Goal: Navigation & Orientation: Find specific page/section

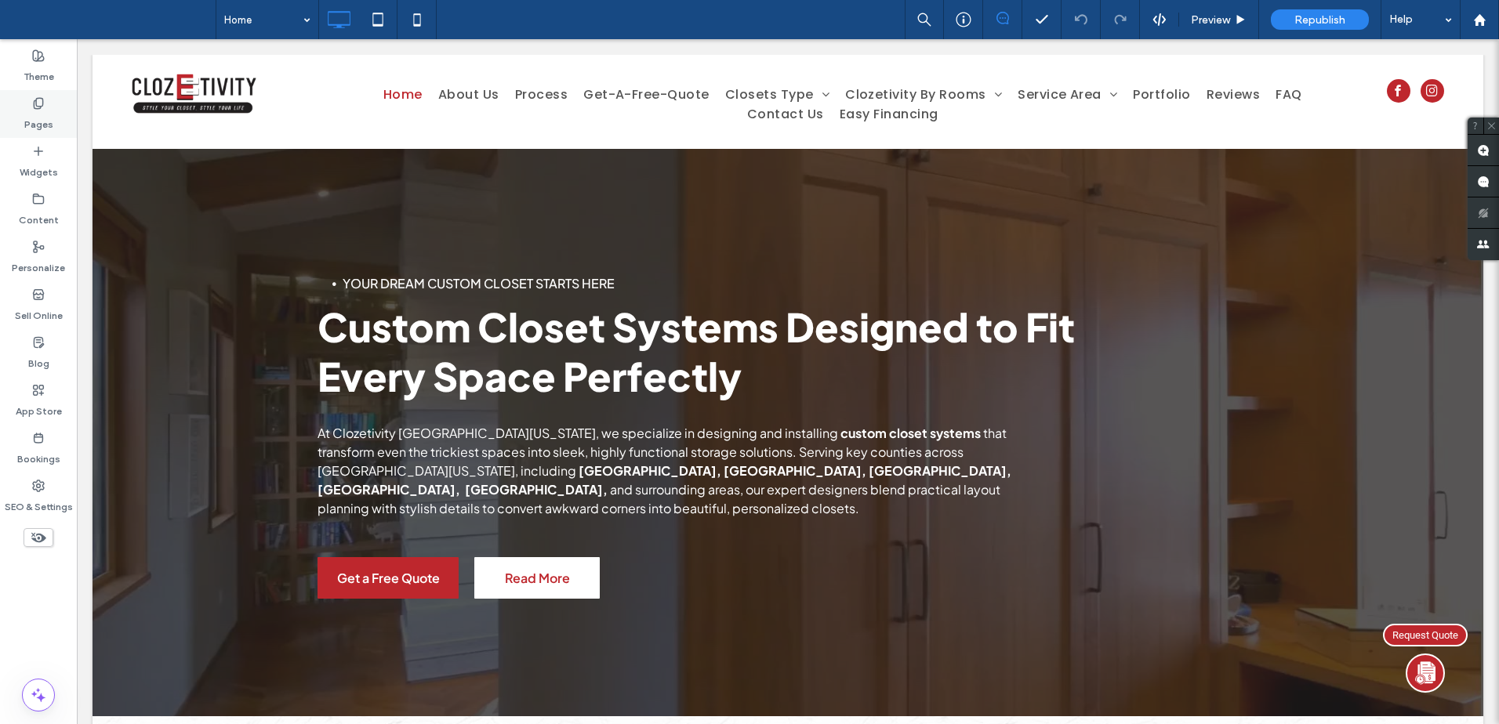
click at [41, 107] on use at bounding box center [38, 103] width 9 height 10
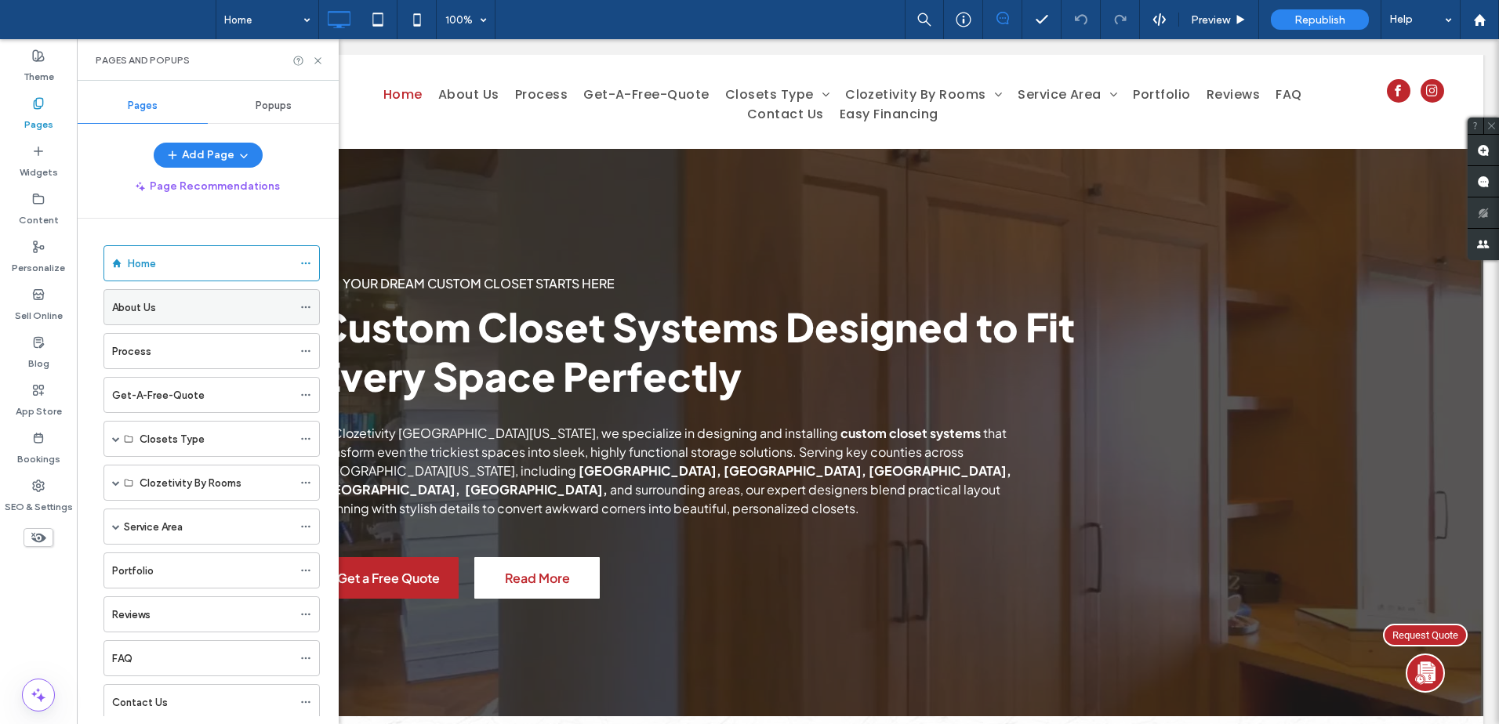
click at [232, 299] on div "About Us" at bounding box center [202, 307] width 180 height 16
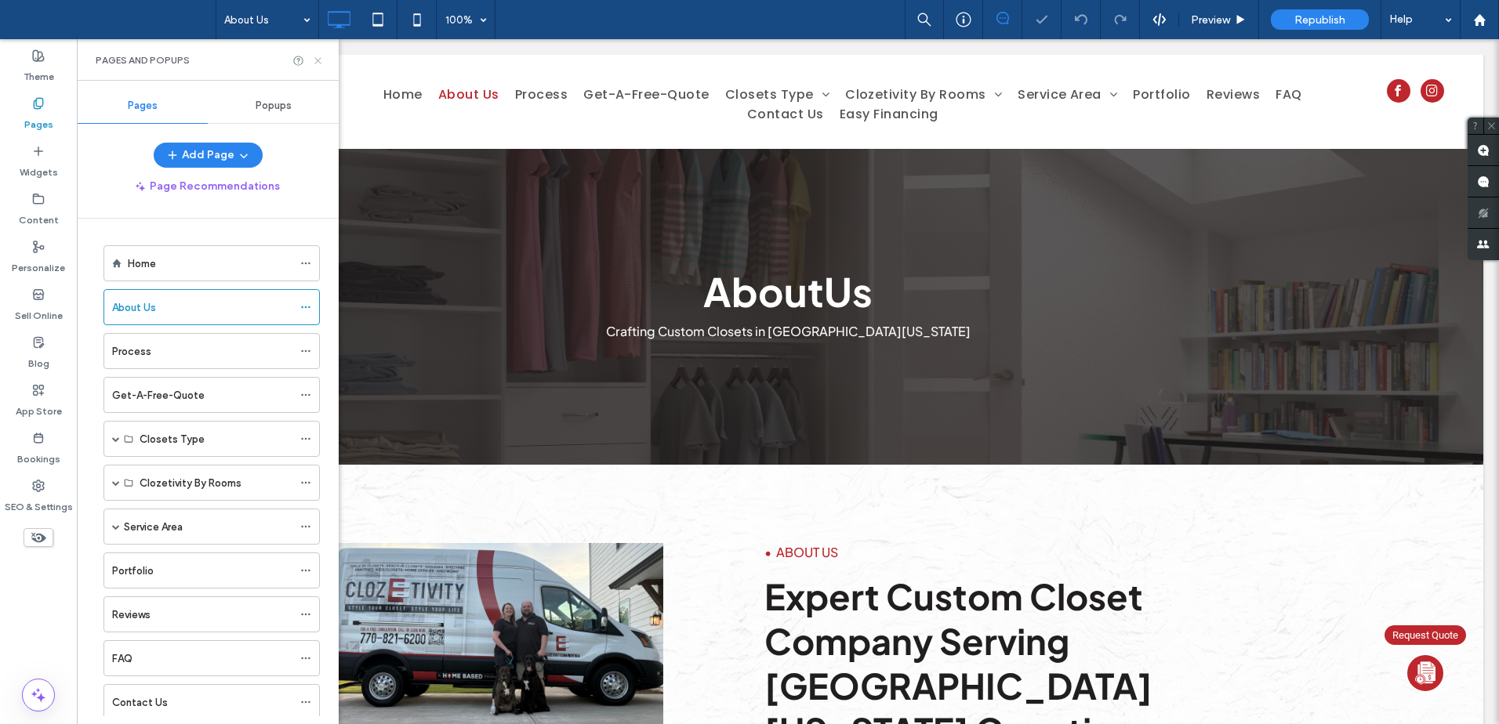
click at [318, 59] on icon at bounding box center [318, 61] width 12 height 12
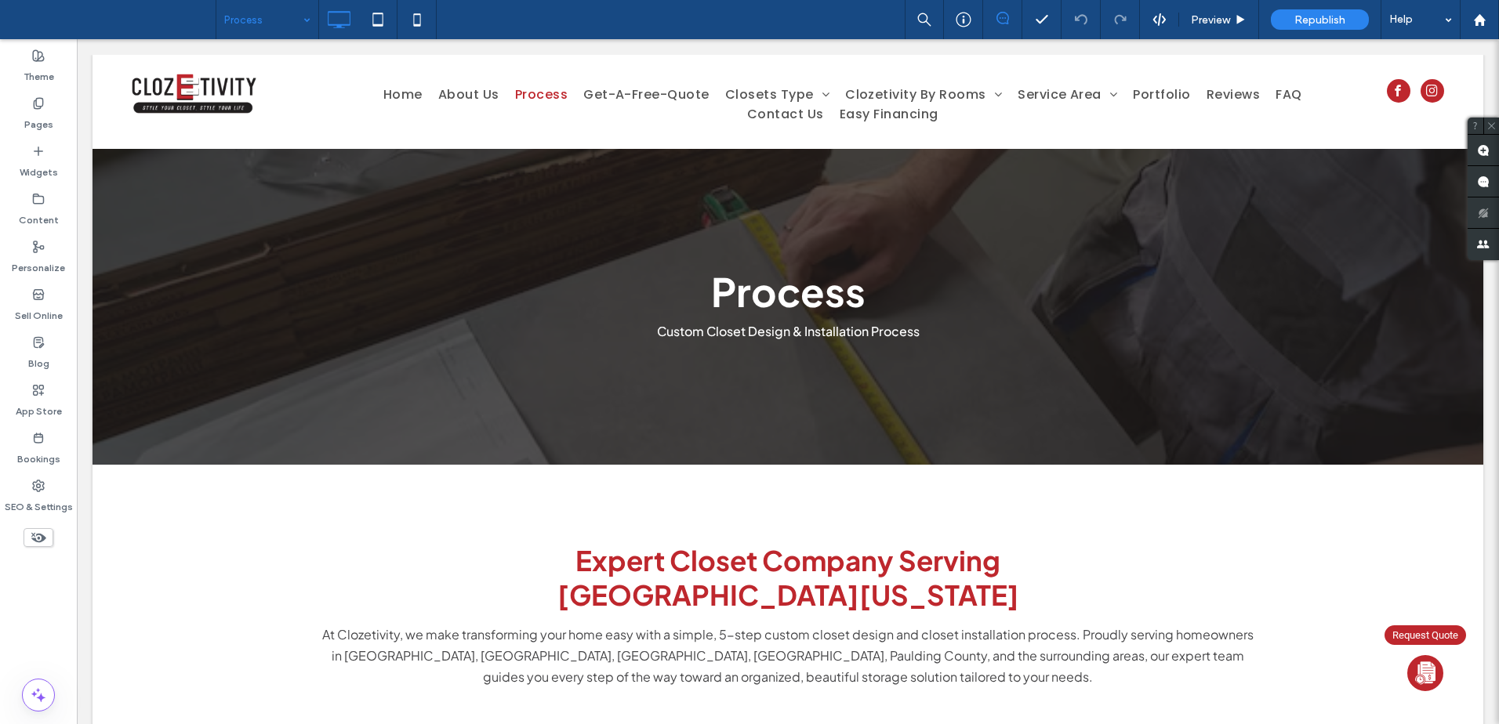
click at [284, 23] on input at bounding box center [263, 19] width 78 height 39
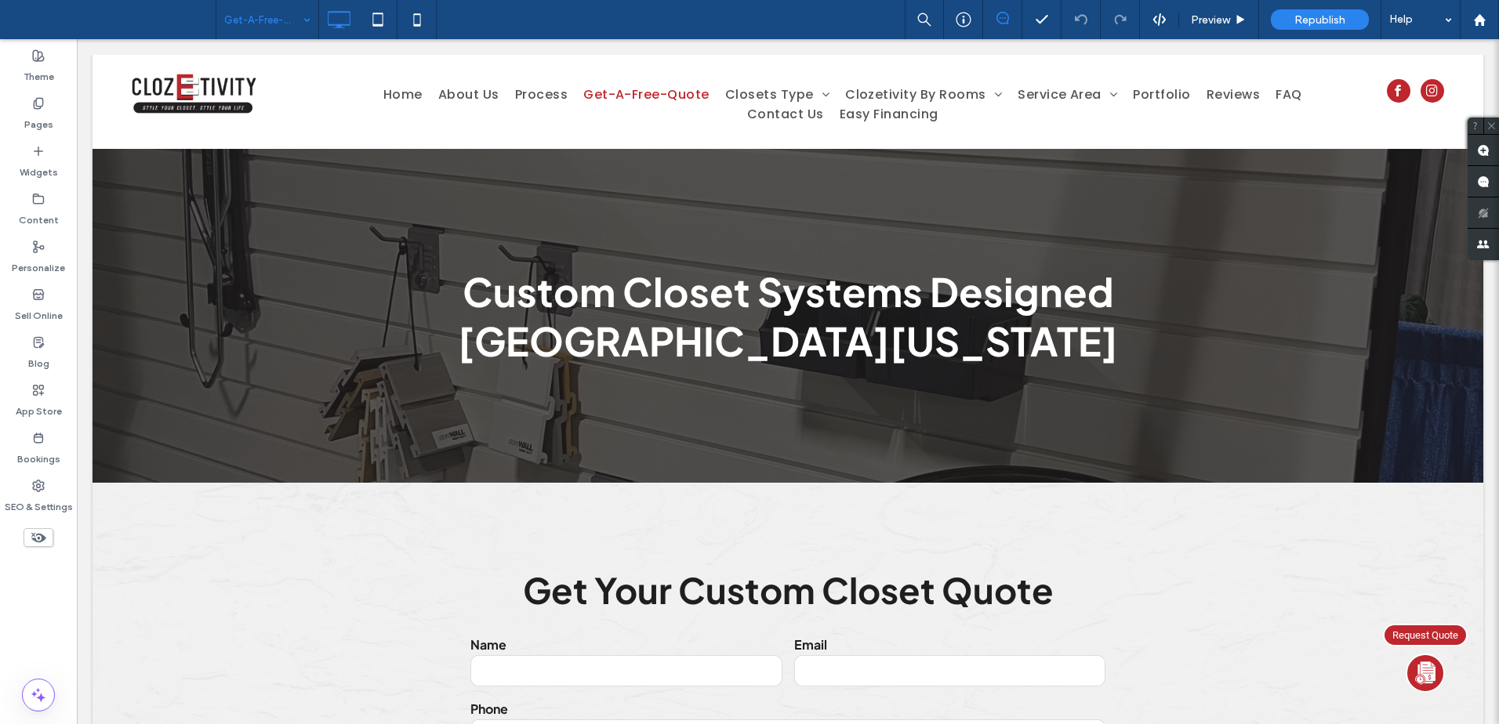
click at [278, 20] on input at bounding box center [263, 19] width 78 height 39
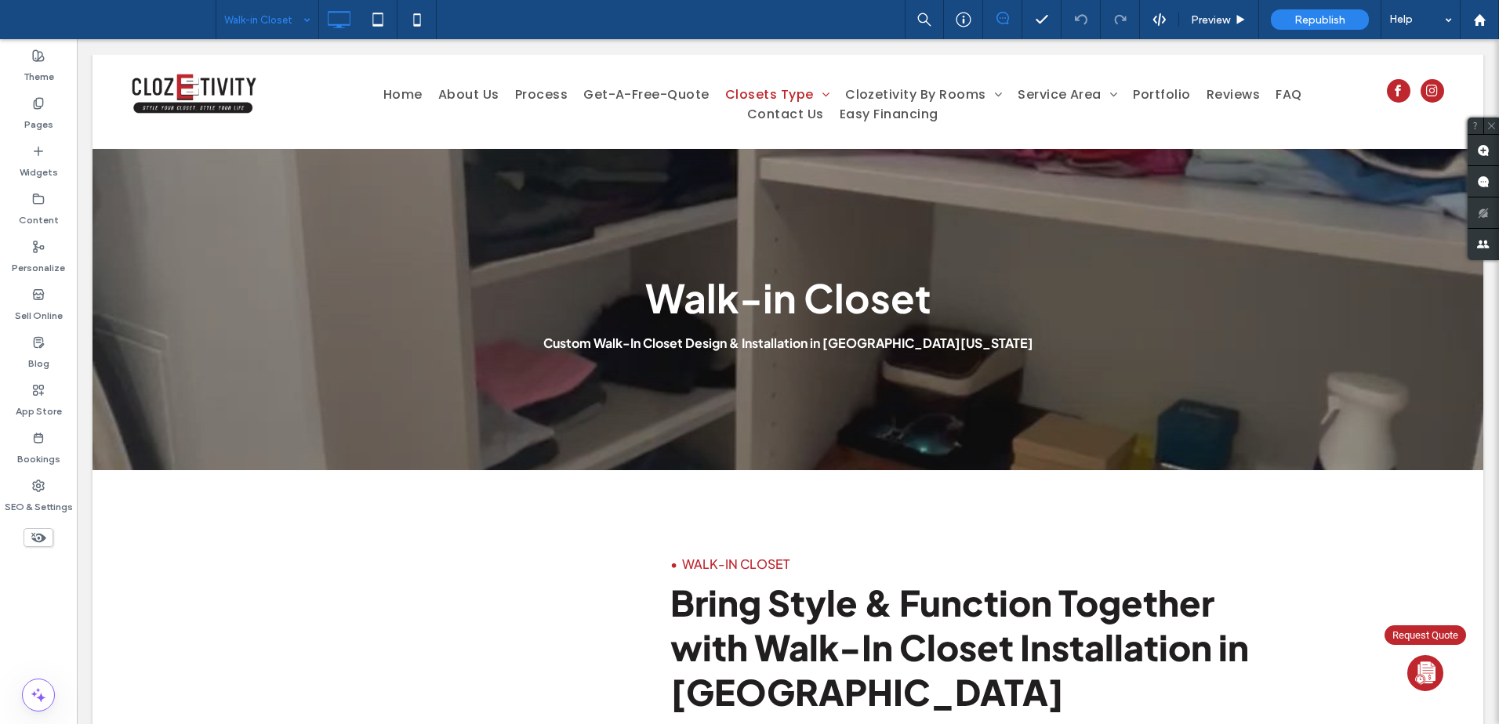
click at [286, 25] on input at bounding box center [263, 19] width 78 height 39
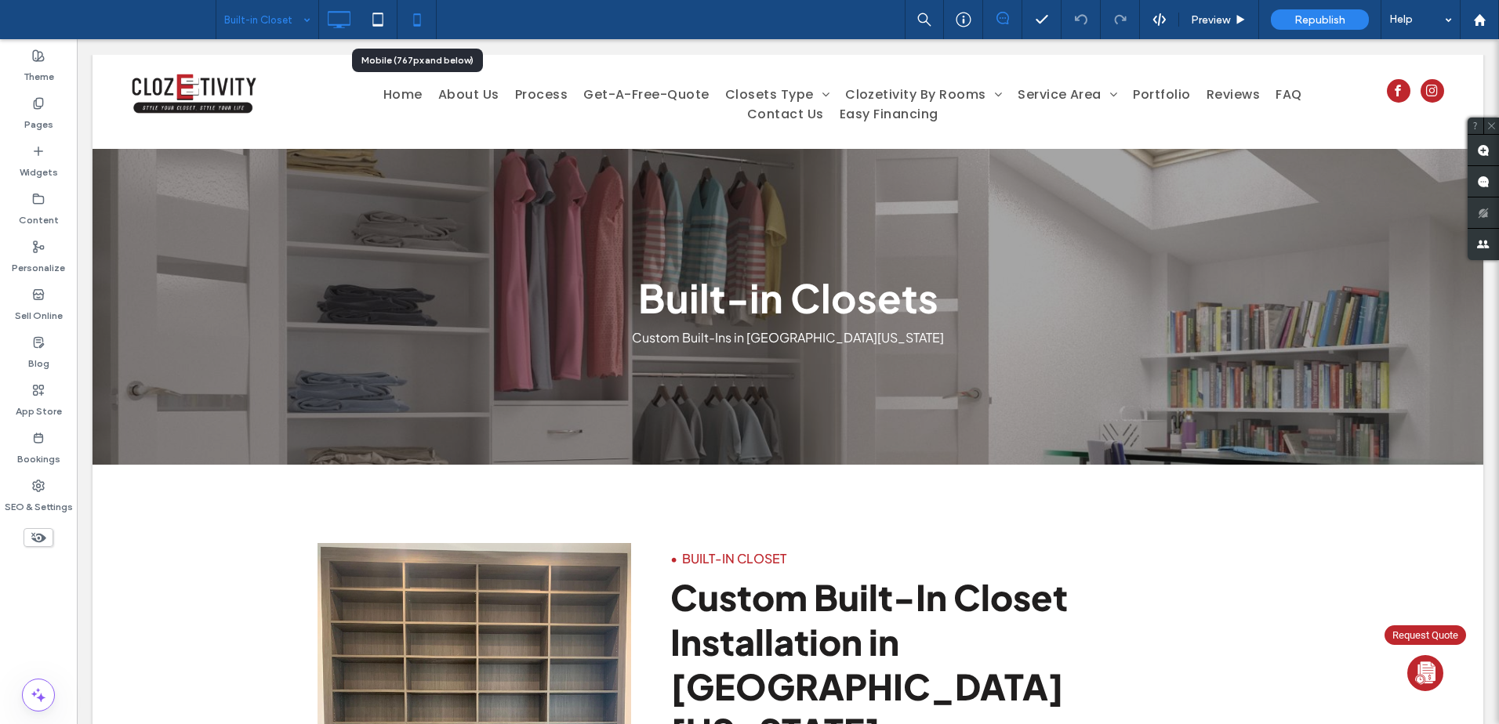
click at [414, 22] on use at bounding box center [416, 19] width 7 height 13
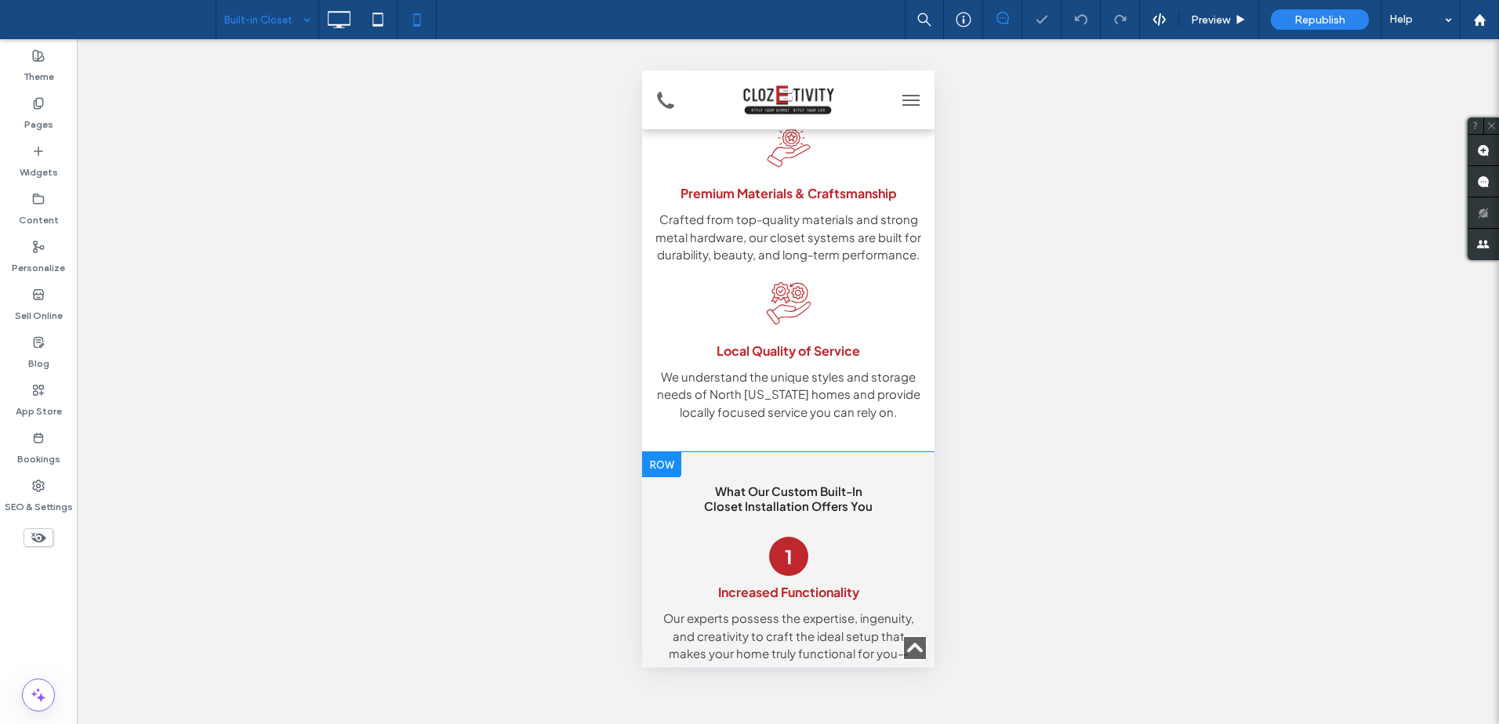
scroll to position [1725, 0]
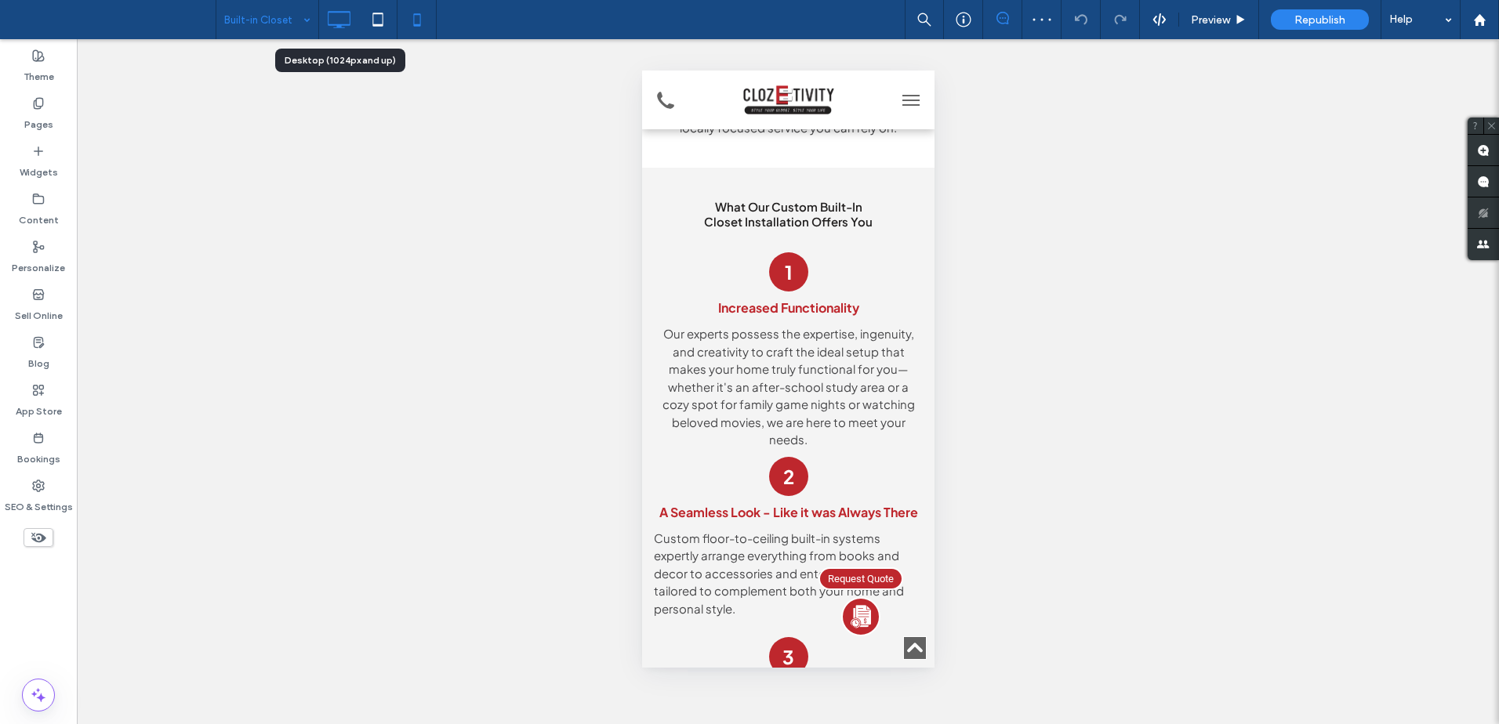
click at [343, 21] on icon at bounding box center [338, 19] width 31 height 31
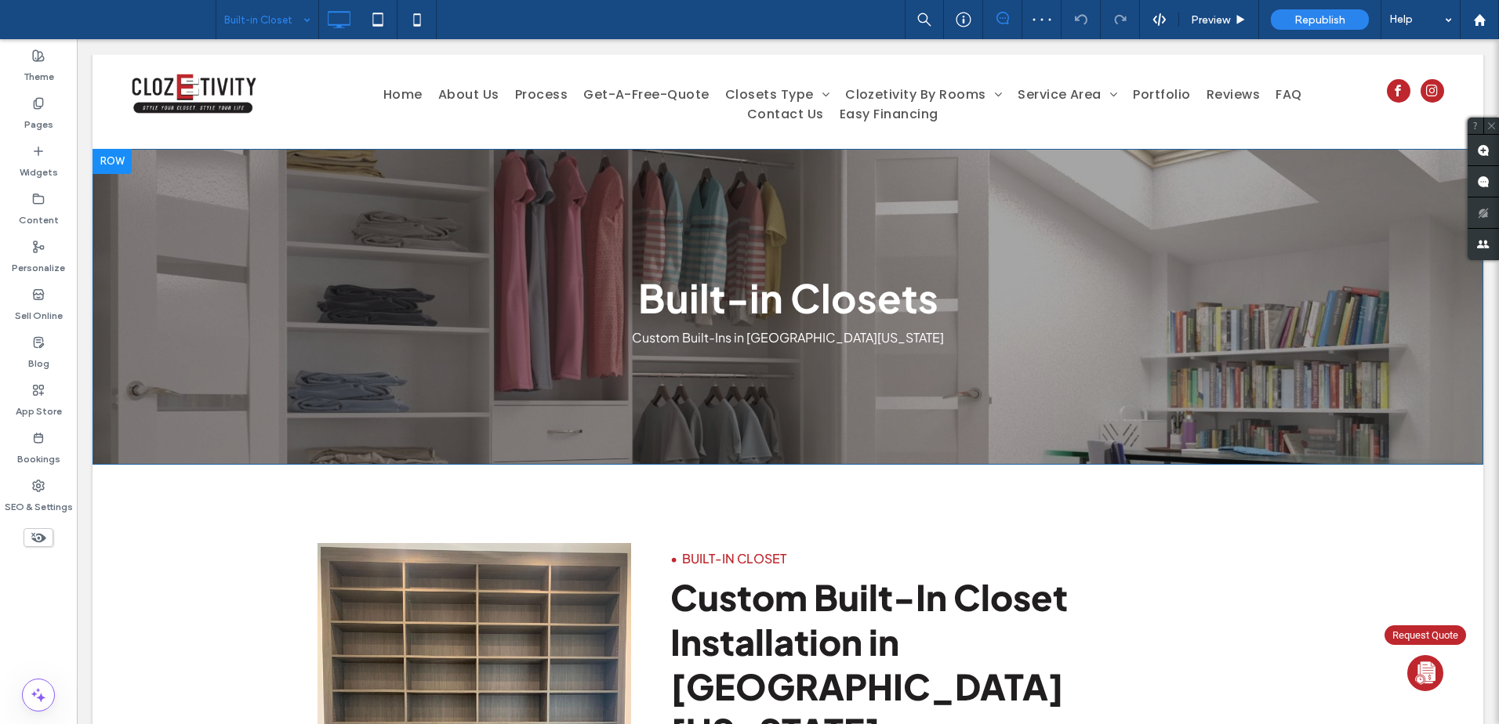
scroll to position [0, 0]
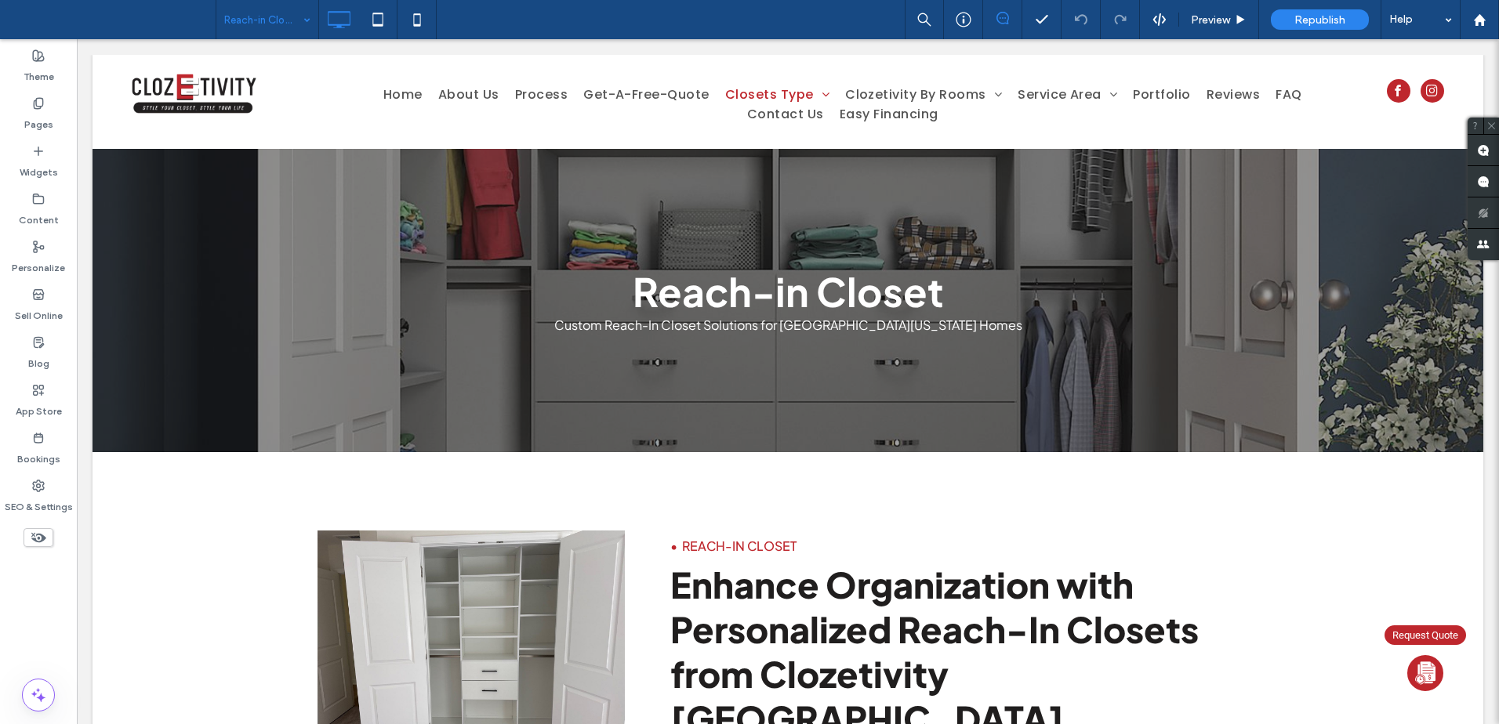
click at [287, 28] on input at bounding box center [263, 19] width 78 height 39
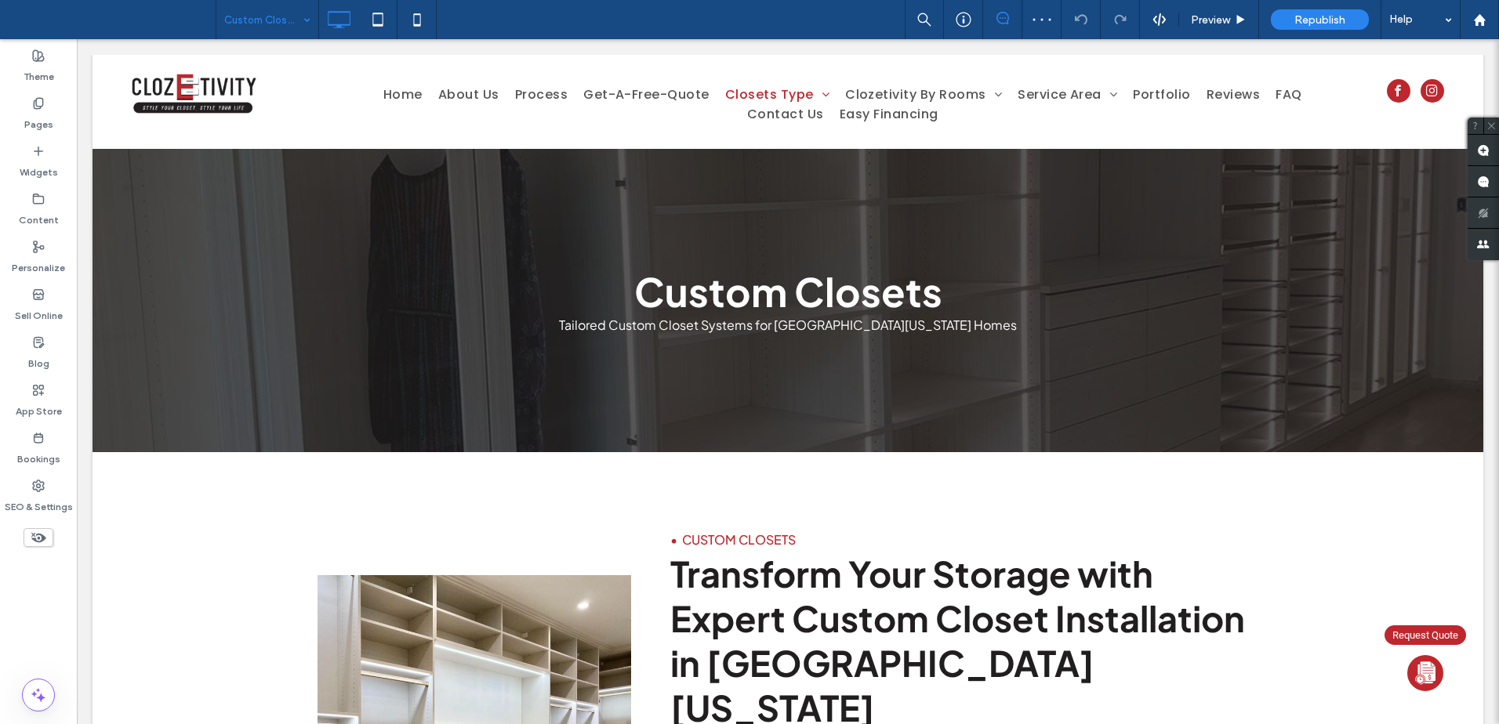
drag, startPoint x: 280, startPoint y: 13, endPoint x: 285, endPoint y: 21, distance: 10.2
click at [280, 13] on input at bounding box center [263, 19] width 78 height 39
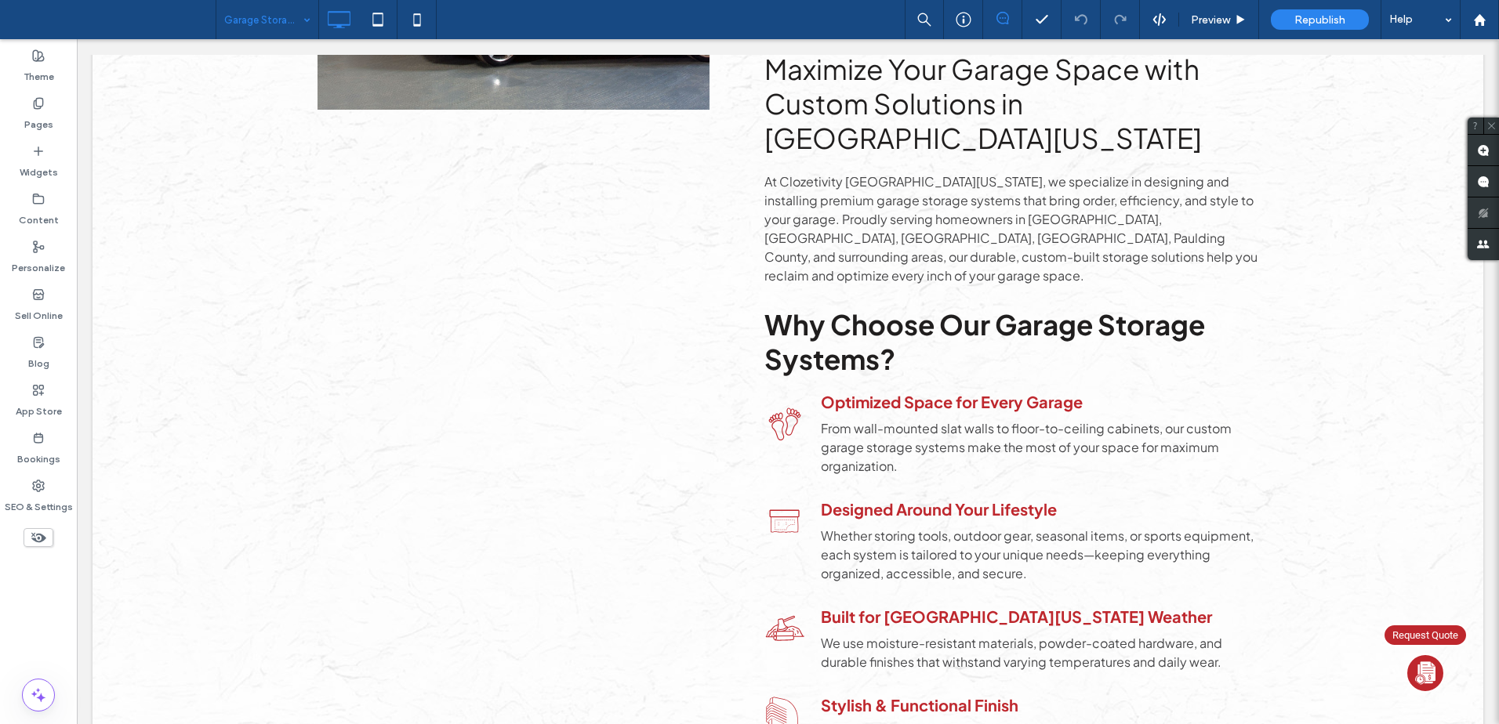
click at [285, 11] on input at bounding box center [263, 19] width 78 height 39
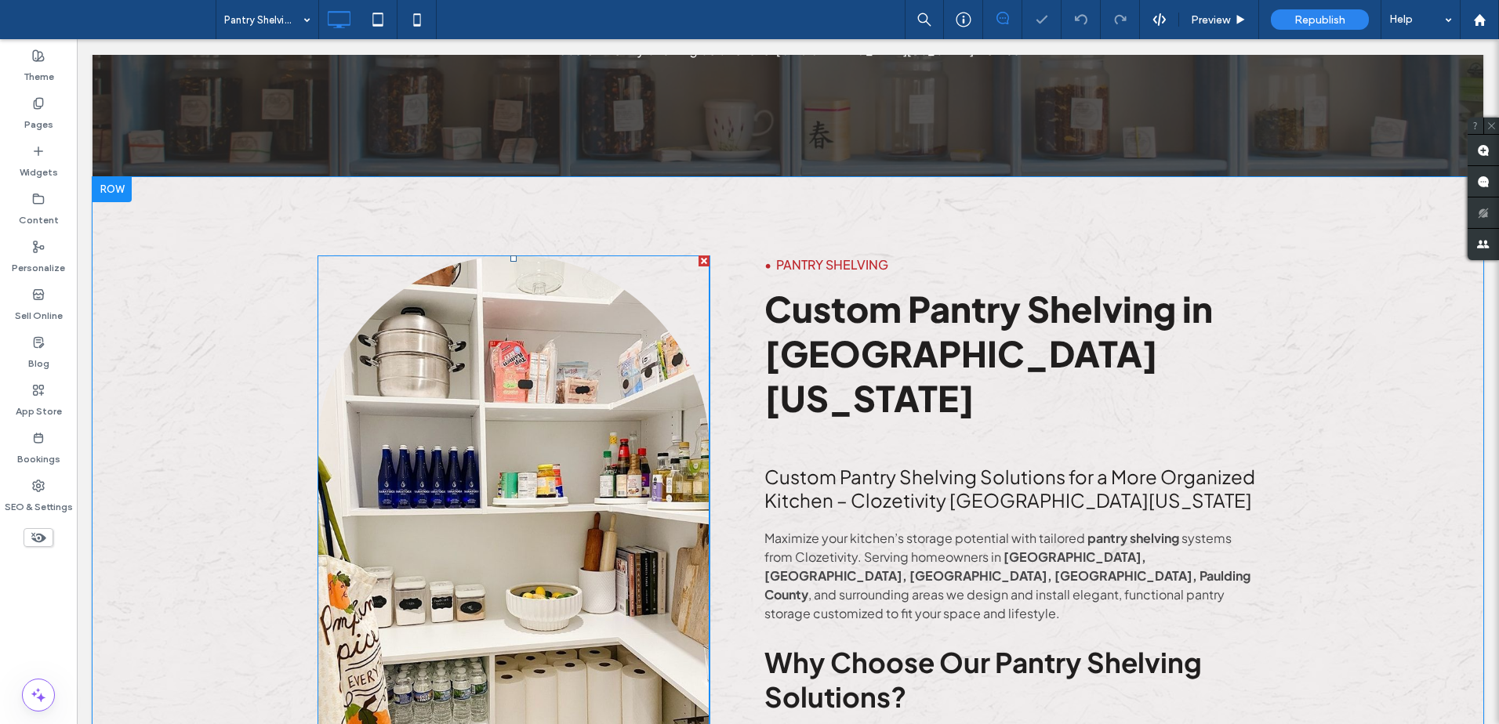
click at [598, 393] on img at bounding box center [514, 517] width 392 height 523
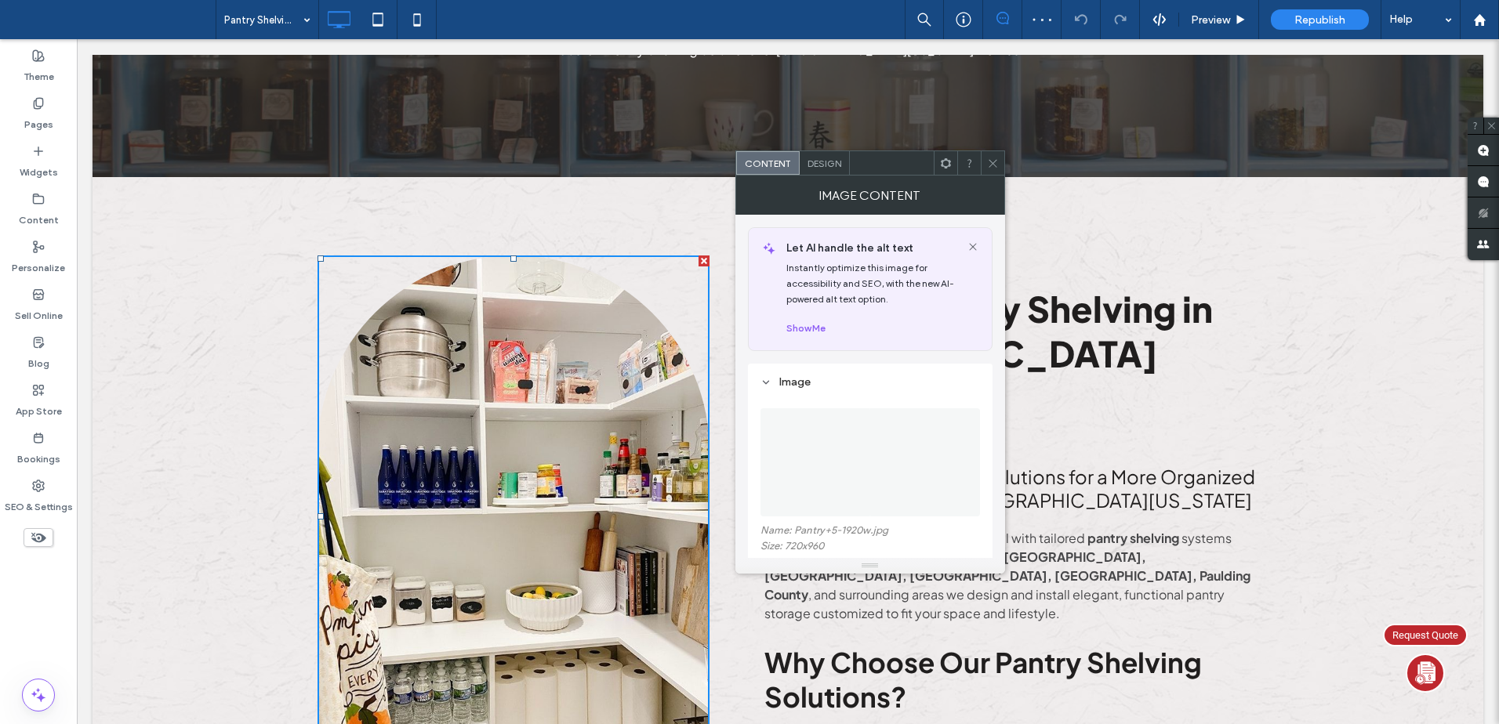
click at [817, 164] on span "Design" at bounding box center [825, 164] width 34 height 12
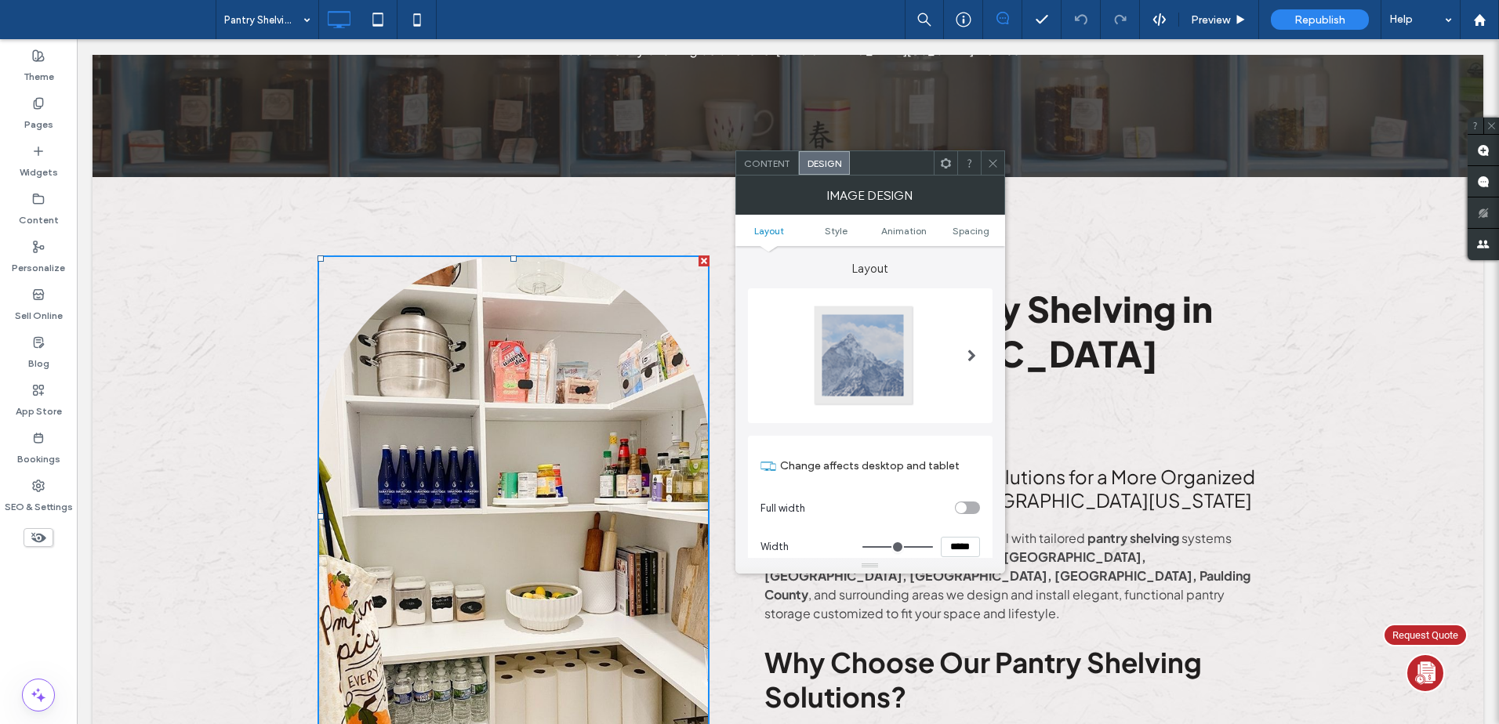
click at [878, 333] on div at bounding box center [863, 355] width 103 height 103
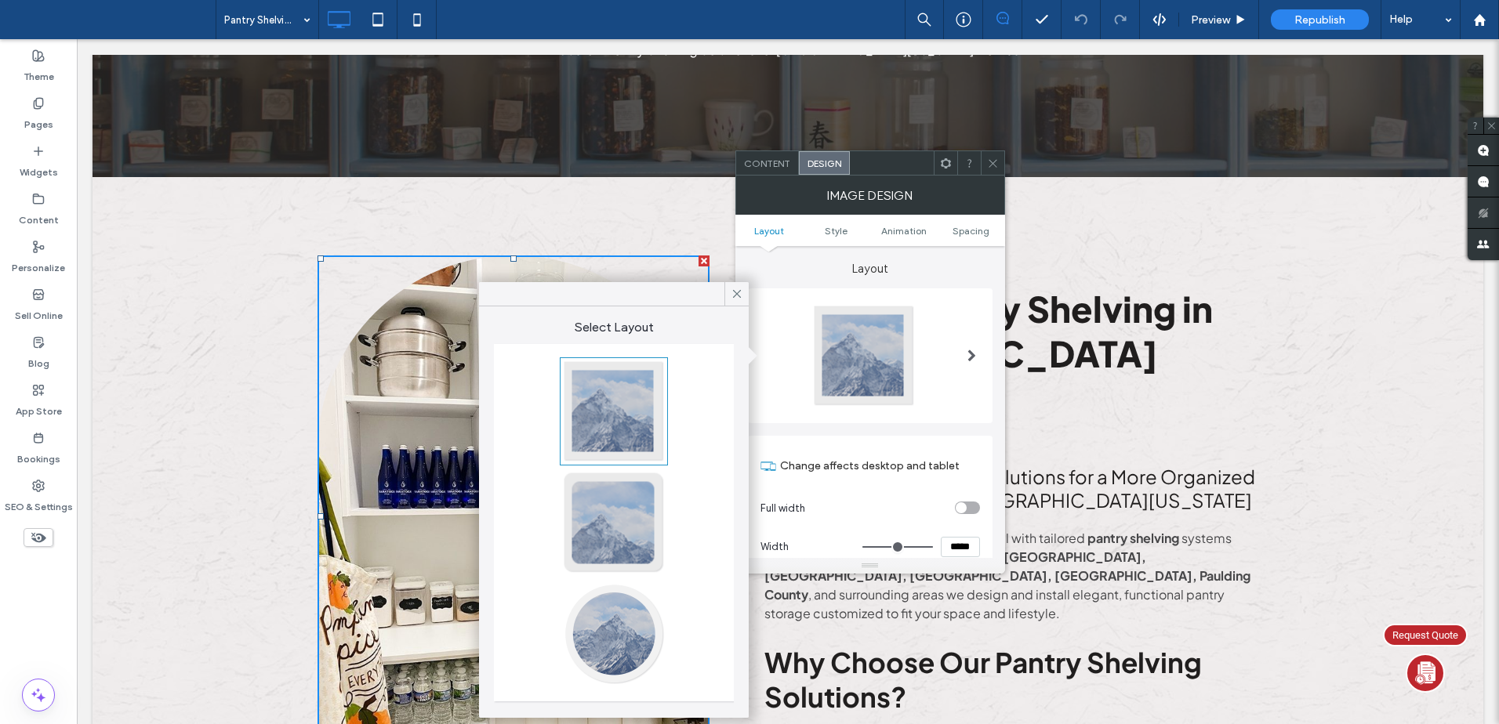
click at [580, 407] on div at bounding box center [613, 411] width 103 height 103
type input "*"
drag, startPoint x: 735, startPoint y: 295, endPoint x: 655, endPoint y: 253, distance: 90.1
click at [735, 295] on icon at bounding box center [737, 294] width 14 height 14
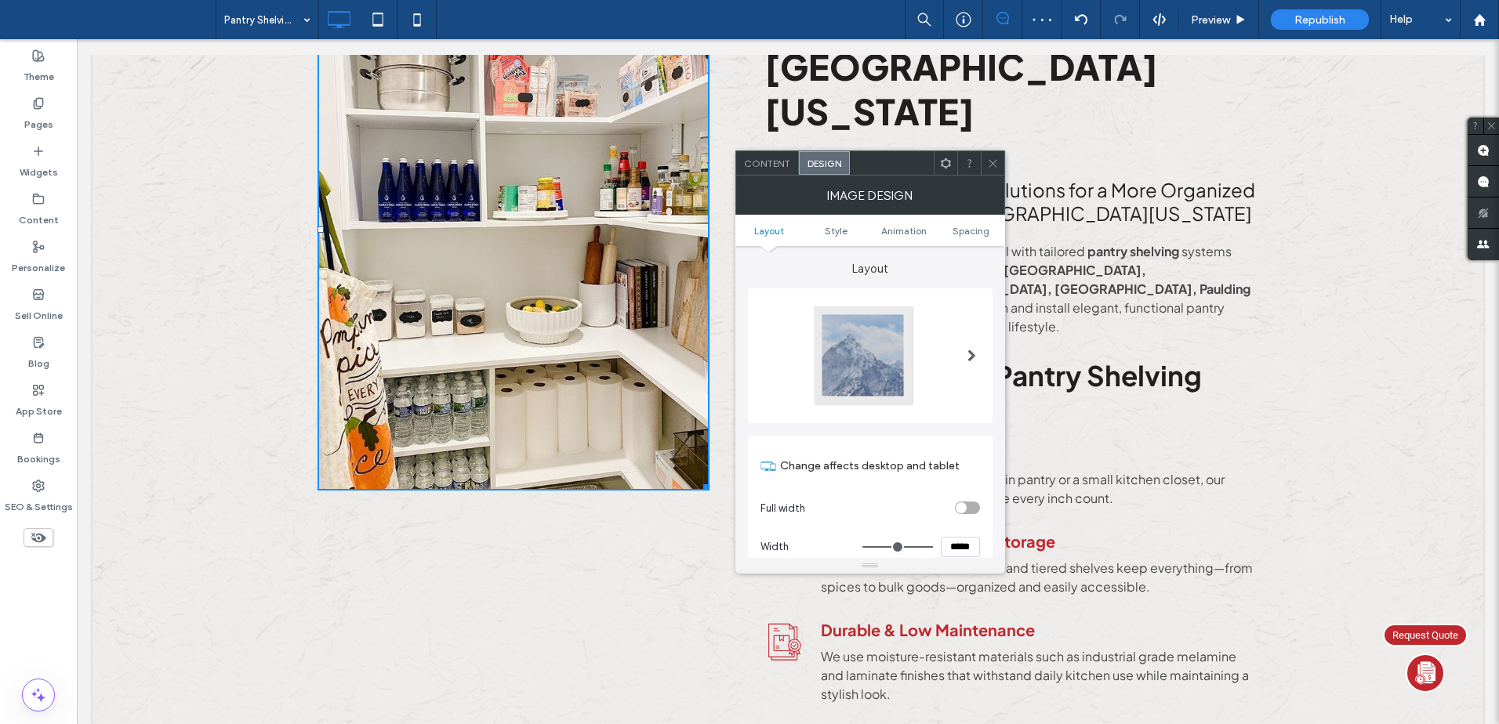
drag, startPoint x: 991, startPoint y: 162, endPoint x: 989, endPoint y: 151, distance: 12.0
click at [991, 161] on icon at bounding box center [993, 164] width 12 height 12
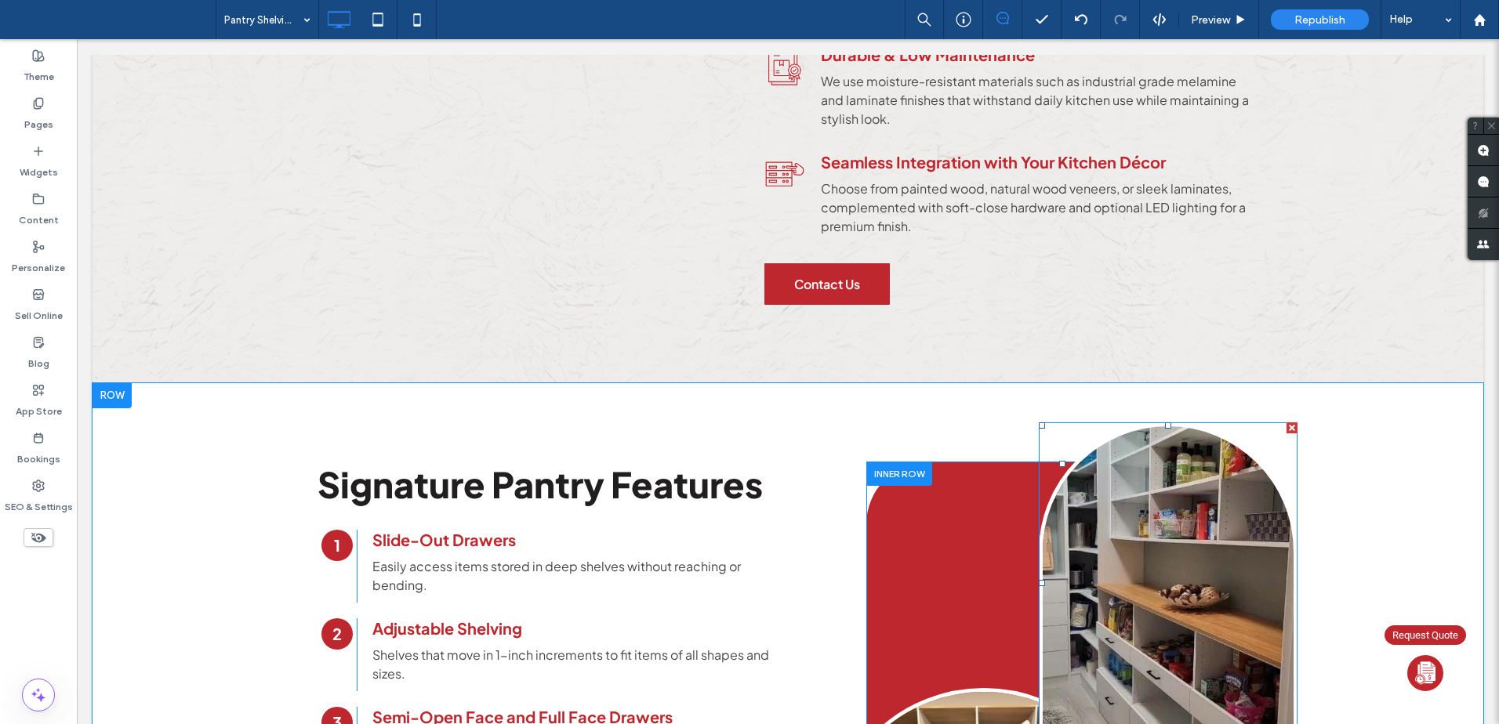
click at [1163, 468] on img at bounding box center [1168, 583] width 259 height 321
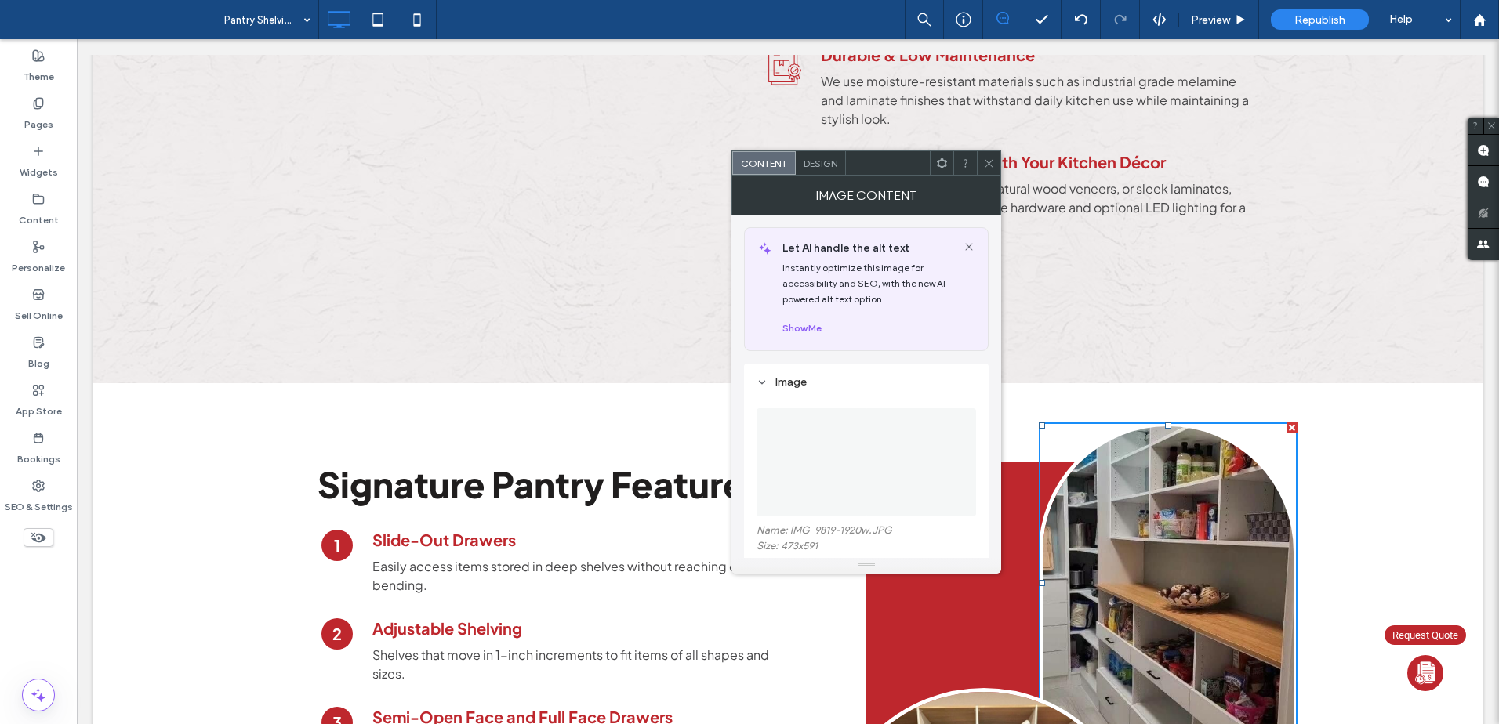
click at [819, 177] on div "Image Content" at bounding box center [866, 195] width 270 height 39
click at [820, 171] on div "Design" at bounding box center [821, 163] width 50 height 24
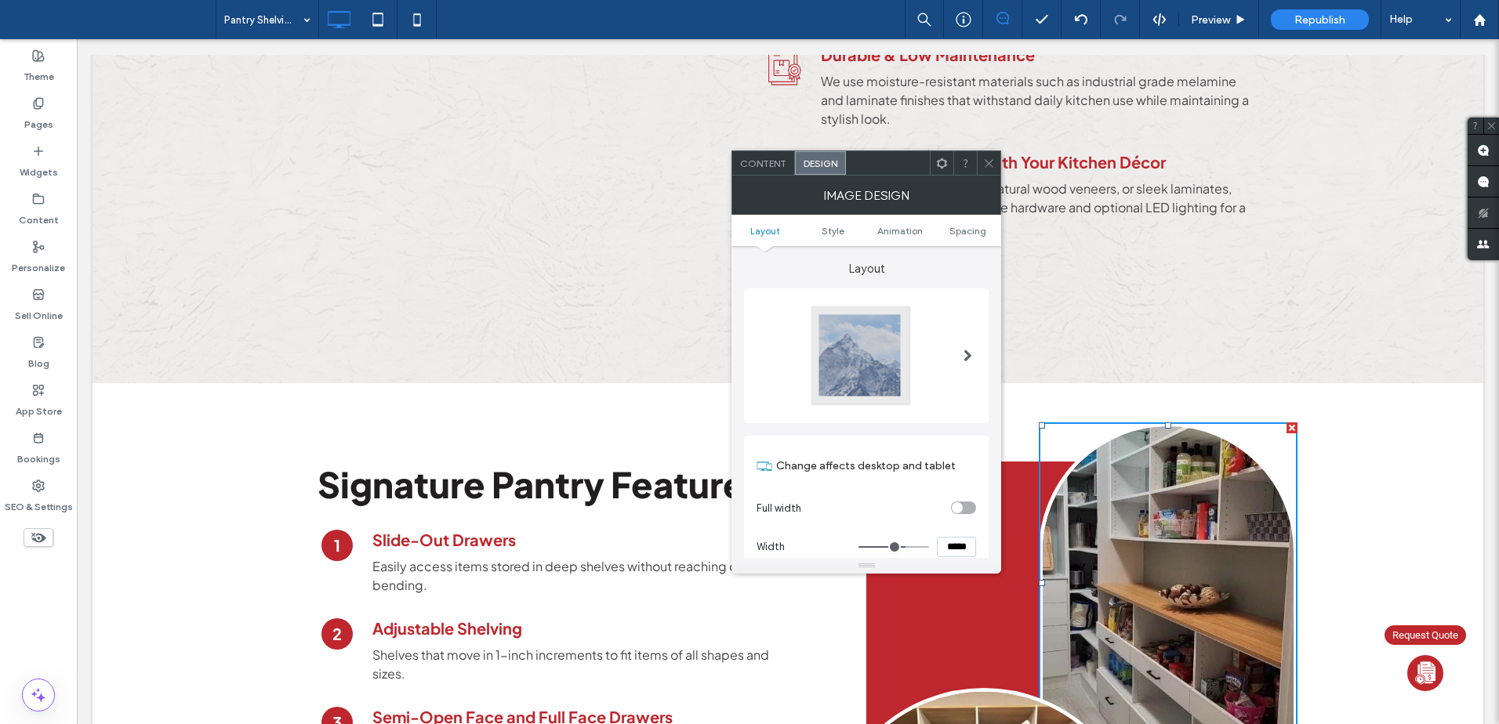
click at [866, 331] on div at bounding box center [860, 355] width 103 height 103
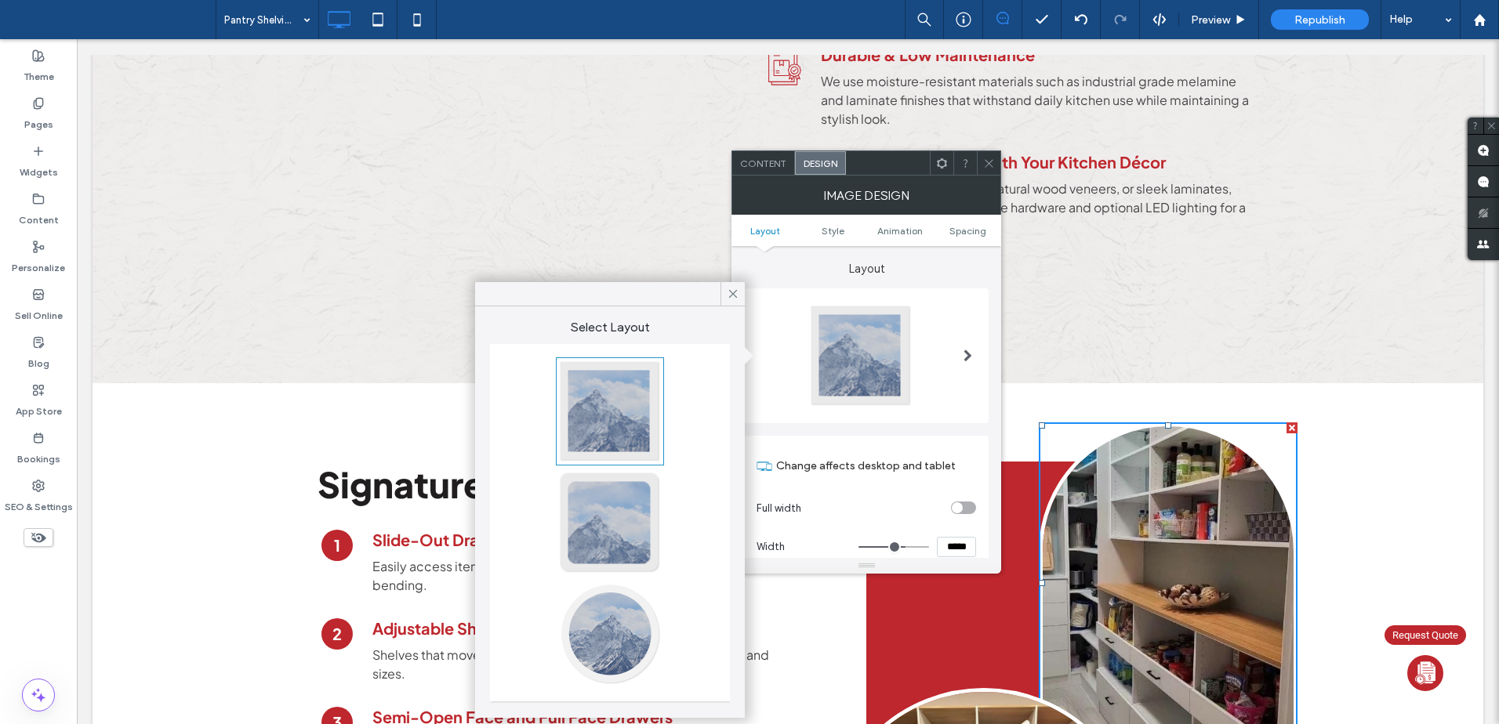
click at [629, 400] on div at bounding box center [609, 411] width 103 height 103
type input "*"
drag, startPoint x: 993, startPoint y: 156, endPoint x: 953, endPoint y: 283, distance: 132.9
click at [993, 156] on span at bounding box center [989, 163] width 12 height 24
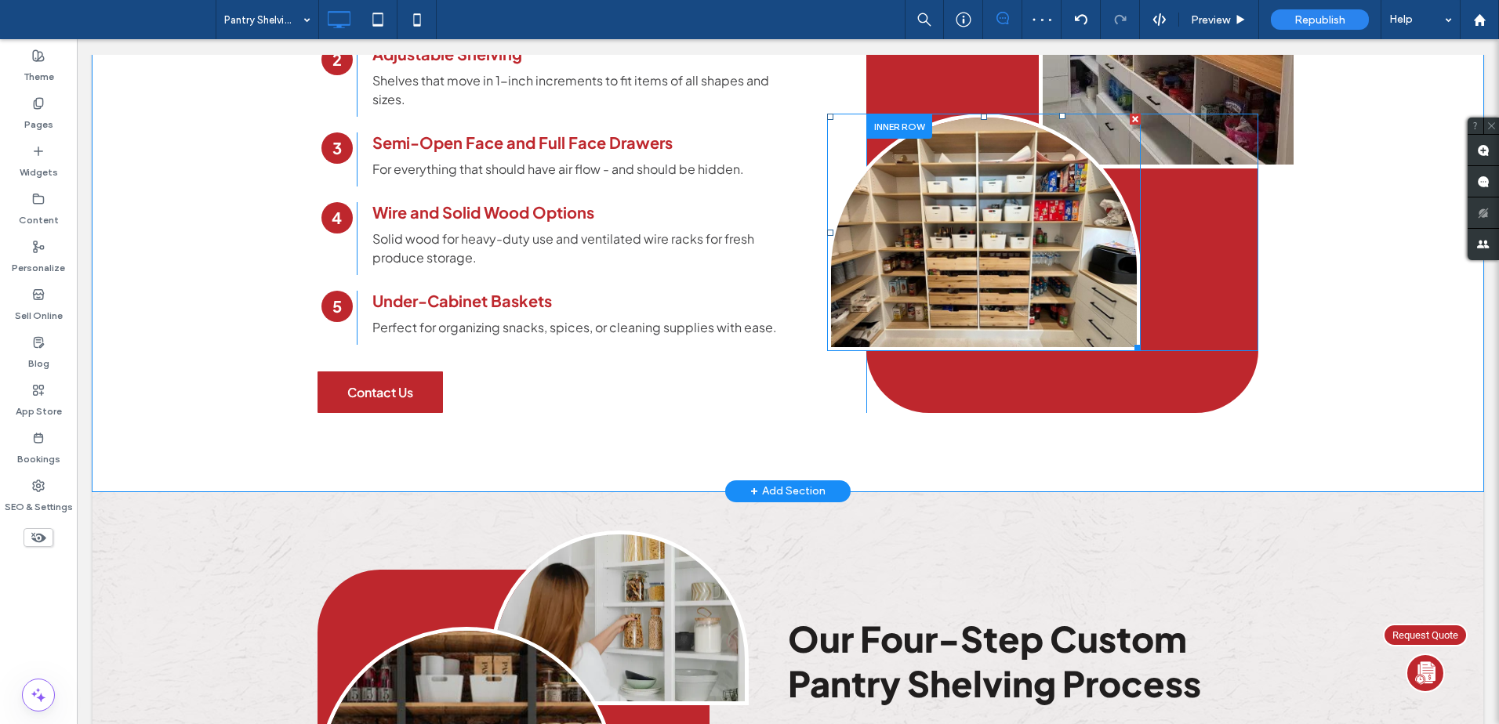
click at [935, 198] on img at bounding box center [984, 233] width 314 height 238
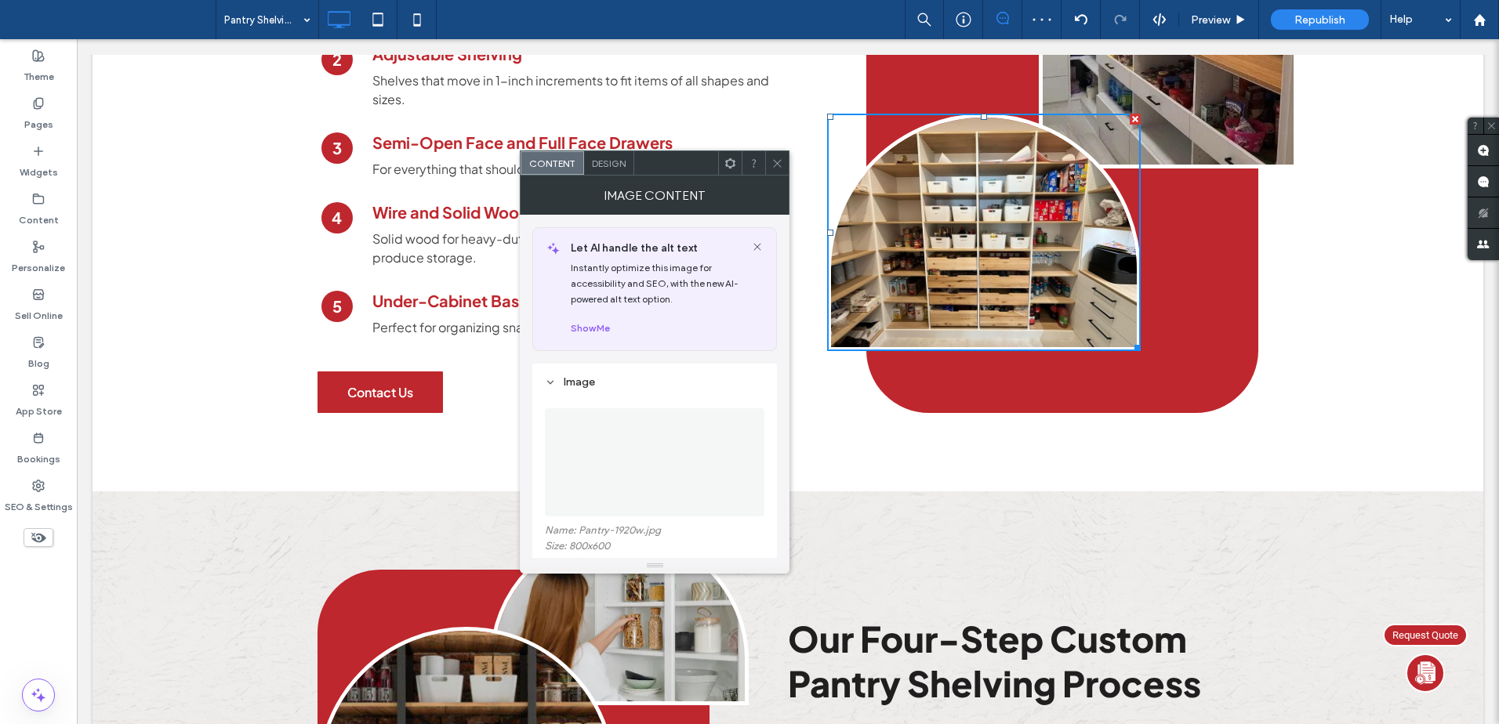
click at [607, 161] on span "Design" at bounding box center [609, 164] width 34 height 12
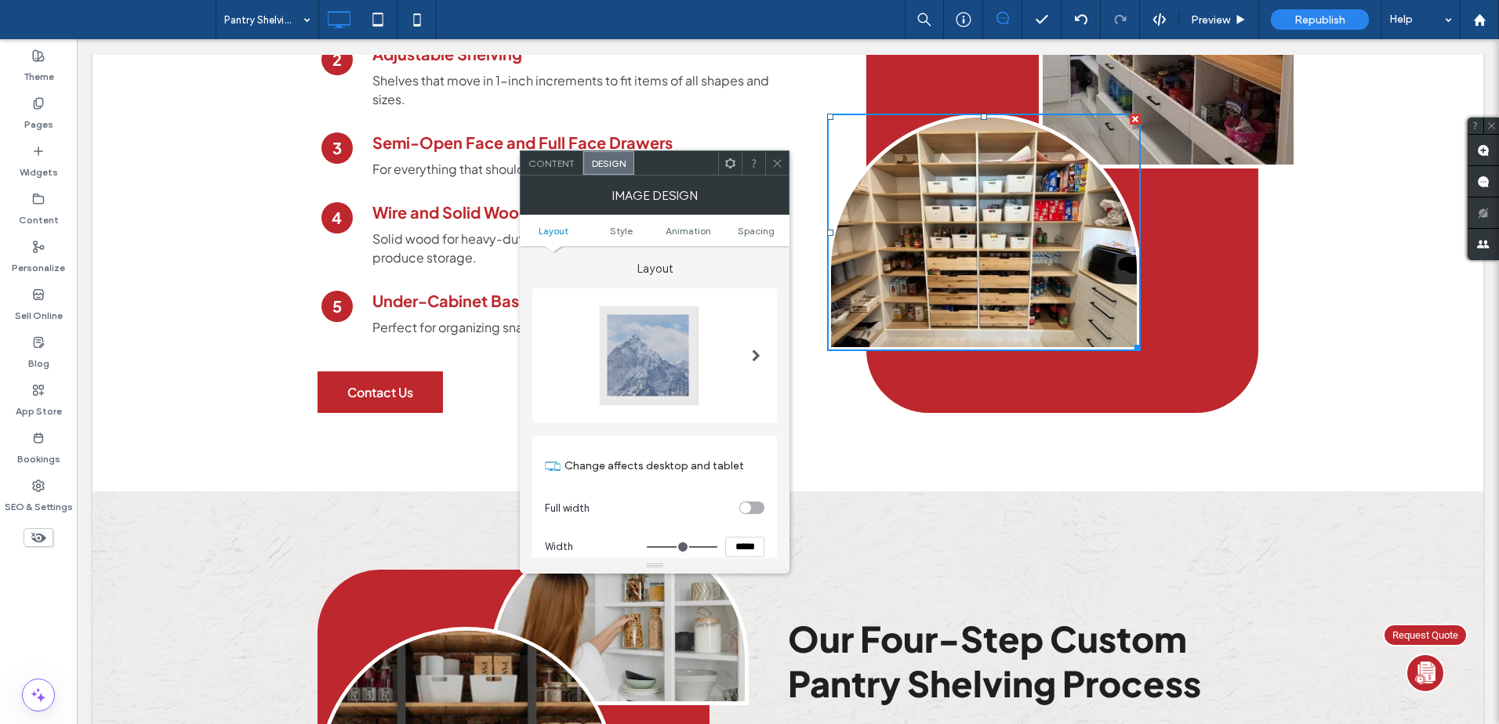
click at [636, 343] on div at bounding box center [648, 355] width 103 height 103
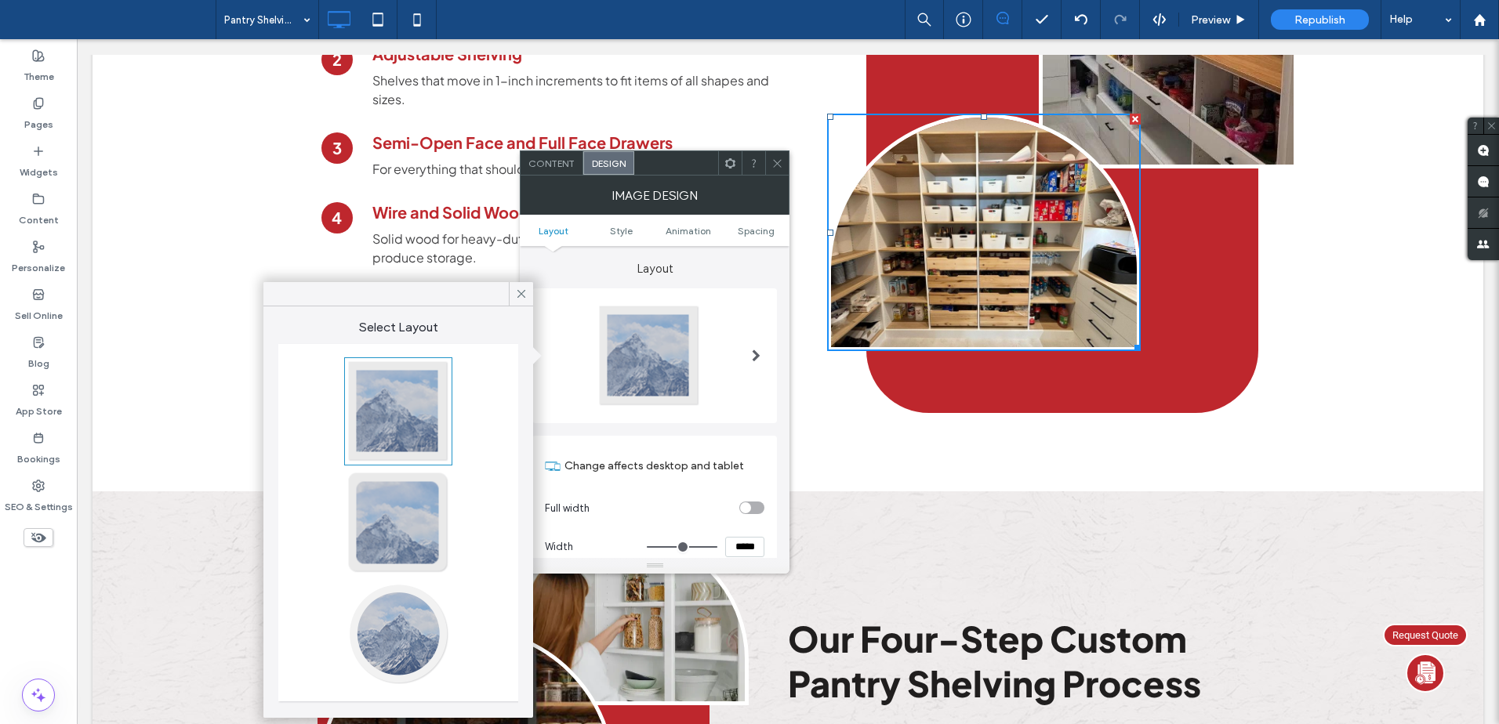
click at [357, 387] on div at bounding box center [398, 411] width 103 height 103
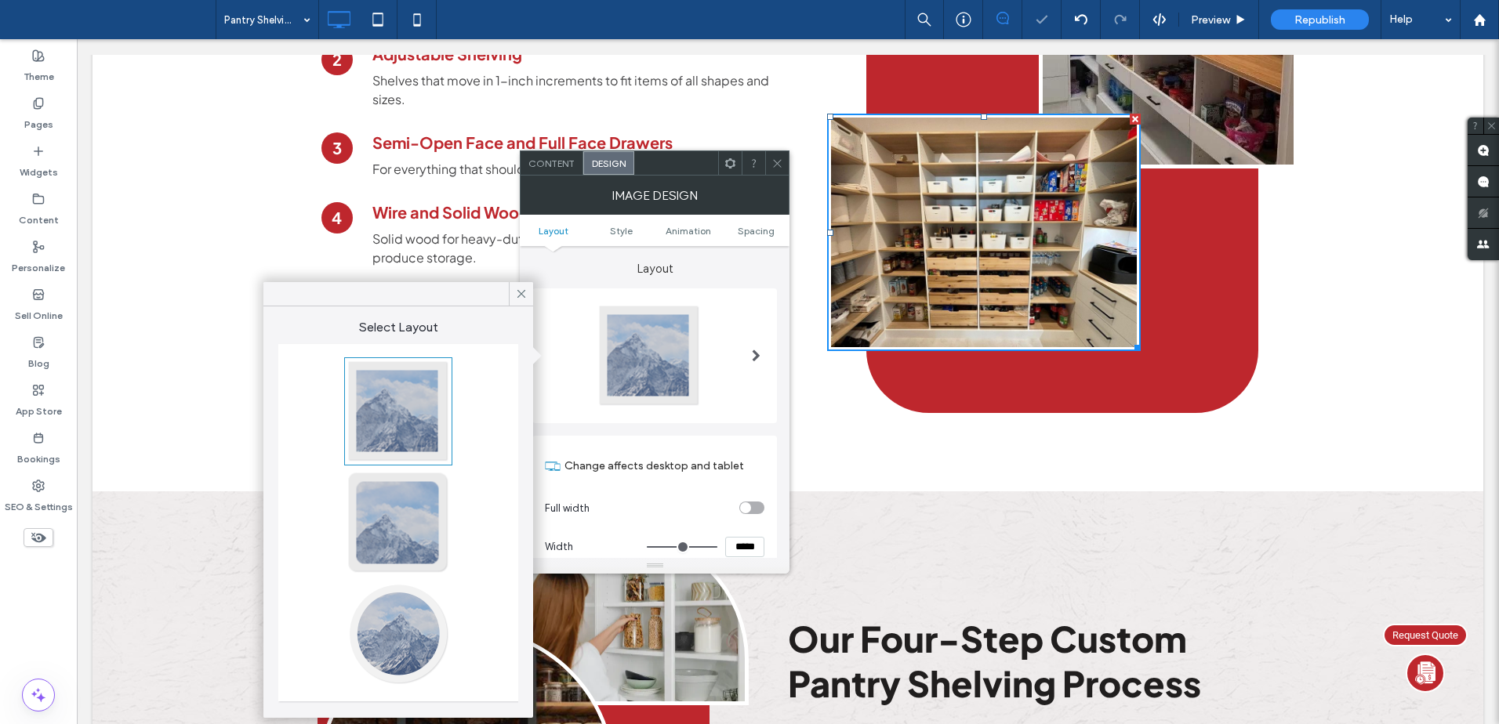
type input "*"
drag, startPoint x: 777, startPoint y: 165, endPoint x: 644, endPoint y: 220, distance: 144.1
click at [777, 164] on icon at bounding box center [777, 164] width 12 height 12
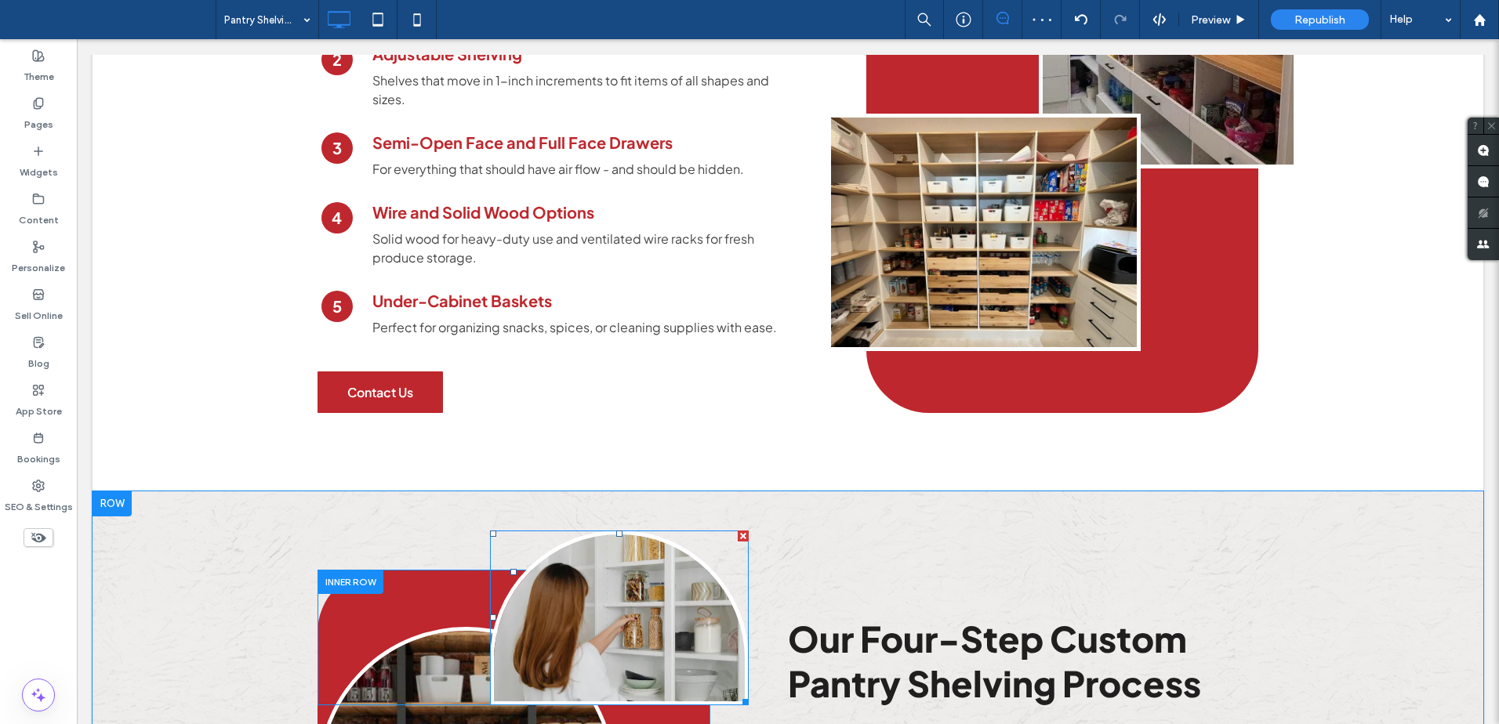
click at [612, 542] on img at bounding box center [619, 619] width 259 height 176
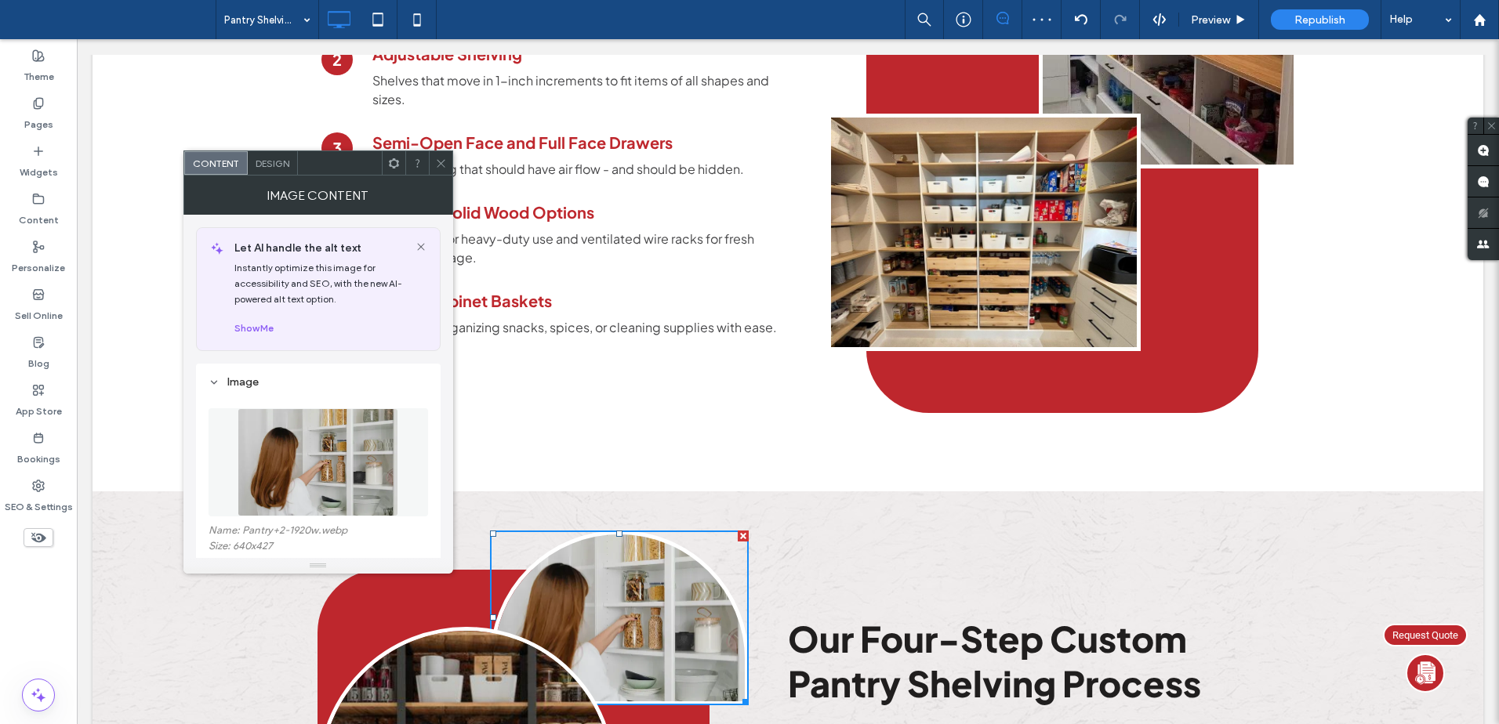
click at [272, 164] on span "Design" at bounding box center [273, 164] width 34 height 12
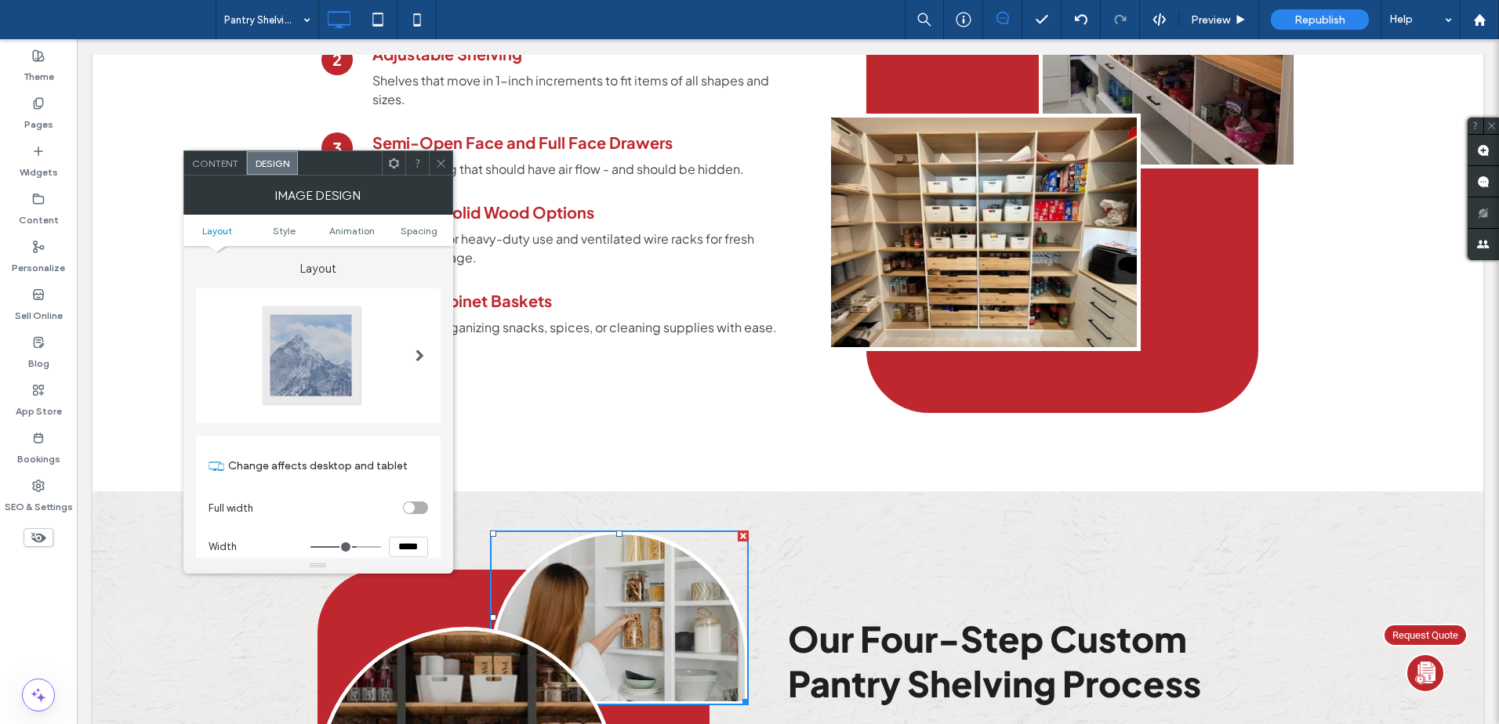
click at [310, 337] on div at bounding box center [311, 355] width 103 height 103
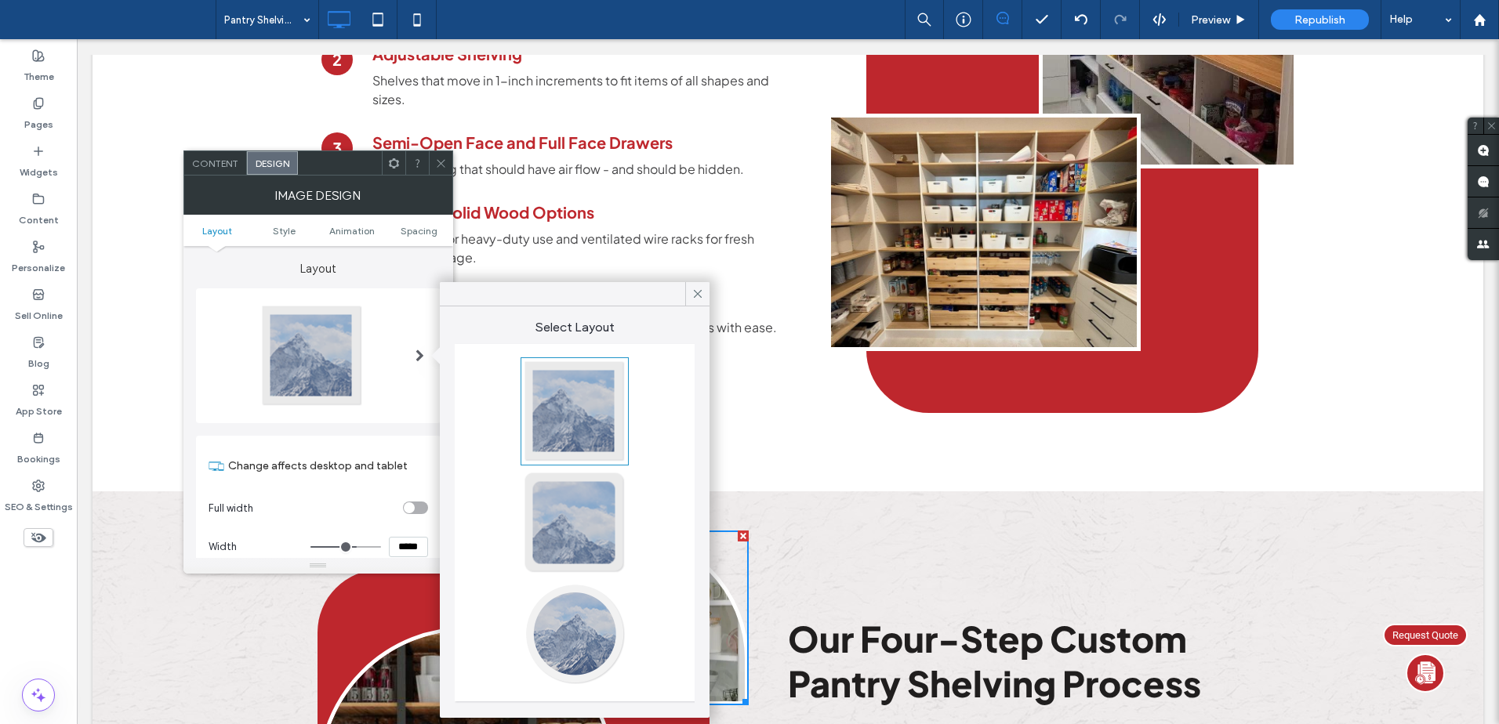
click at [581, 396] on div at bounding box center [574, 411] width 103 height 103
type input "*"
click at [441, 164] on icon at bounding box center [441, 164] width 12 height 12
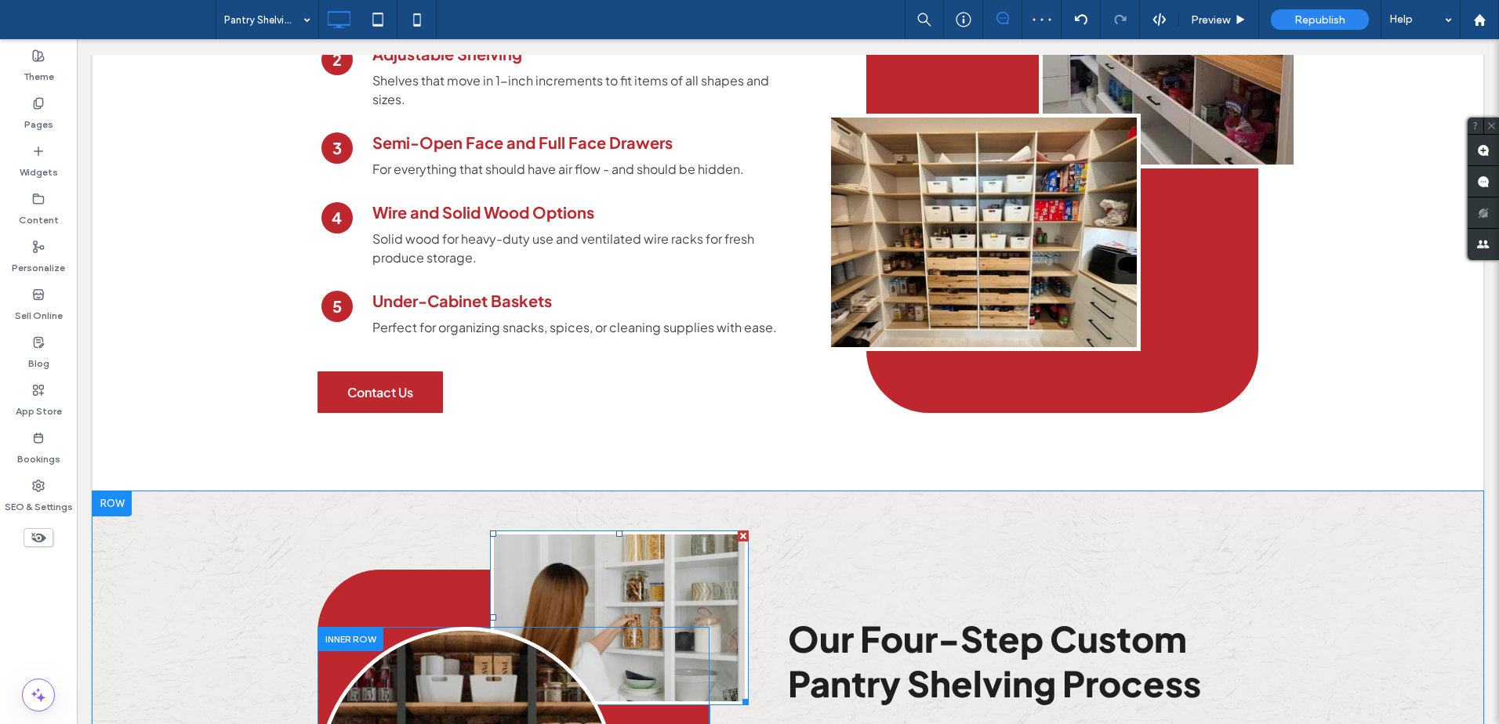
scroll to position [2013, 0]
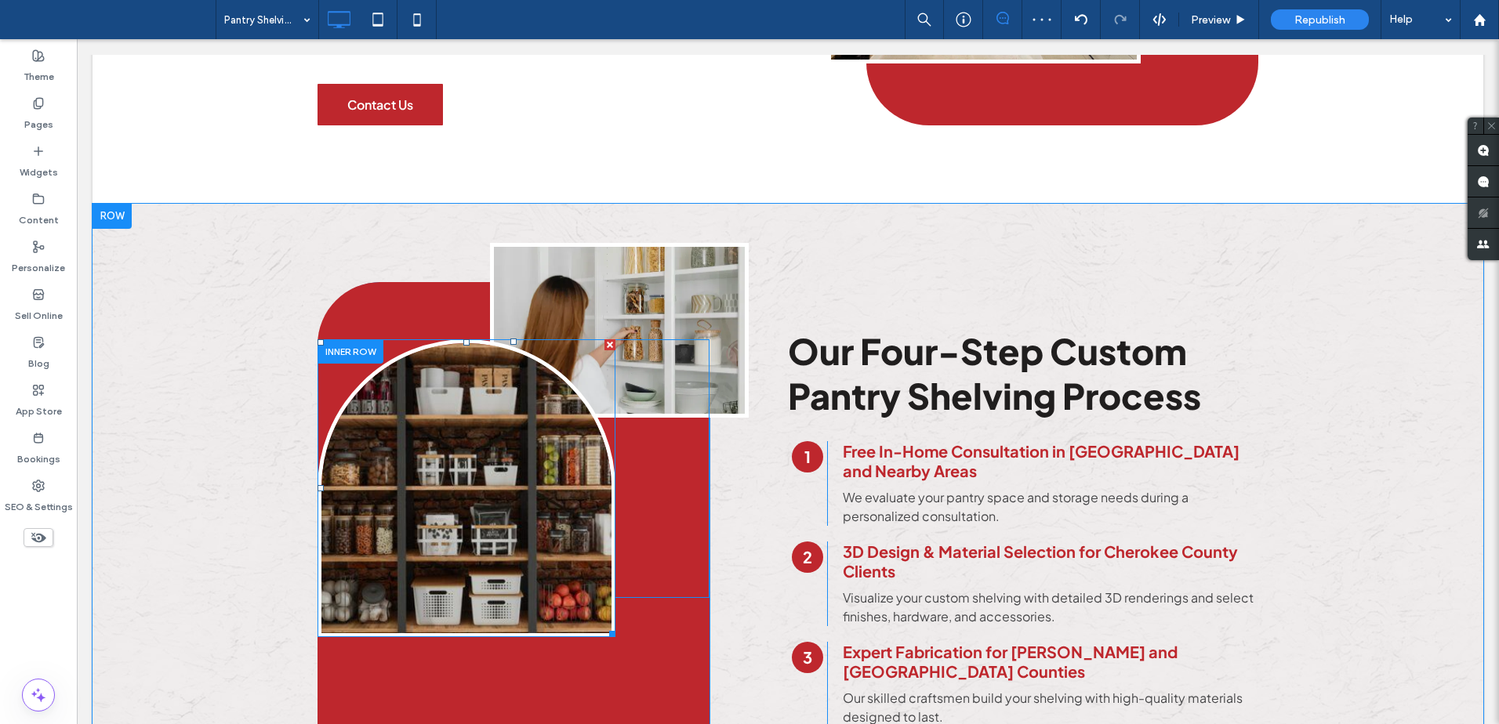
click at [425, 372] on img at bounding box center [467, 488] width 298 height 298
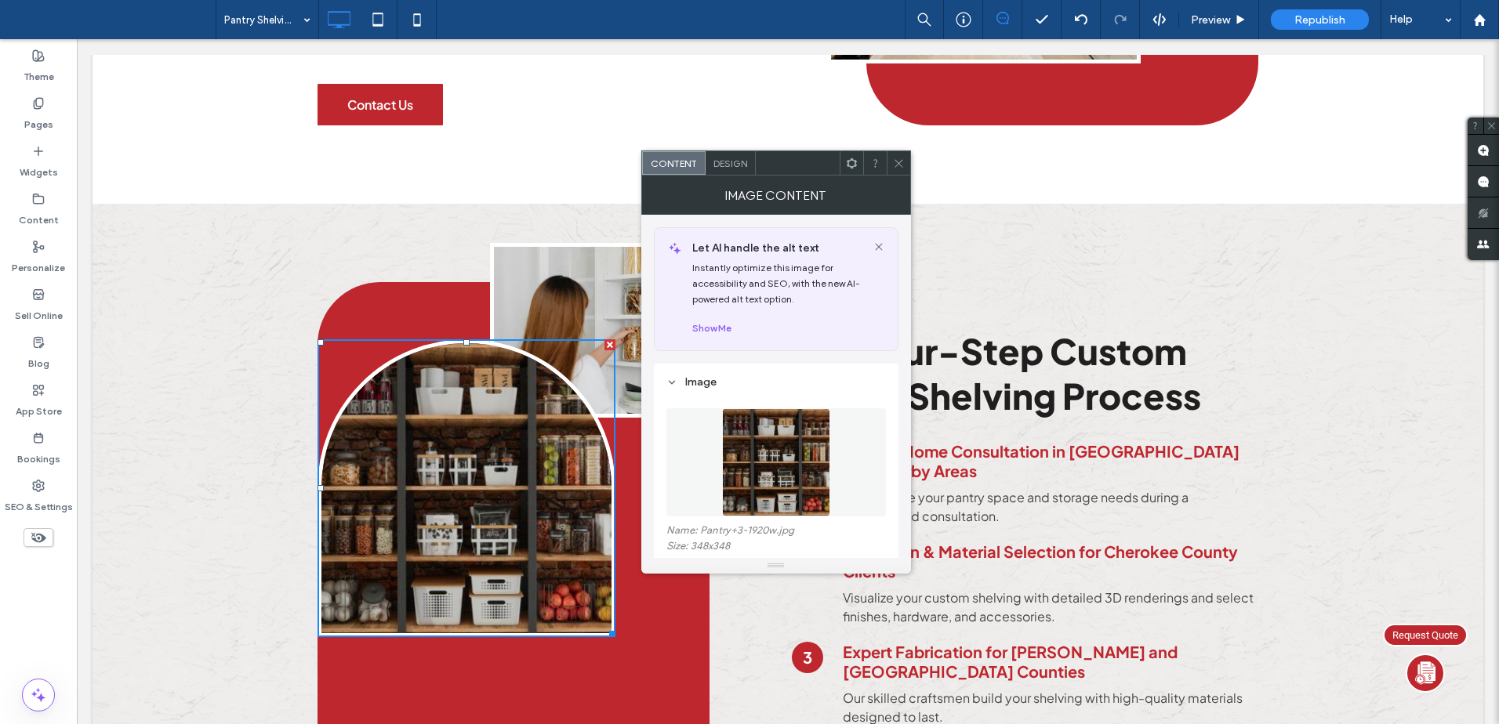
click at [727, 164] on span "Design" at bounding box center [730, 164] width 34 height 12
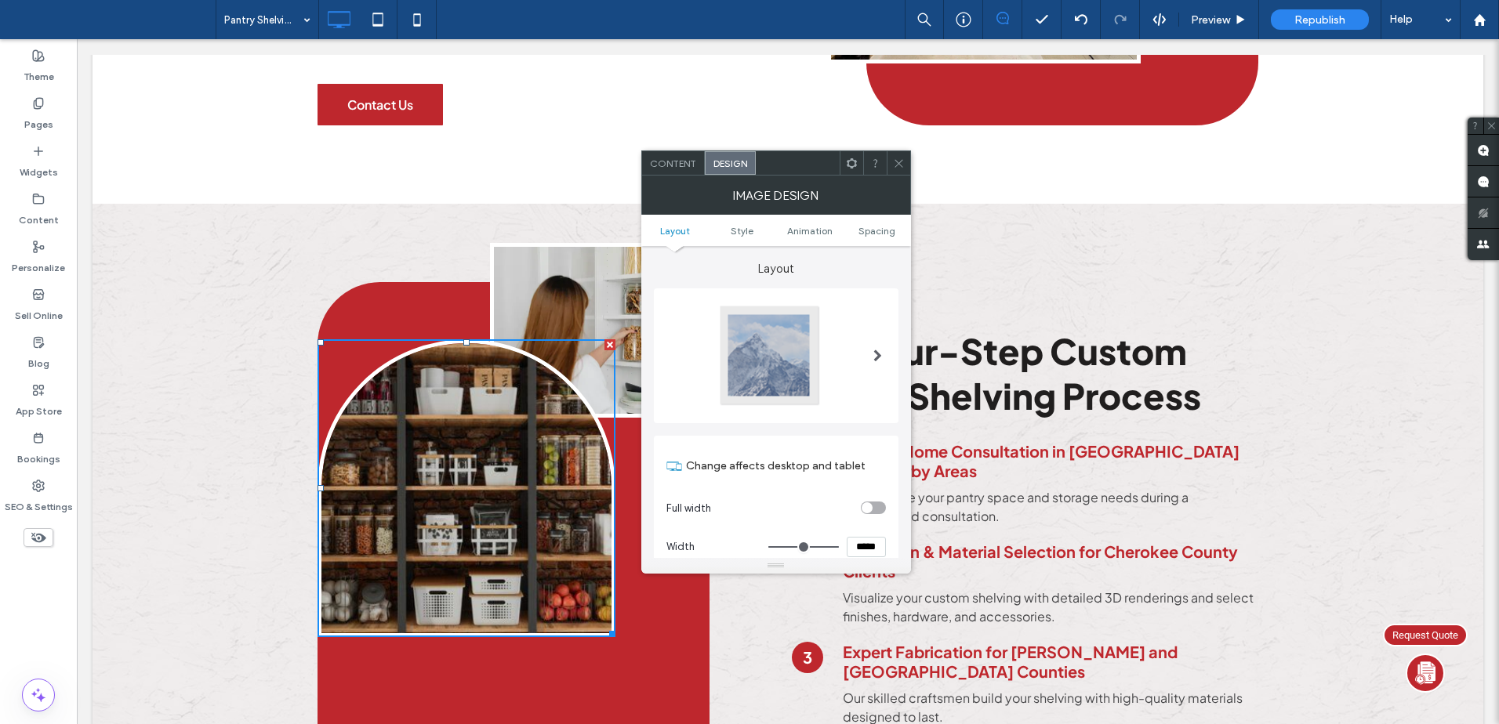
click at [768, 343] on div at bounding box center [769, 355] width 103 height 103
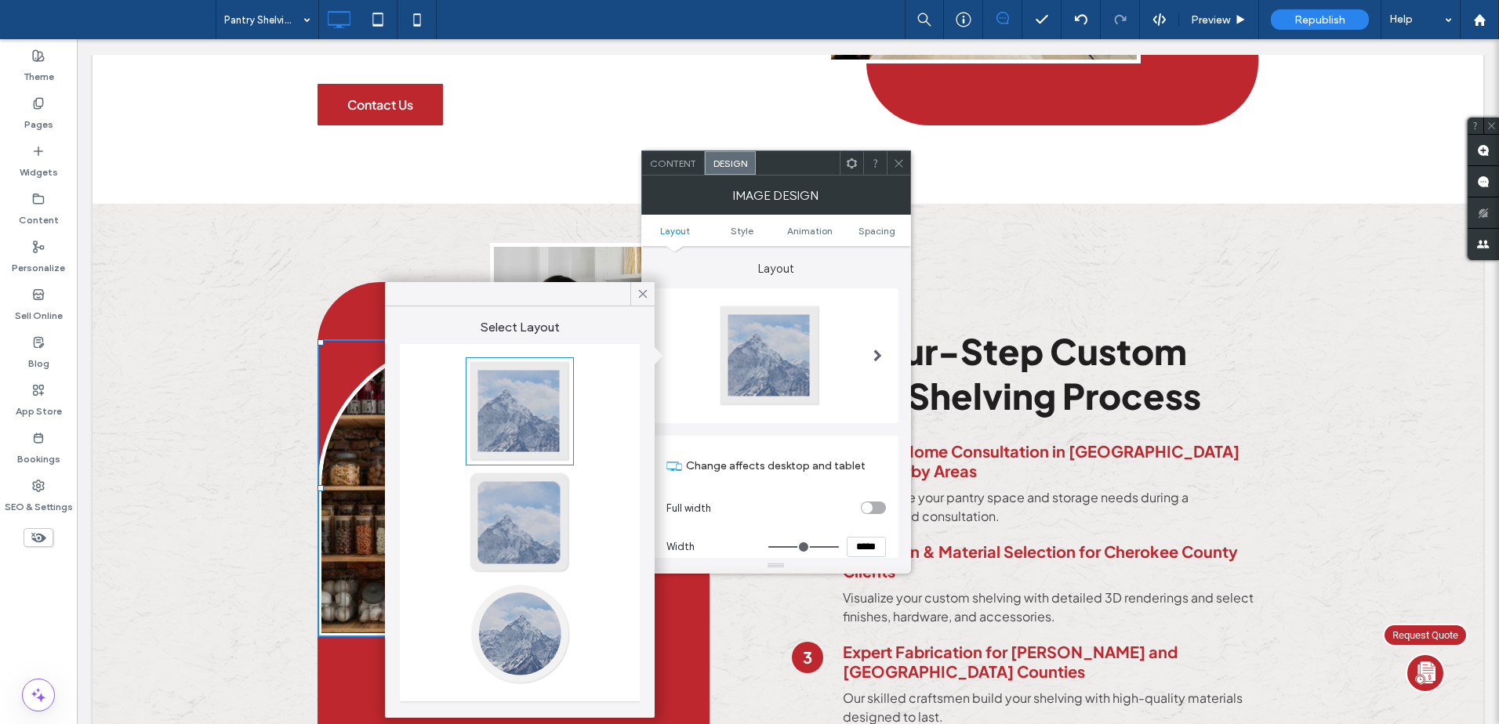
click at [547, 412] on div at bounding box center [519, 411] width 103 height 103
type input "*"
click at [901, 168] on icon at bounding box center [899, 164] width 12 height 12
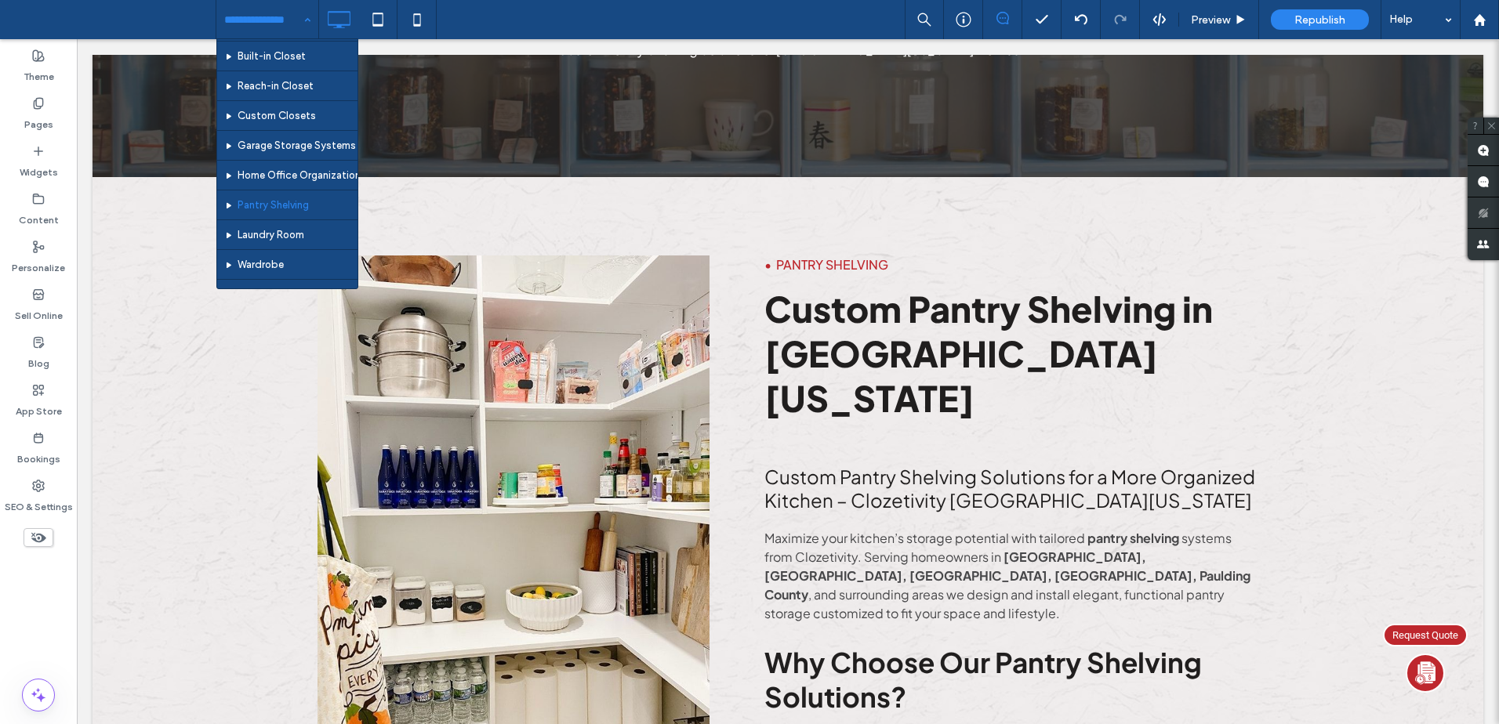
scroll to position [150, 0]
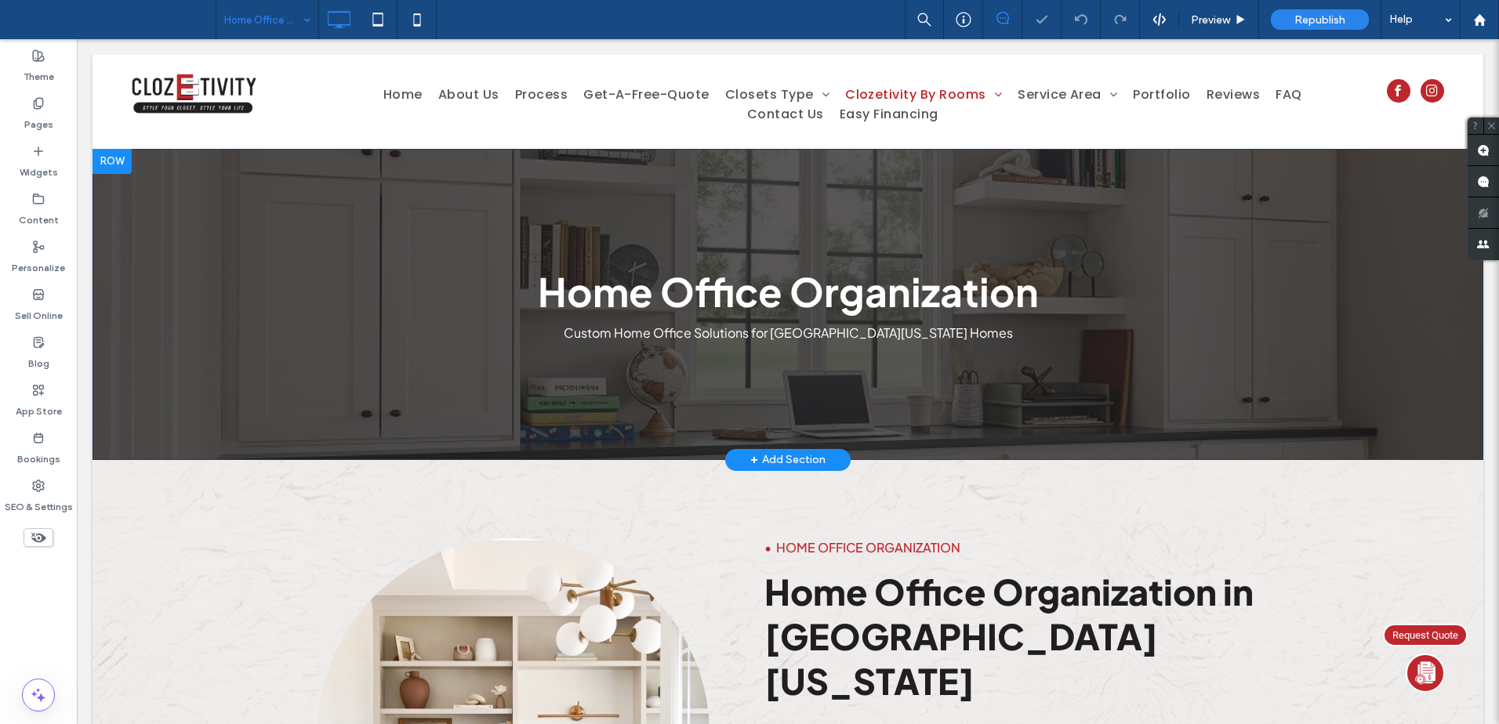
scroll to position [288, 0]
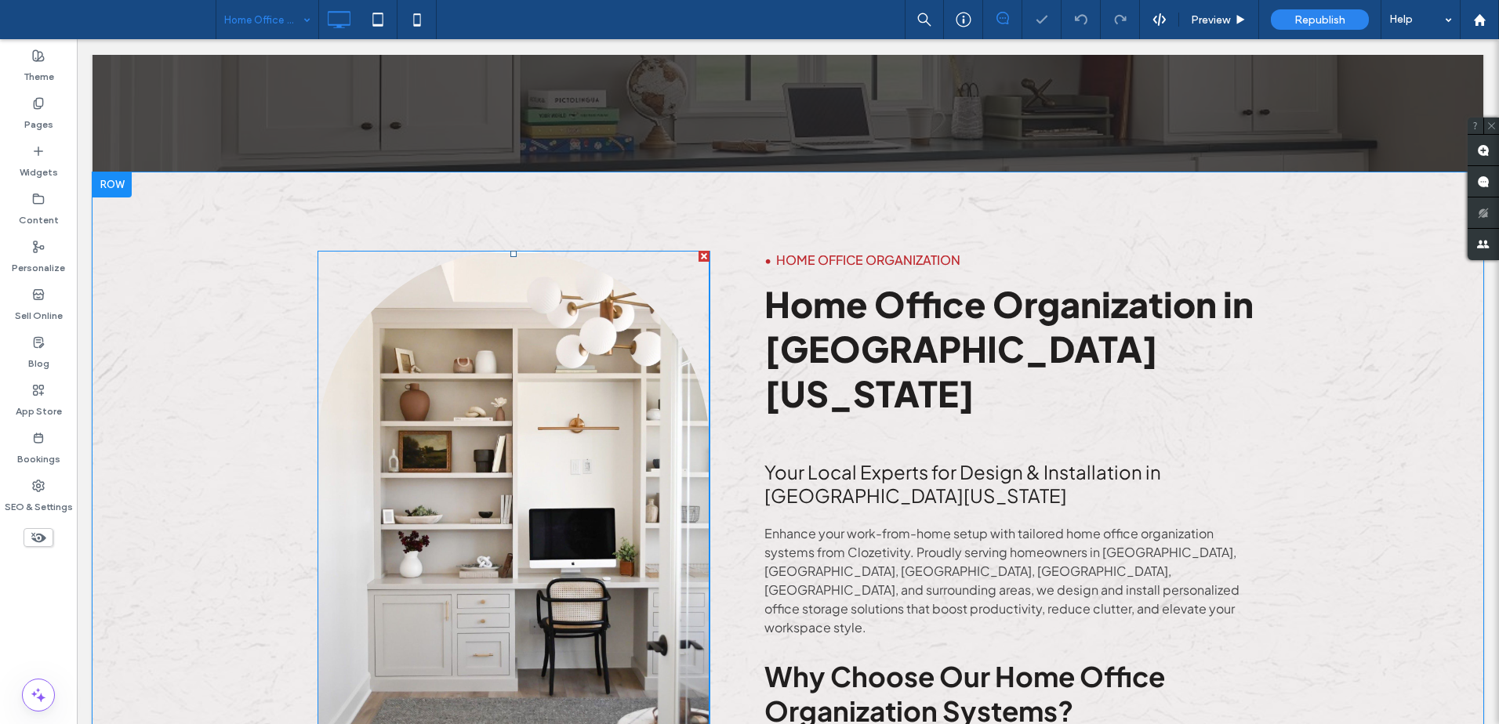
click at [583, 434] on img at bounding box center [514, 496] width 392 height 490
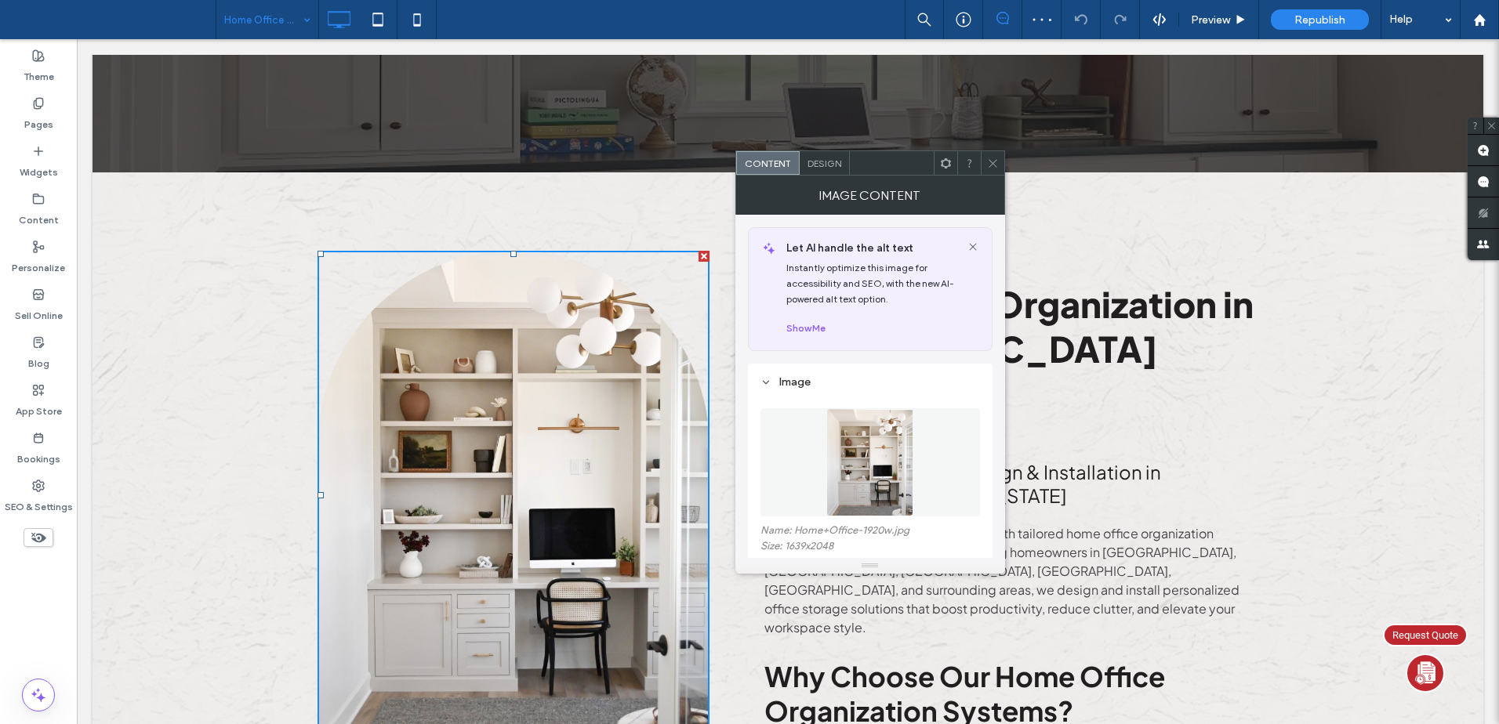
click at [824, 156] on div "Design" at bounding box center [825, 163] width 50 height 24
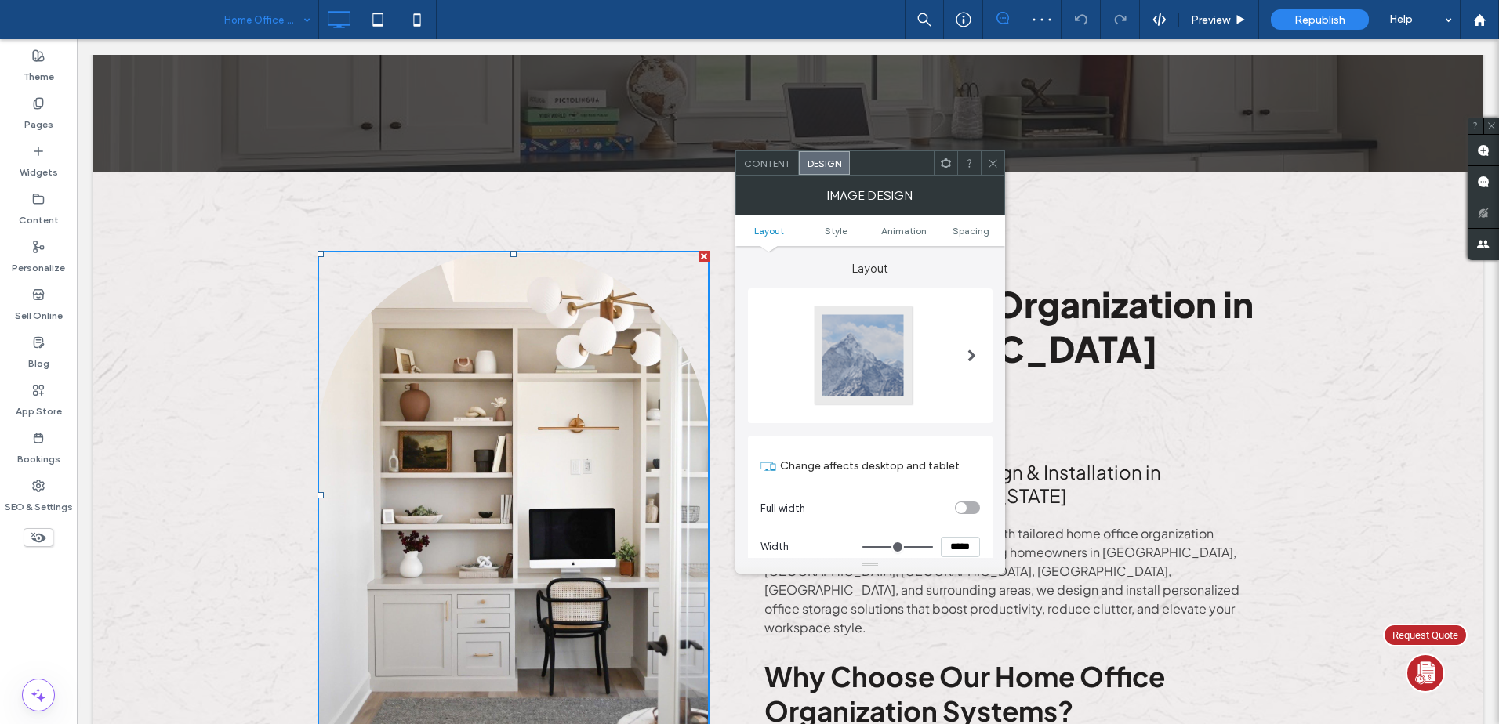
click at [846, 328] on div at bounding box center [863, 355] width 103 height 103
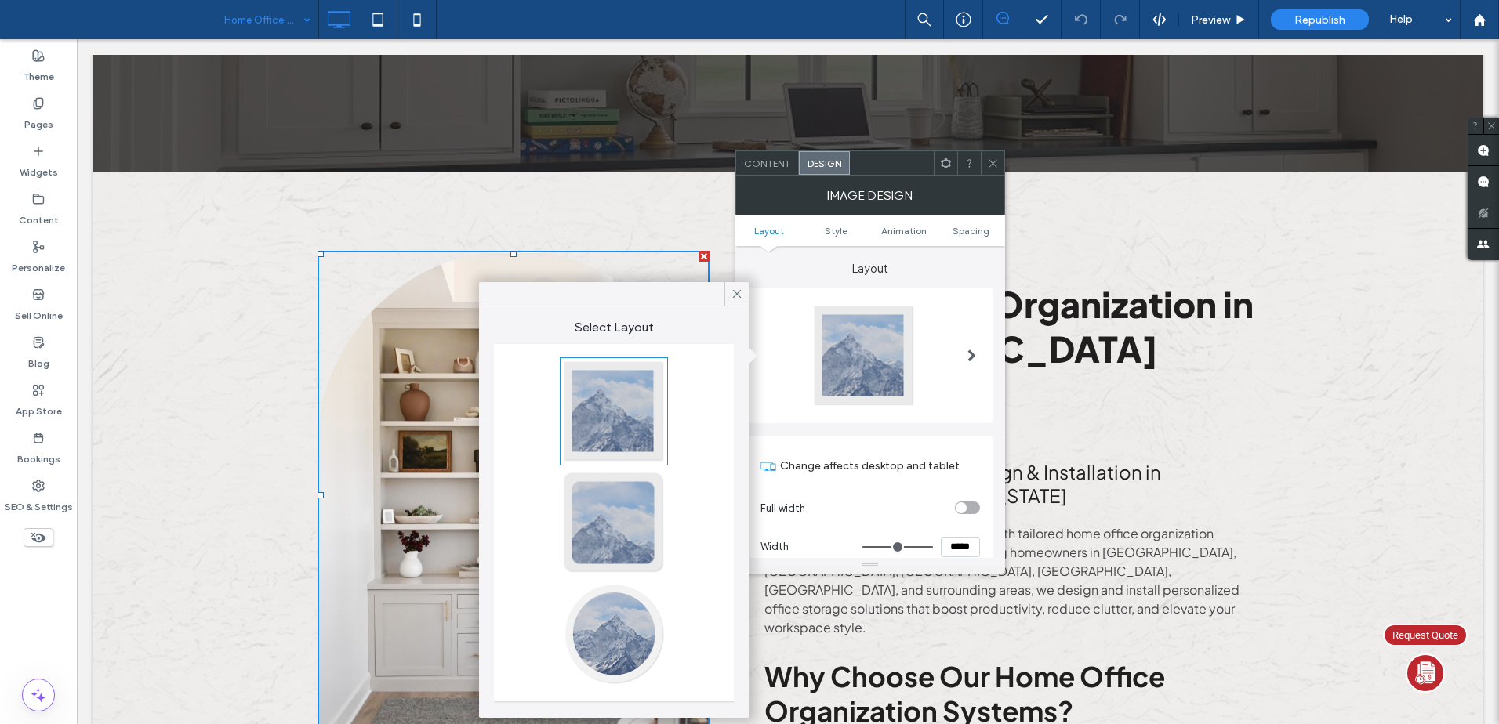
click at [616, 417] on div at bounding box center [613, 411] width 103 height 103
type input "*"
click at [985, 163] on div at bounding box center [993, 163] width 24 height 24
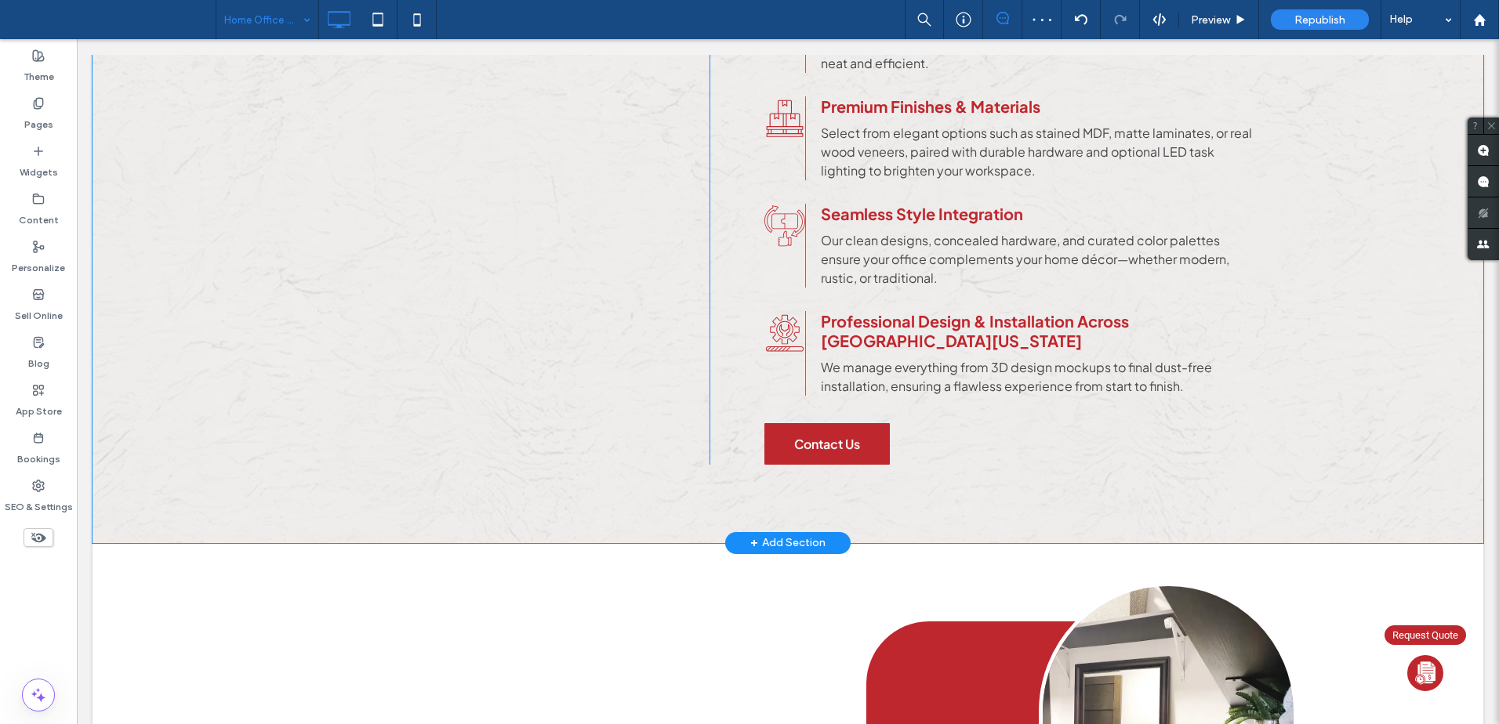
scroll to position [1437, 0]
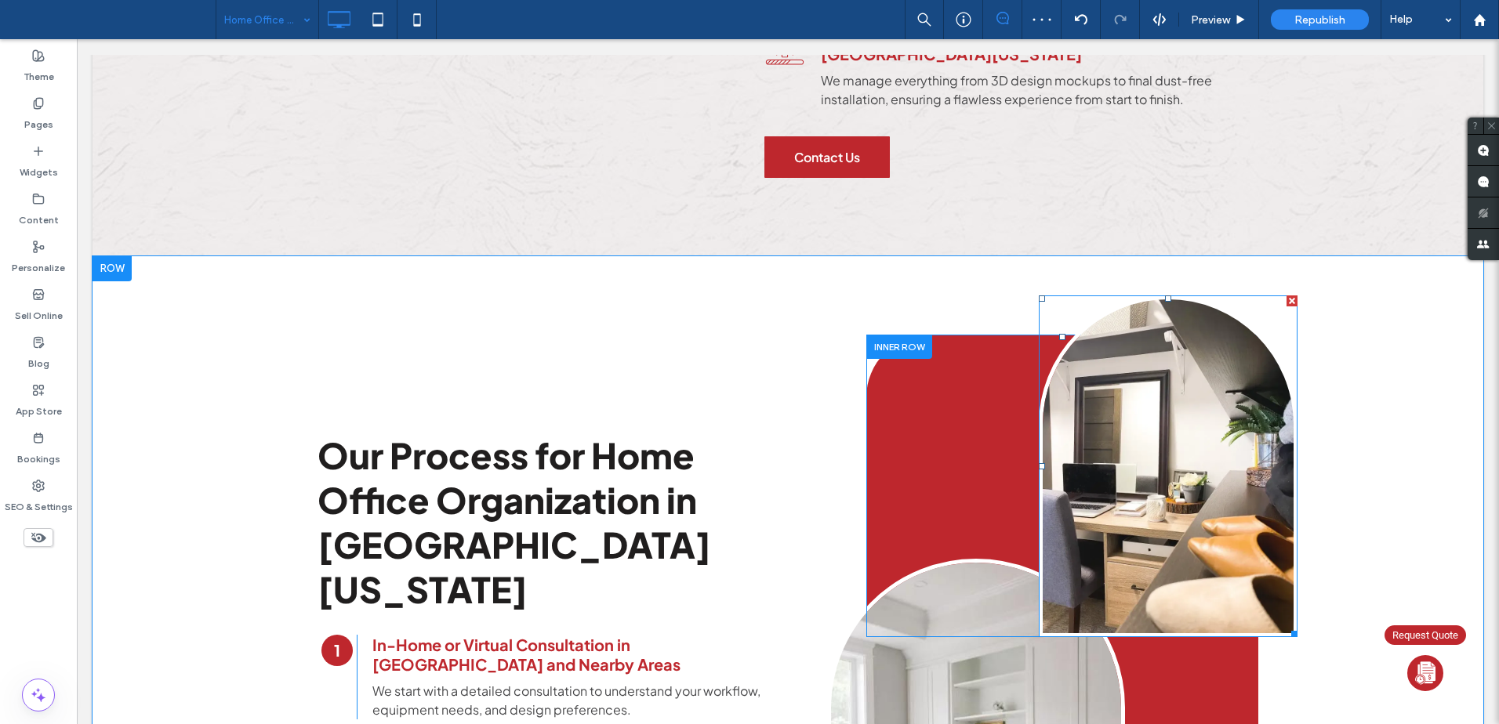
click at [1231, 322] on img at bounding box center [1168, 467] width 259 height 343
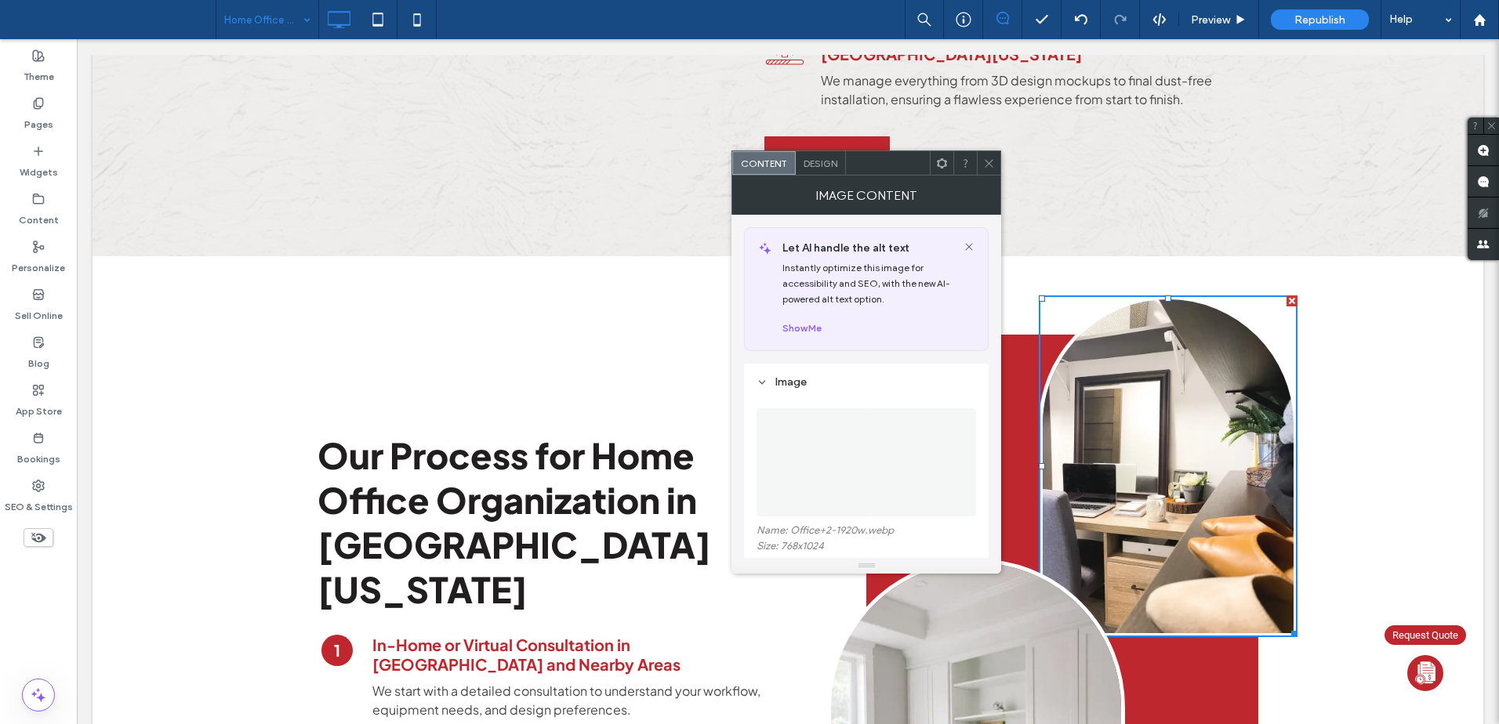
click at [817, 155] on div "Design" at bounding box center [821, 163] width 50 height 24
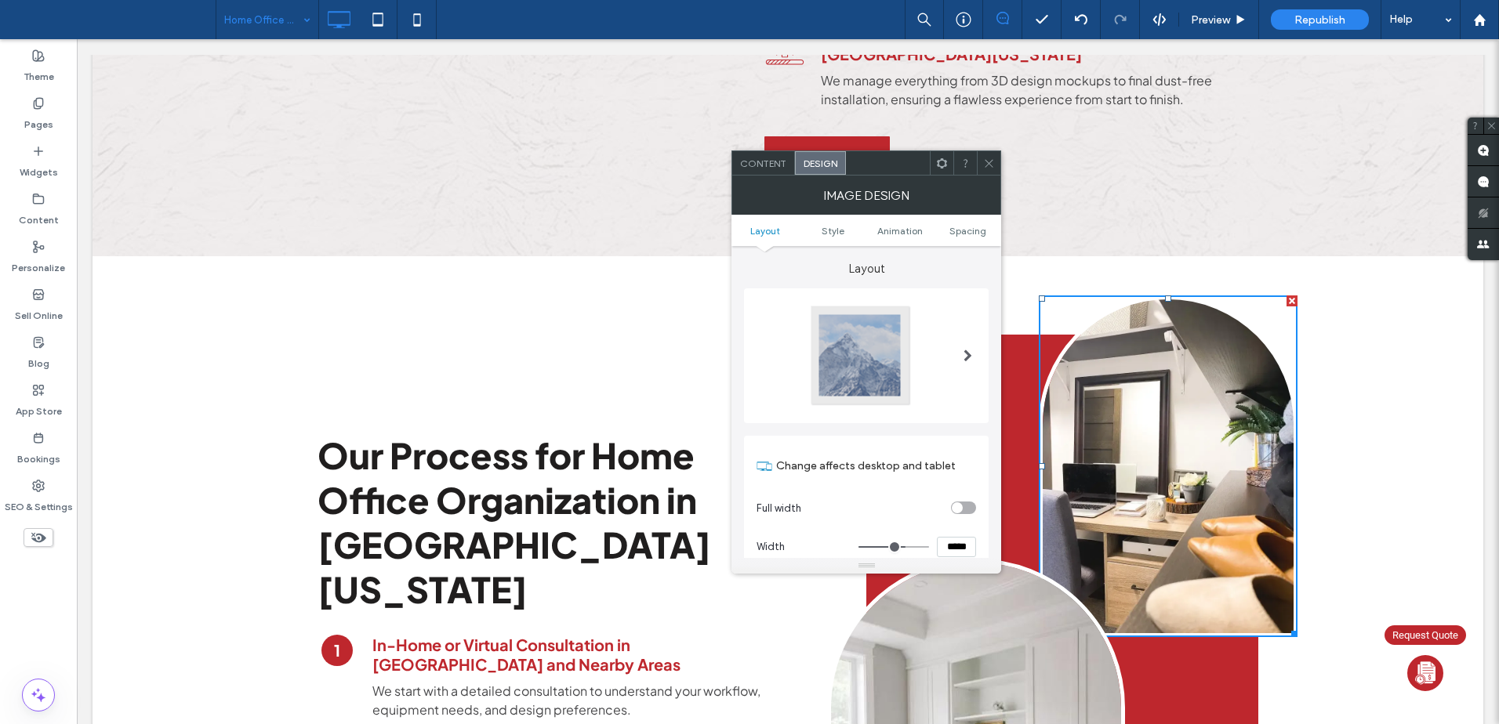
click at [860, 349] on div at bounding box center [860, 355] width 103 height 103
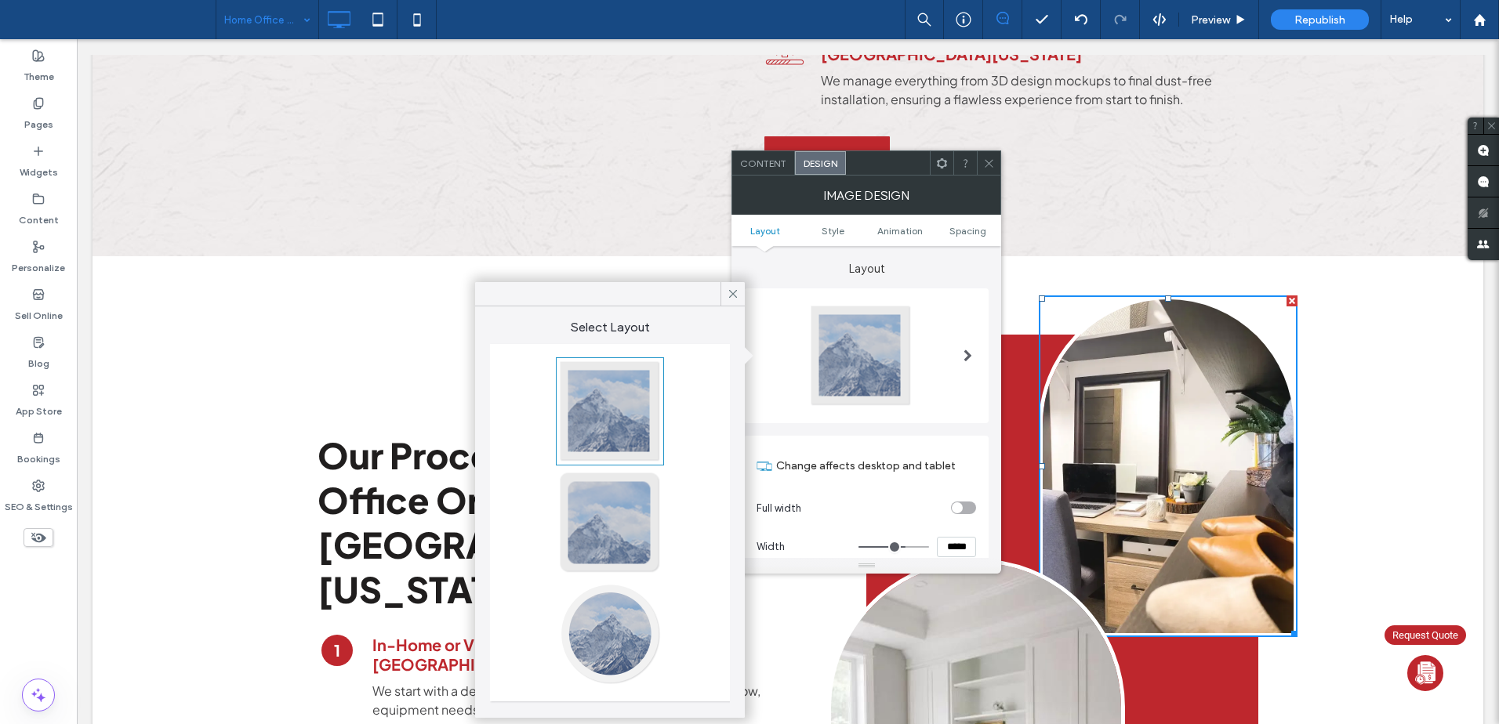
click at [625, 387] on div at bounding box center [609, 411] width 103 height 103
type input "*"
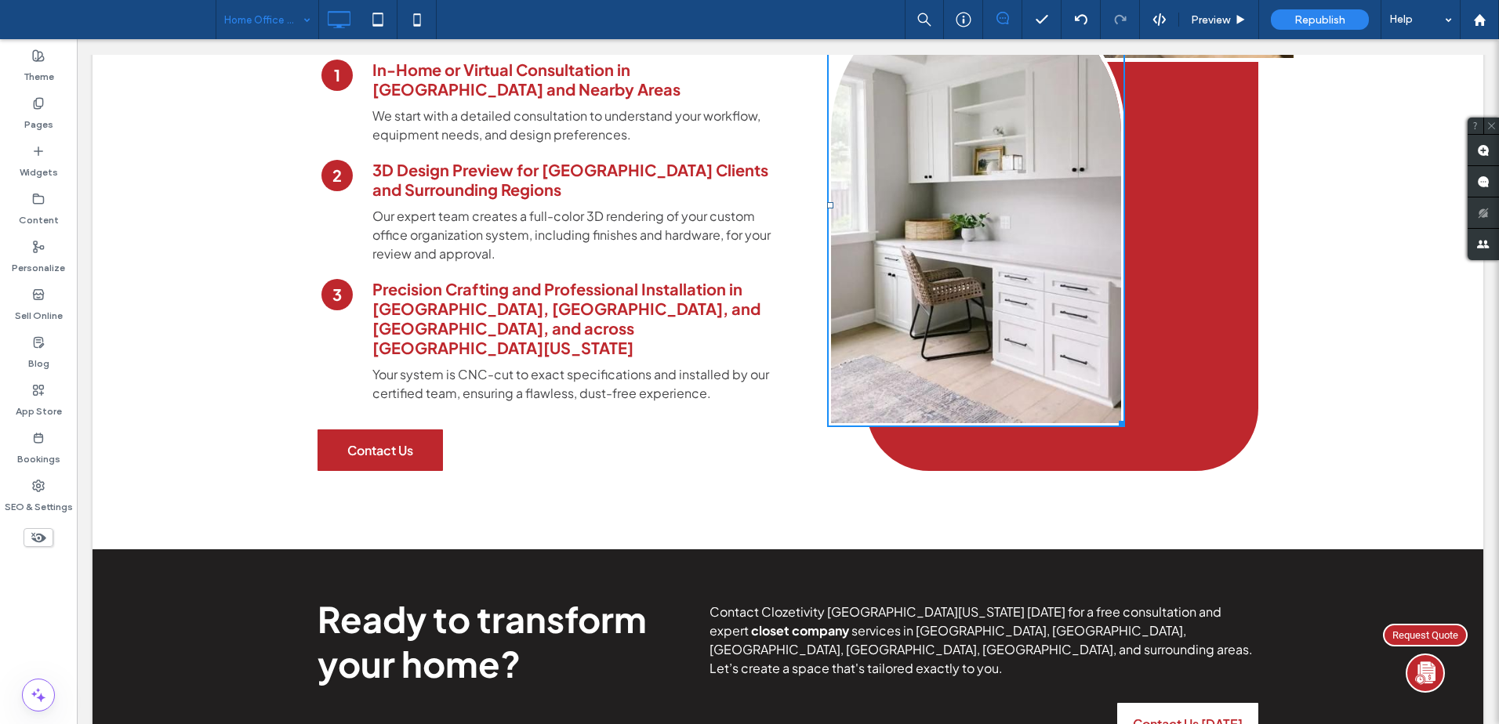
click at [966, 218] on img at bounding box center [976, 205] width 298 height 443
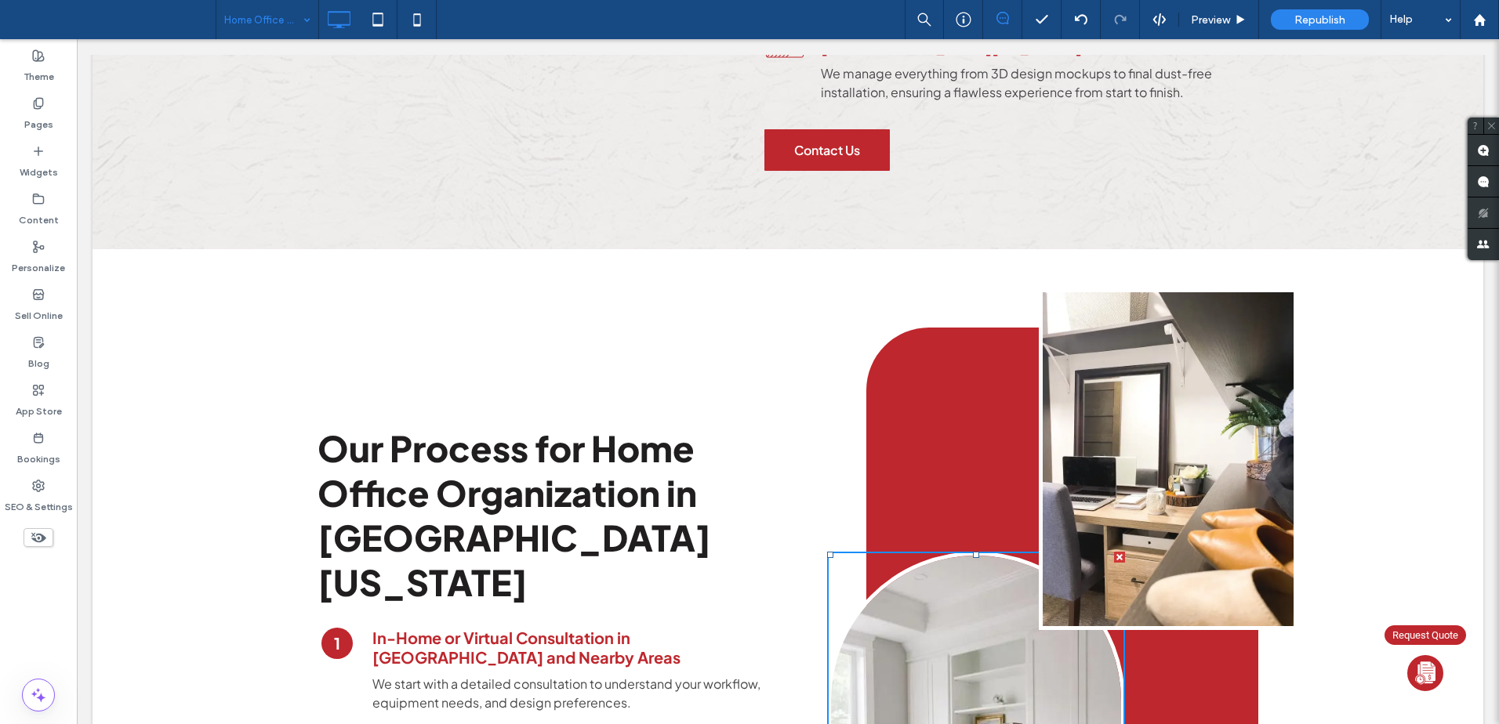
scroll to position [1437, 0]
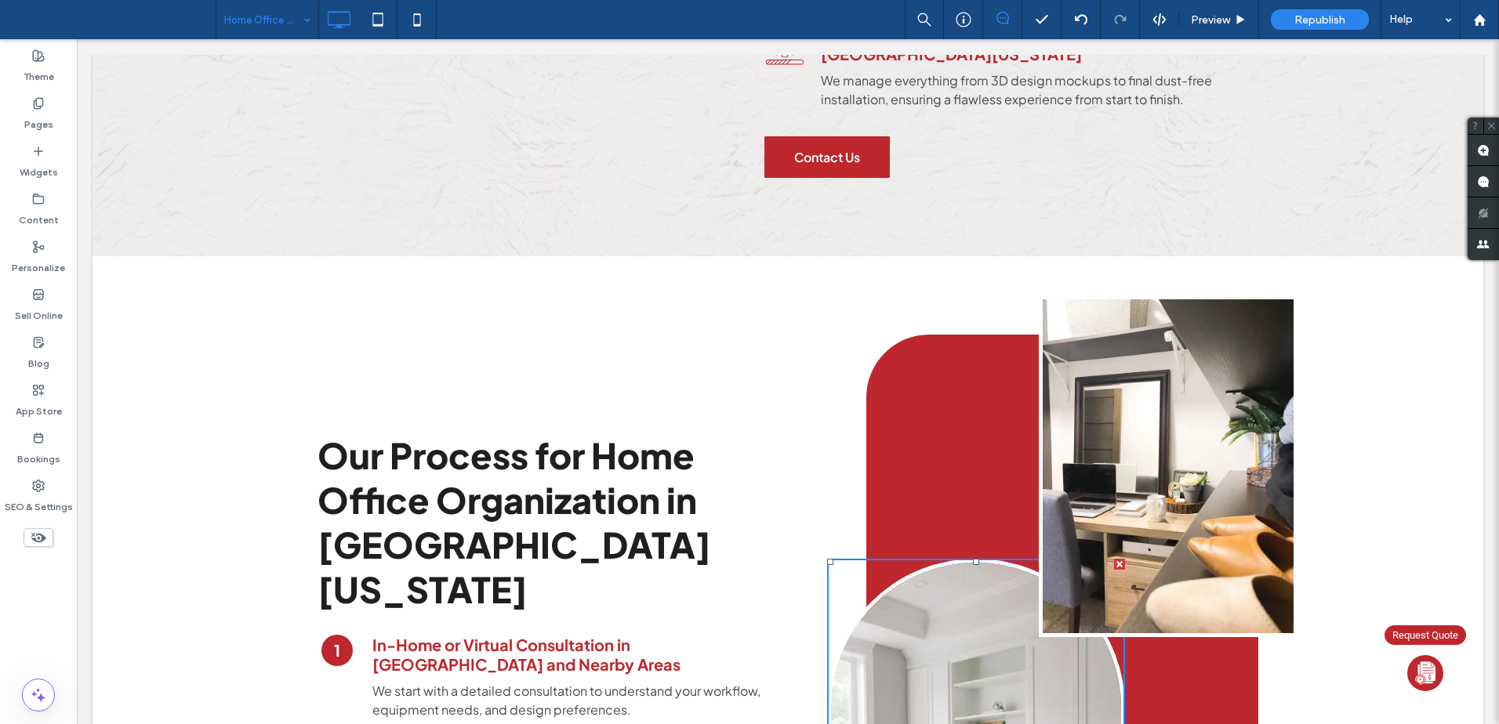
click at [1118, 347] on img at bounding box center [1168, 467] width 259 height 343
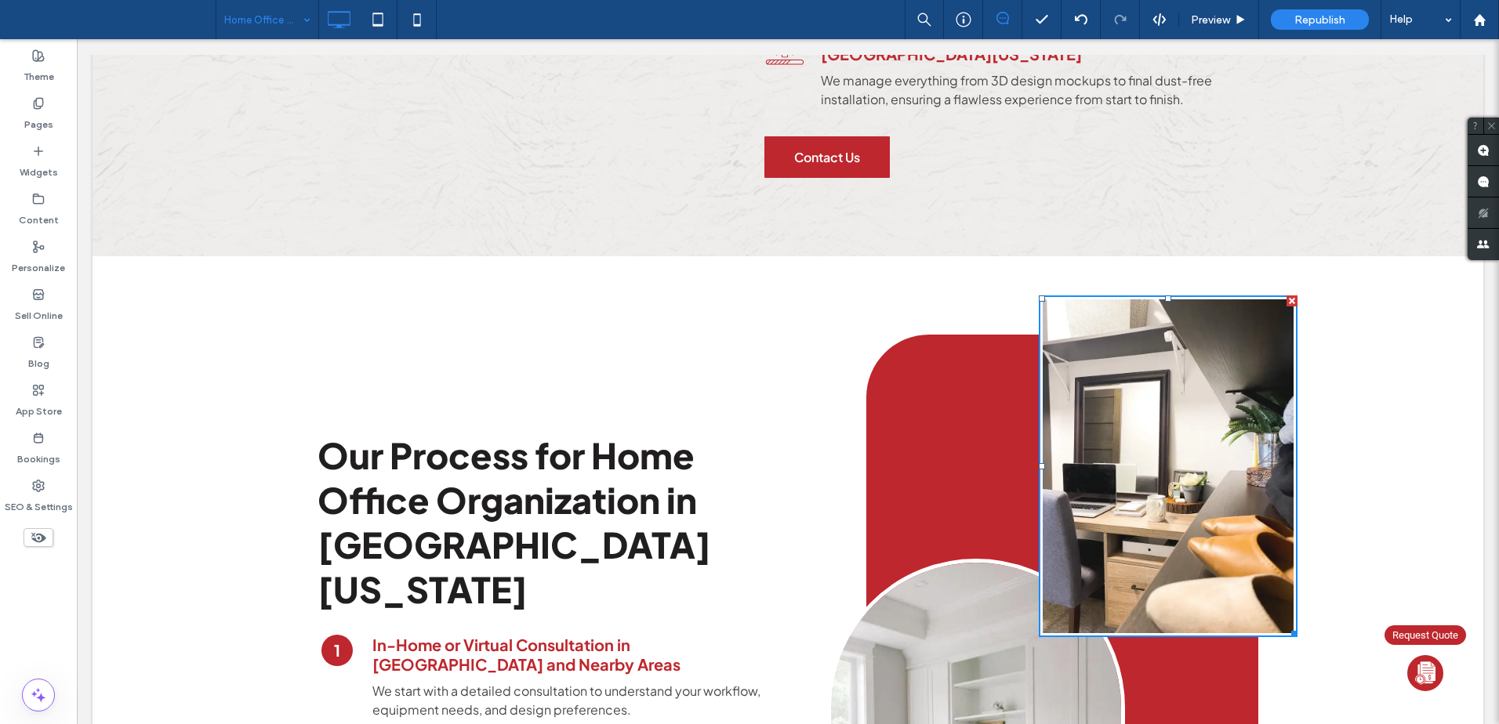
click at [1118, 347] on img at bounding box center [1168, 467] width 259 height 343
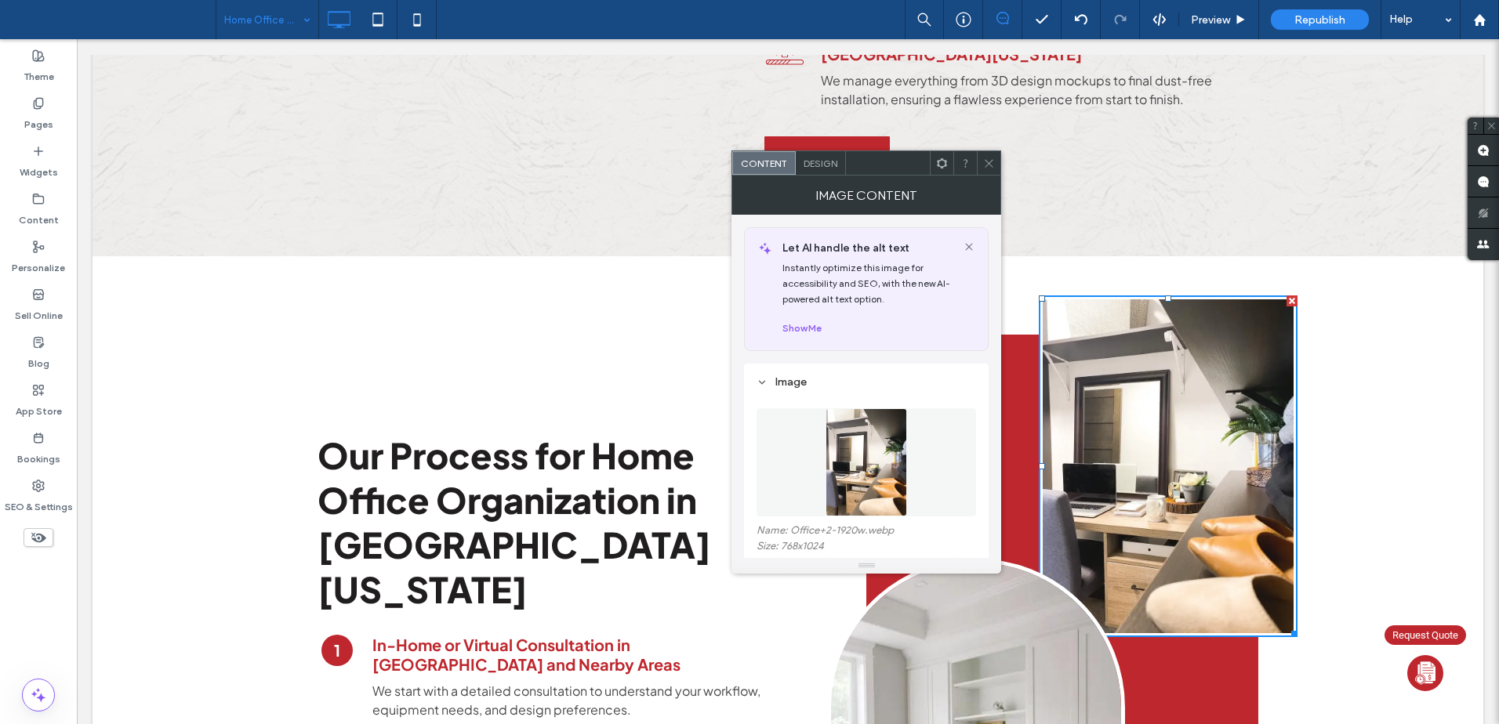
drag, startPoint x: 988, startPoint y: 157, endPoint x: 942, endPoint y: 163, distance: 45.9
click at [988, 158] on icon at bounding box center [989, 164] width 12 height 12
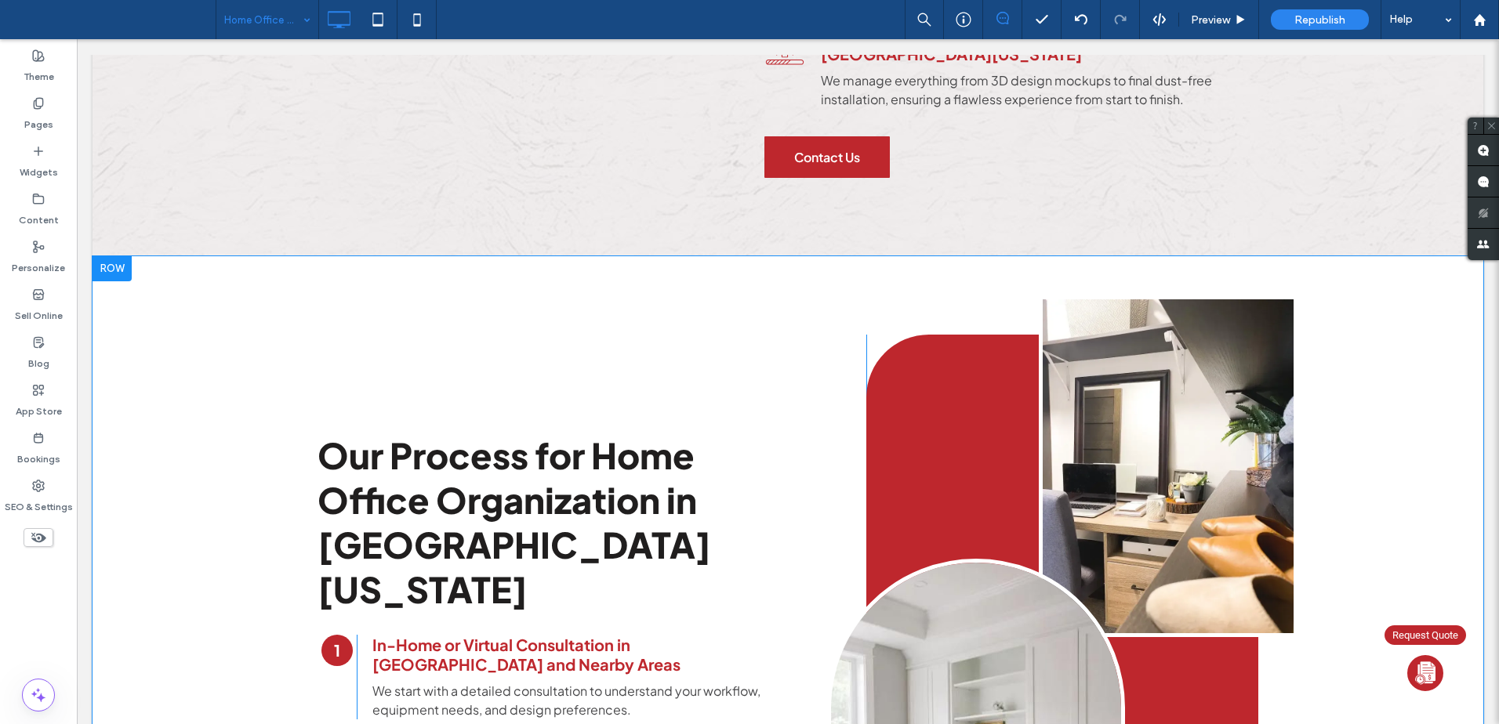
scroll to position [1725, 0]
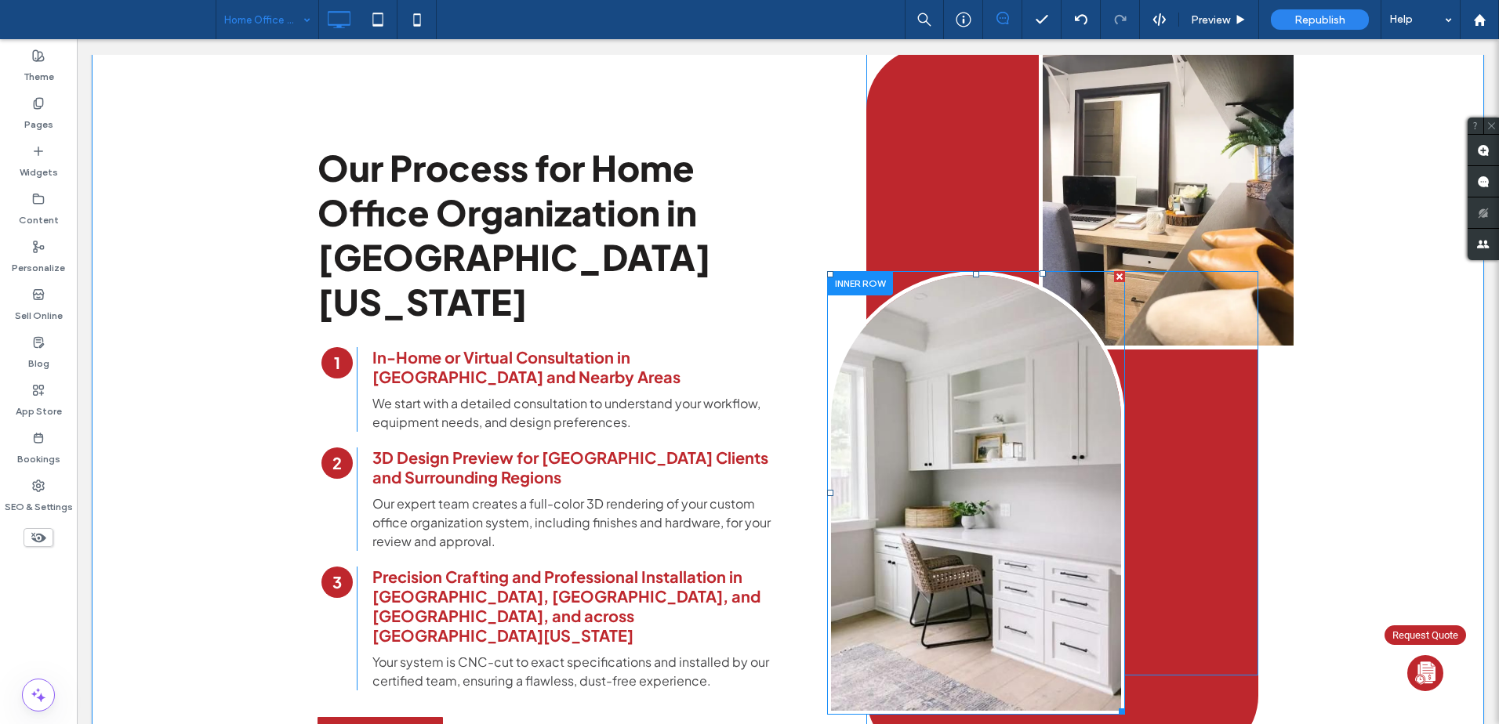
click at [1015, 362] on img at bounding box center [976, 492] width 298 height 443
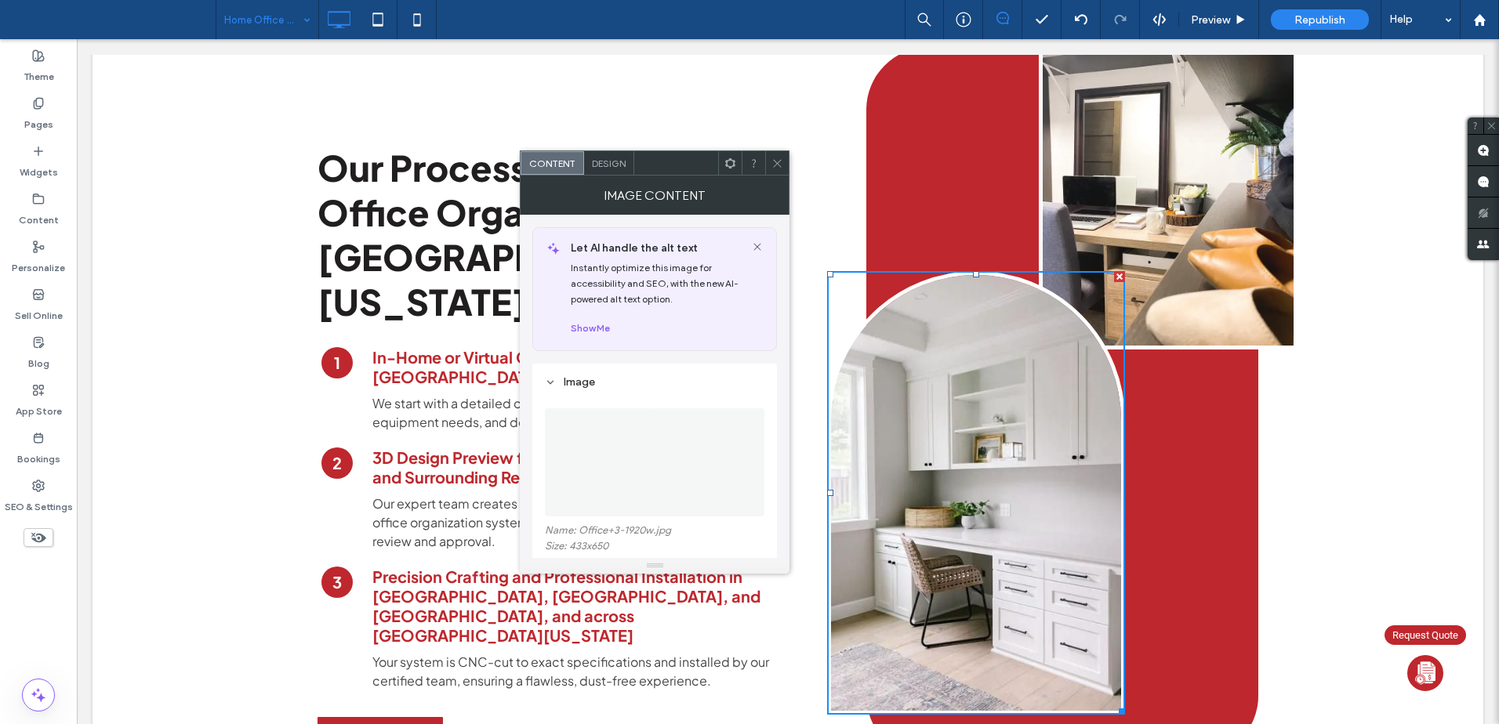
click at [623, 167] on span "Design" at bounding box center [609, 164] width 34 height 12
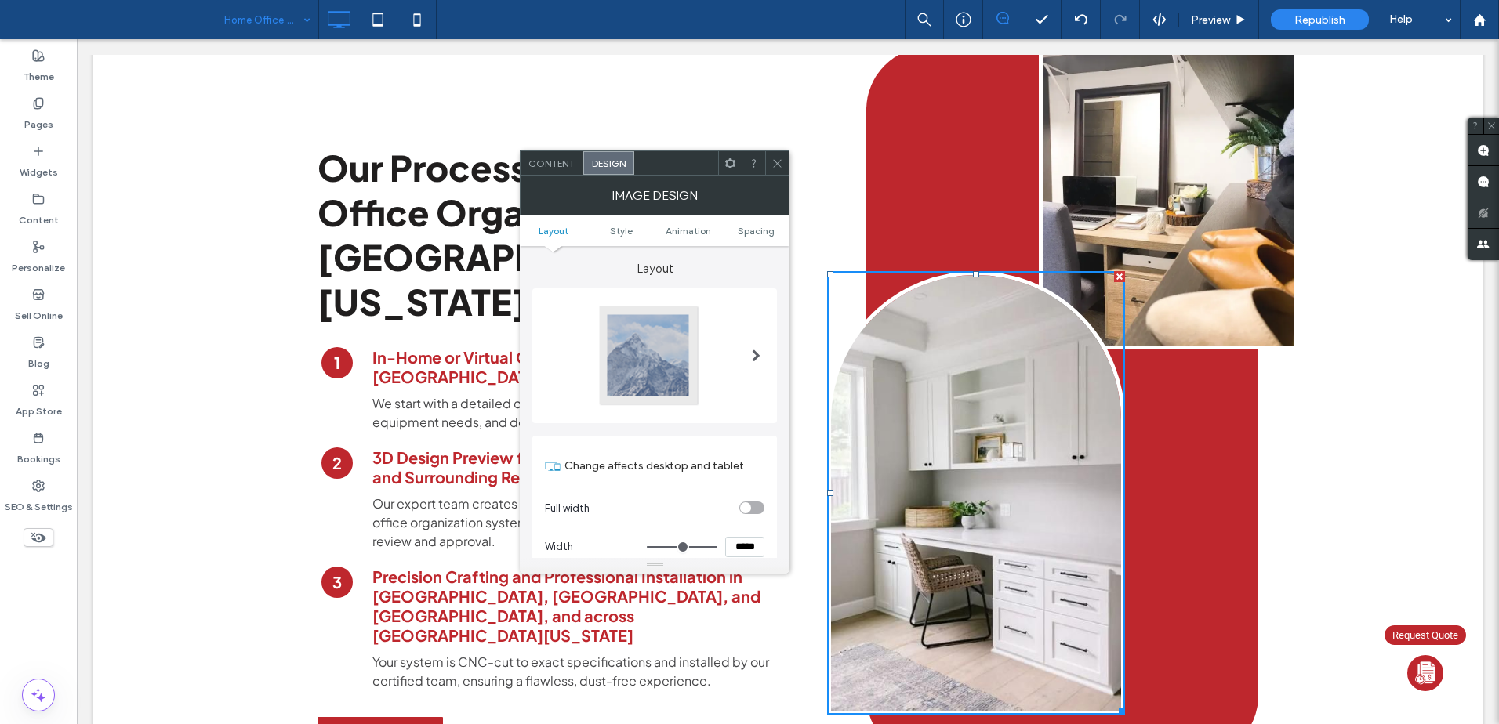
click at [634, 339] on div at bounding box center [648, 355] width 103 height 103
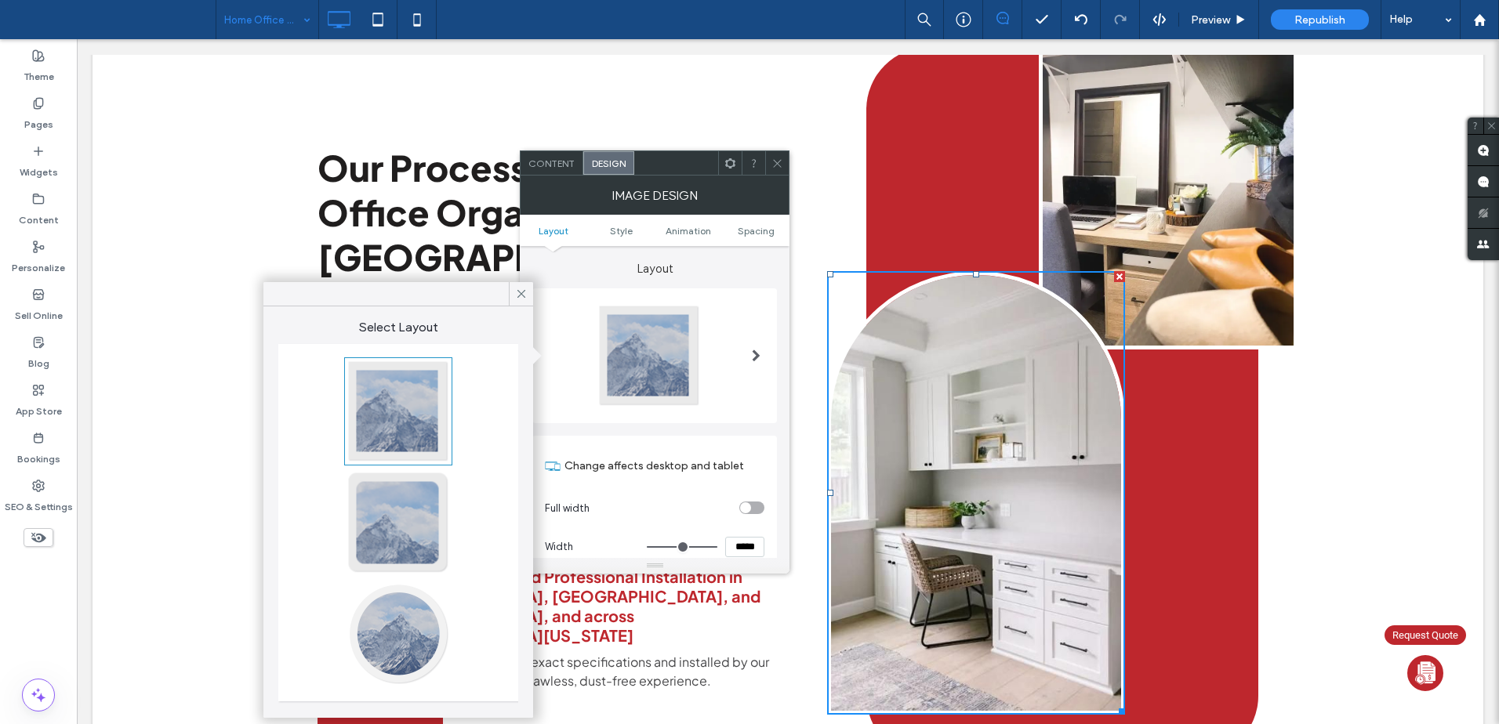
click at [434, 405] on div at bounding box center [398, 411] width 103 height 103
type input "*"
click at [779, 158] on icon at bounding box center [777, 164] width 12 height 12
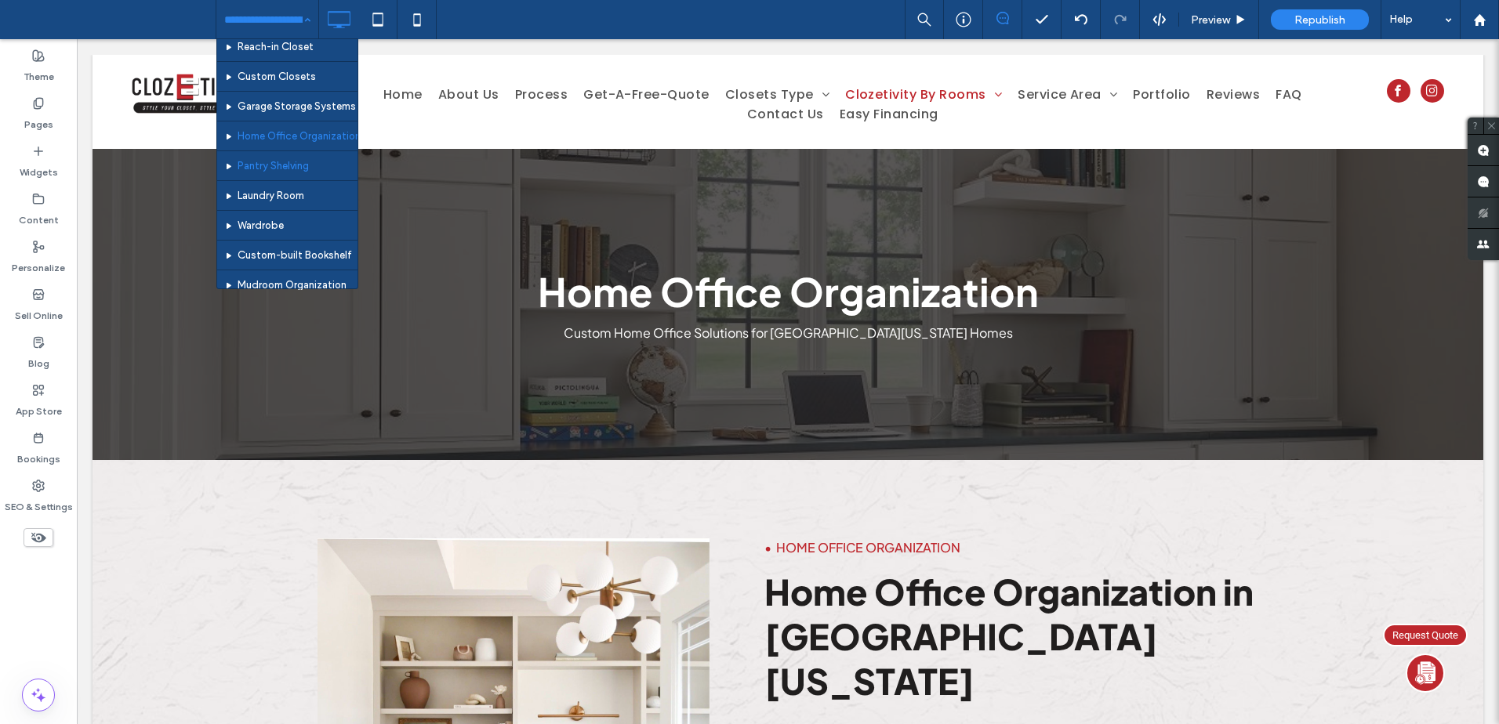
scroll to position [189, 0]
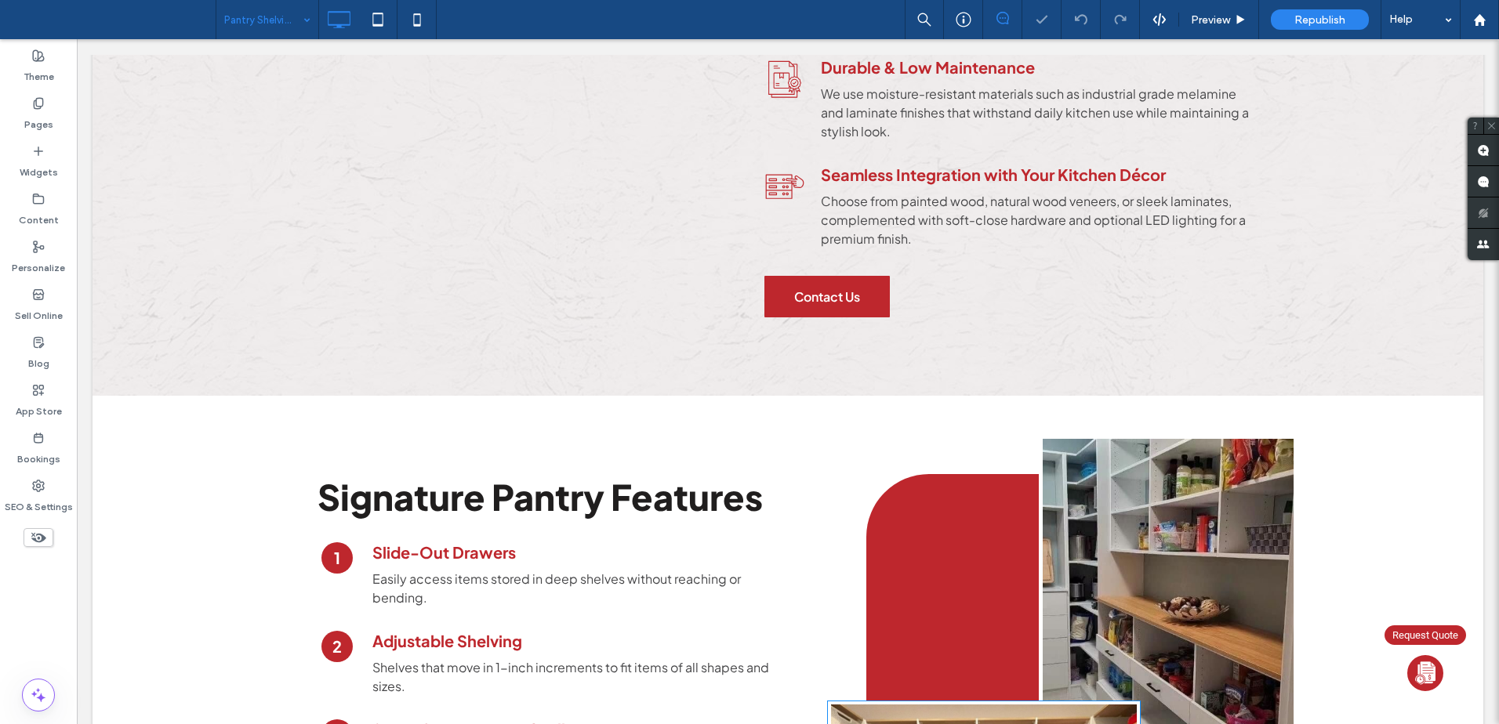
scroll to position [2013, 0]
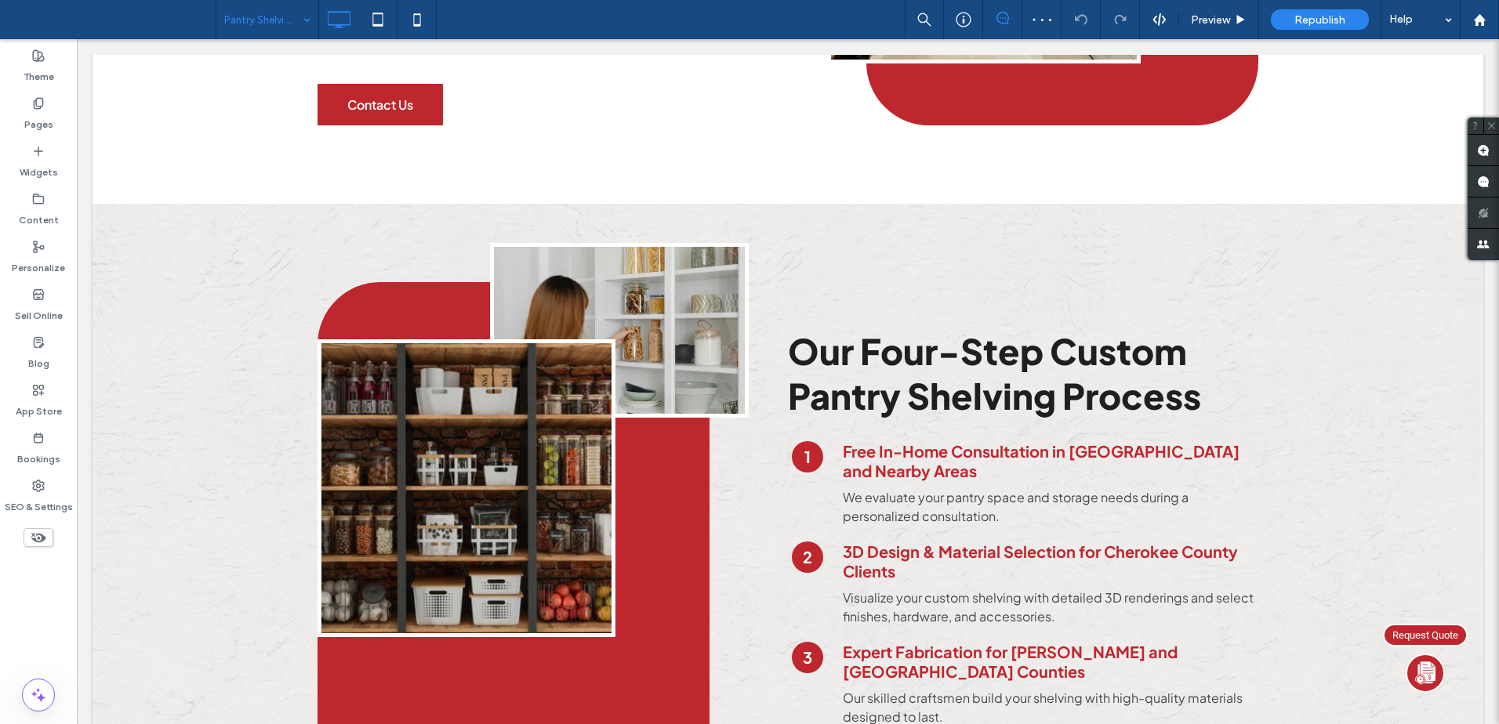
click at [260, 31] on input at bounding box center [263, 19] width 78 height 39
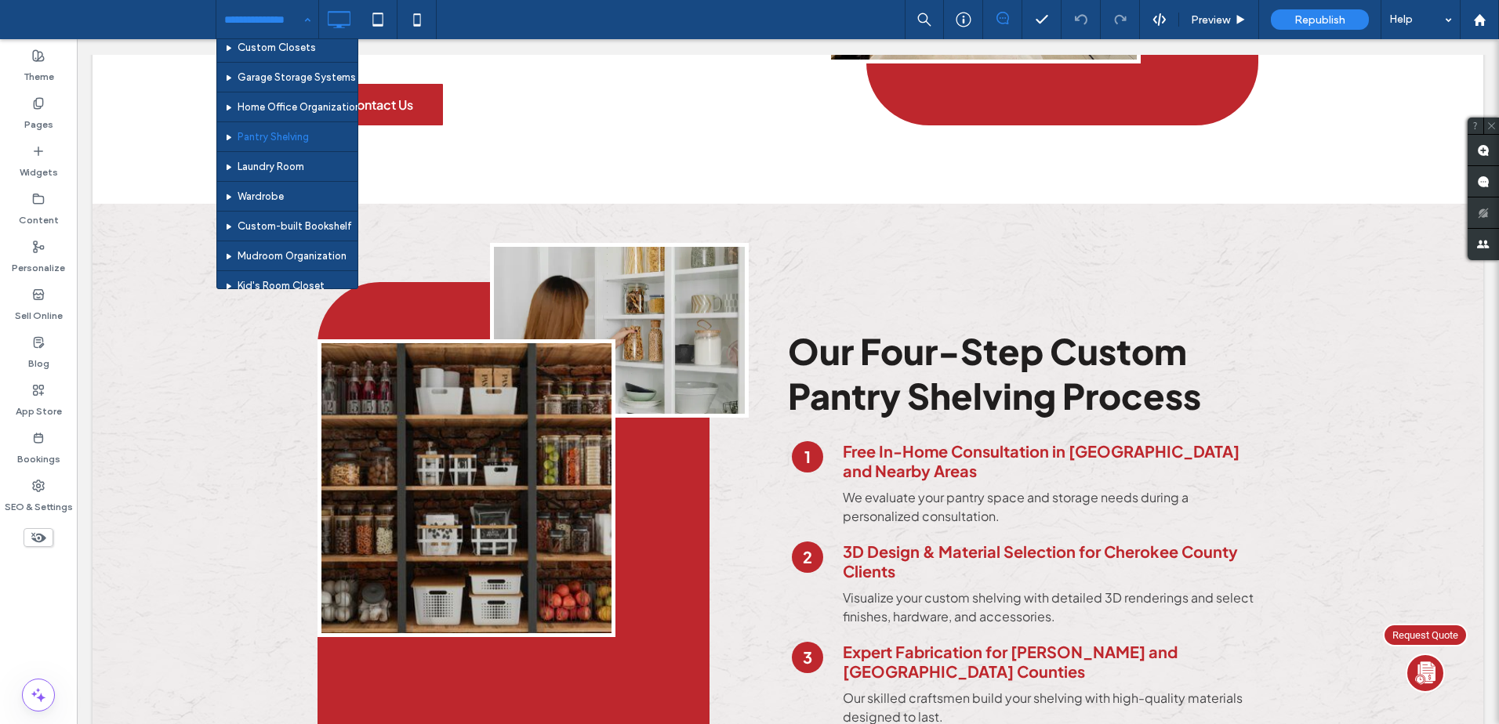
scroll to position [270, 0]
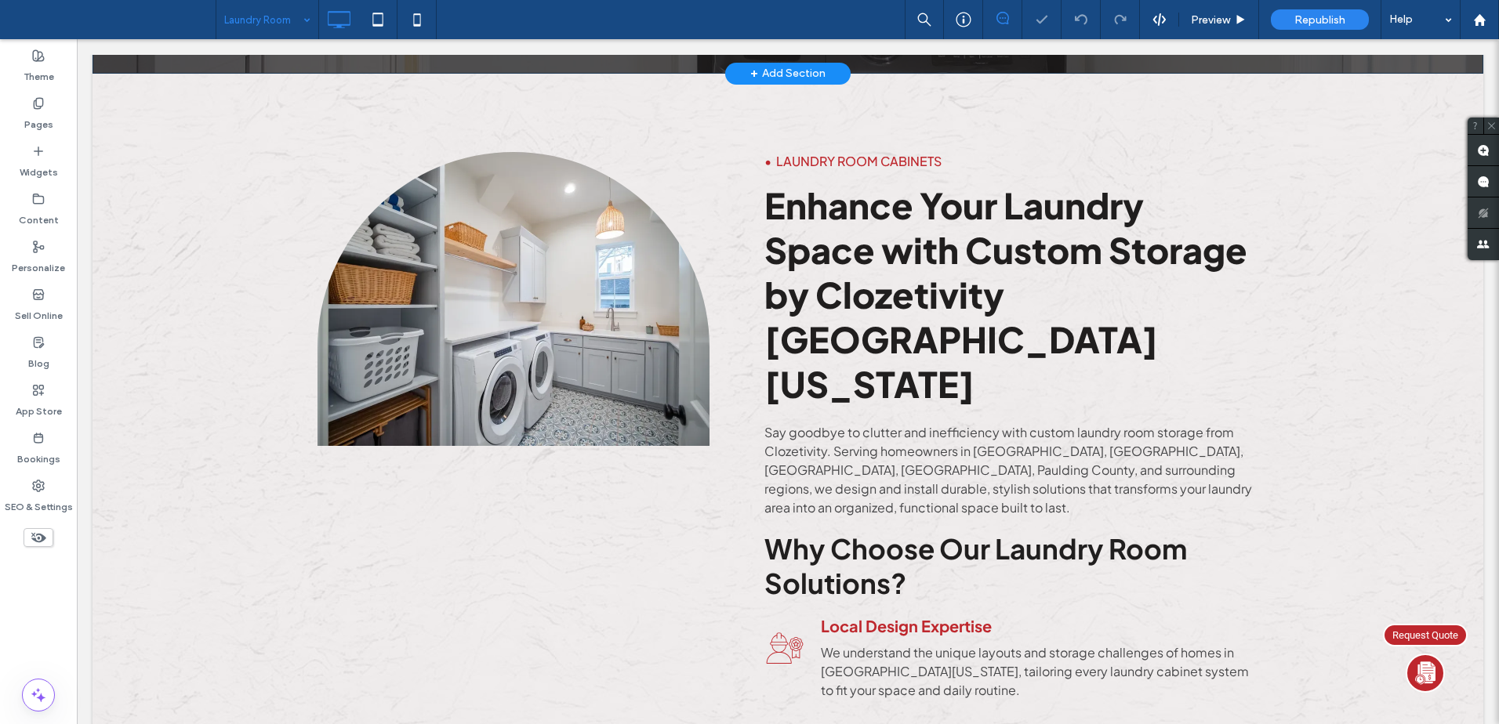
scroll to position [575, 0]
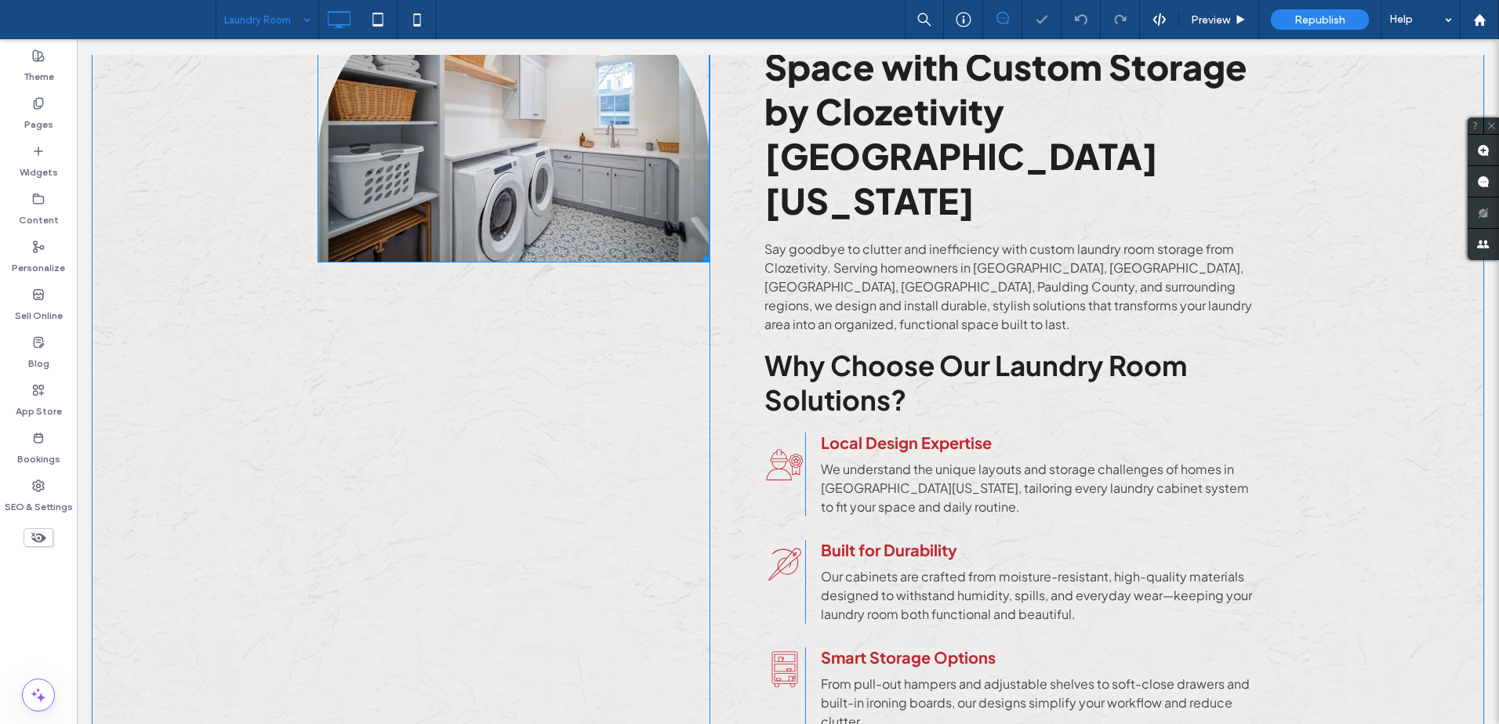
drag, startPoint x: 608, startPoint y: 191, endPoint x: 599, endPoint y: 216, distance: 26.5
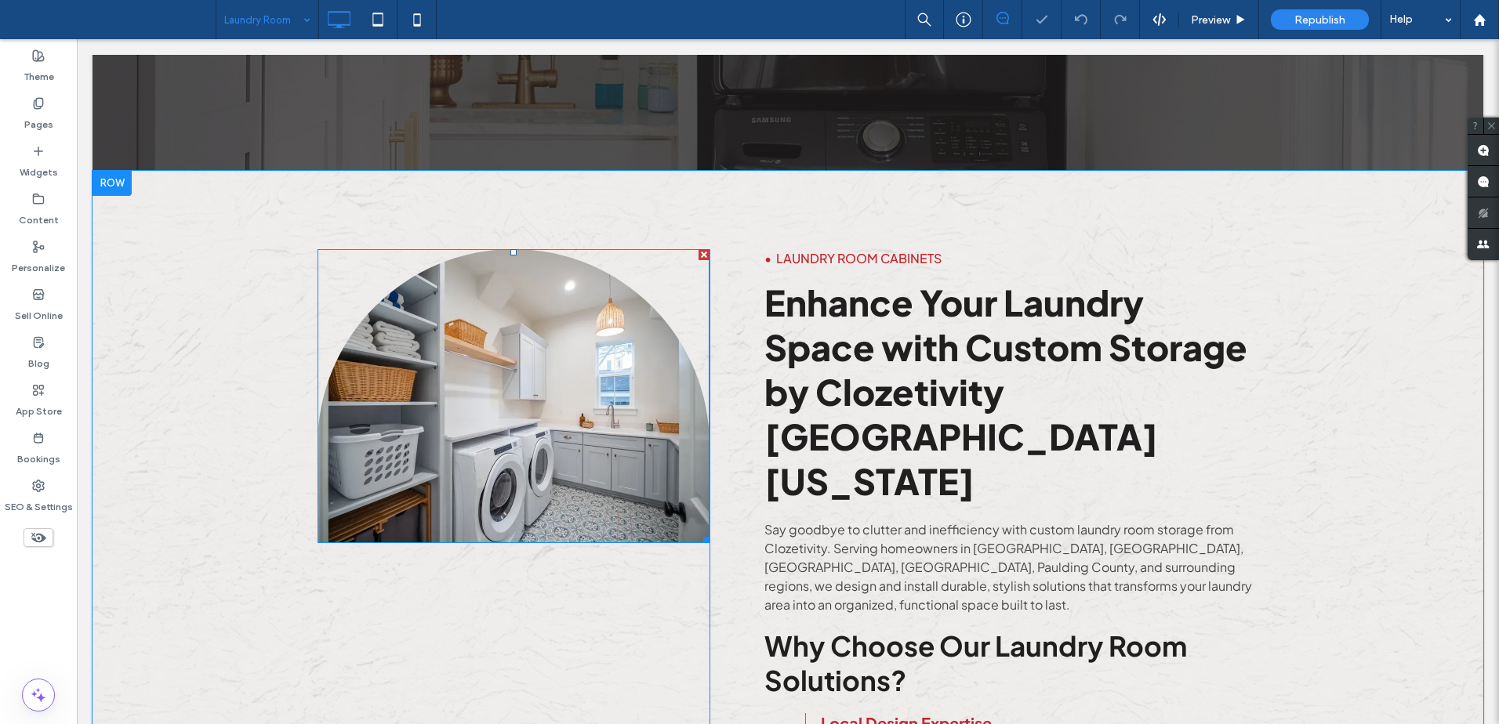
scroll to position [288, 0]
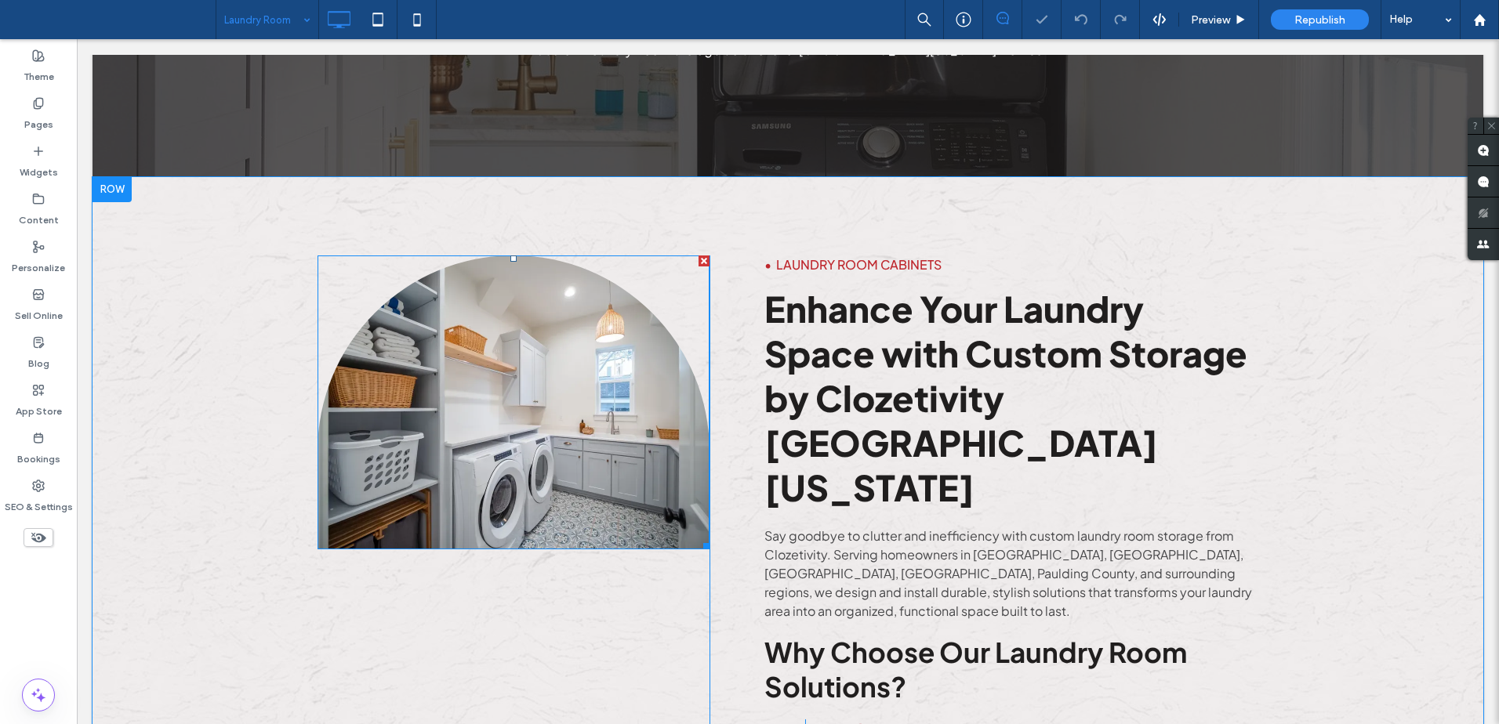
click at [505, 395] on img at bounding box center [514, 403] width 392 height 294
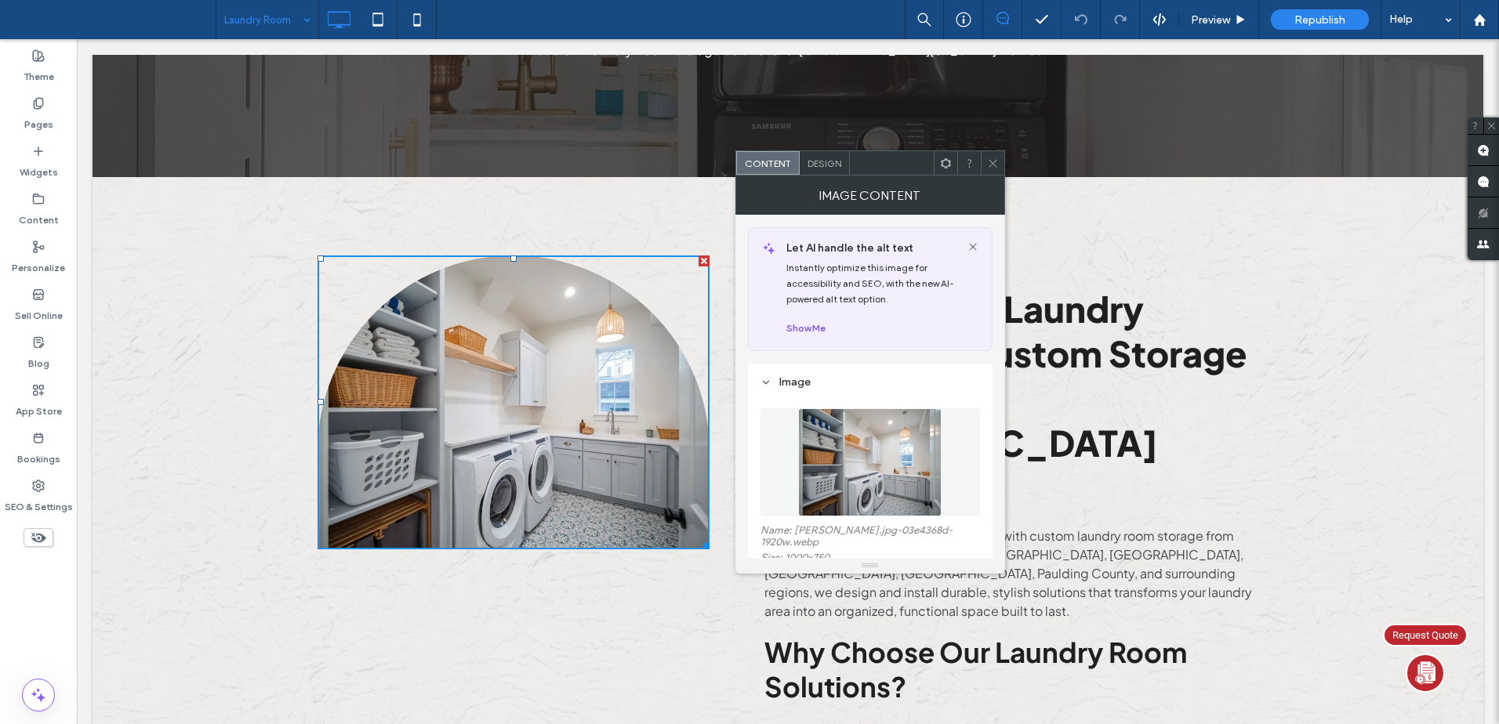
click at [809, 331] on button "Show Me" at bounding box center [805, 328] width 39 height 19
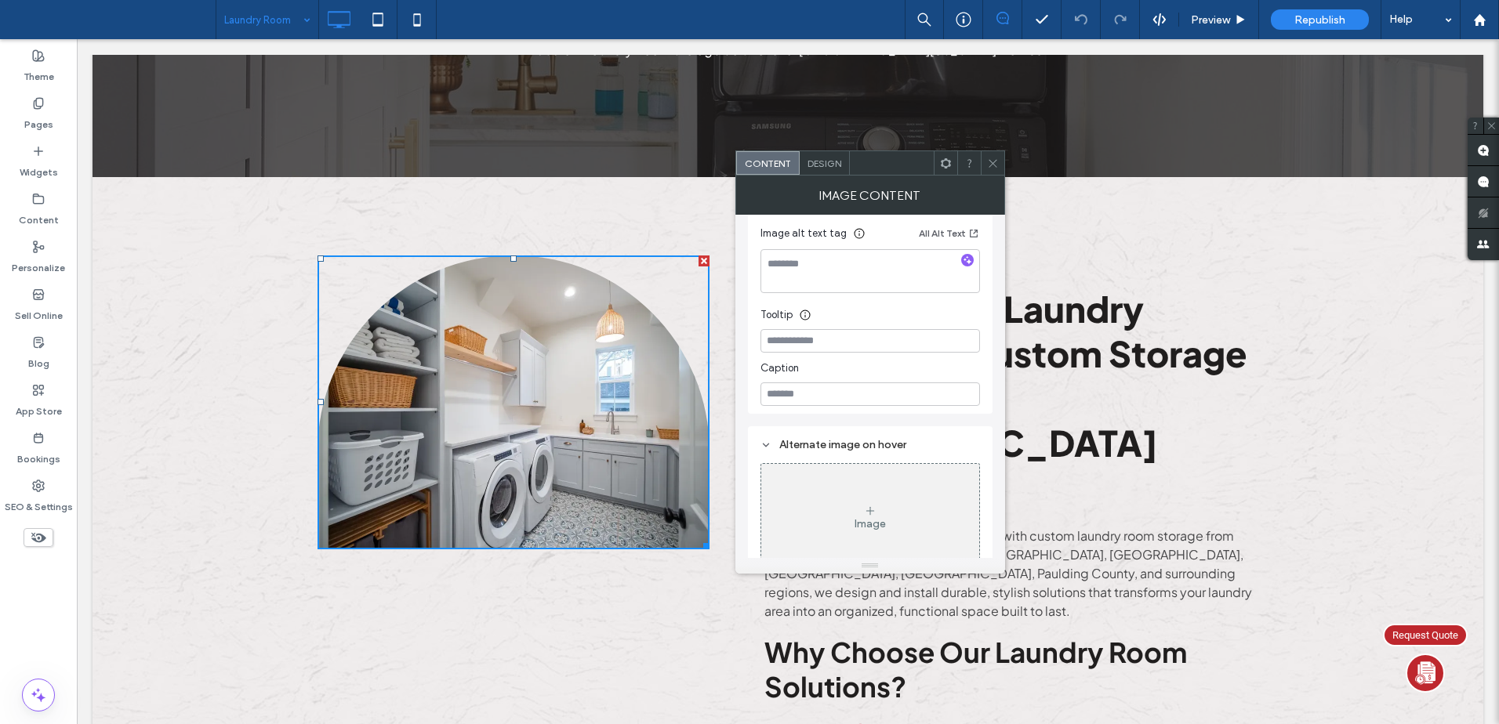
scroll to position [296, 0]
click at [938, 241] on textarea at bounding box center [870, 262] width 220 height 44
click at [967, 245] on icon "button" at bounding box center [967, 250] width 11 height 11
type textarea "**********"
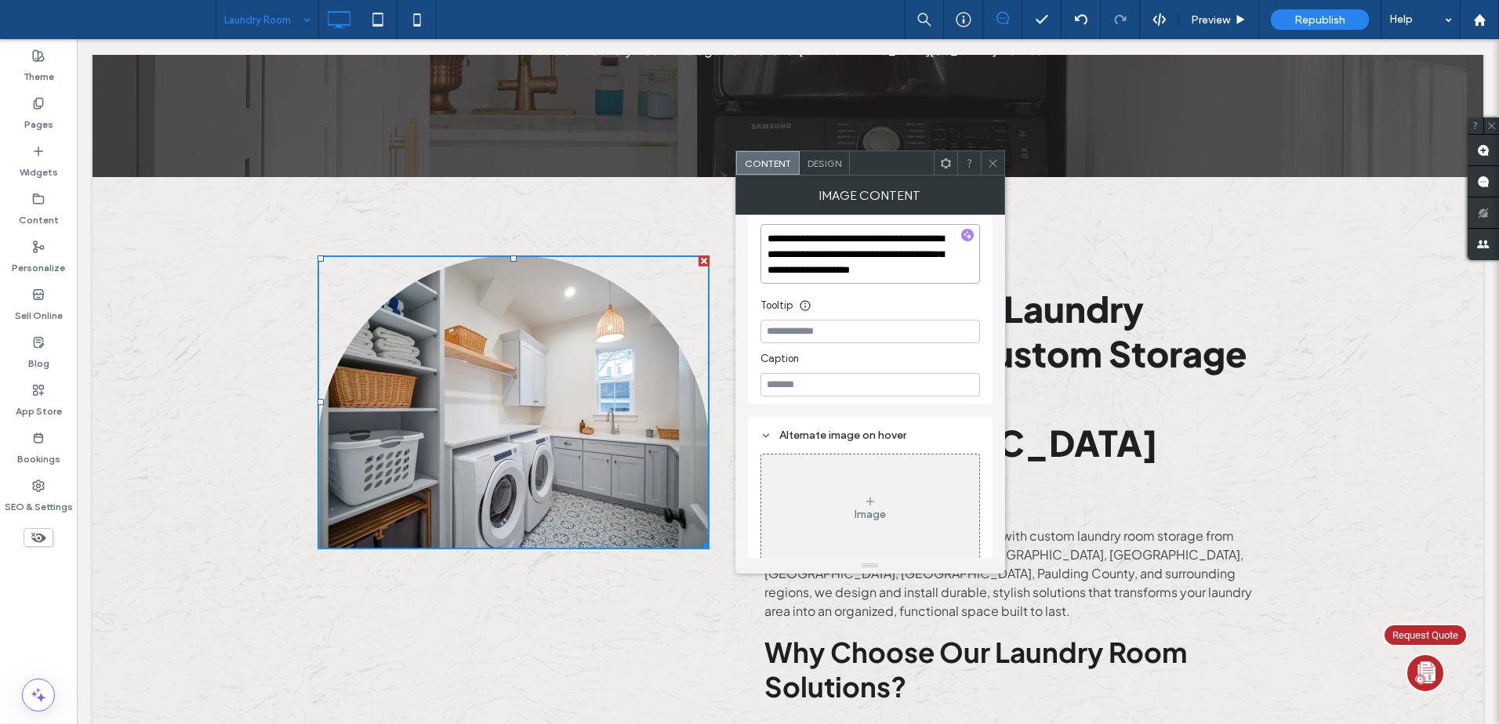
scroll to position [24, 0]
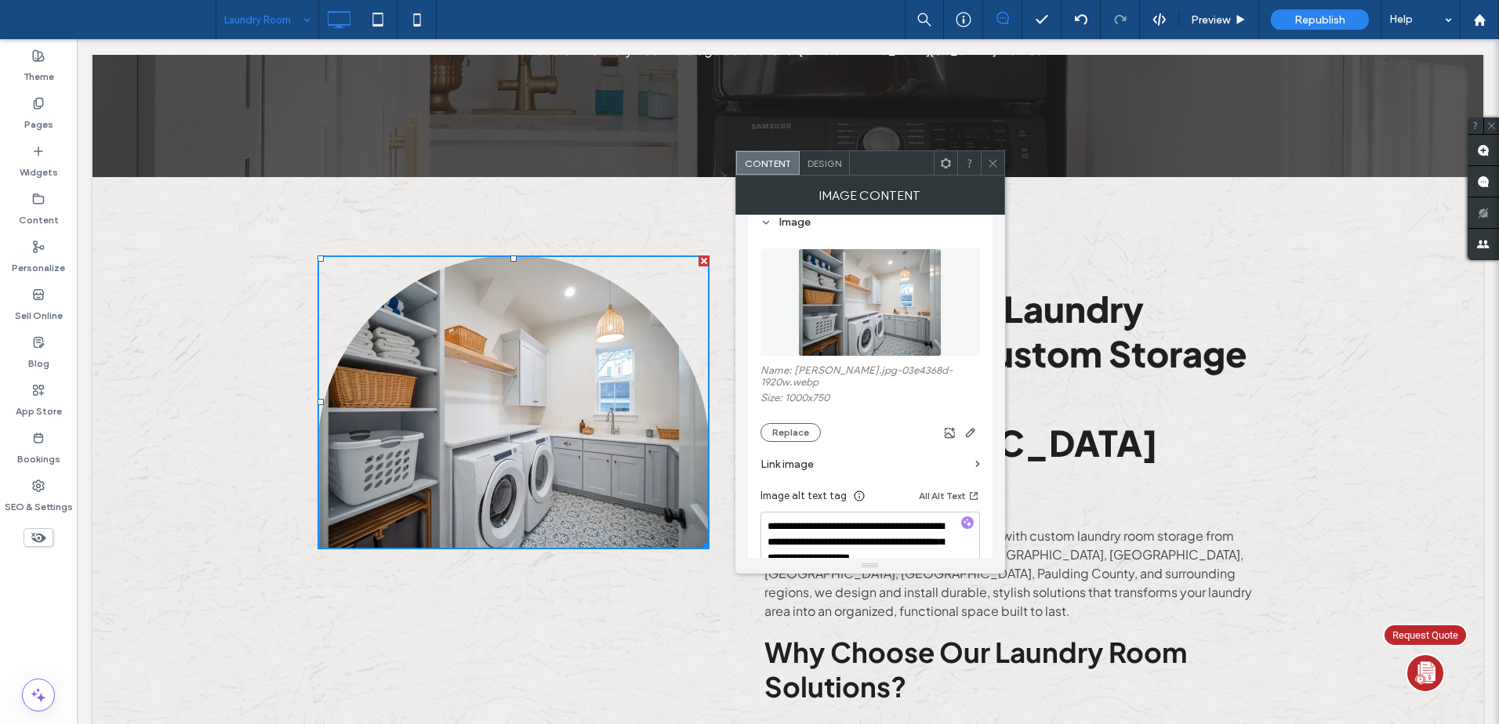
click at [987, 163] on icon at bounding box center [993, 164] width 12 height 12
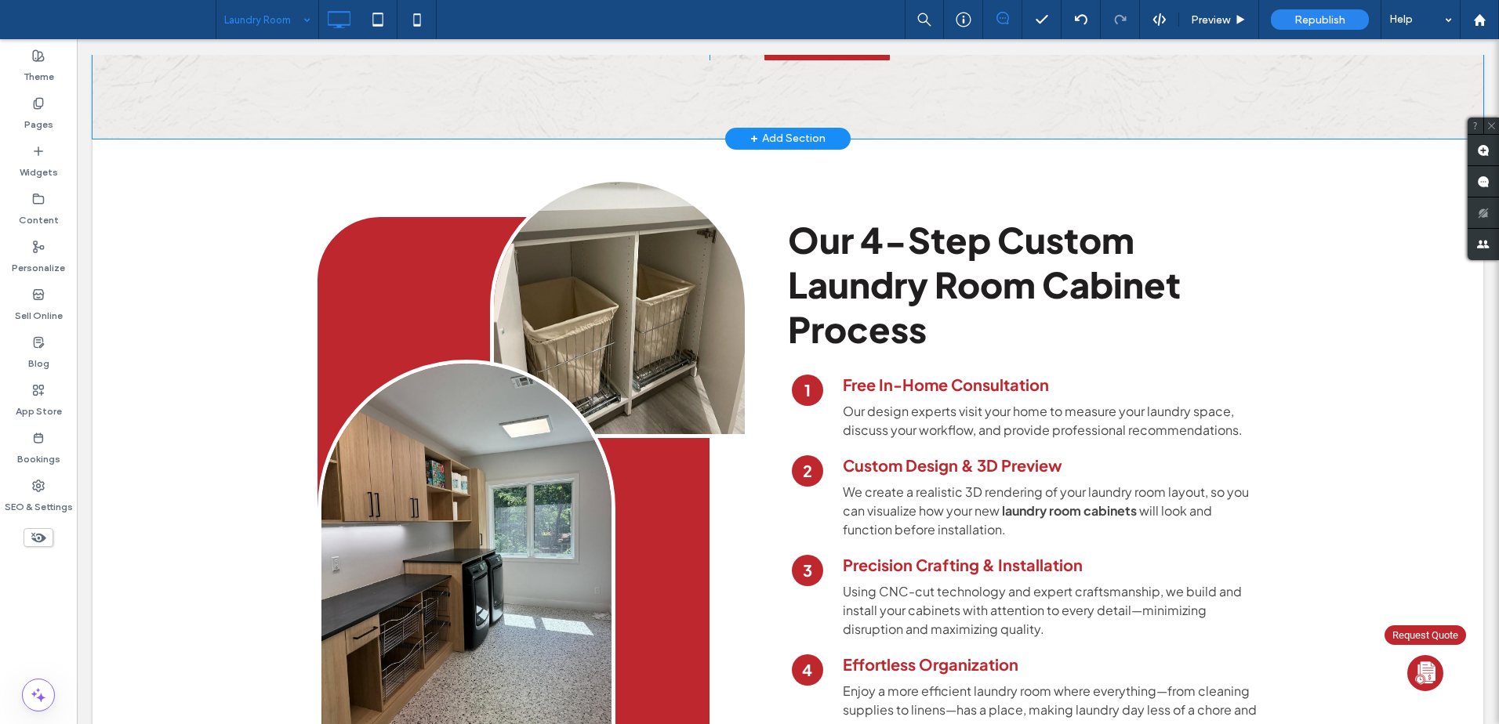
scroll to position [1437, 0]
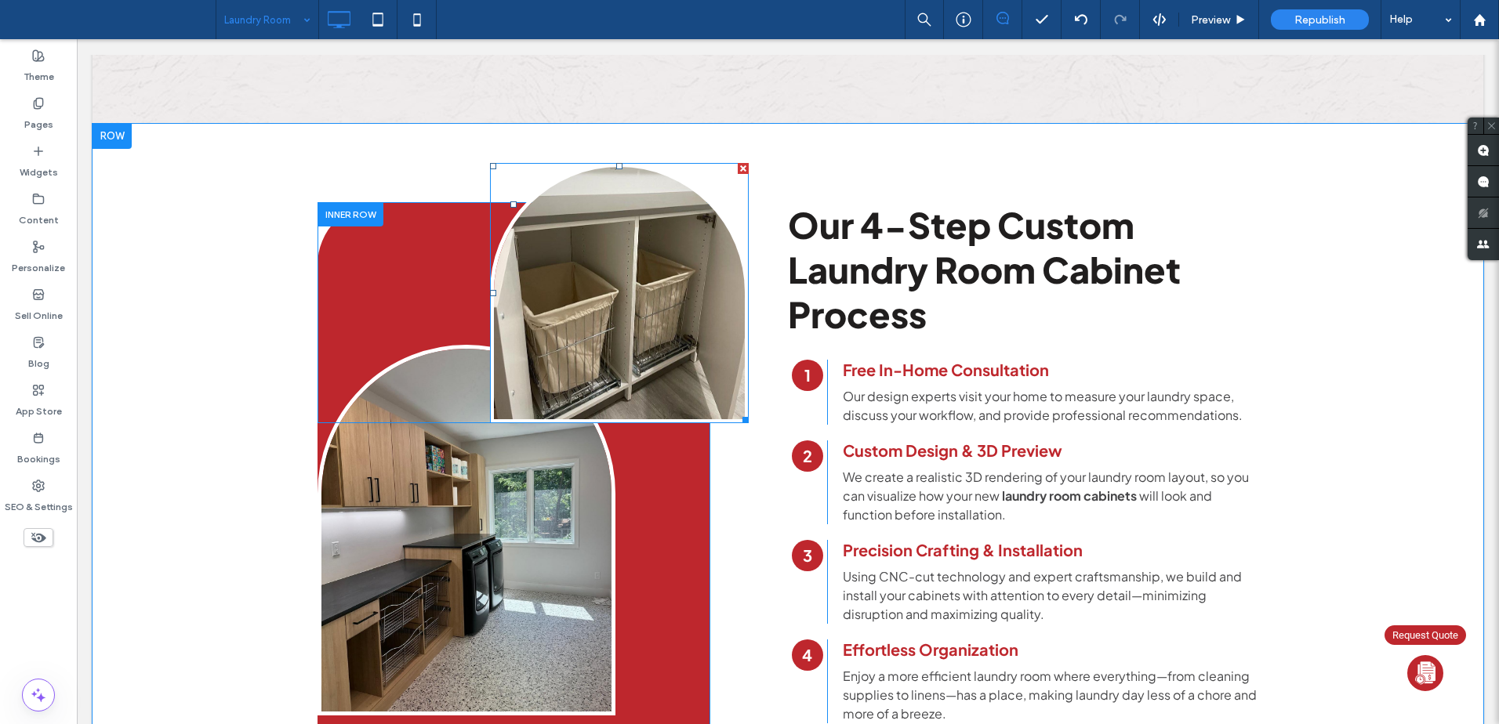
click at [644, 191] on img at bounding box center [619, 293] width 259 height 261
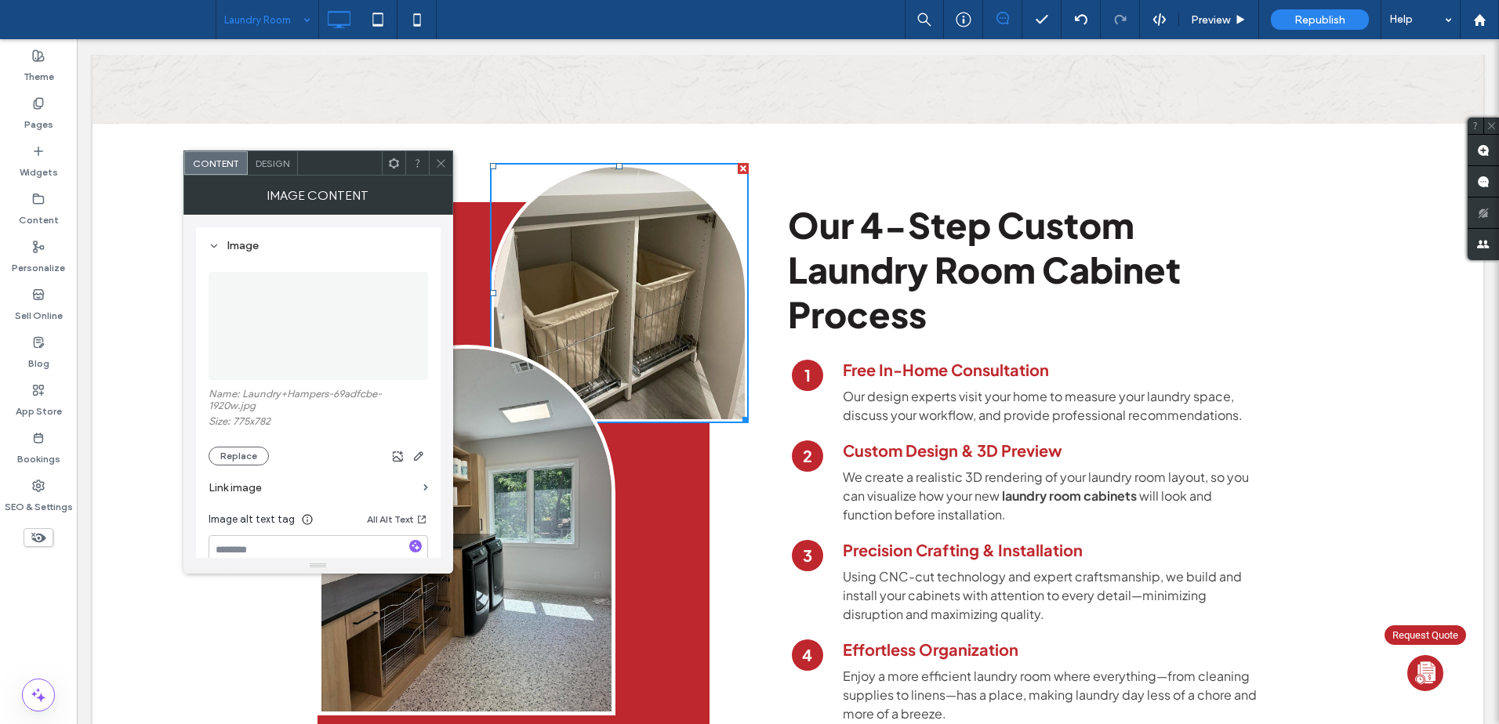
click at [265, 164] on span "Design" at bounding box center [273, 164] width 34 height 12
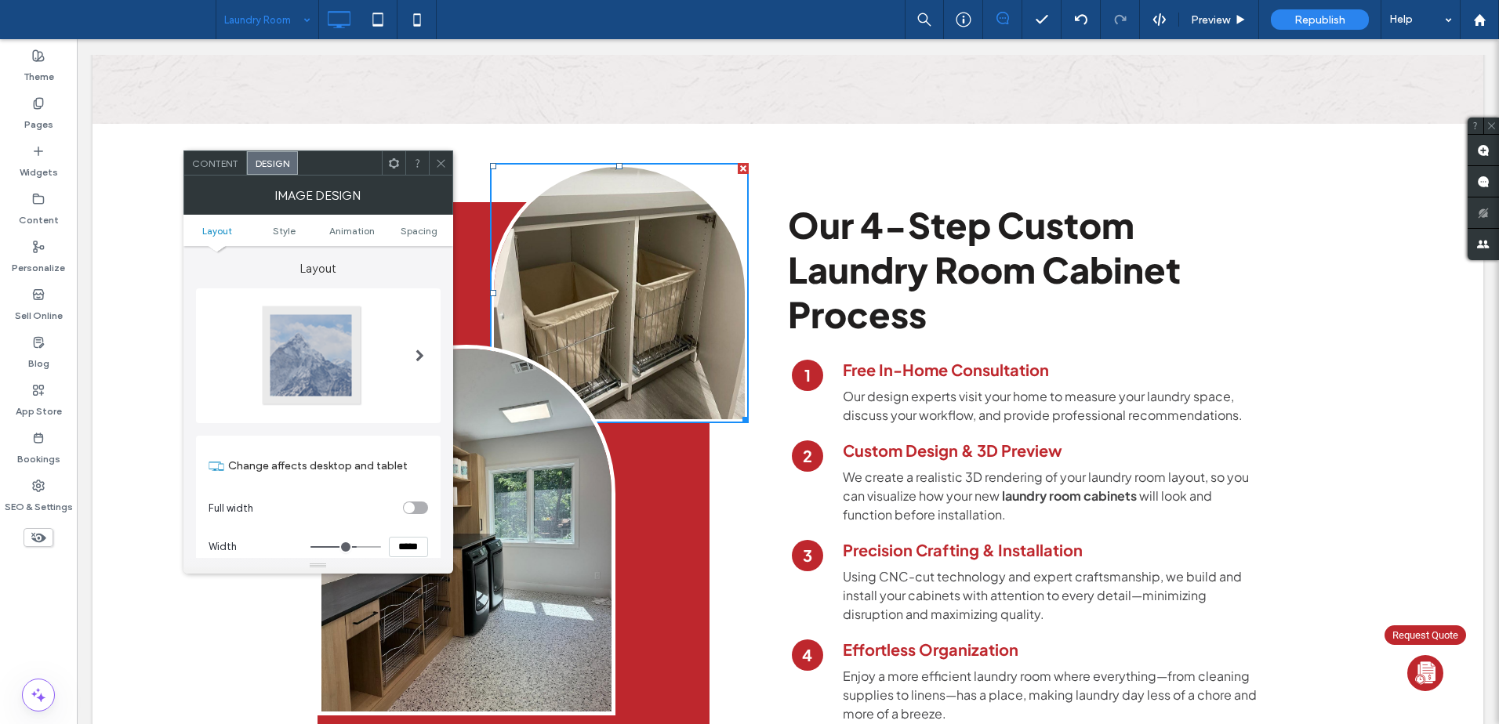
click at [292, 356] on div at bounding box center [311, 355] width 103 height 103
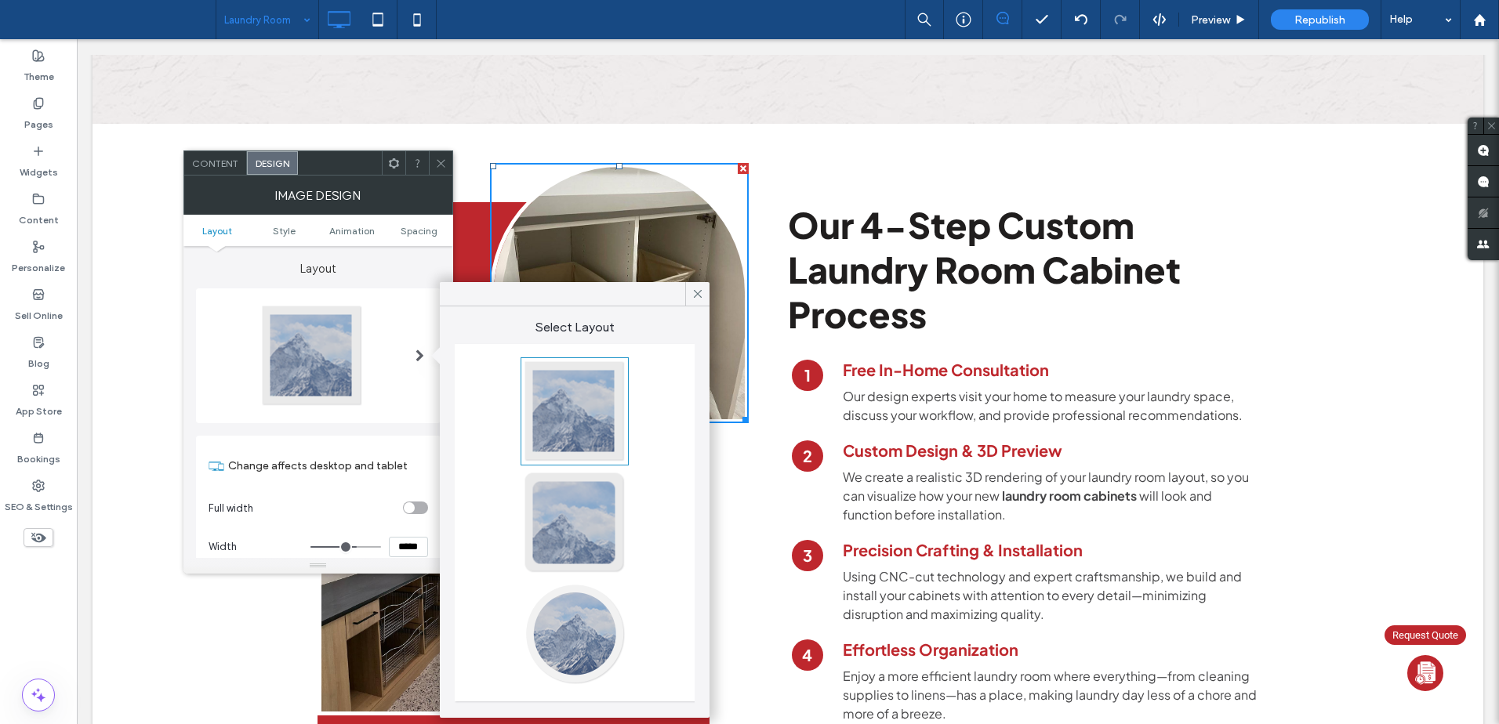
click at [585, 392] on div at bounding box center [574, 411] width 103 height 103
type input "*"
click at [220, 158] on span "Content" at bounding box center [215, 164] width 46 height 12
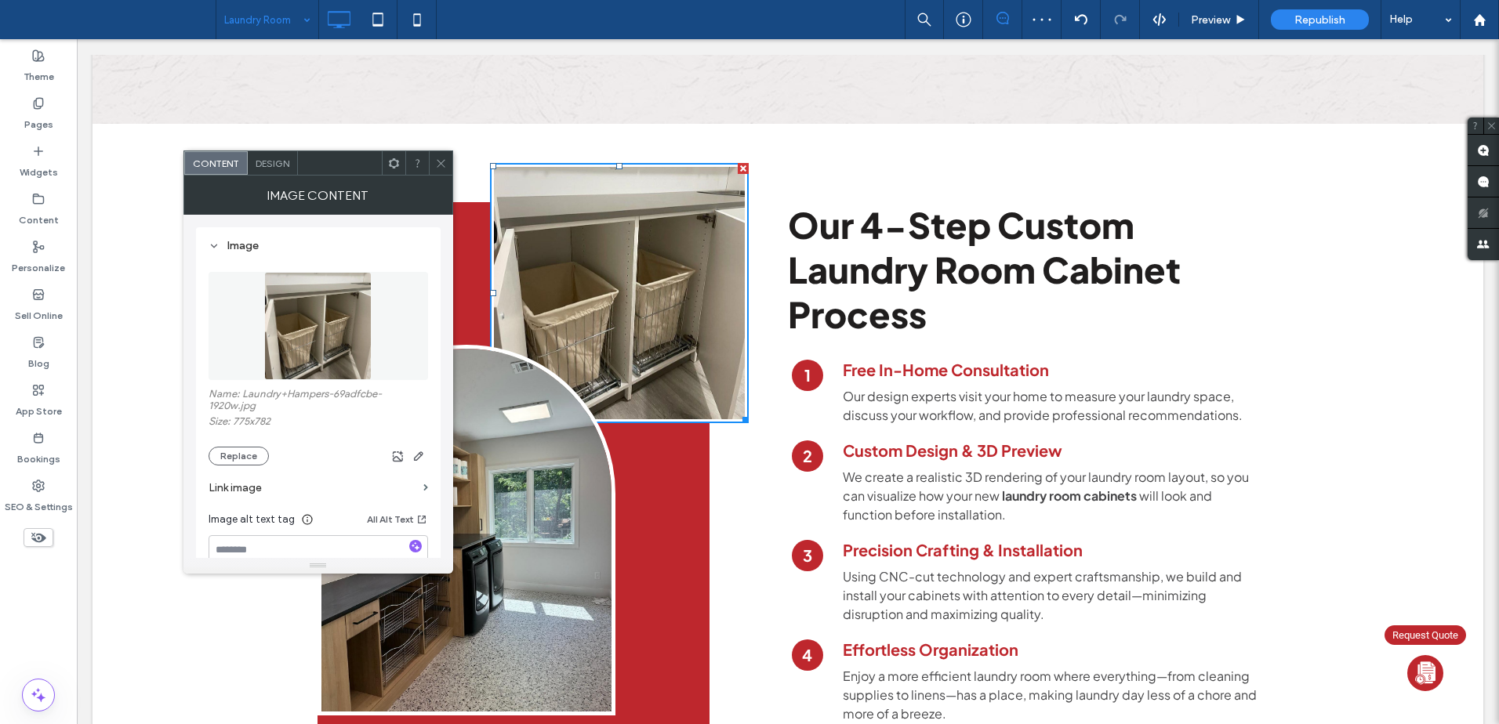
scroll to position [288, 0]
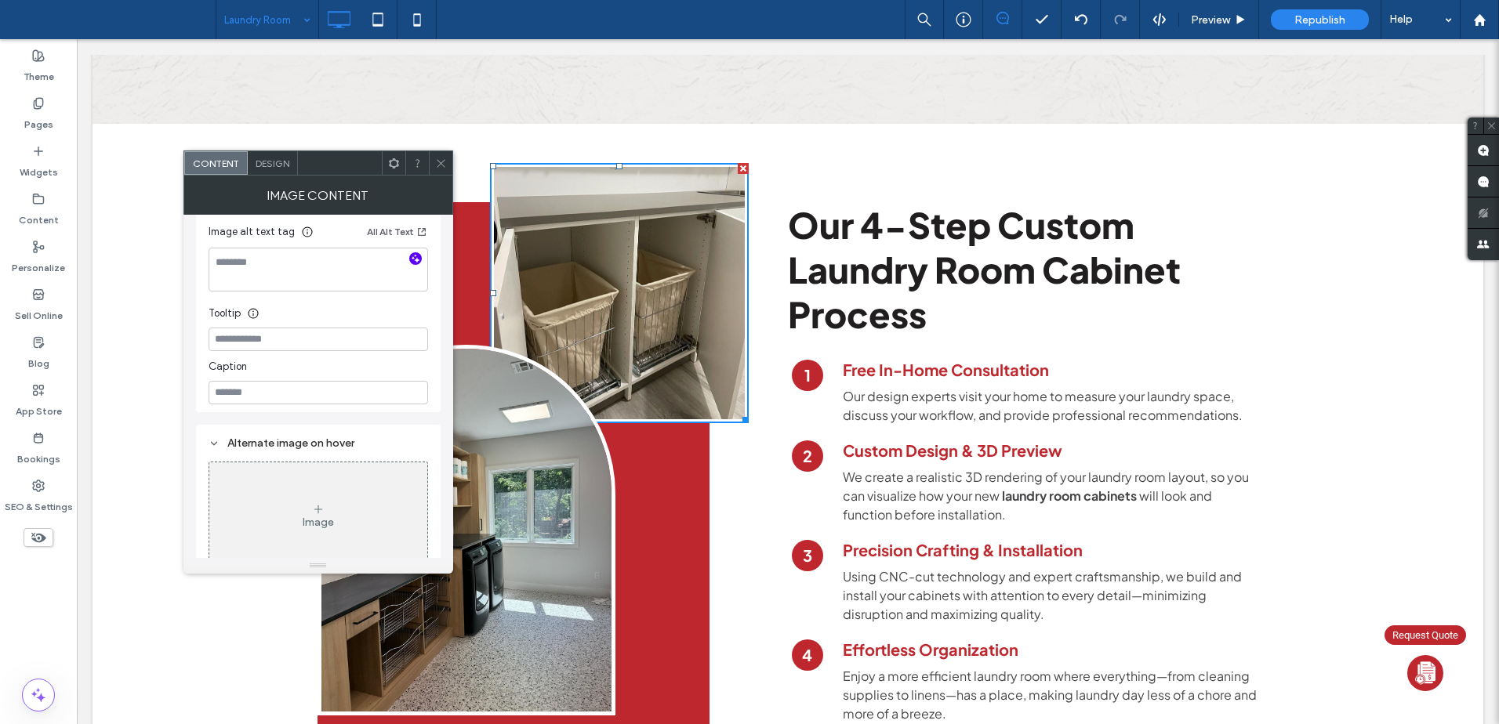
click at [413, 259] on use "button" at bounding box center [415, 259] width 9 height 9
type textarea "**********"
click at [383, 303] on div "Tooltip" at bounding box center [319, 310] width 220 height 24
drag, startPoint x: 432, startPoint y: 161, endPoint x: 412, endPoint y: 193, distance: 37.6
click at [432, 161] on div at bounding box center [441, 163] width 24 height 24
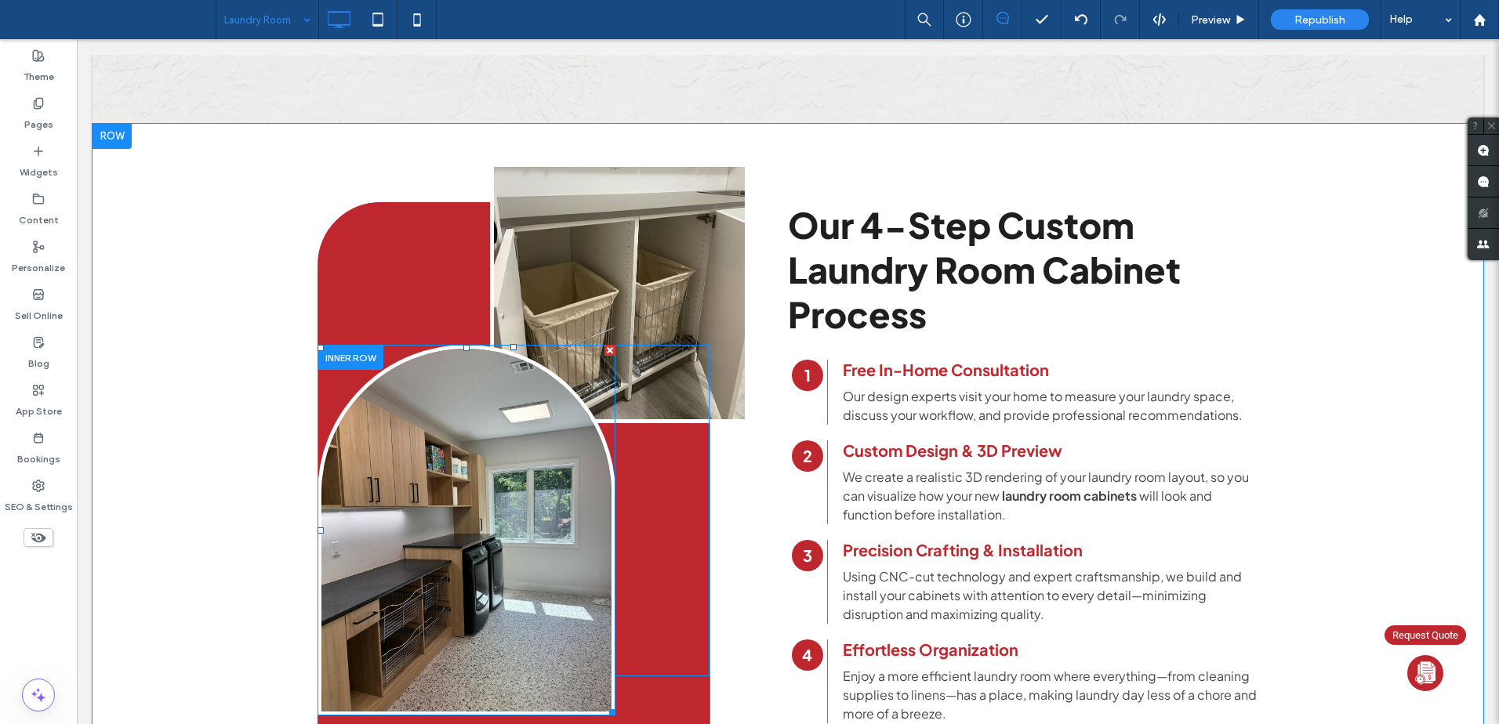
click at [471, 448] on img at bounding box center [467, 530] width 298 height 371
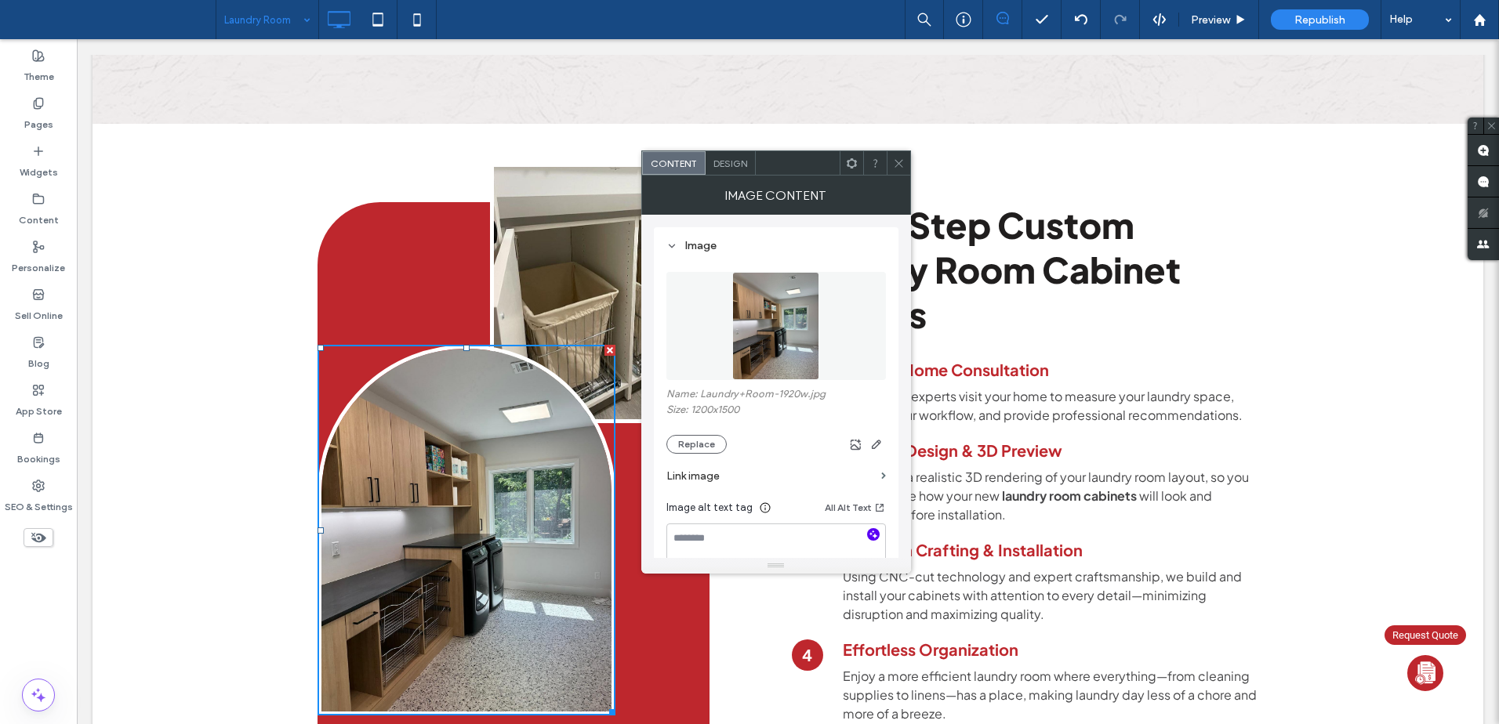
click at [877, 530] on icon "button" at bounding box center [873, 534] width 11 height 11
type textarea "**********"
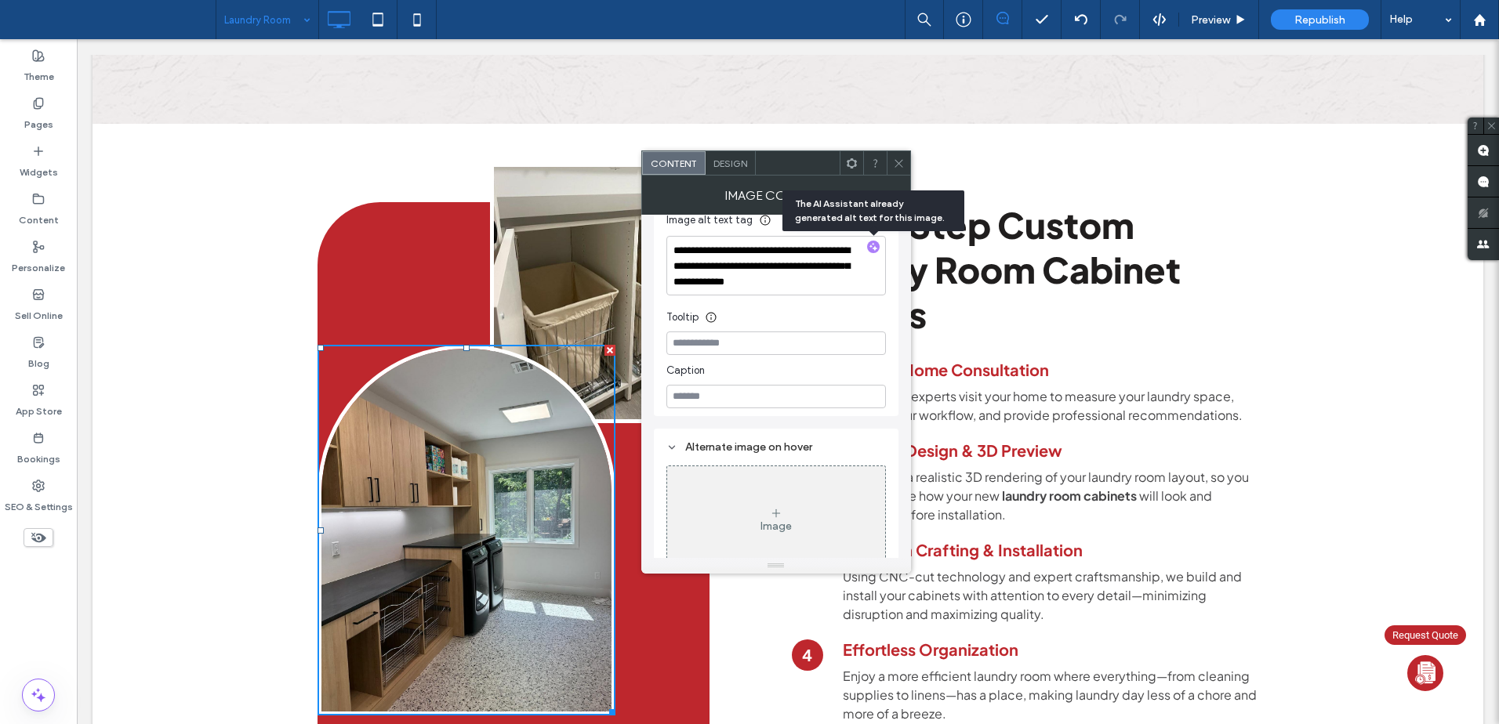
click at [846, 308] on div "Tooltip" at bounding box center [776, 314] width 220 height 24
click at [733, 163] on span "Design" at bounding box center [730, 164] width 34 height 12
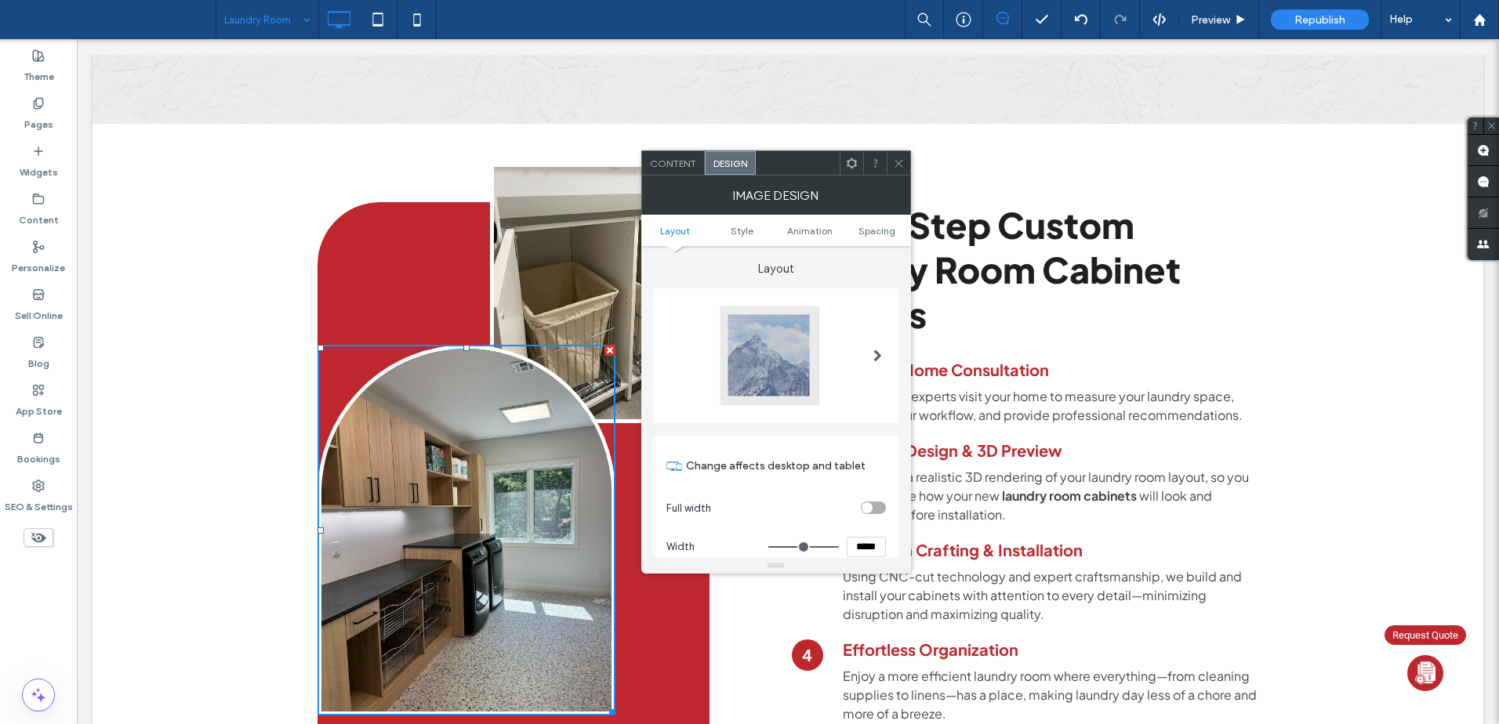
click at [778, 355] on div at bounding box center [769, 355] width 103 height 103
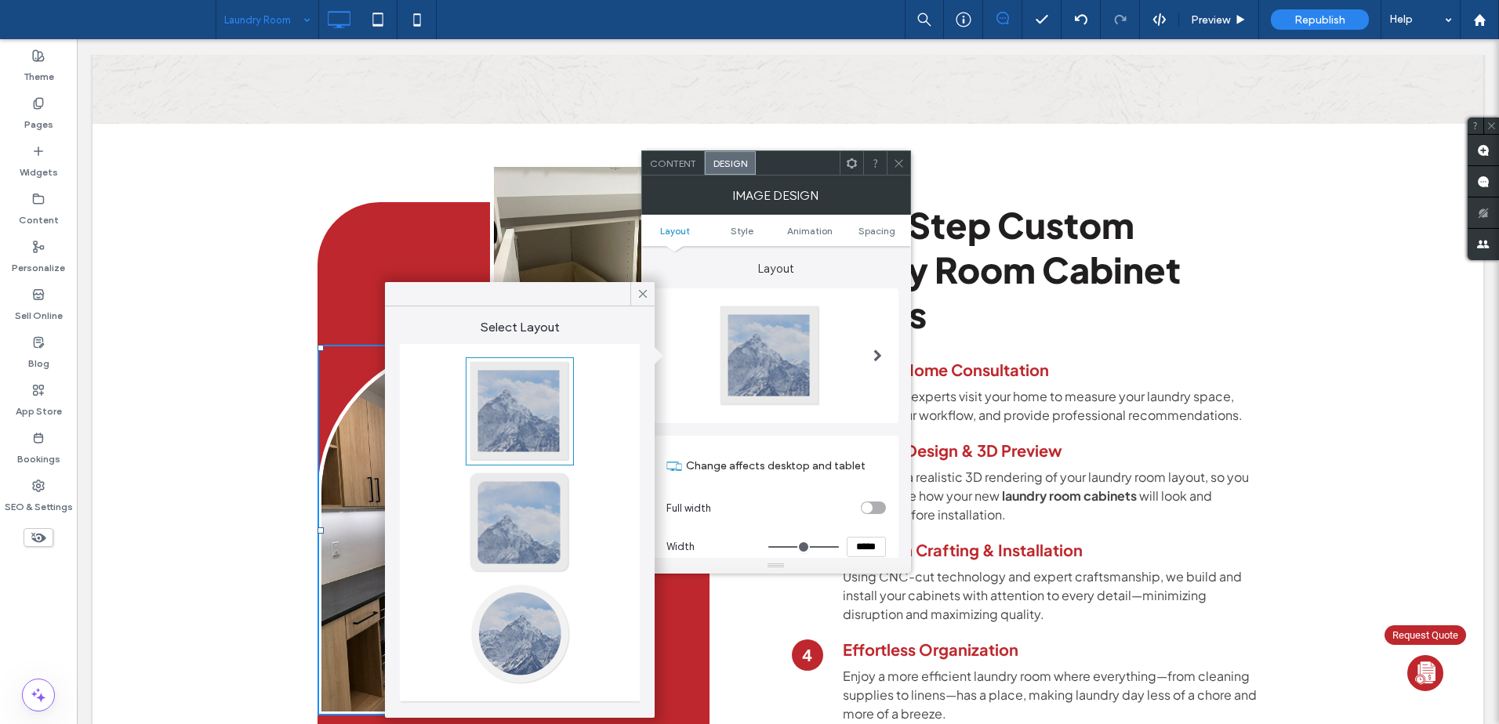
click at [525, 372] on div at bounding box center [519, 411] width 103 height 103
type input "*"
click at [899, 154] on span at bounding box center [899, 163] width 12 height 24
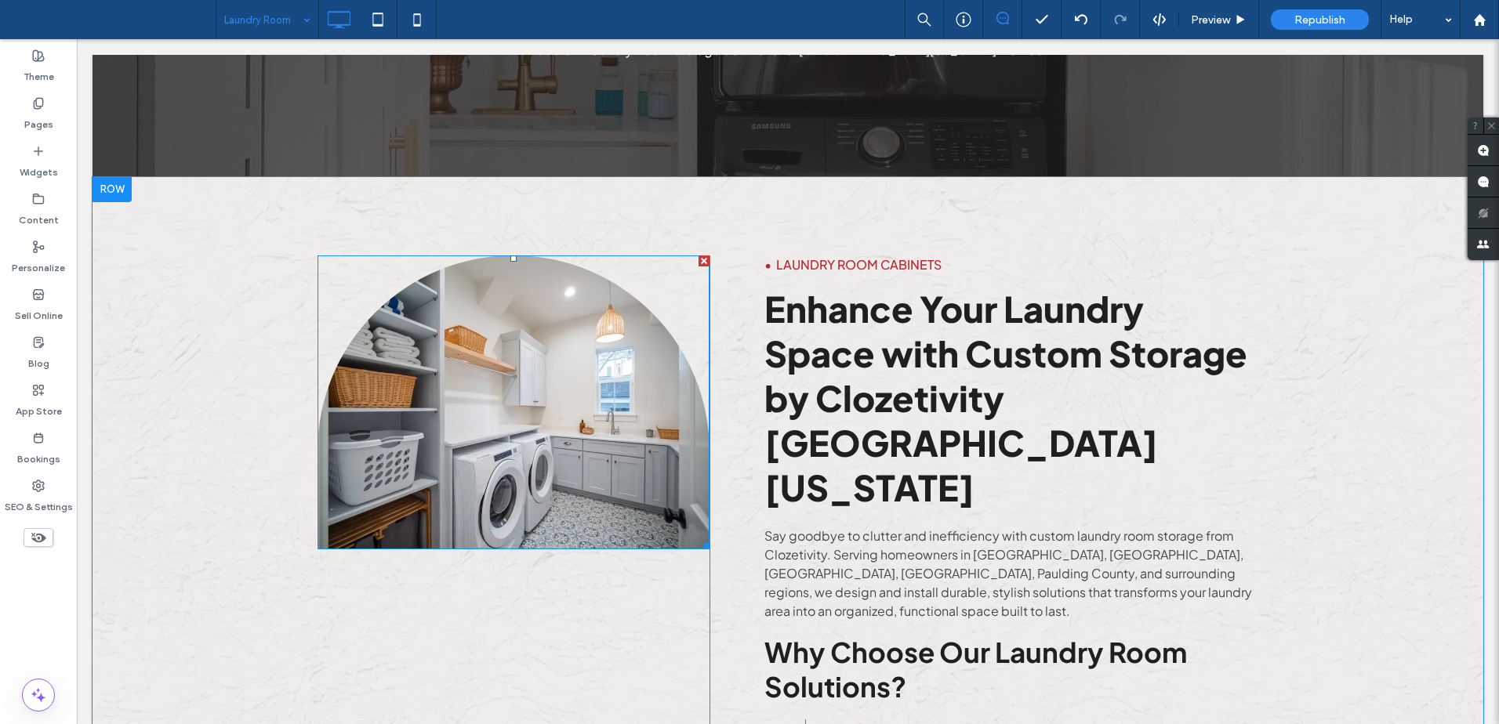
click at [538, 351] on img at bounding box center [514, 403] width 392 height 294
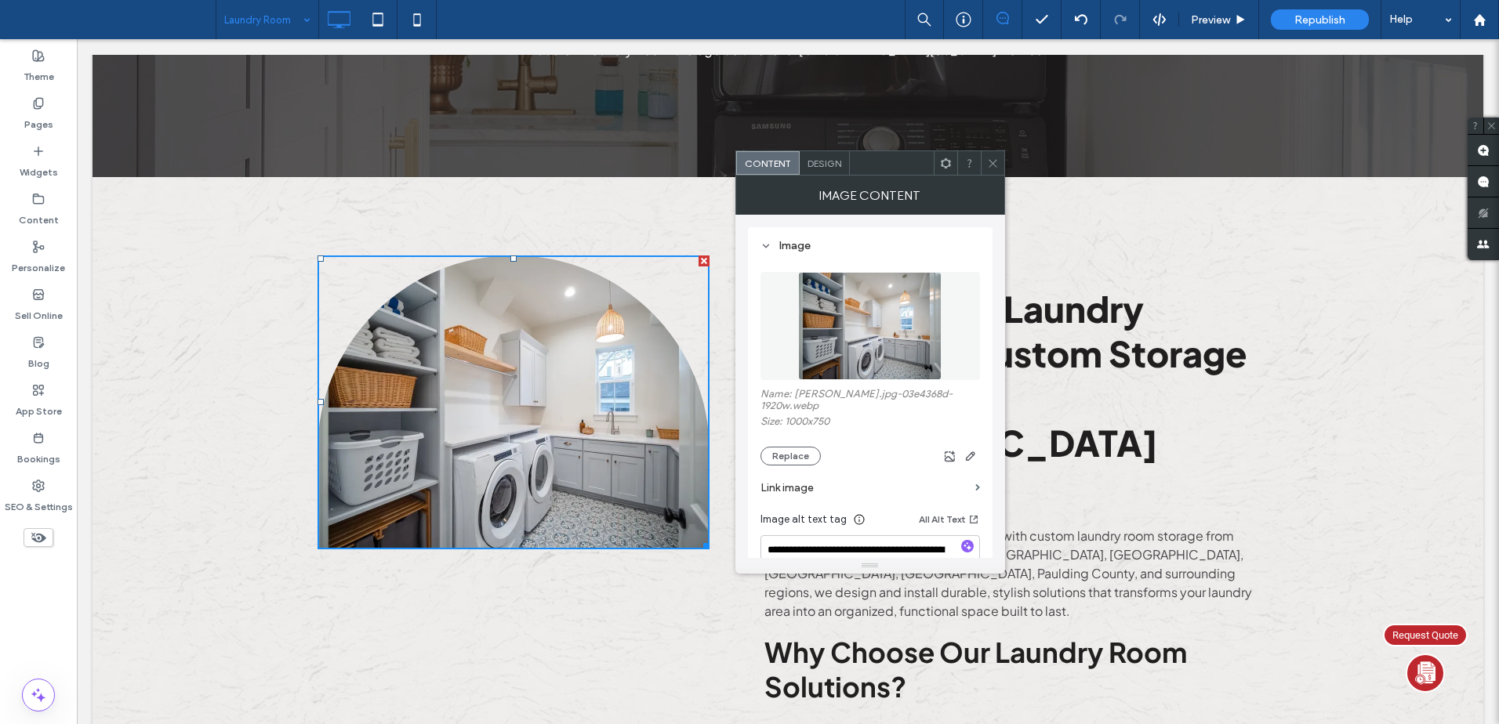
click at [833, 162] on span "Design" at bounding box center [825, 164] width 34 height 12
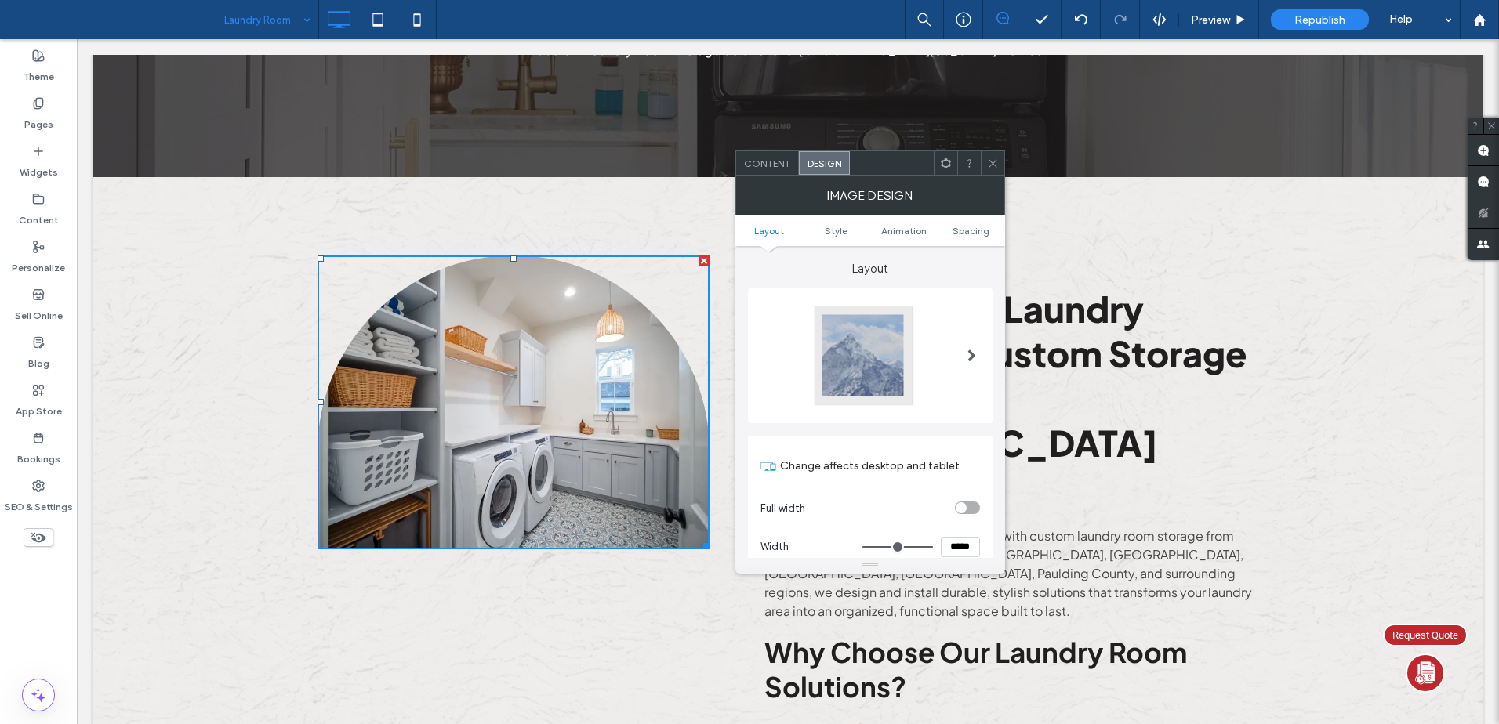
click at [862, 345] on div at bounding box center [863, 355] width 103 height 103
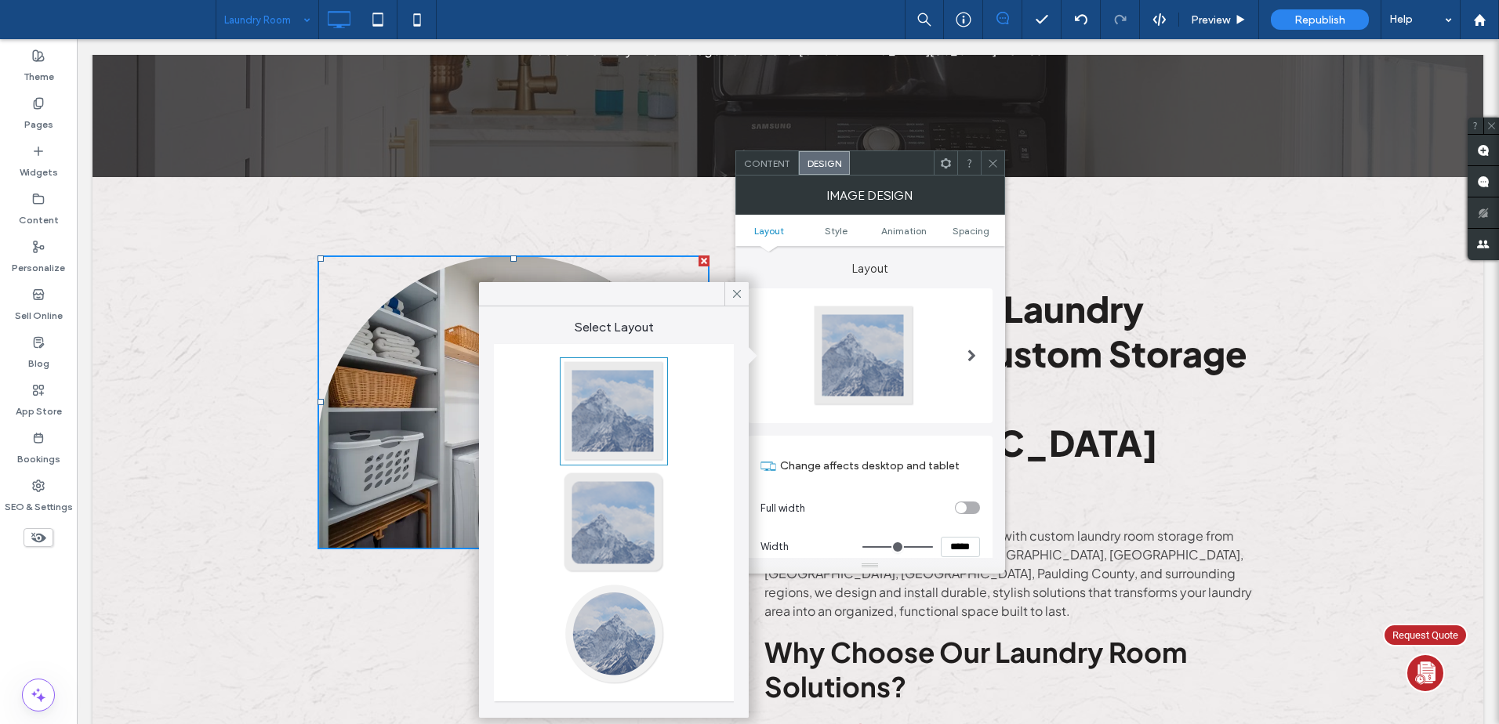
click at [608, 372] on div at bounding box center [613, 411] width 103 height 103
type input "*"
click at [990, 160] on icon at bounding box center [993, 164] width 12 height 12
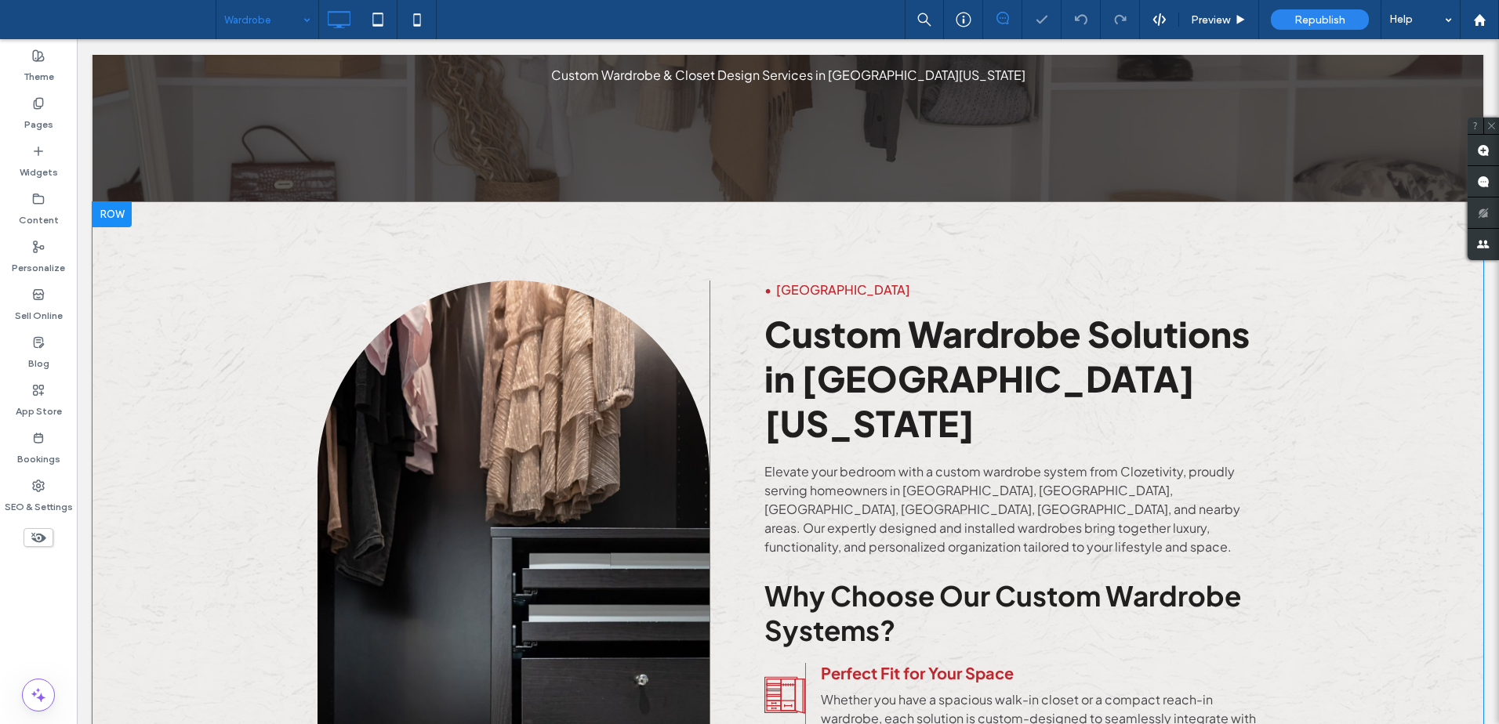
scroll to position [288, 0]
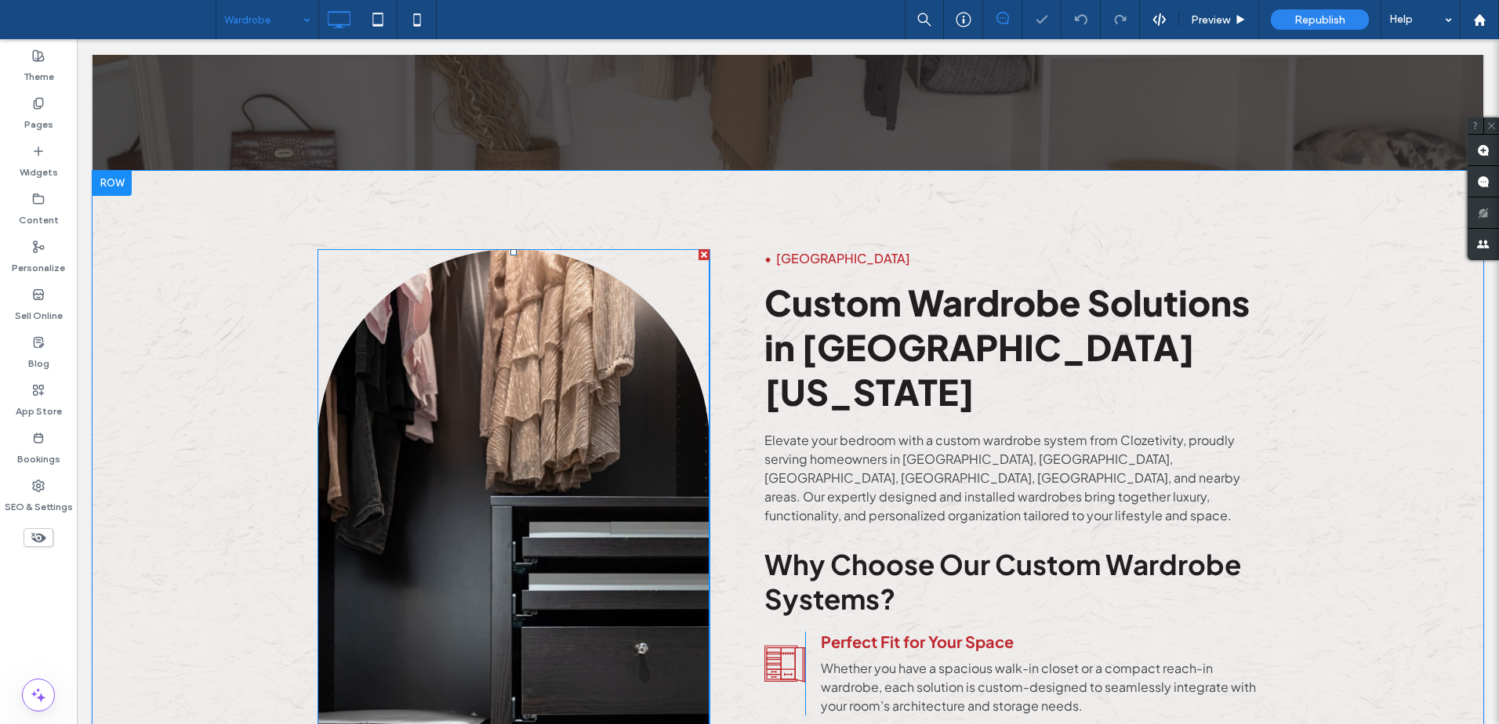
click at [564, 426] on img at bounding box center [514, 613] width 392 height 728
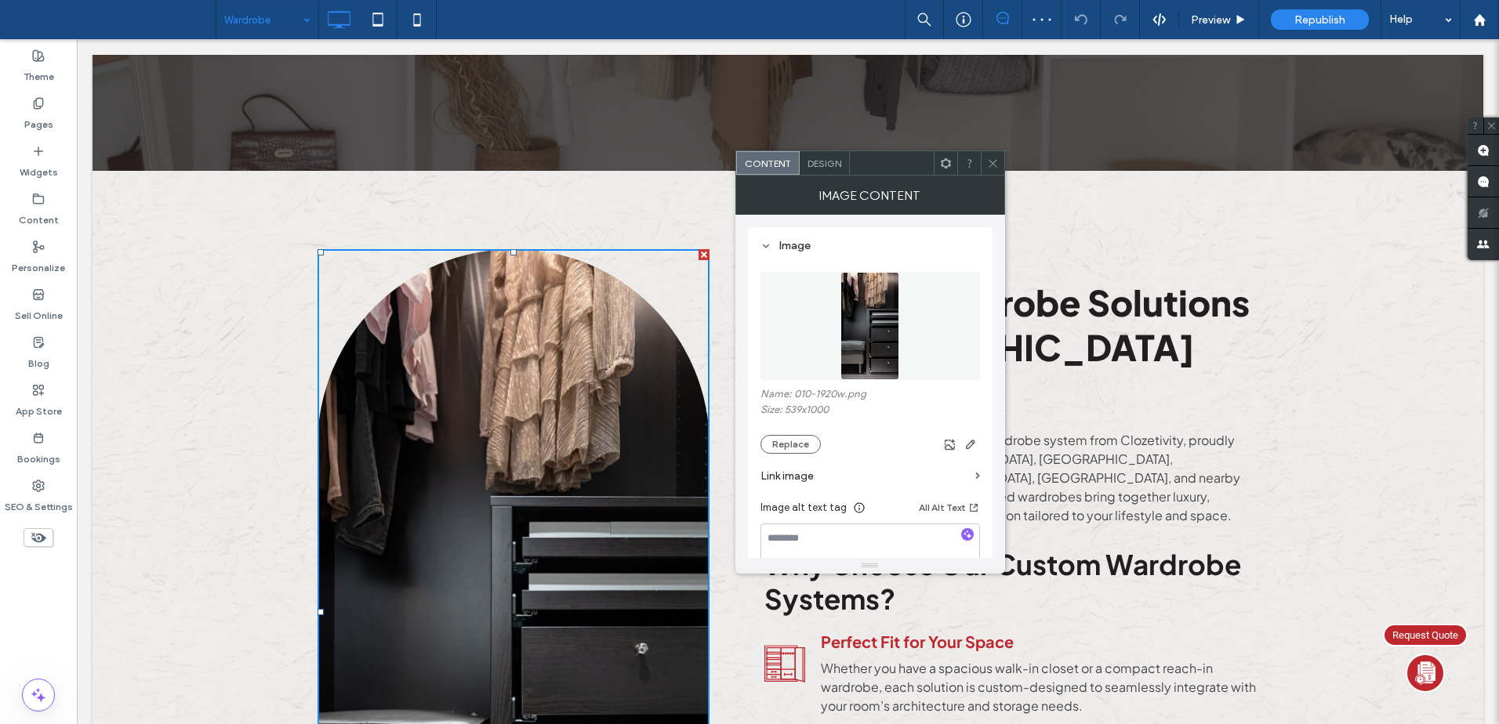
click at [828, 166] on span "Design" at bounding box center [825, 164] width 34 height 12
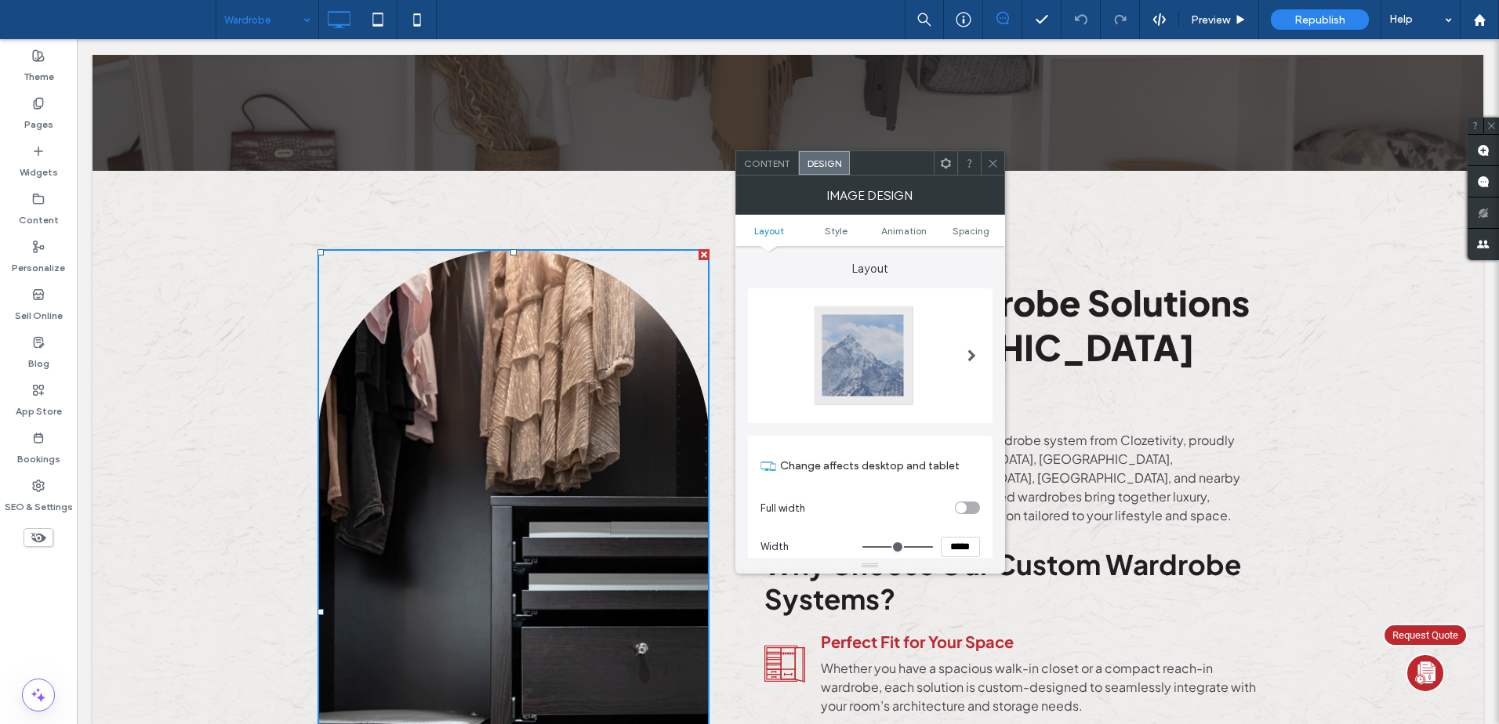
click at [849, 376] on div at bounding box center [863, 355] width 103 height 103
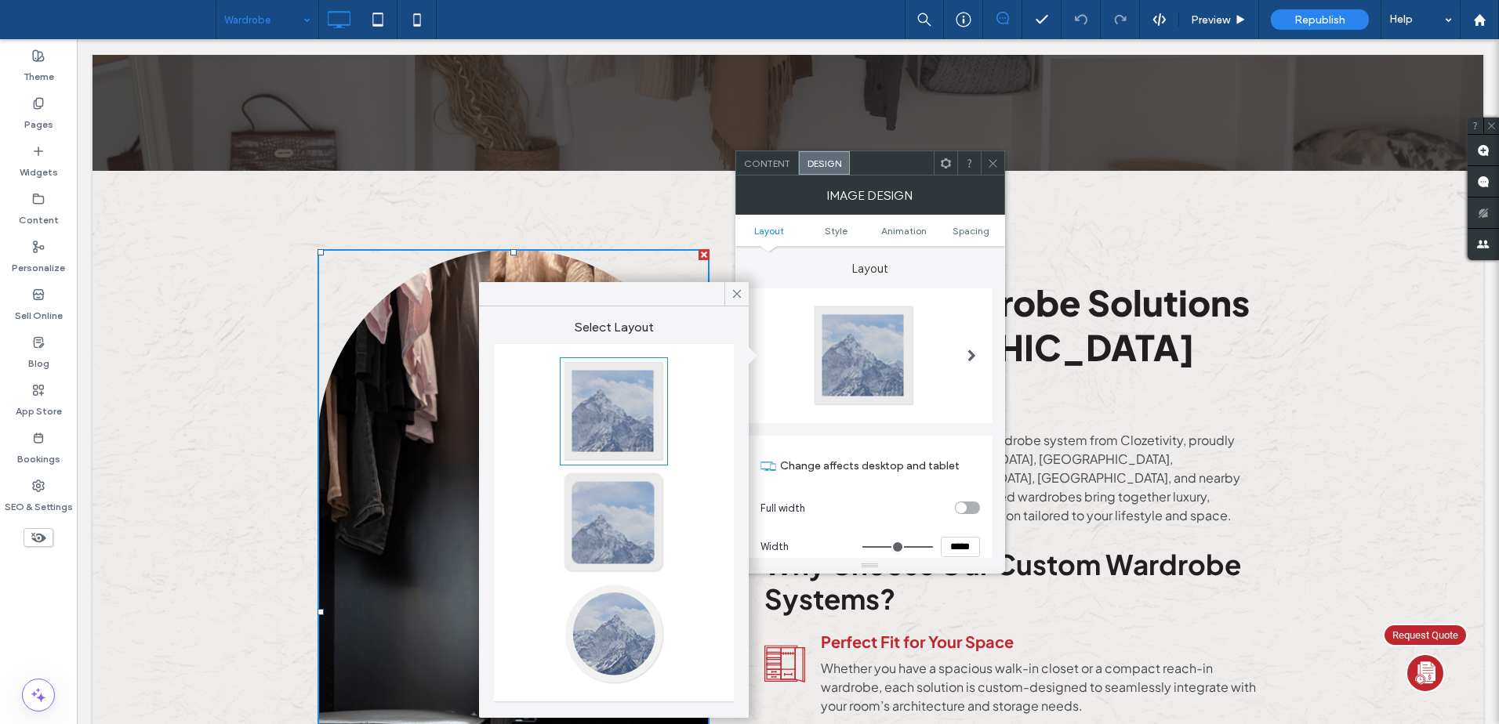
click at [638, 373] on div at bounding box center [613, 411] width 103 height 103
type input "*"
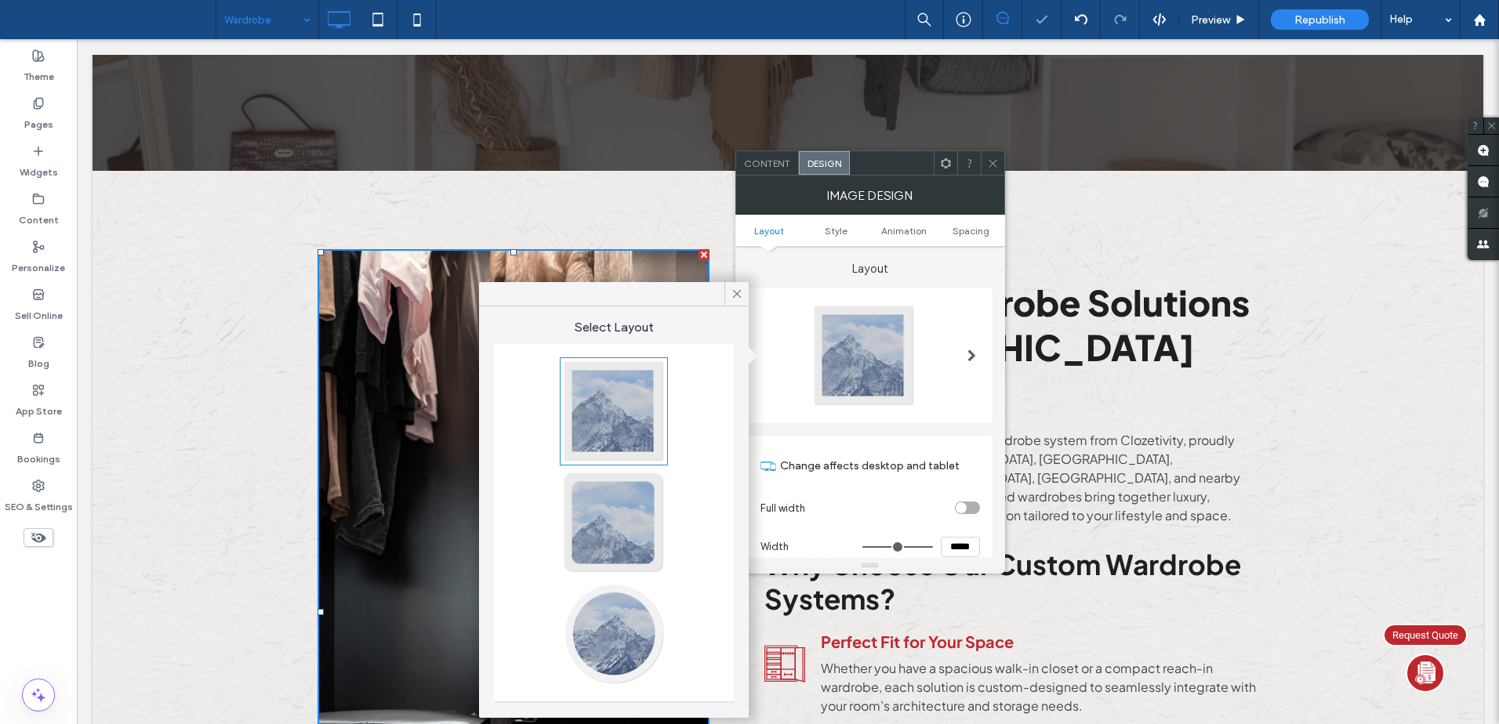
click at [996, 160] on use at bounding box center [993, 163] width 8 height 8
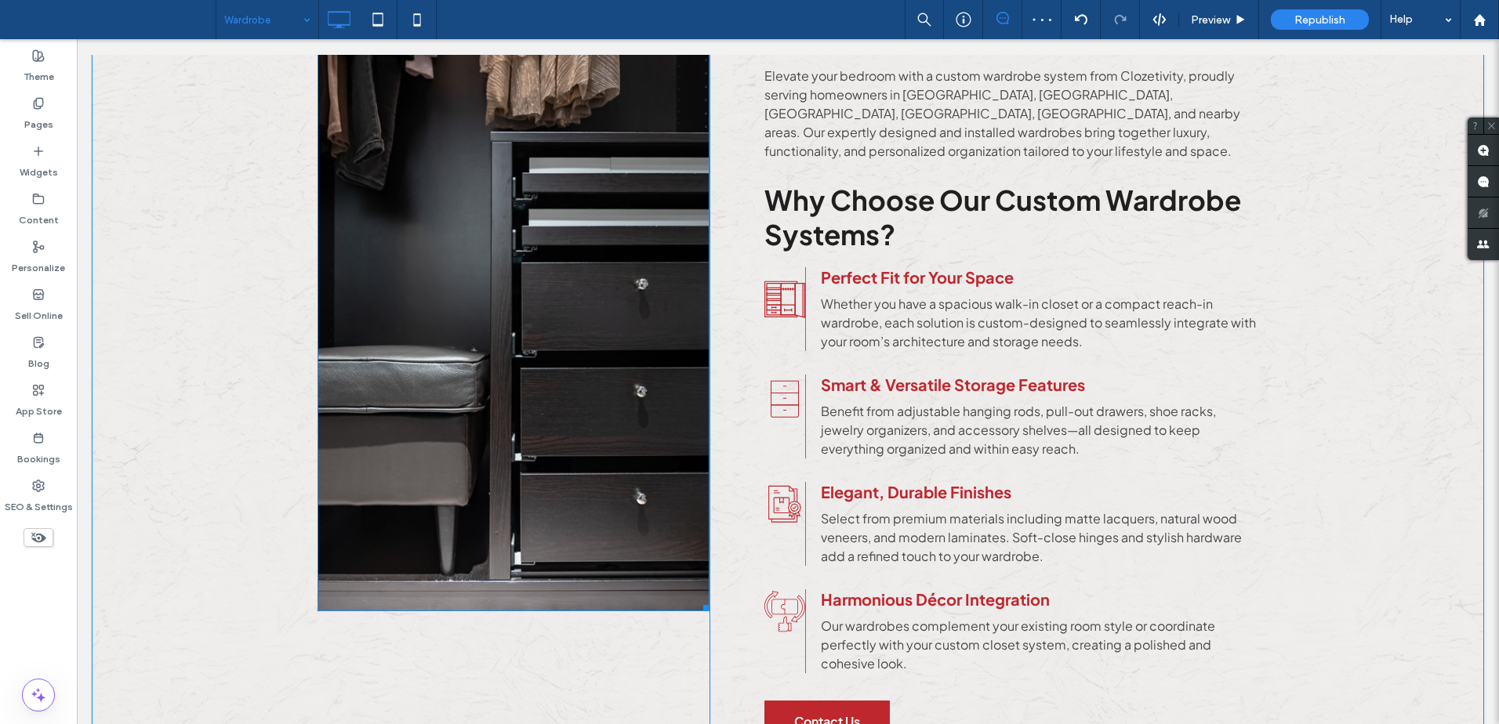
scroll to position [575, 0]
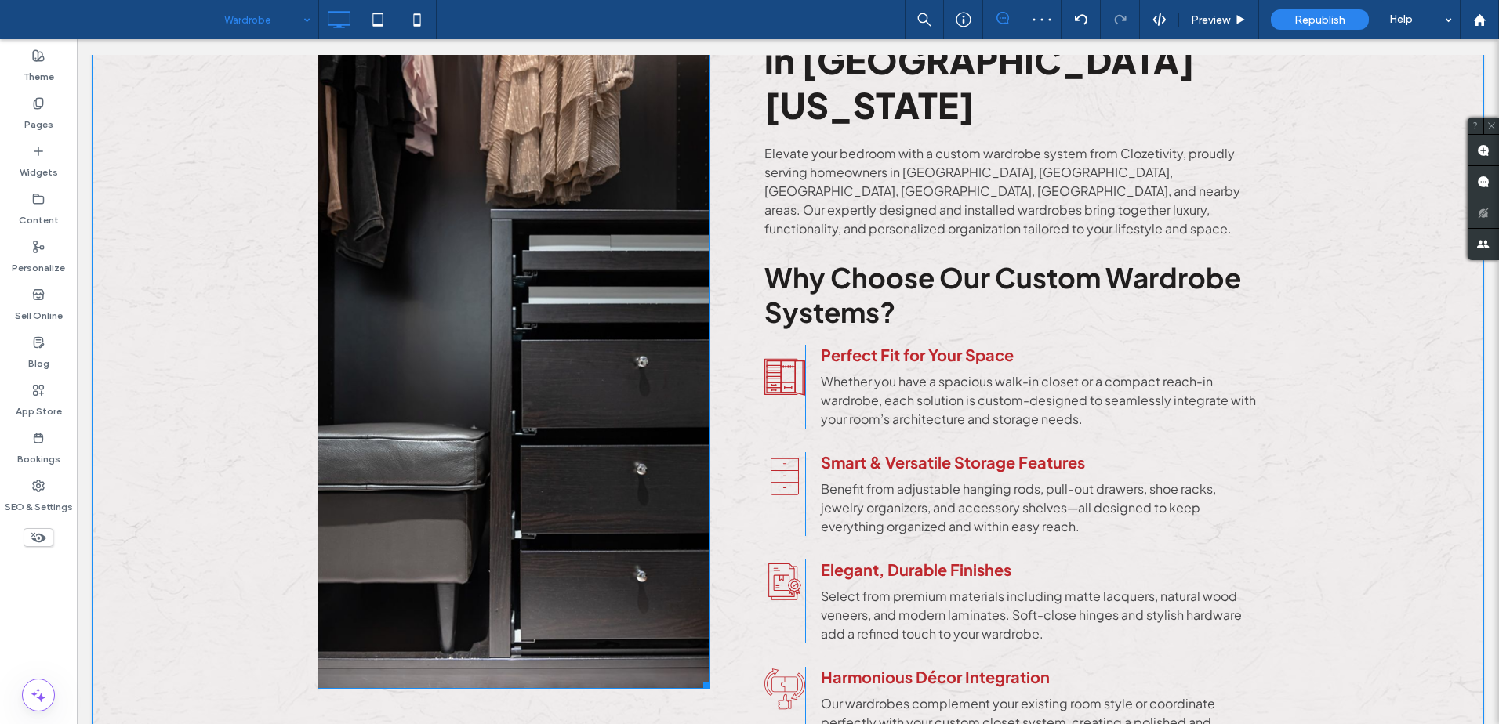
click at [558, 318] on img at bounding box center [514, 326] width 392 height 728
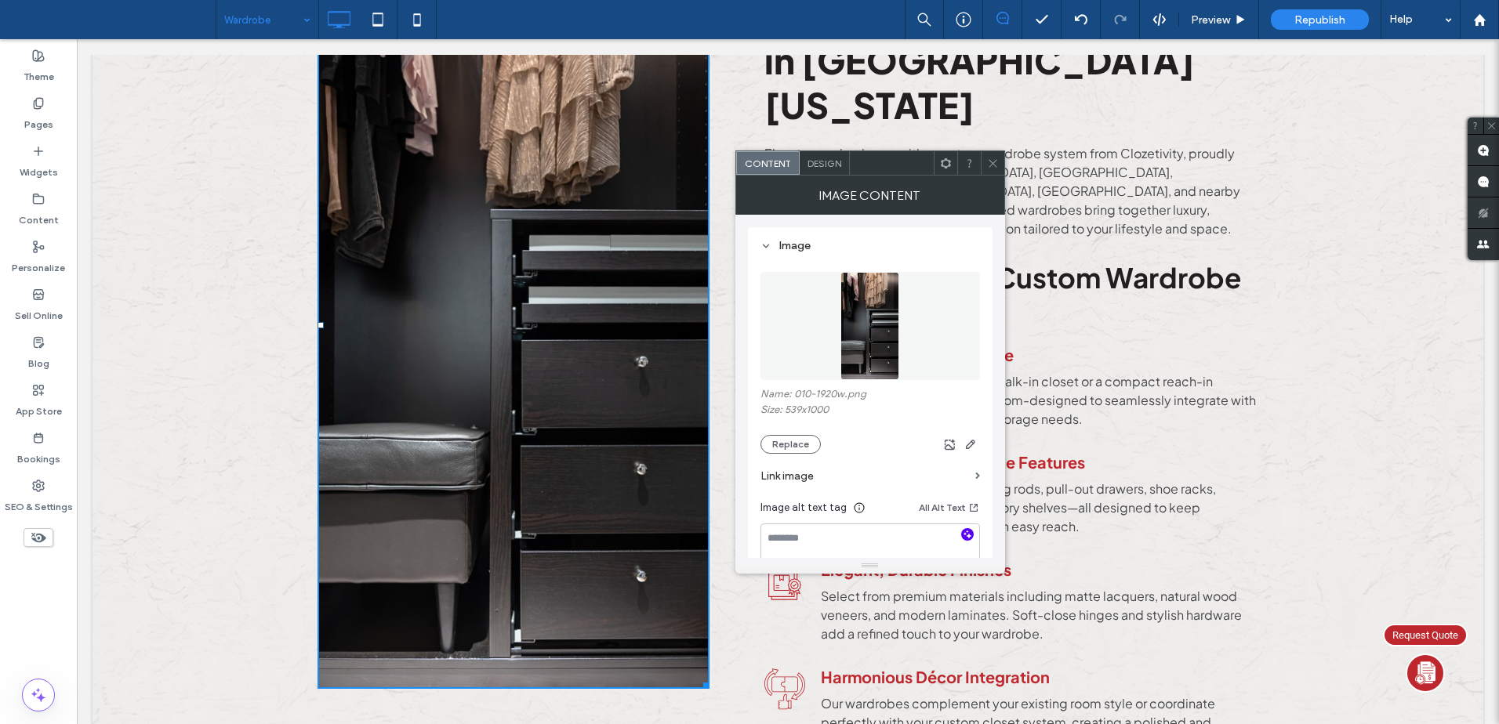
click at [964, 530] on icon "button" at bounding box center [967, 534] width 11 height 11
type textarea "**********"
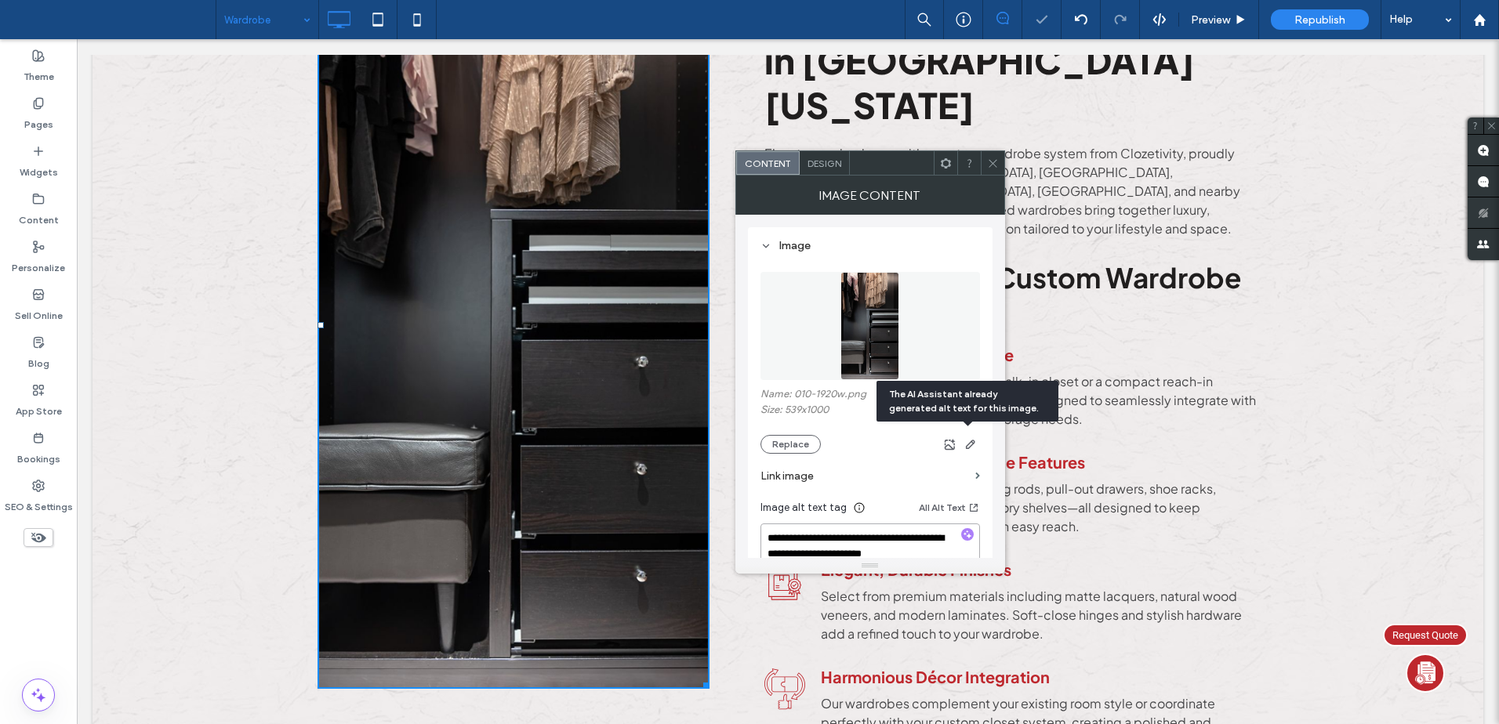
scroll to position [288, 0]
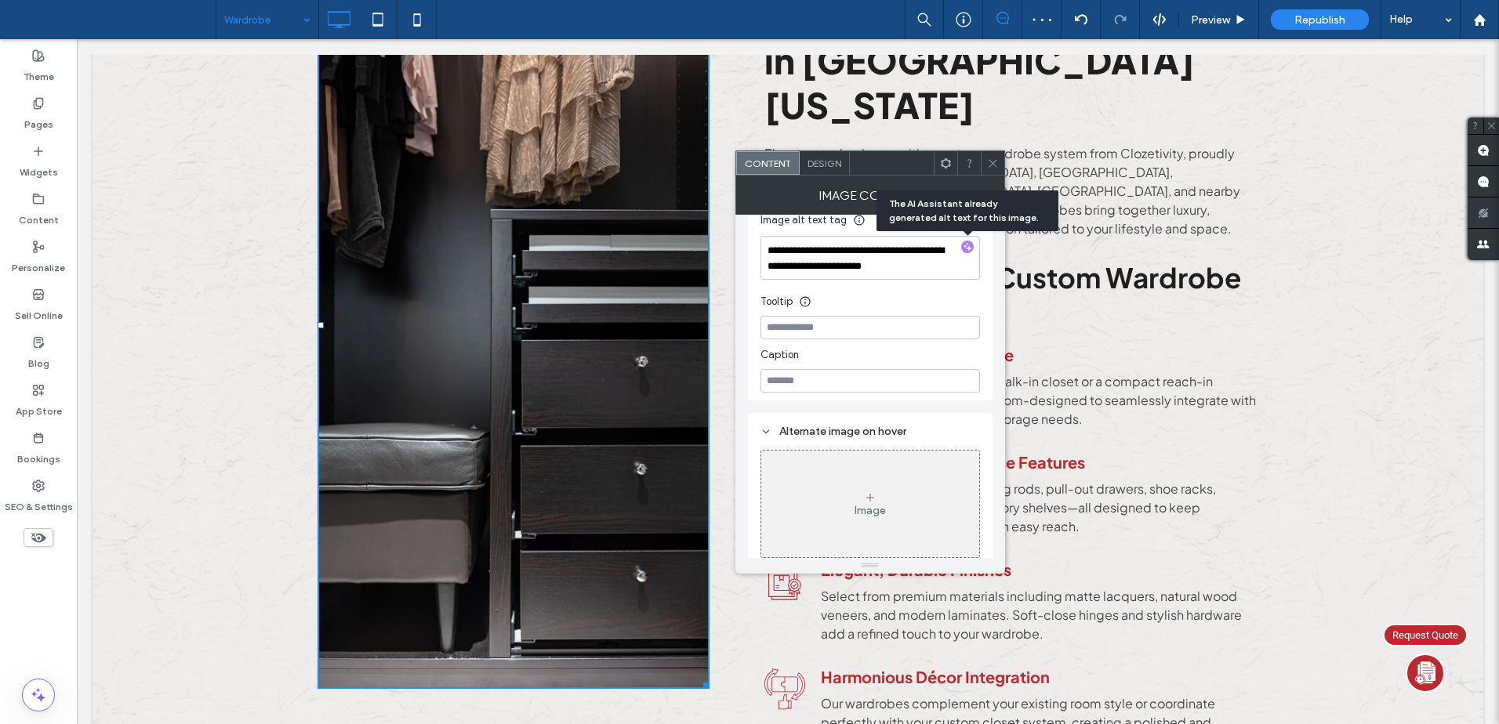
click at [936, 295] on div "Tooltip" at bounding box center [870, 298] width 220 height 24
click at [993, 158] on icon at bounding box center [993, 164] width 12 height 12
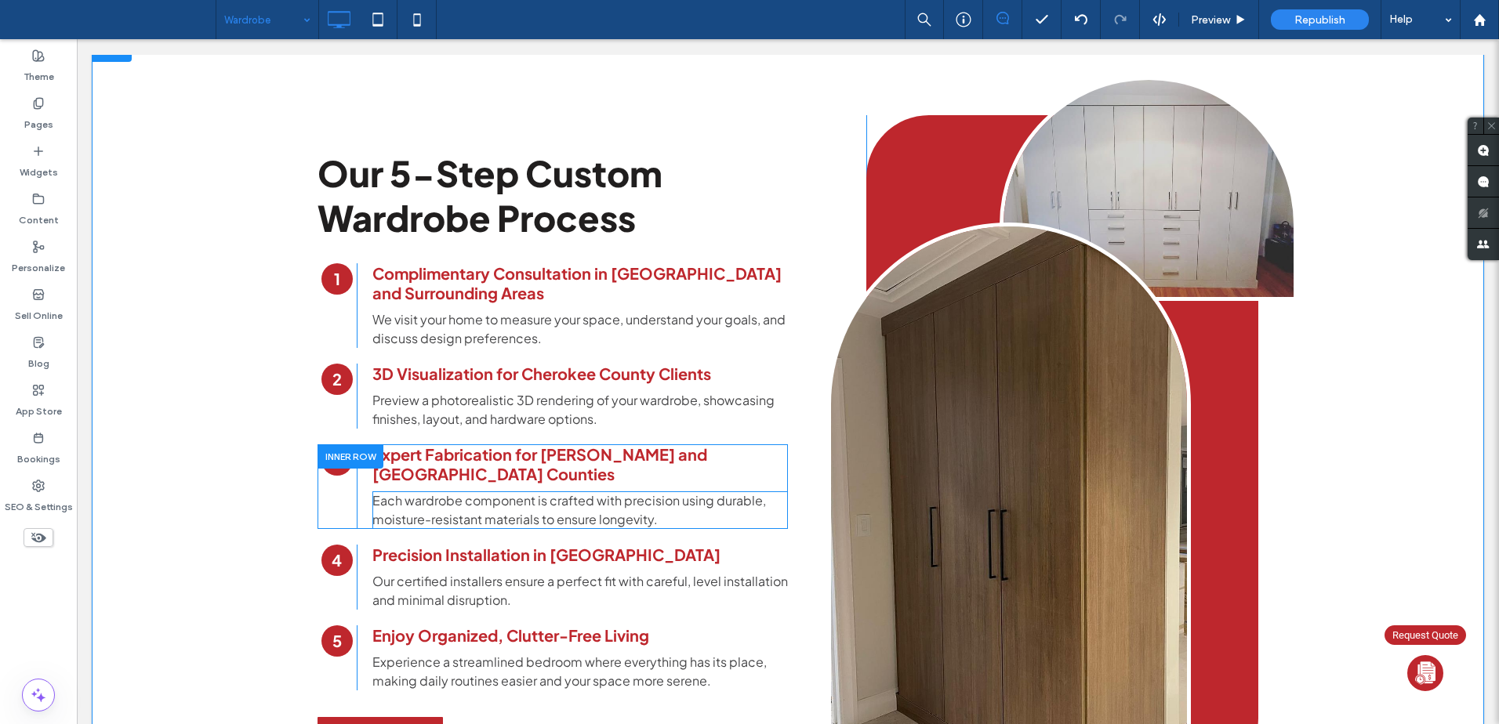
scroll to position [1437, 0]
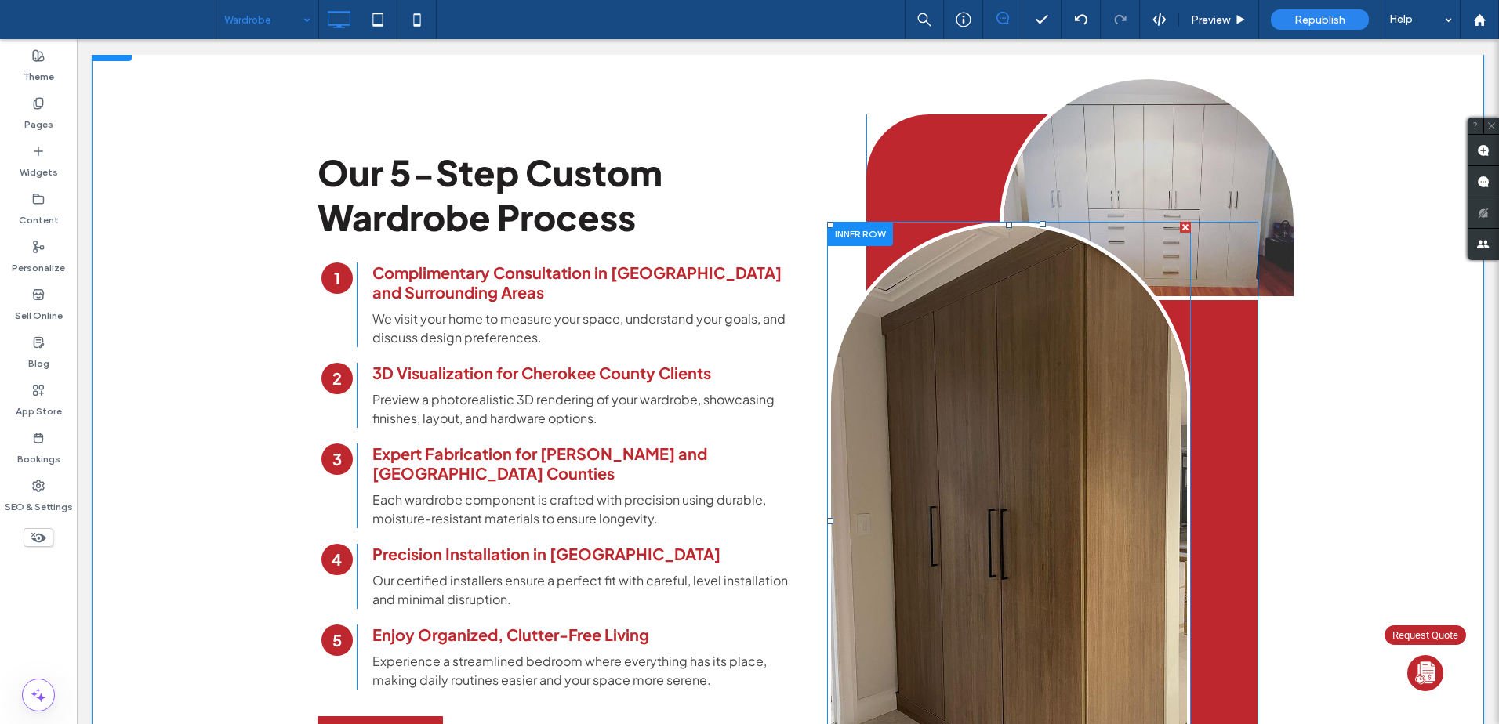
click at [935, 436] on img at bounding box center [1009, 521] width 364 height 598
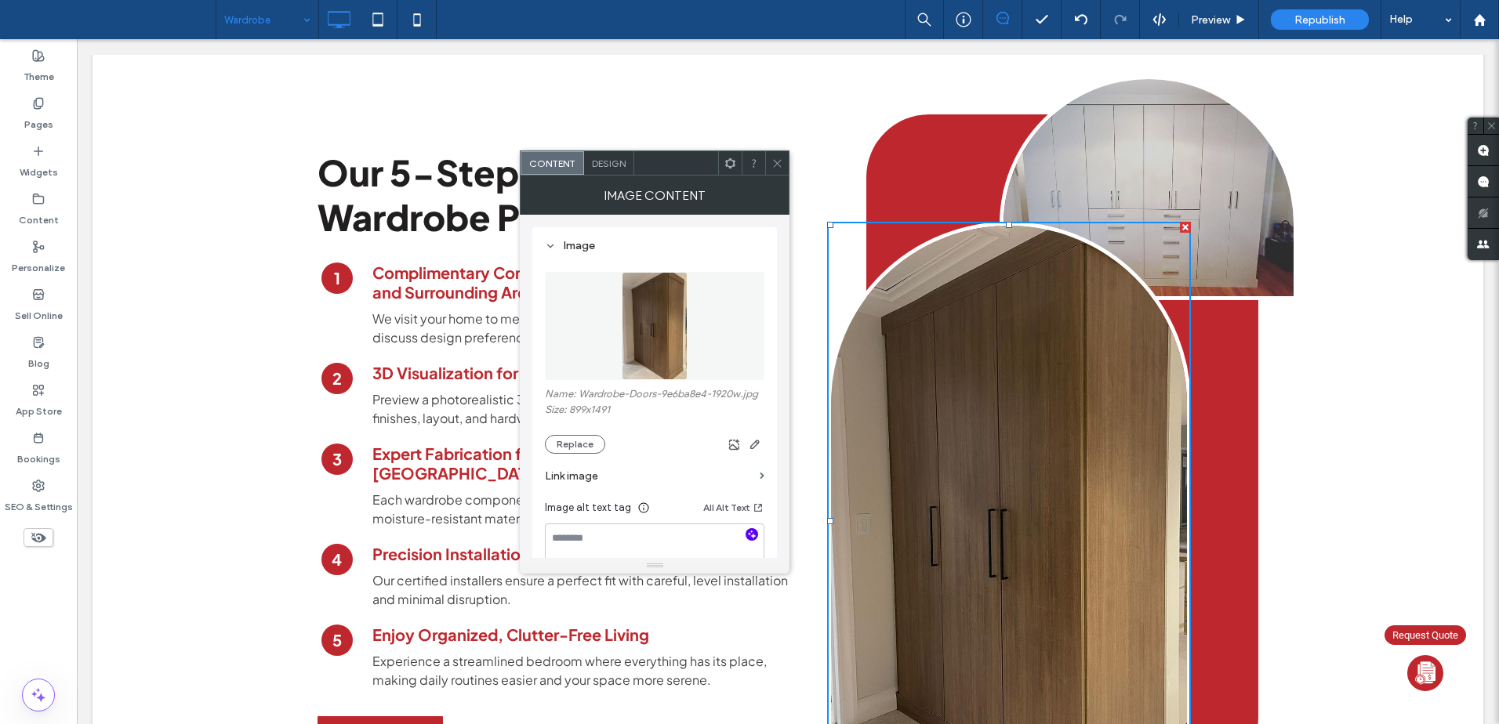
click at [750, 535] on use "button" at bounding box center [752, 535] width 9 height 9
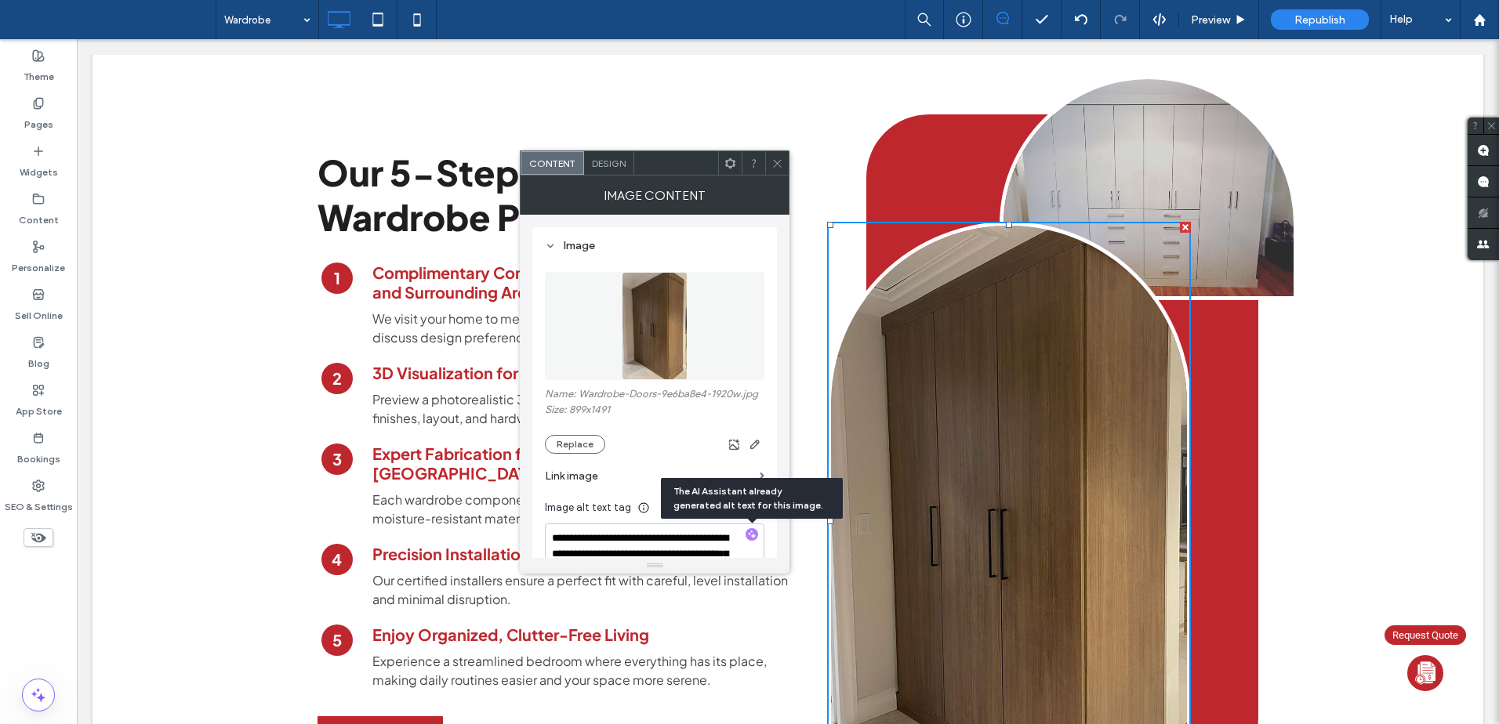
click at [607, 164] on span "Design" at bounding box center [609, 164] width 34 height 12
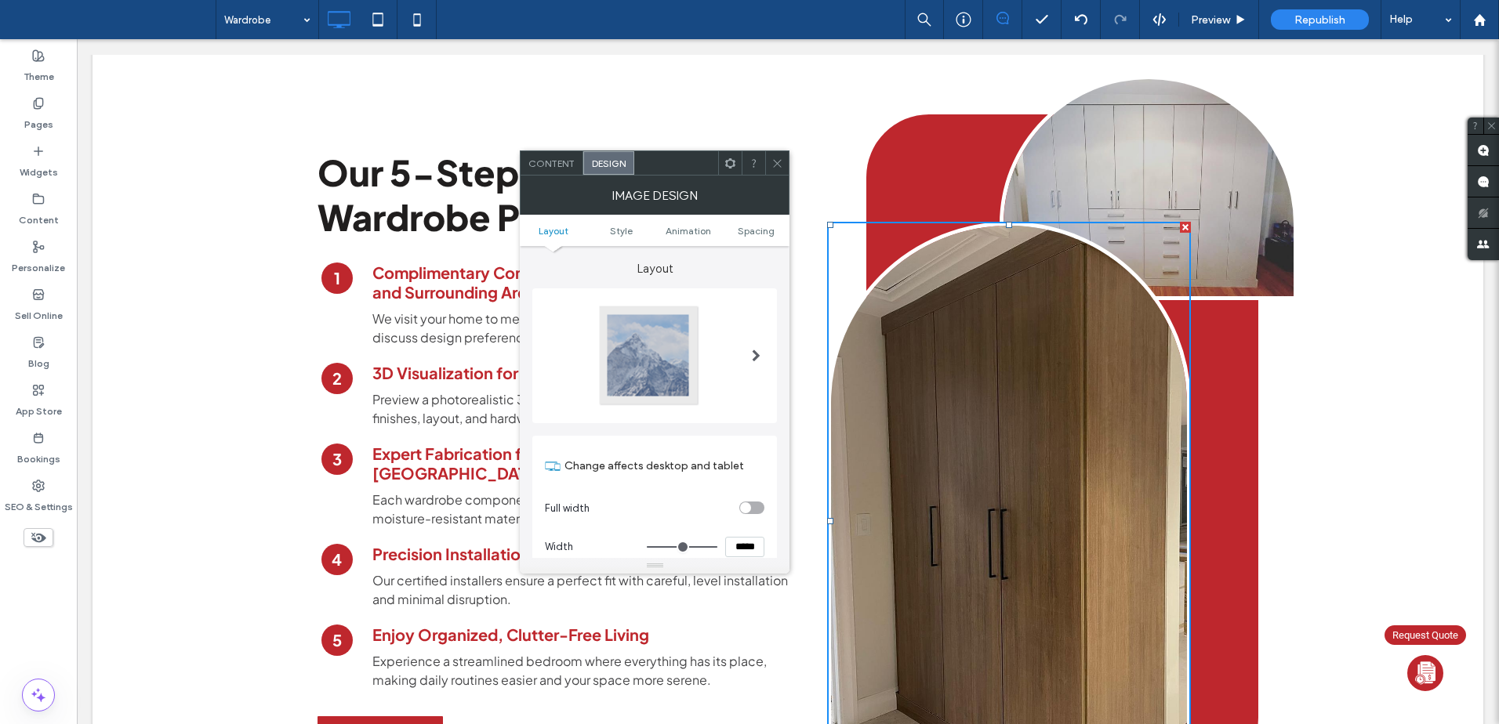
click at [667, 346] on div at bounding box center [648, 355] width 103 height 103
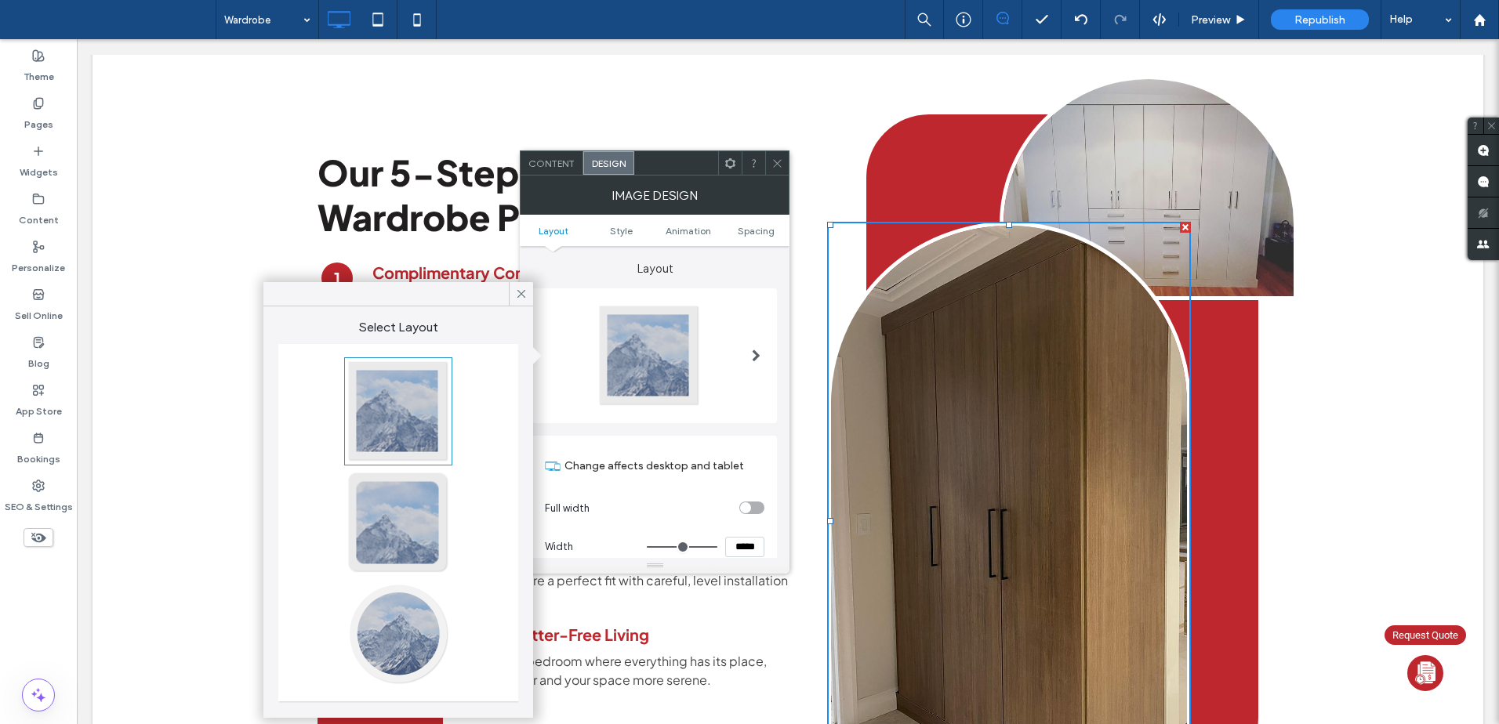
click at [401, 415] on div at bounding box center [398, 411] width 103 height 103
type input "*"
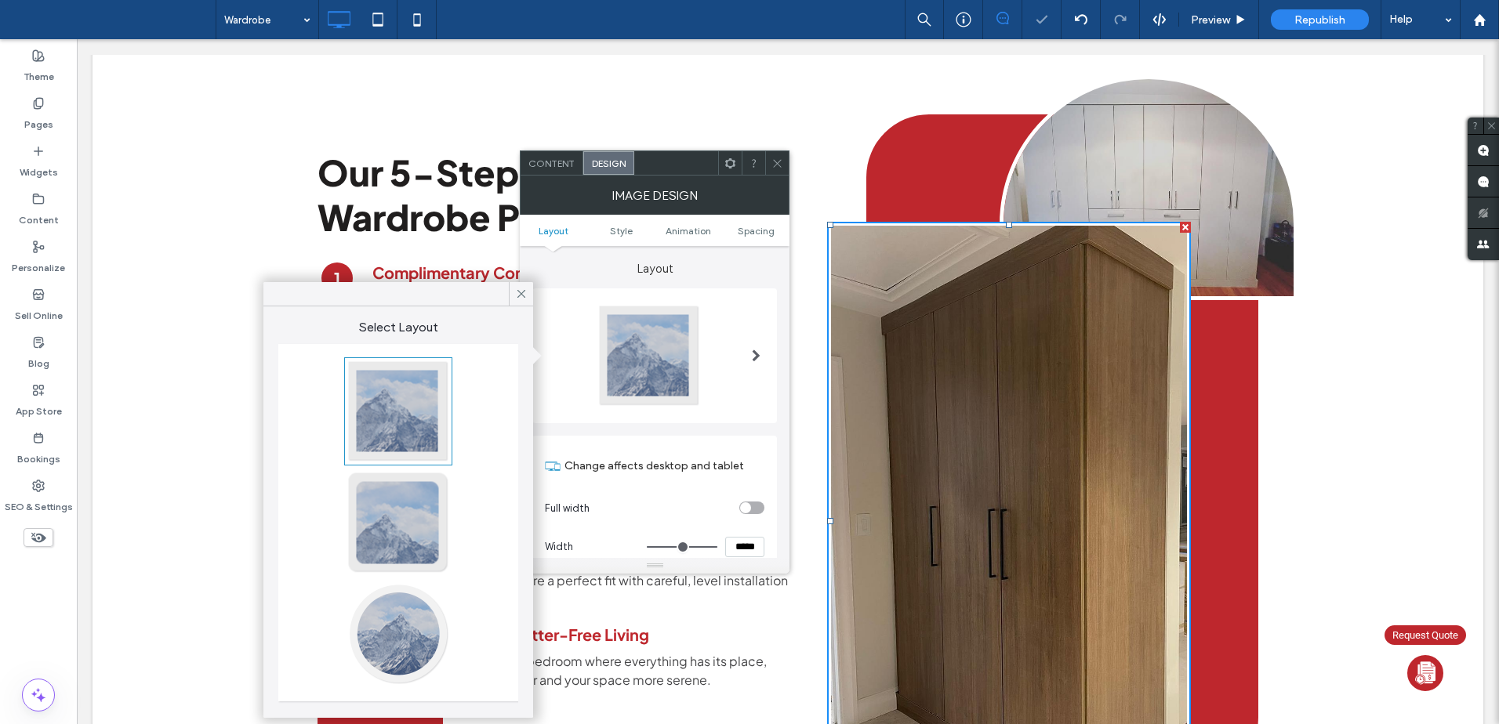
click at [775, 164] on icon at bounding box center [777, 164] width 12 height 12
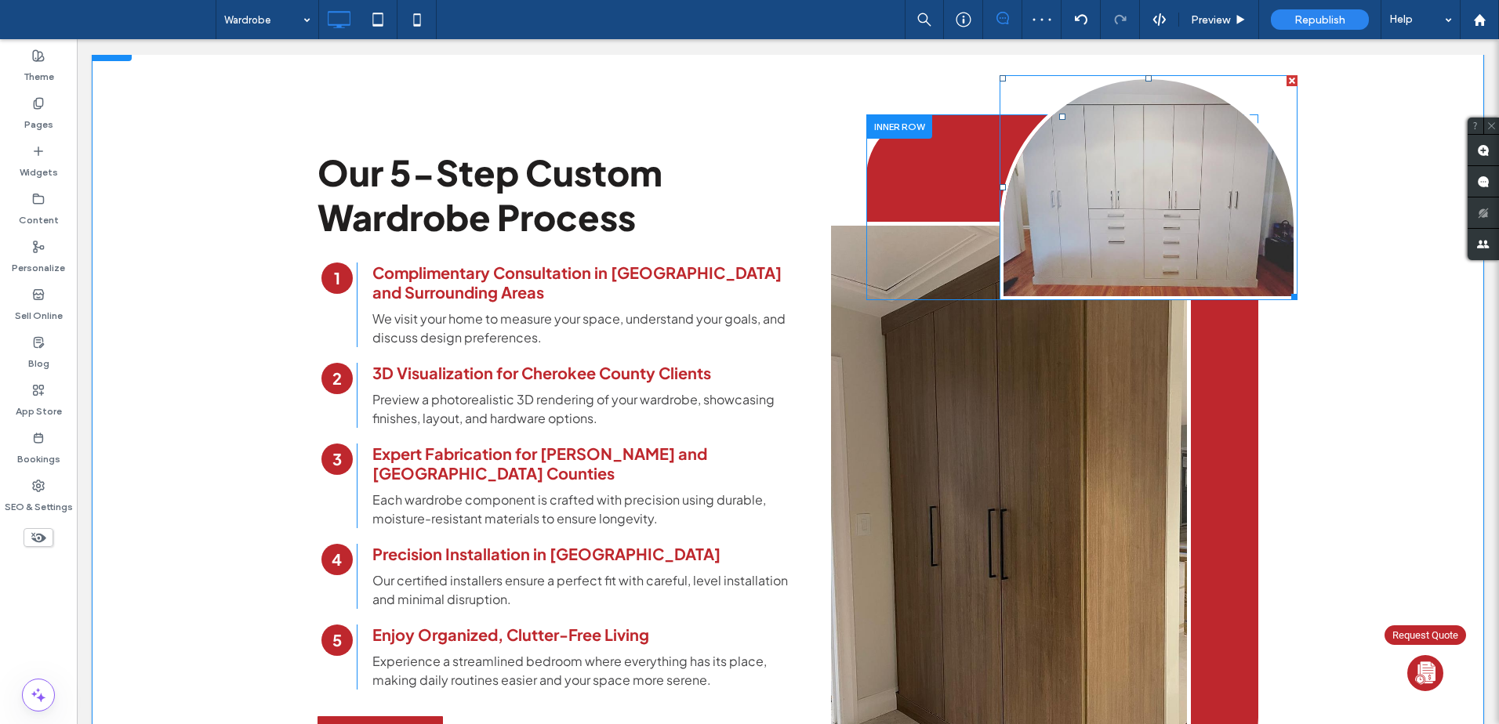
click at [1192, 121] on img at bounding box center [1149, 188] width 298 height 226
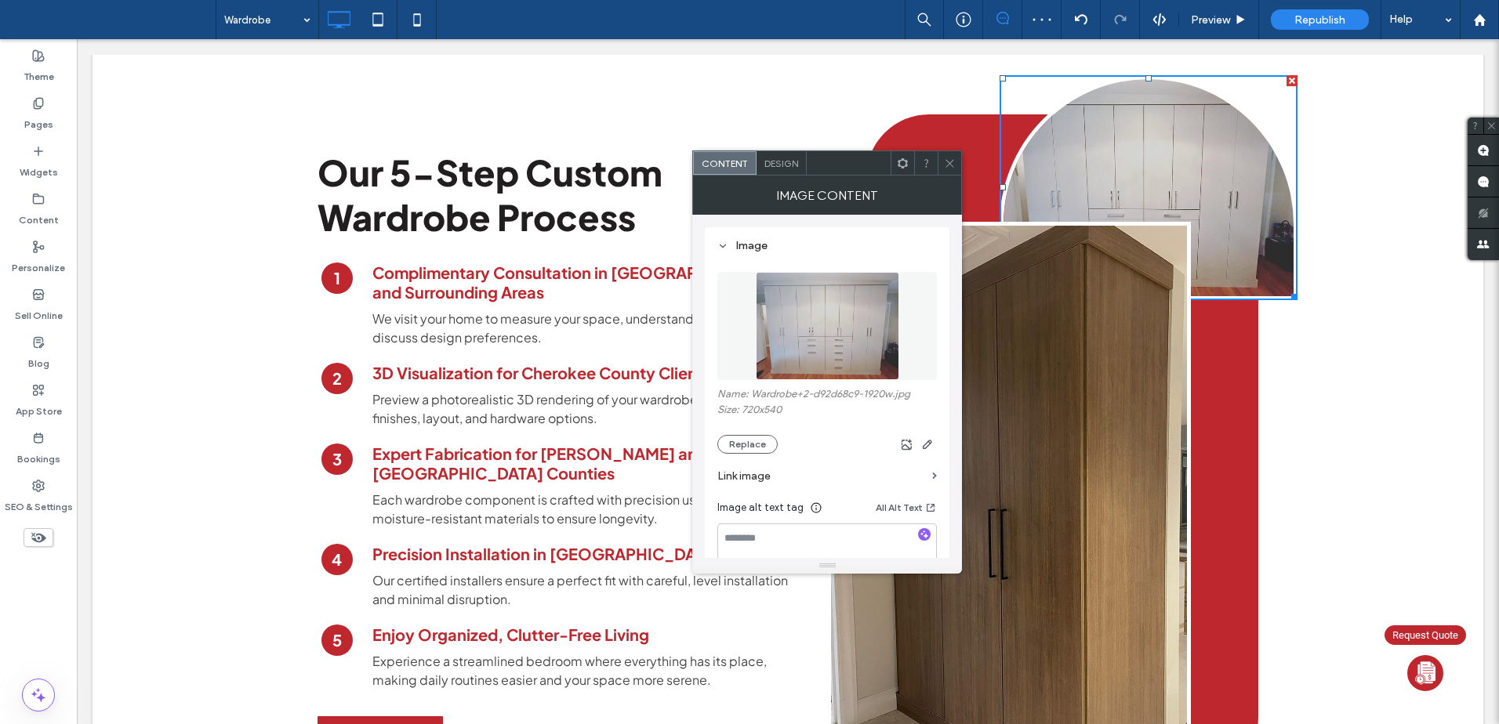
click at [790, 168] on span "Design" at bounding box center [781, 164] width 34 height 12
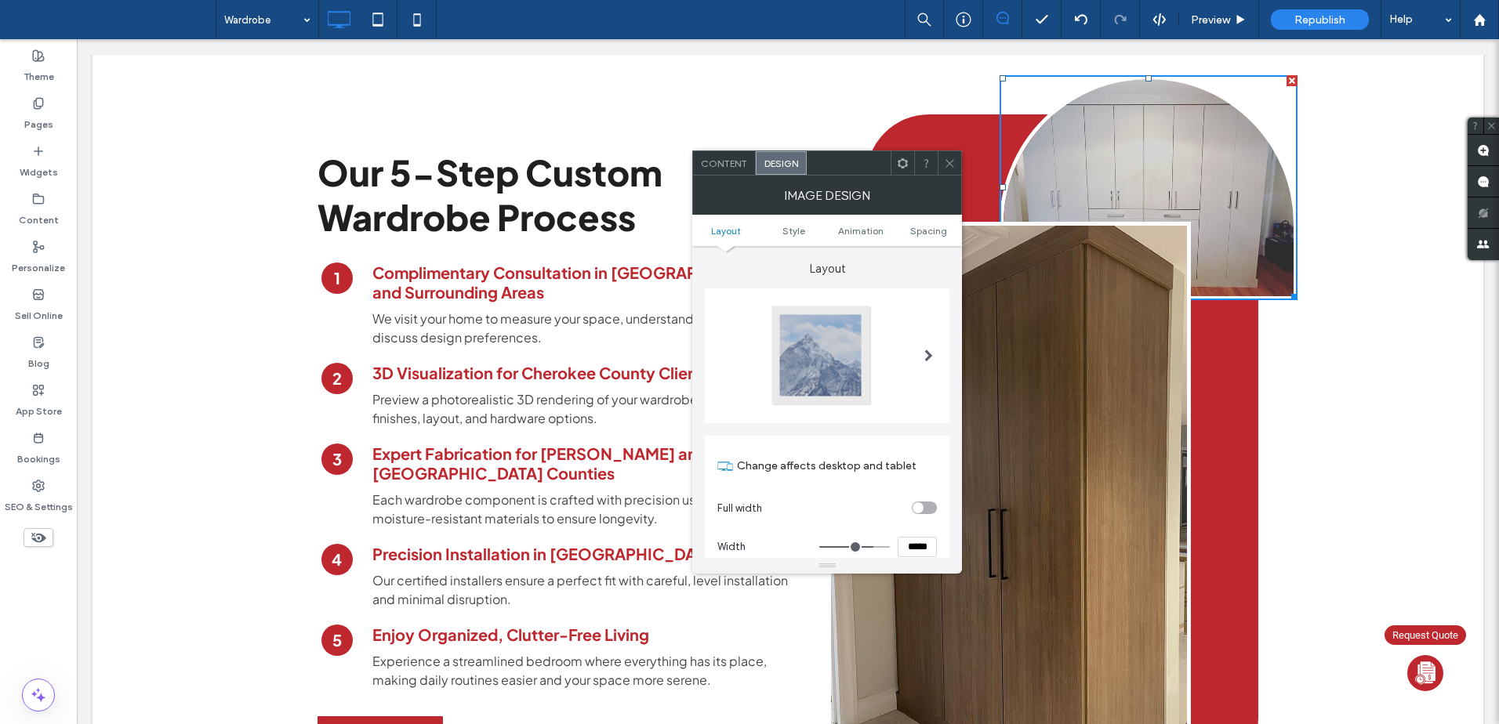
click at [827, 362] on div at bounding box center [821, 355] width 103 height 103
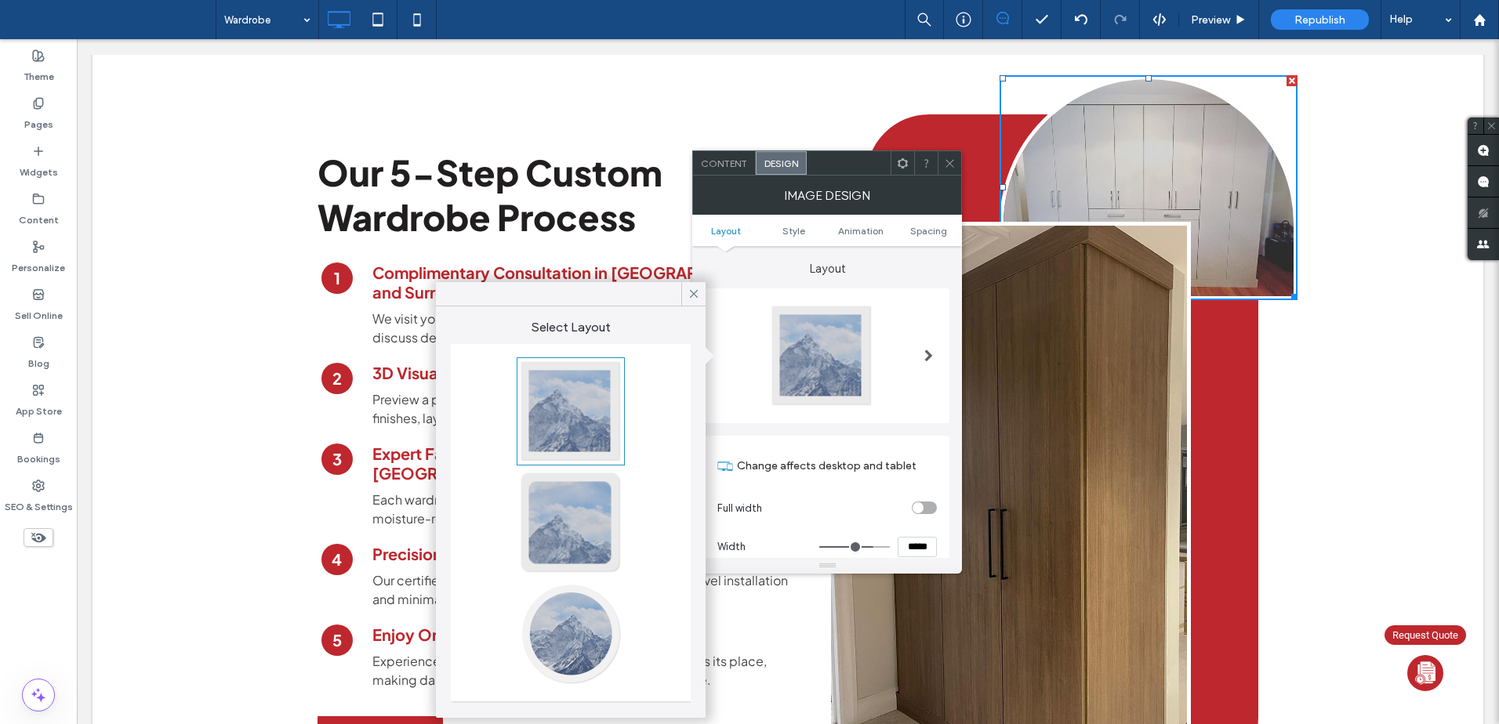
click at [584, 396] on div at bounding box center [570, 411] width 103 height 103
type input "*"
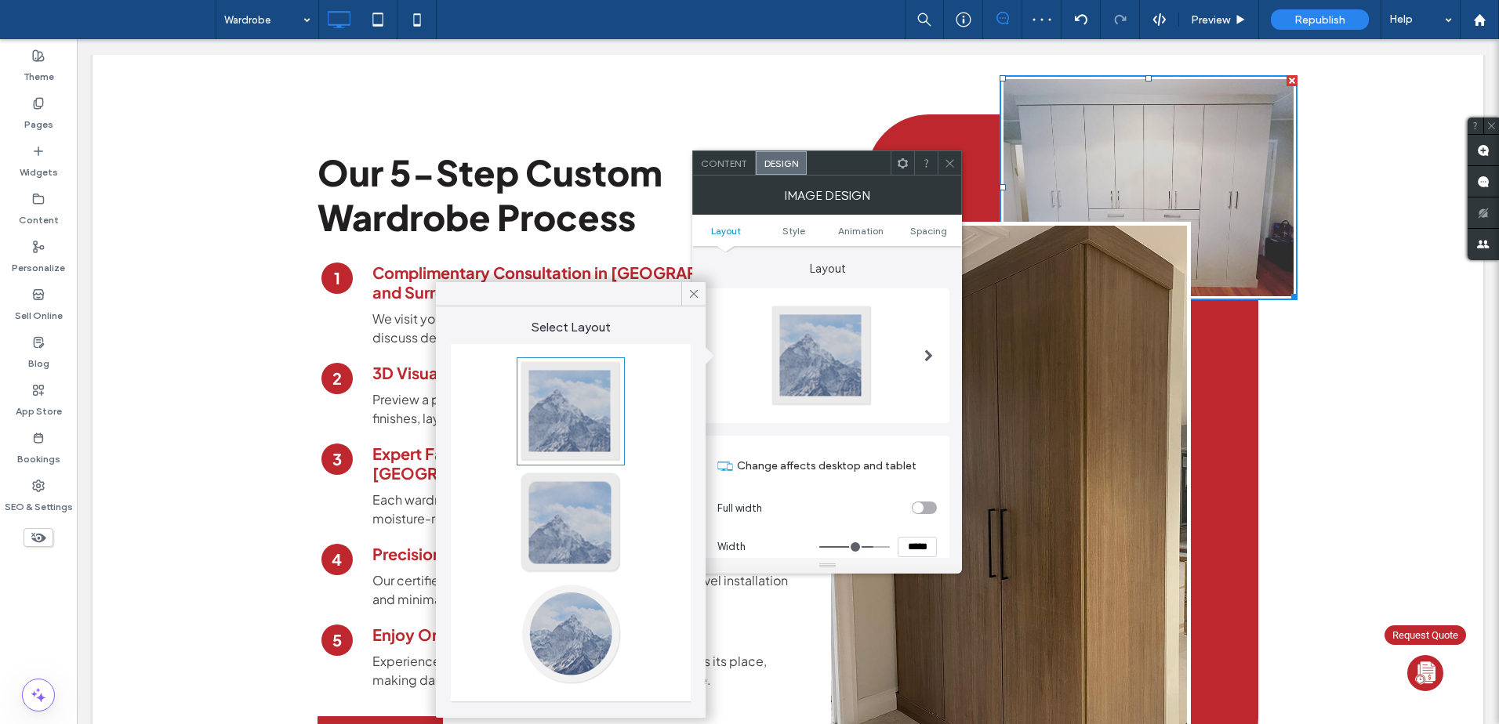
click at [728, 160] on span "Content" at bounding box center [724, 164] width 46 height 12
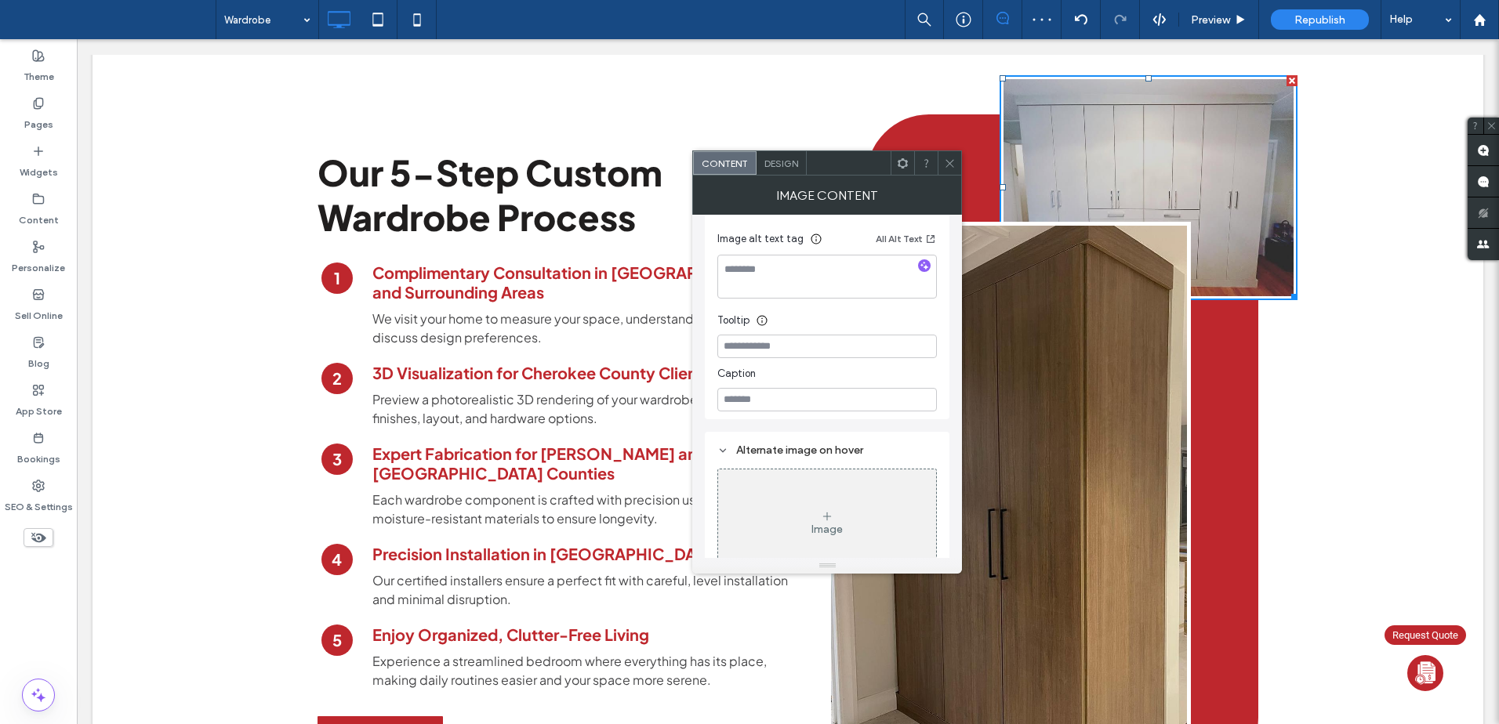
scroll to position [288, 0]
click at [923, 243] on icon "button" at bounding box center [924, 246] width 11 height 11
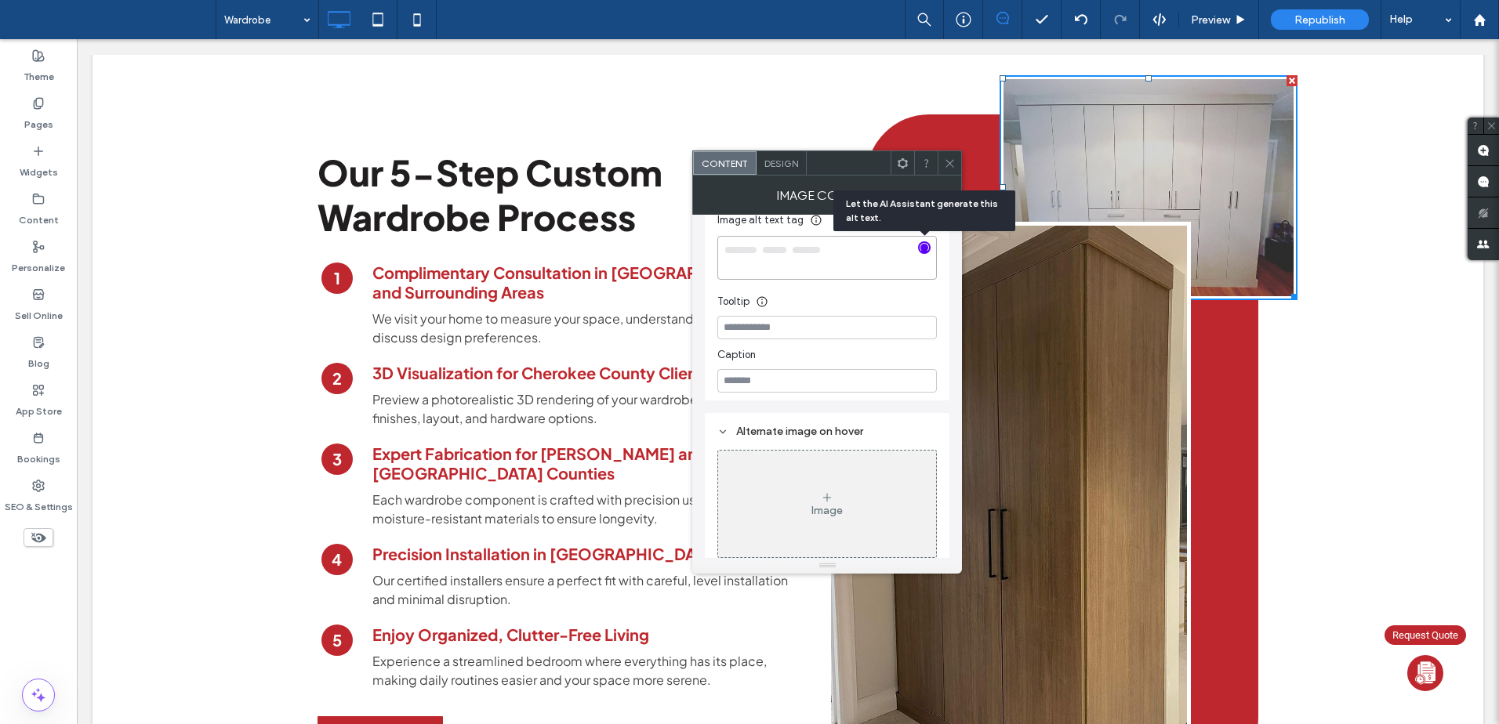
type textarea "**********"
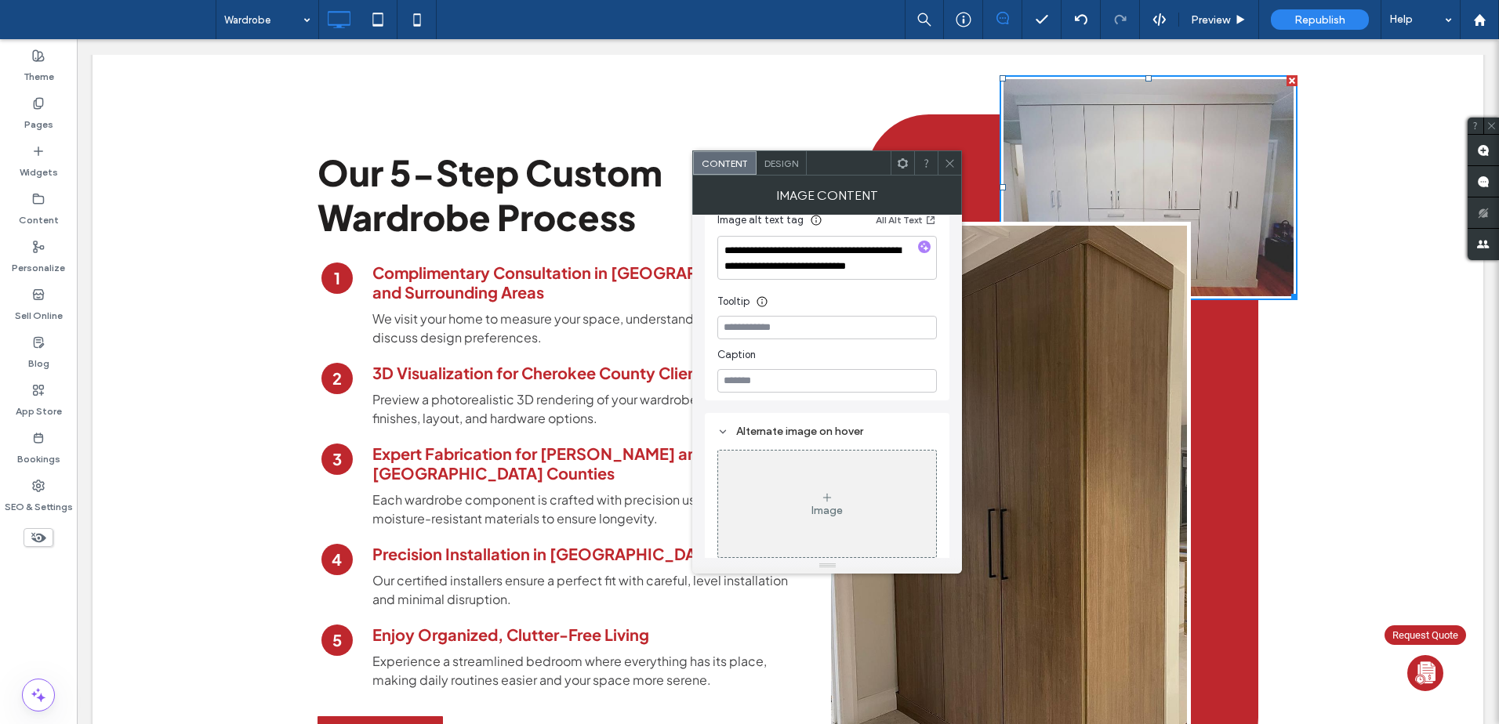
click at [950, 163] on use at bounding box center [950, 163] width 8 height 8
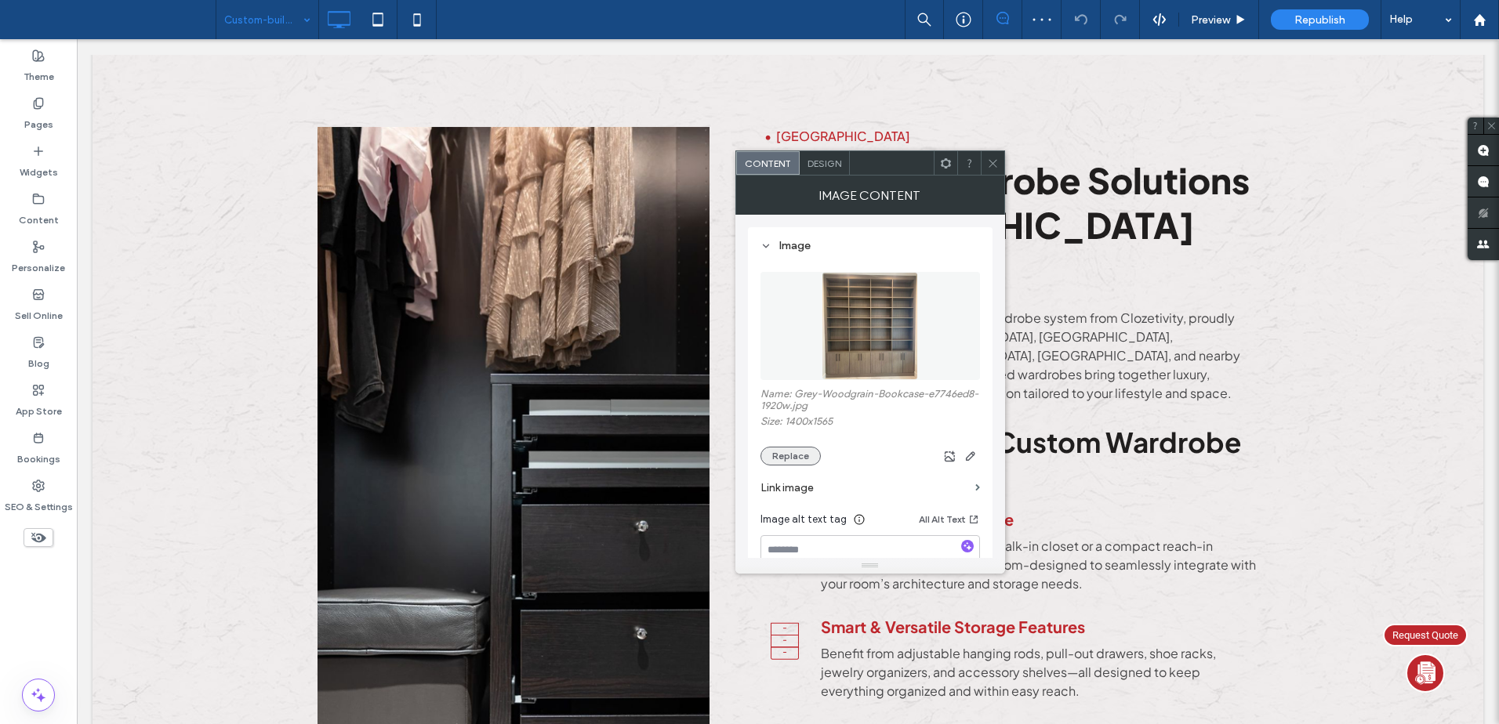
click at [806, 459] on button "Replace" at bounding box center [790, 456] width 60 height 19
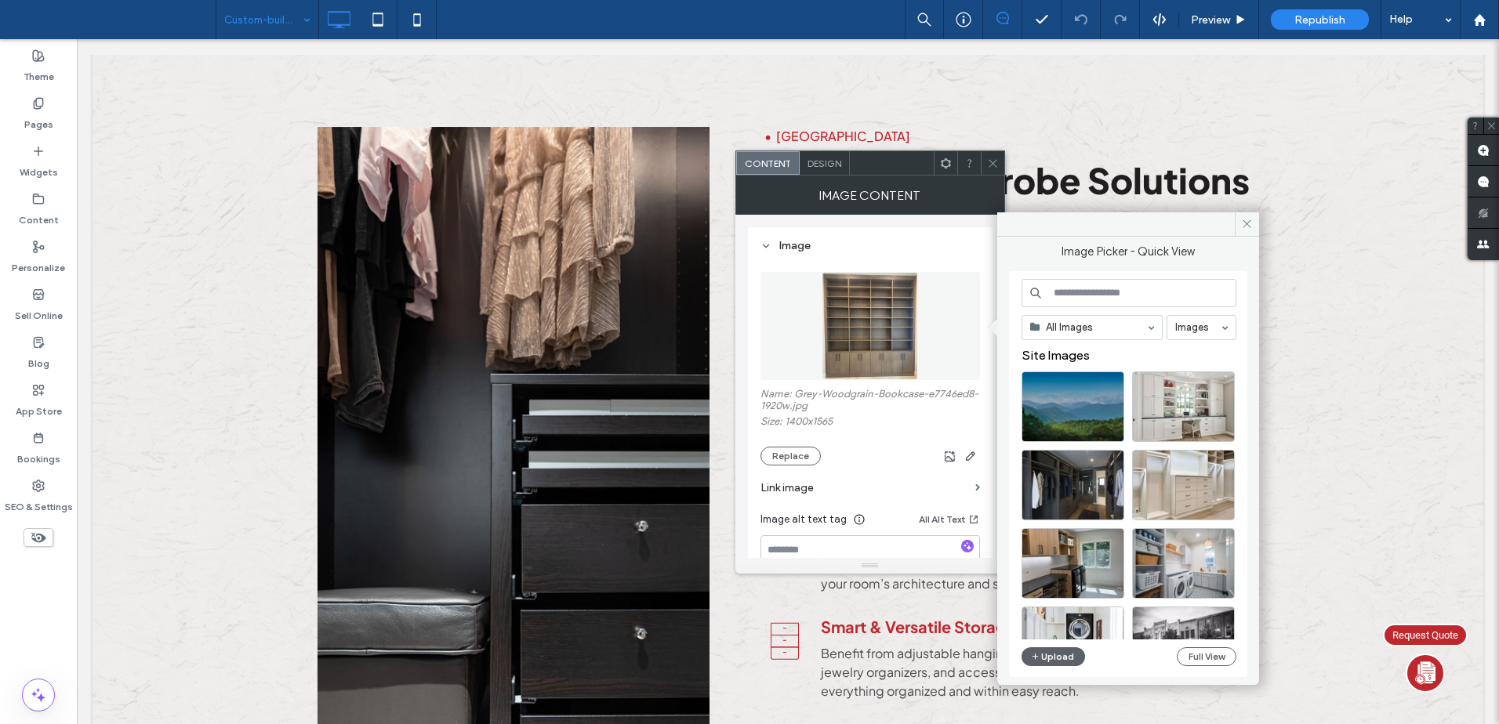
click at [829, 164] on span "Design" at bounding box center [825, 164] width 34 height 12
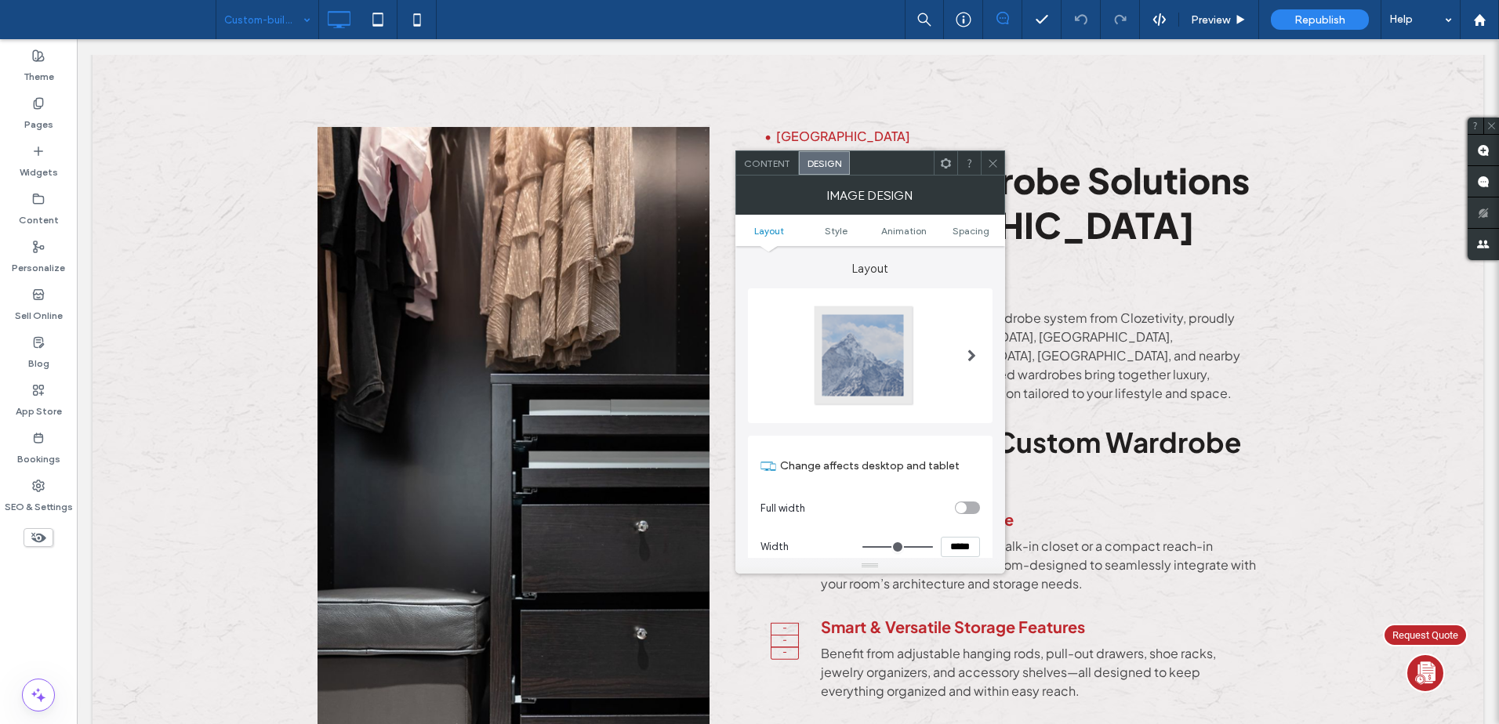
click at [880, 351] on div at bounding box center [863, 355] width 103 height 103
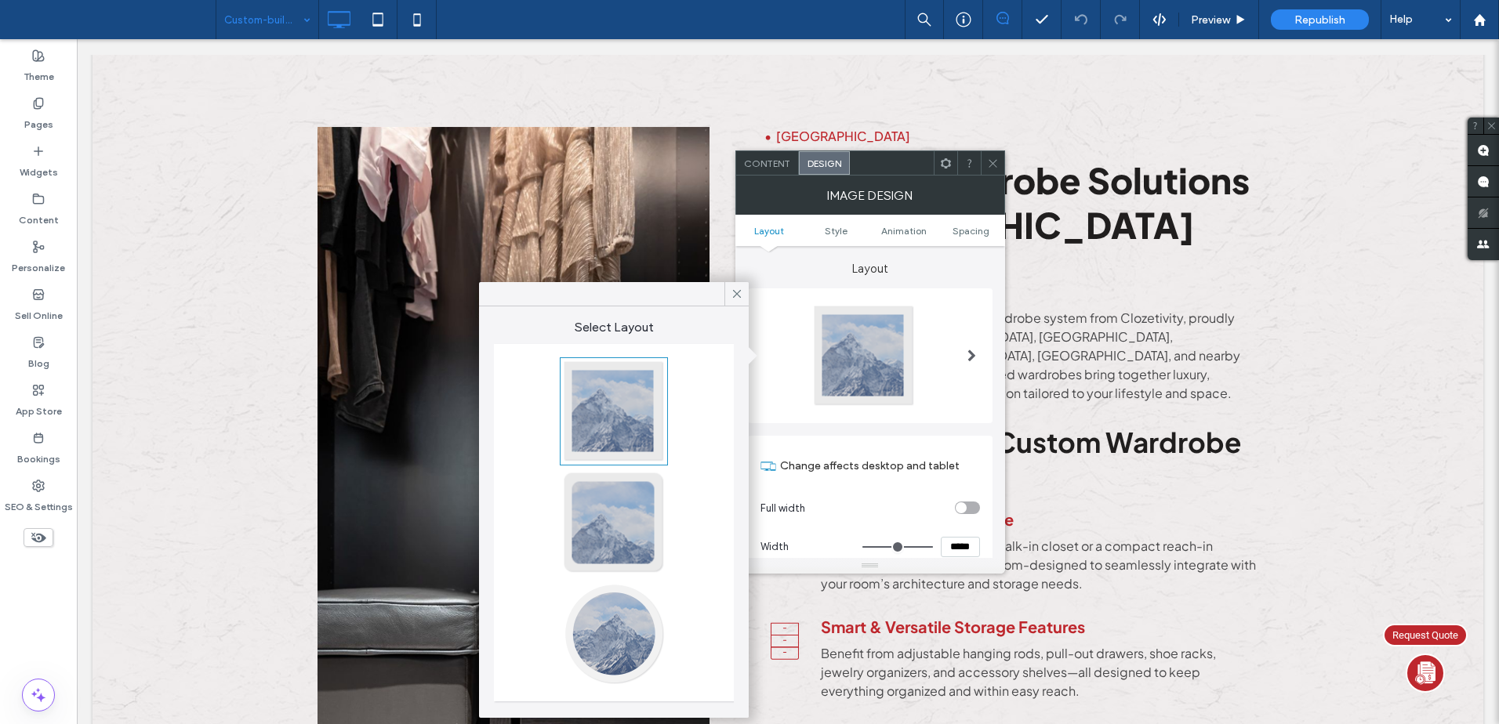
click at [618, 405] on div at bounding box center [613, 411] width 103 height 103
type input "*"
click at [990, 162] on icon at bounding box center [993, 164] width 12 height 12
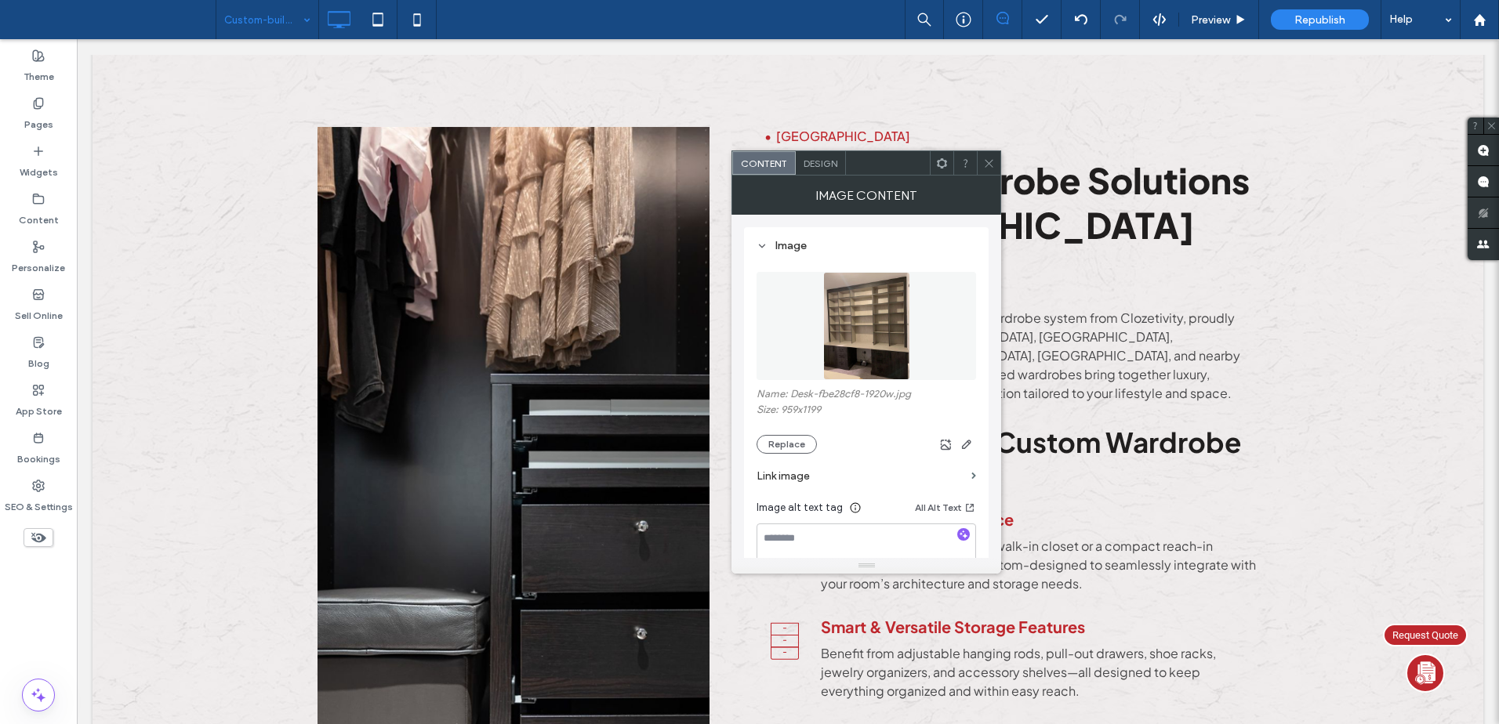
click at [830, 158] on span "Design" at bounding box center [821, 164] width 34 height 12
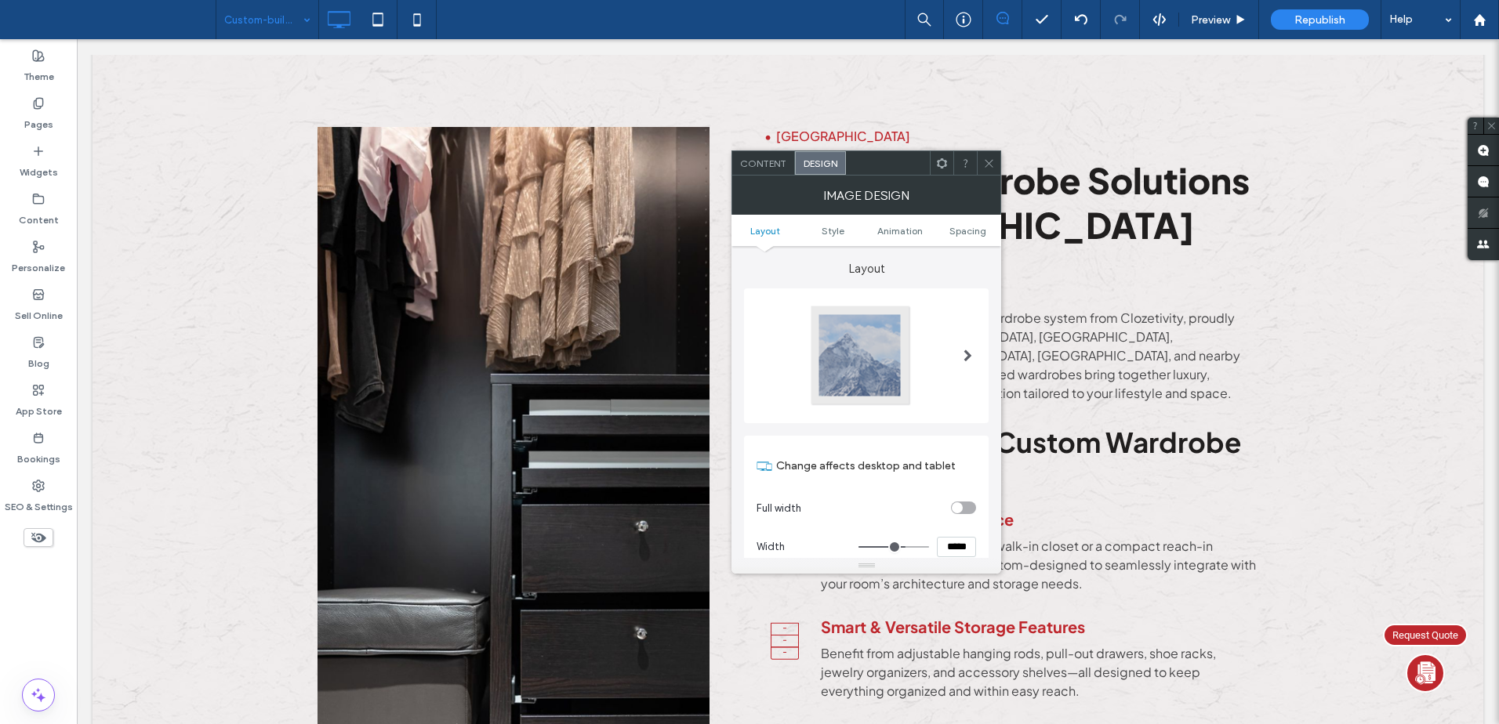
click at [865, 351] on div at bounding box center [860, 355] width 103 height 103
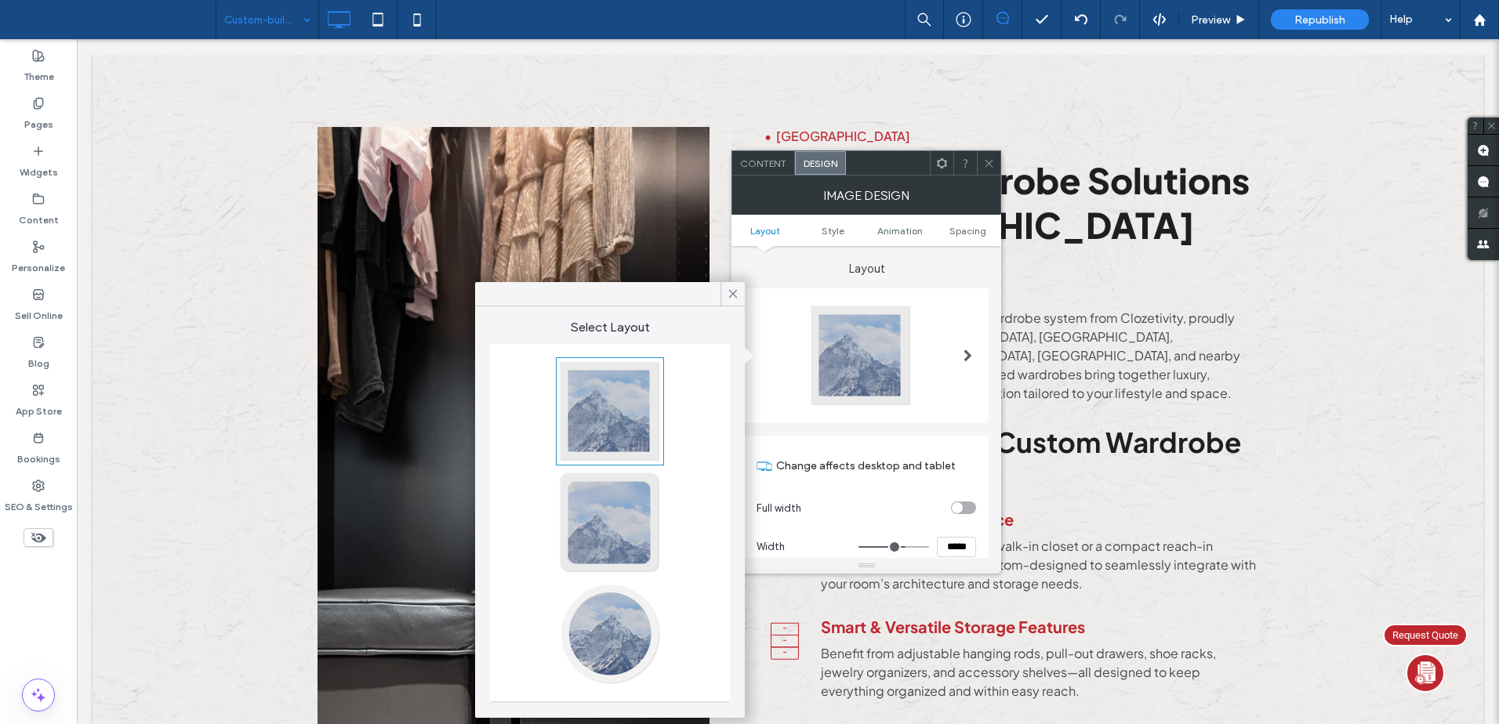
click at [621, 395] on div at bounding box center [609, 411] width 103 height 103
type input "*"
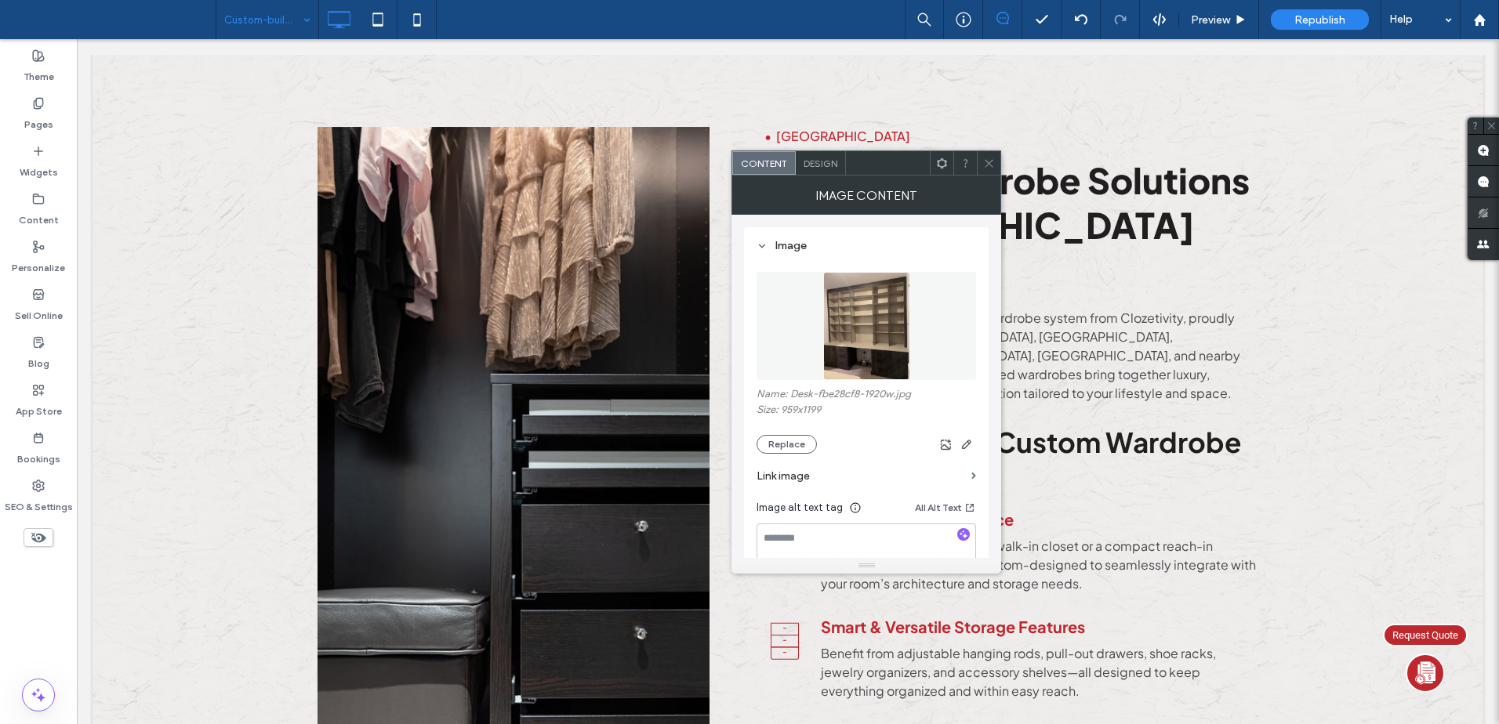
click at [988, 164] on icon at bounding box center [989, 164] width 12 height 12
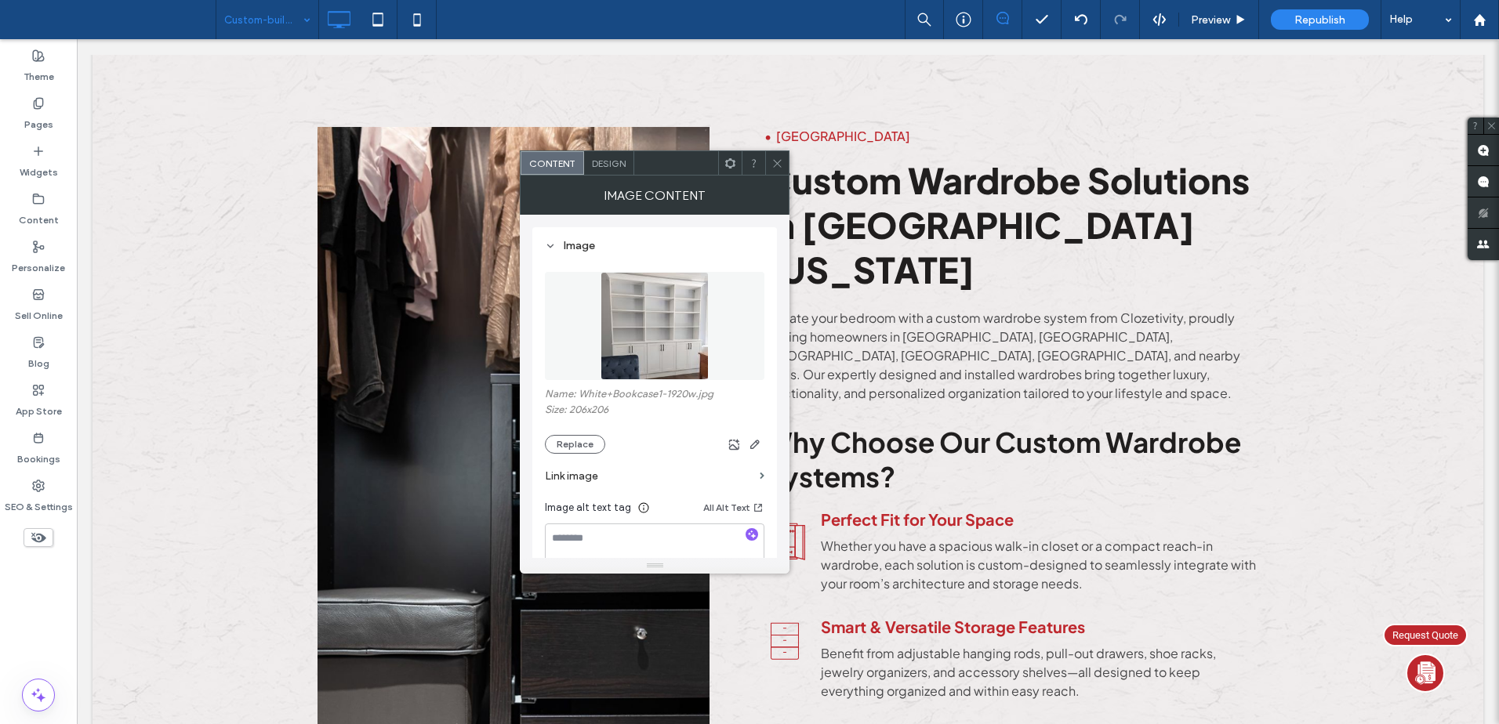
click at [616, 167] on span "Design" at bounding box center [609, 164] width 34 height 12
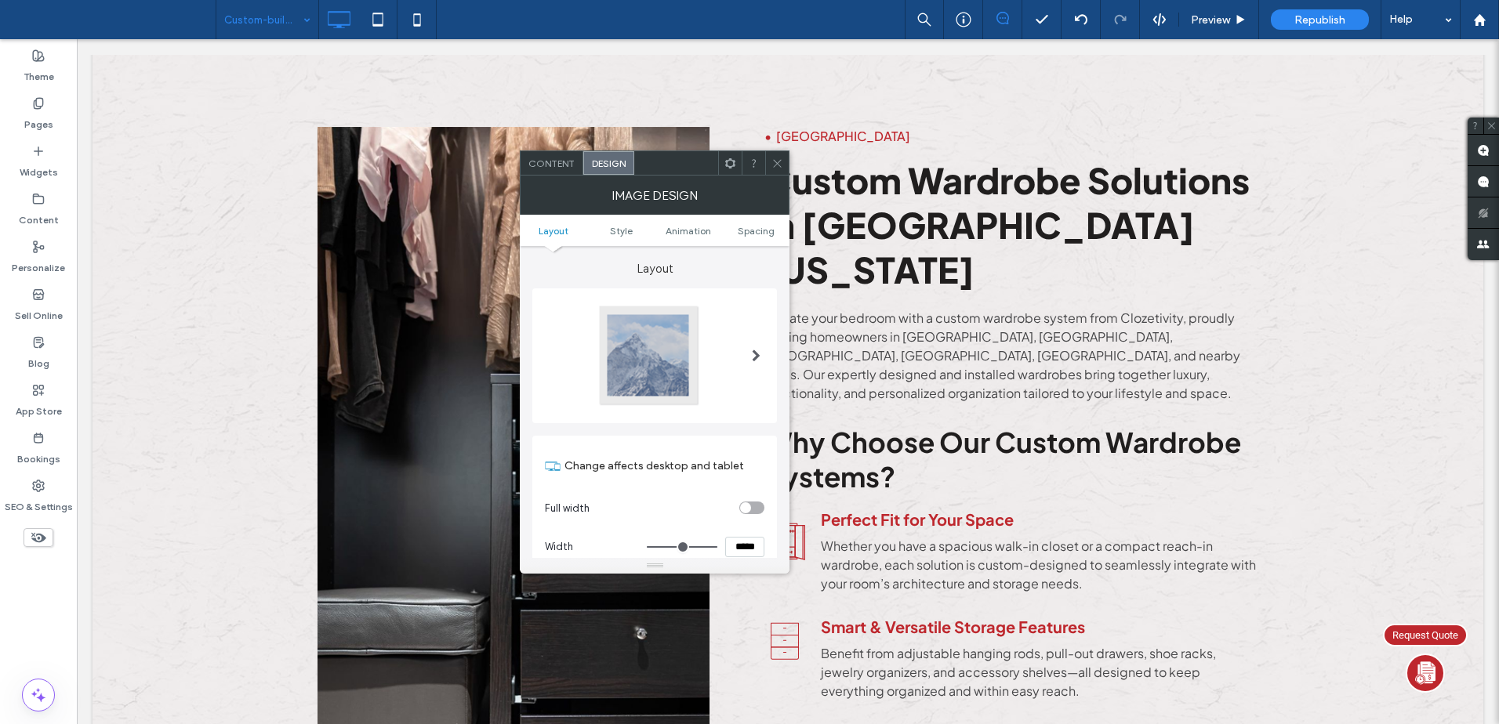
click at [627, 318] on div at bounding box center [648, 355] width 103 height 103
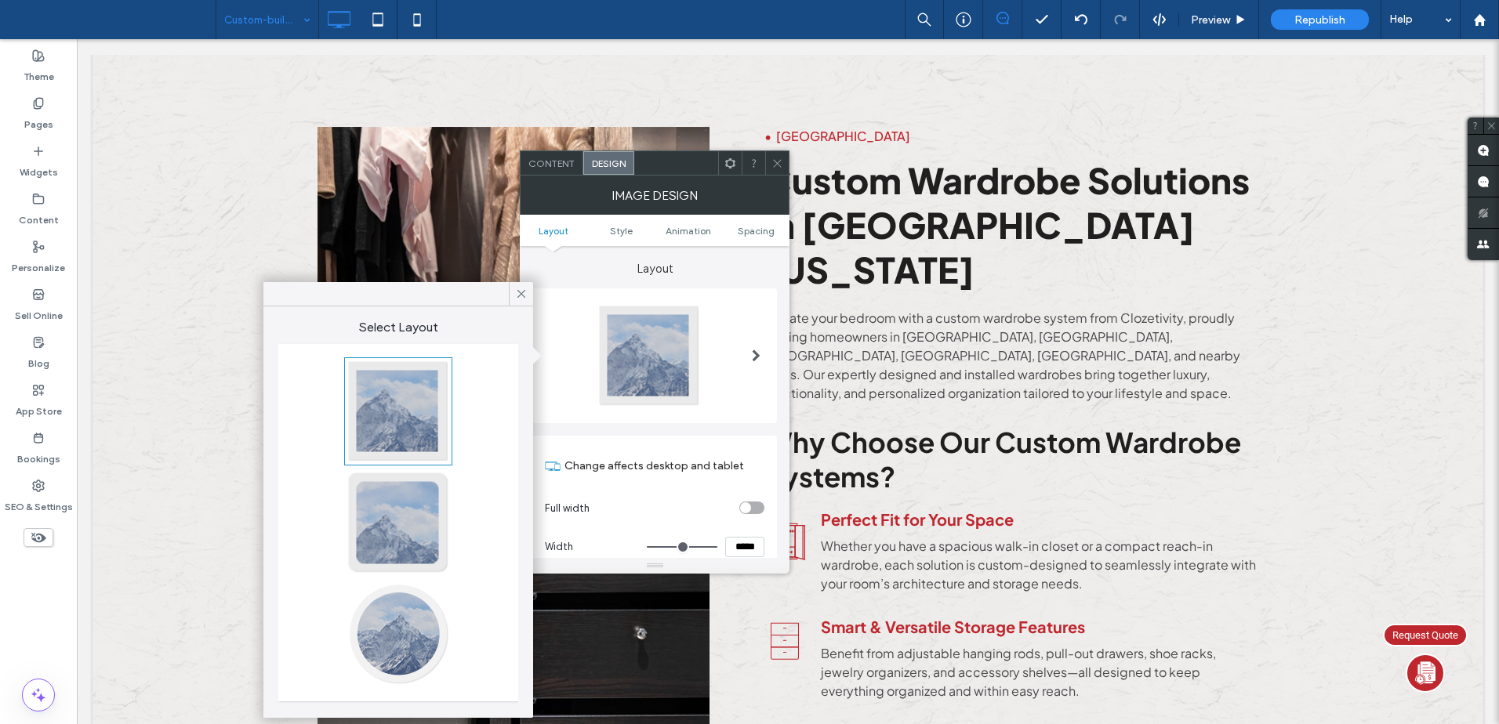
click at [419, 423] on div at bounding box center [398, 411] width 103 height 103
type input "*"
click at [782, 166] on icon at bounding box center [777, 164] width 12 height 12
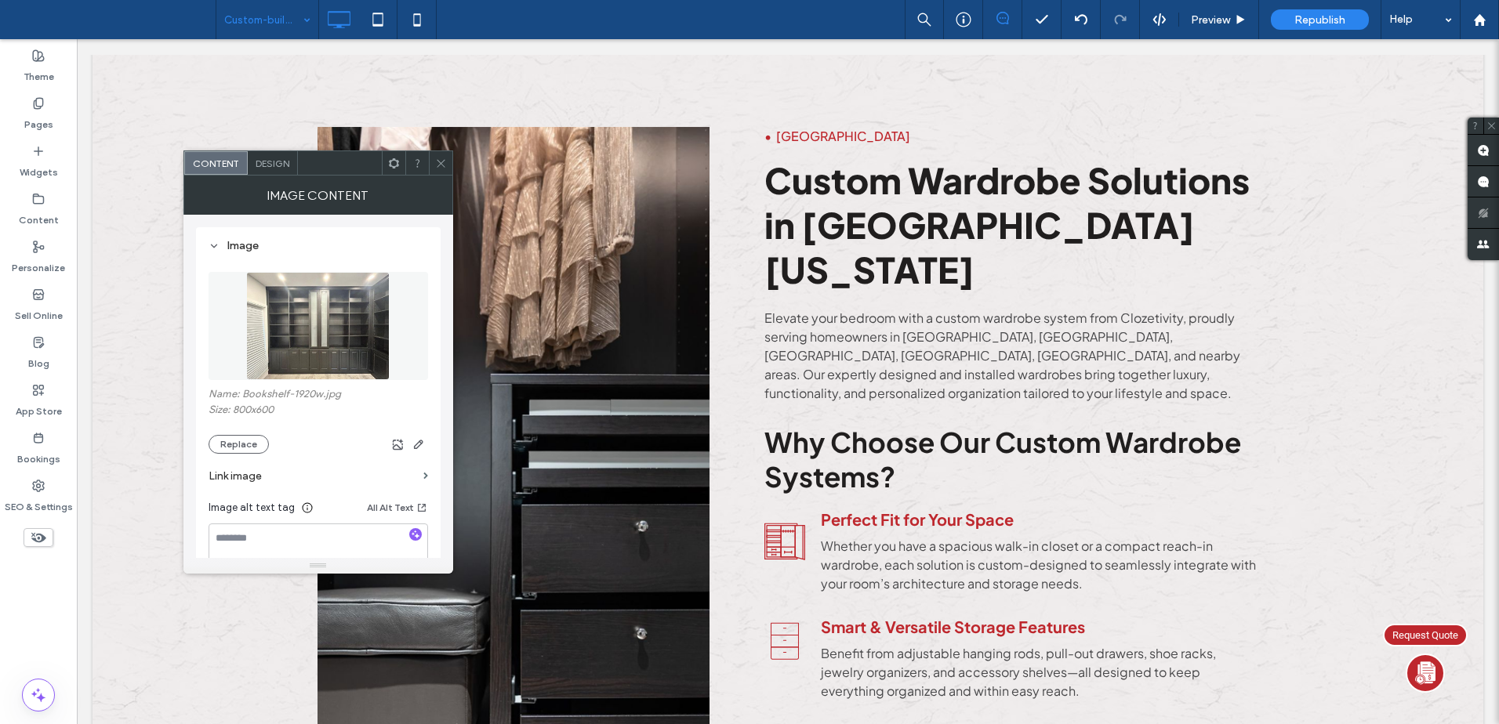
click at [275, 172] on div "Design" at bounding box center [273, 163] width 50 height 24
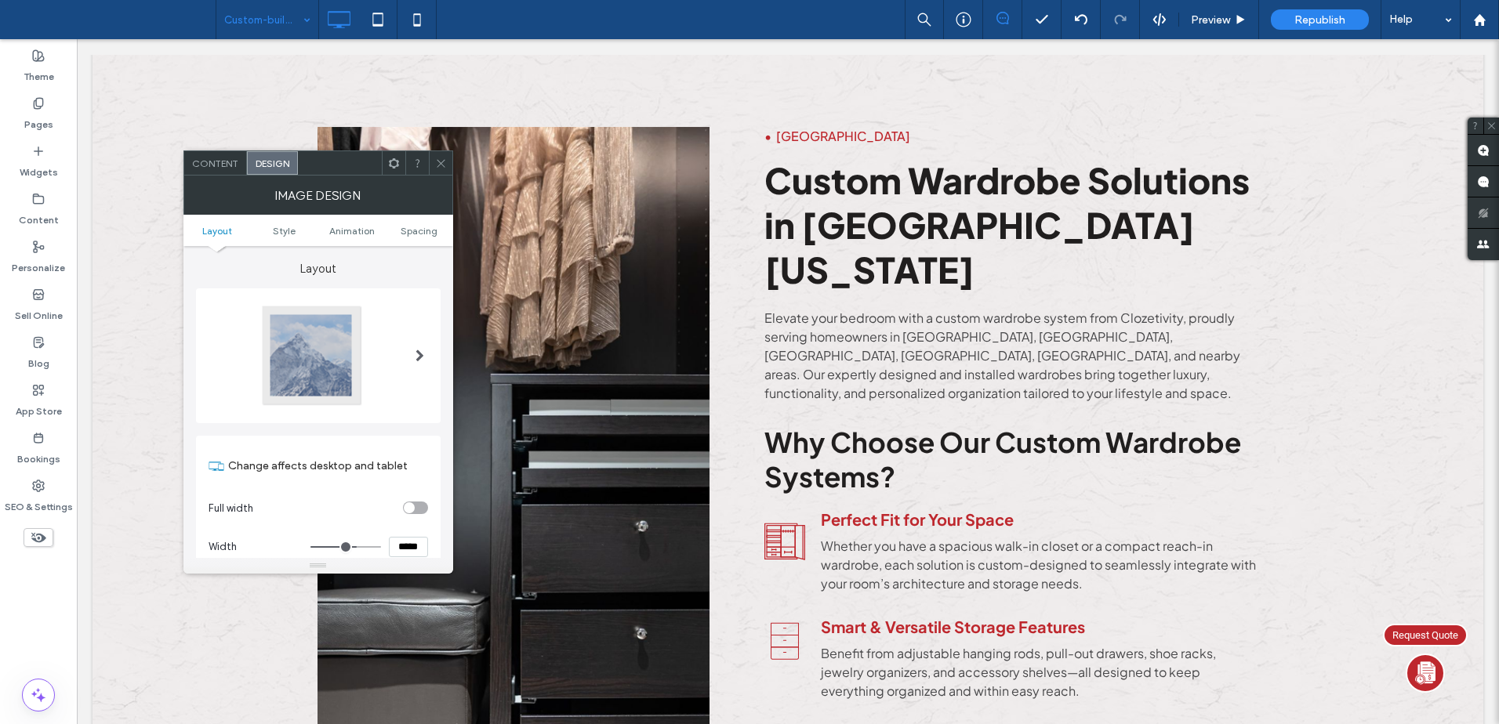
click at [268, 334] on div at bounding box center [311, 355] width 103 height 103
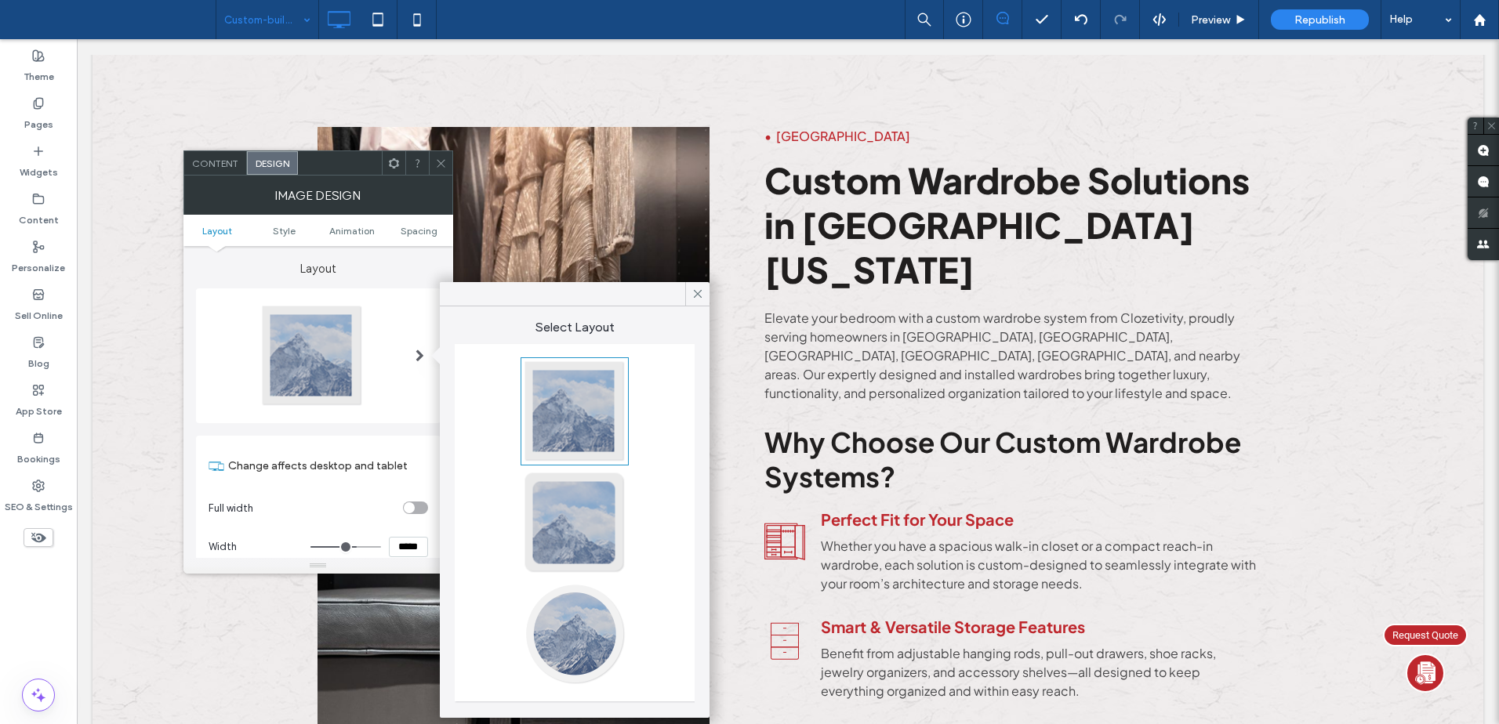
click at [586, 387] on div at bounding box center [574, 411] width 103 height 103
type input "*"
click at [442, 162] on use at bounding box center [441, 163] width 8 height 8
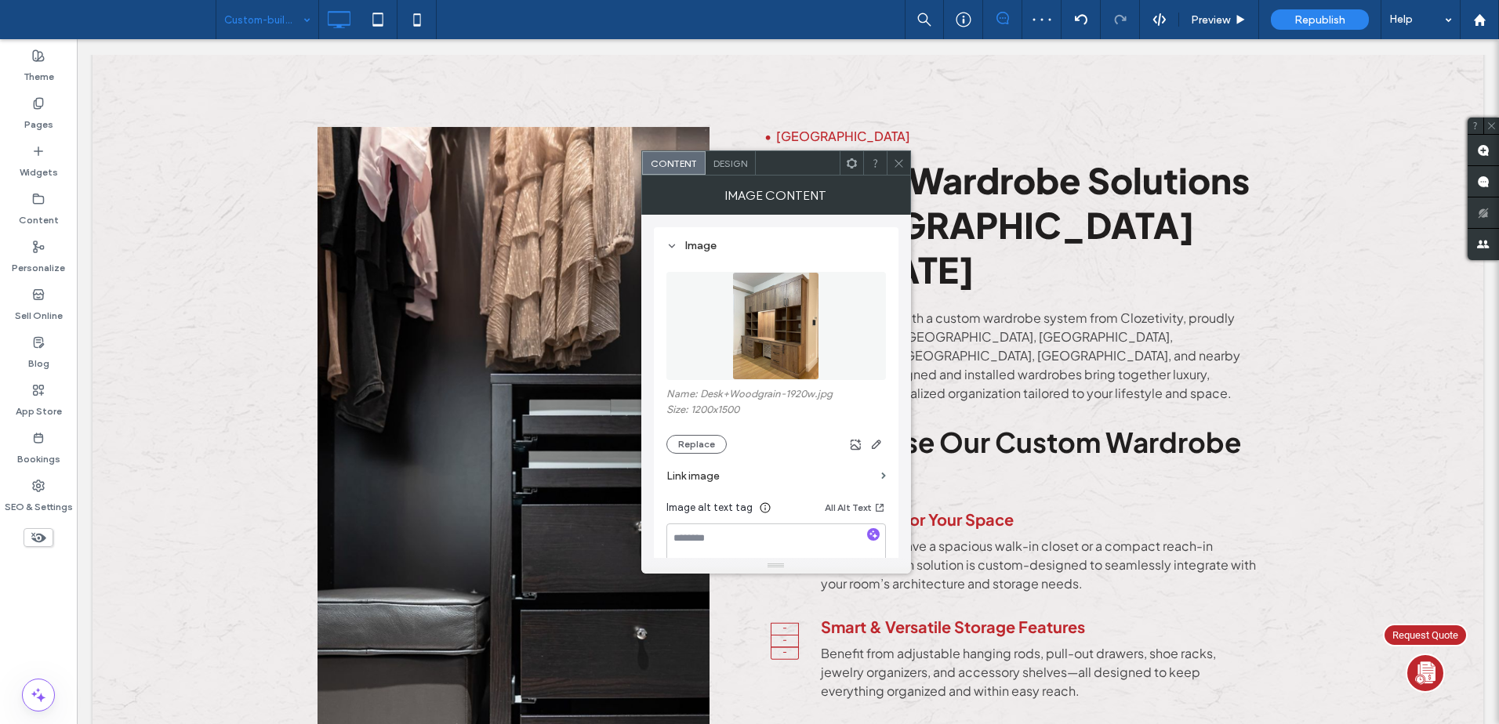
click at [741, 165] on span "Design" at bounding box center [730, 164] width 34 height 12
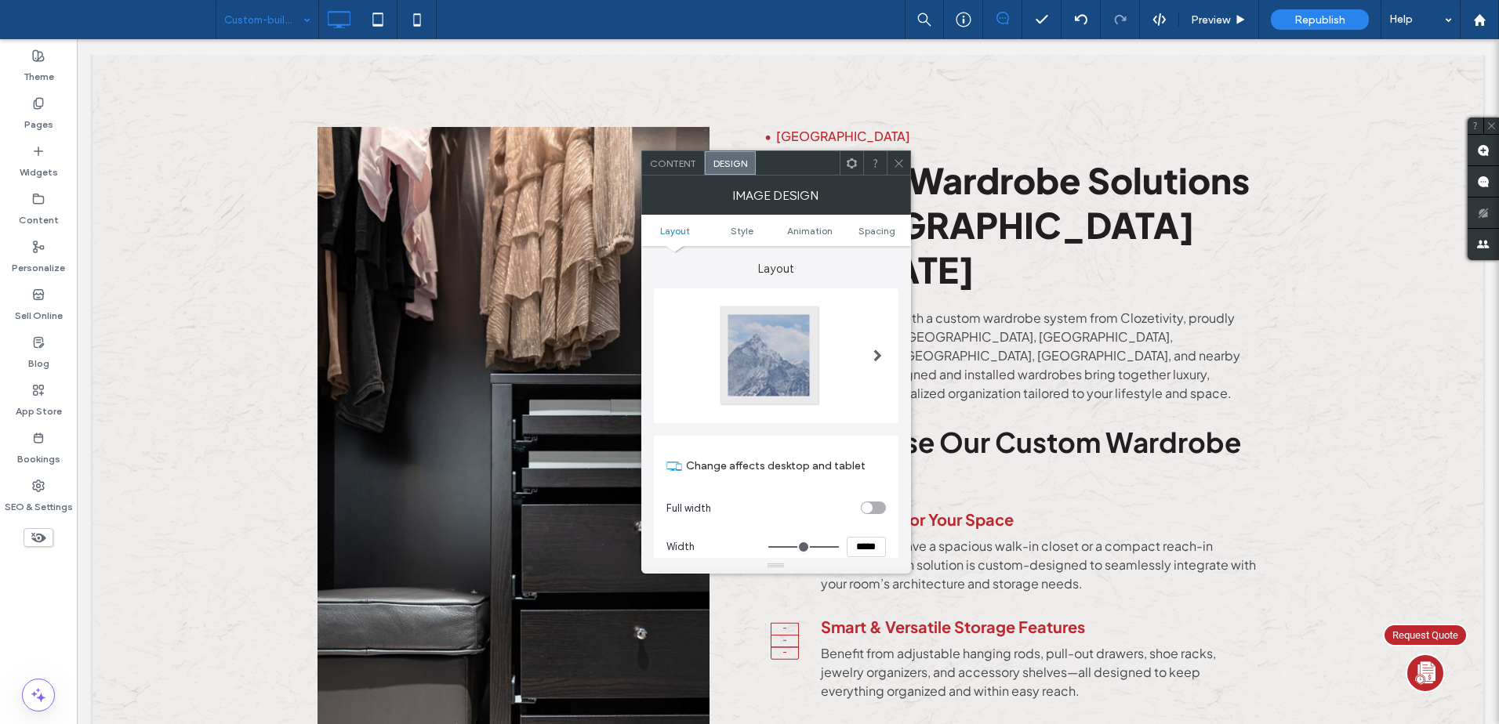
click at [787, 344] on div at bounding box center [769, 355] width 103 height 103
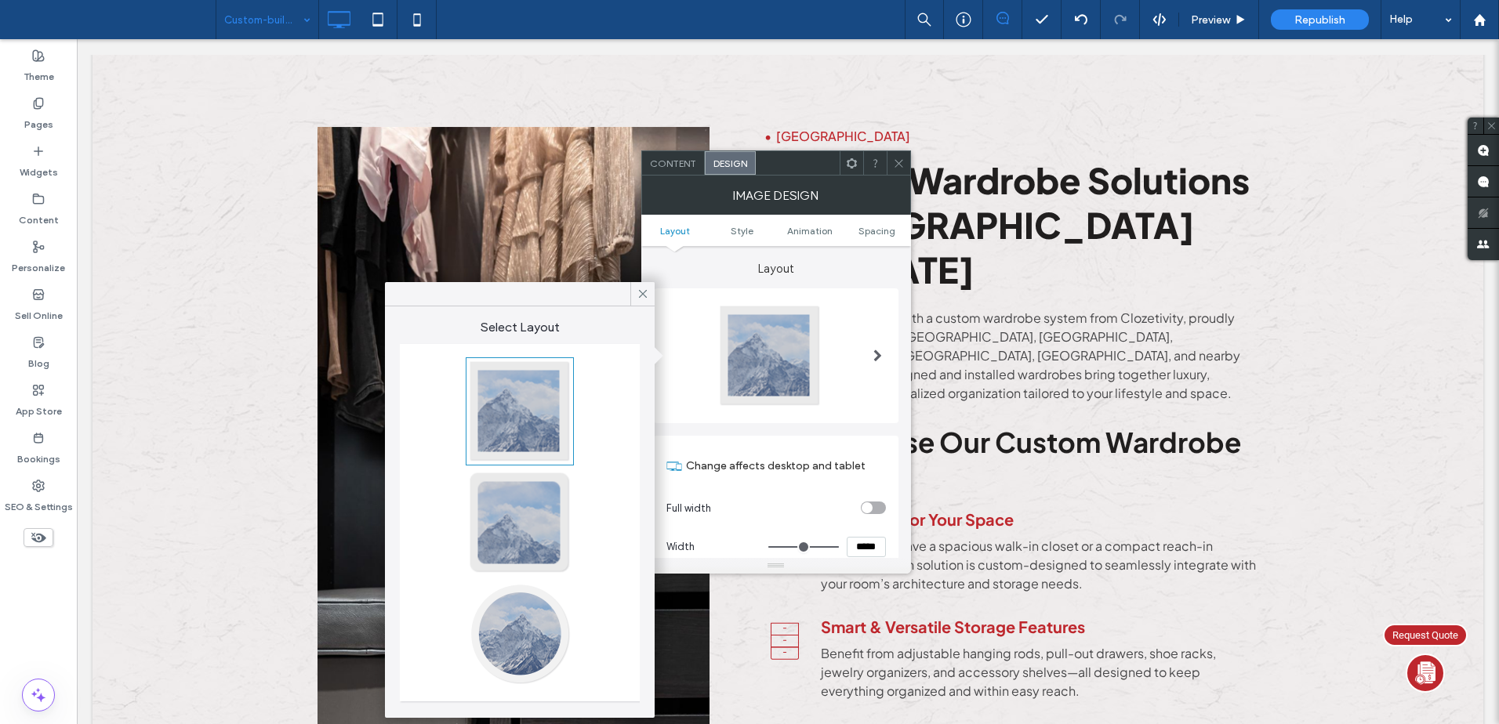
click at [514, 402] on div at bounding box center [519, 411] width 103 height 103
type input "*"
click at [647, 287] on icon at bounding box center [643, 294] width 14 height 14
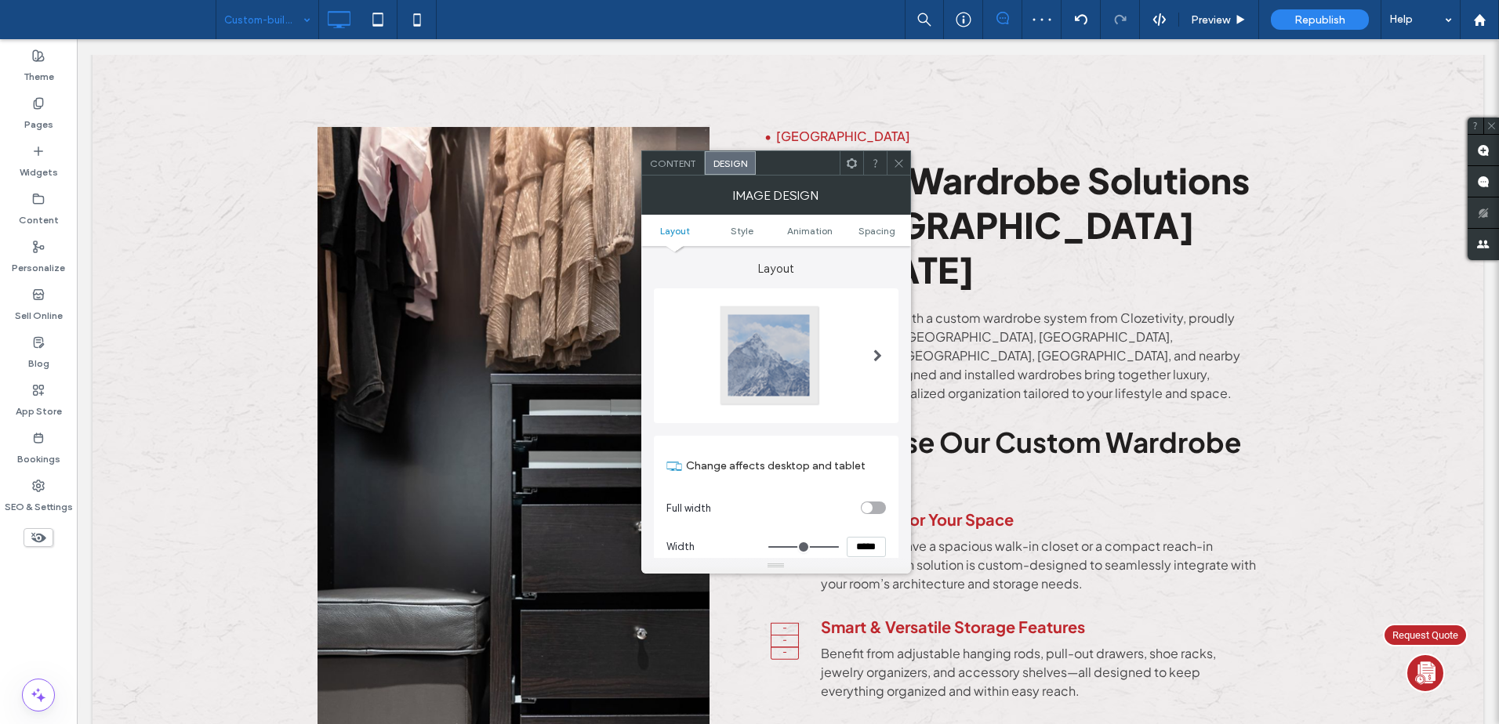
click at [895, 161] on icon at bounding box center [899, 164] width 12 height 12
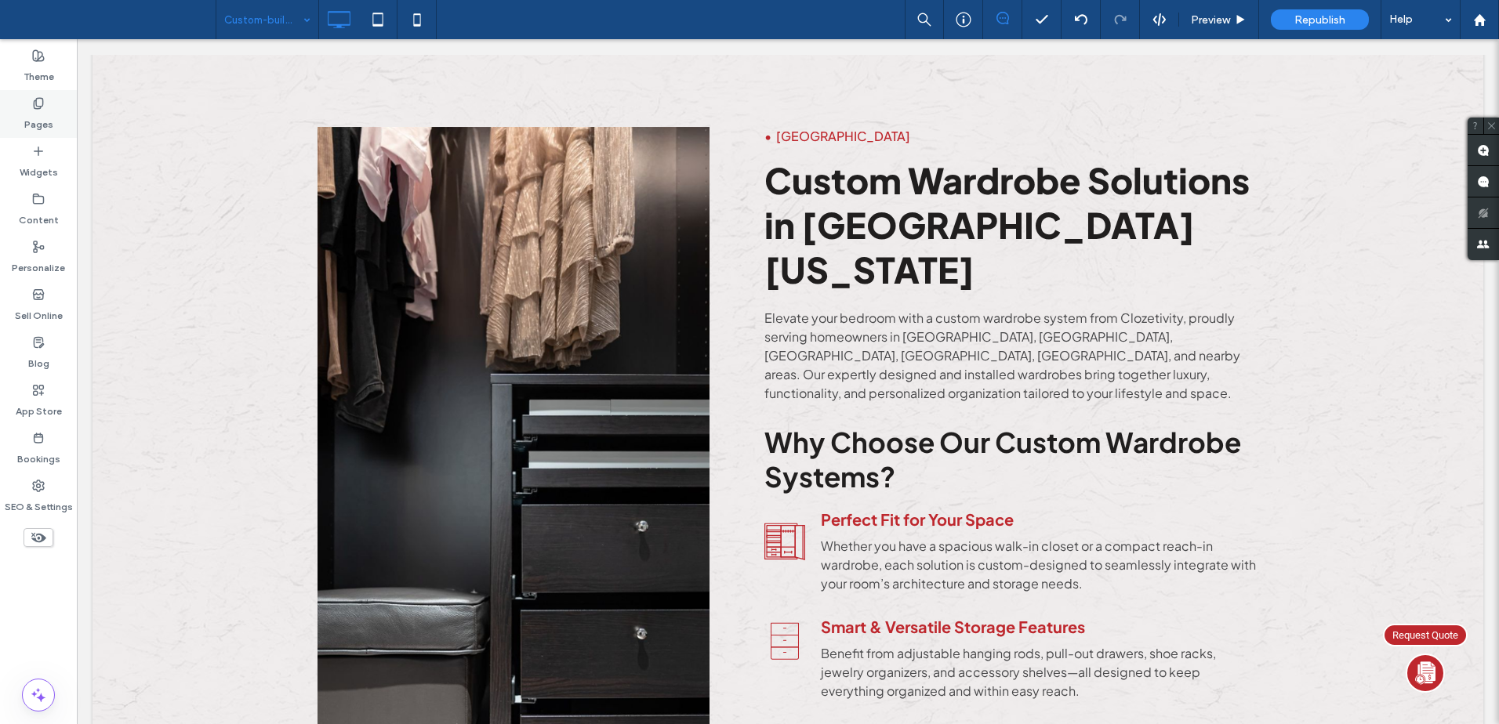
click at [34, 102] on use at bounding box center [38, 103] width 9 height 10
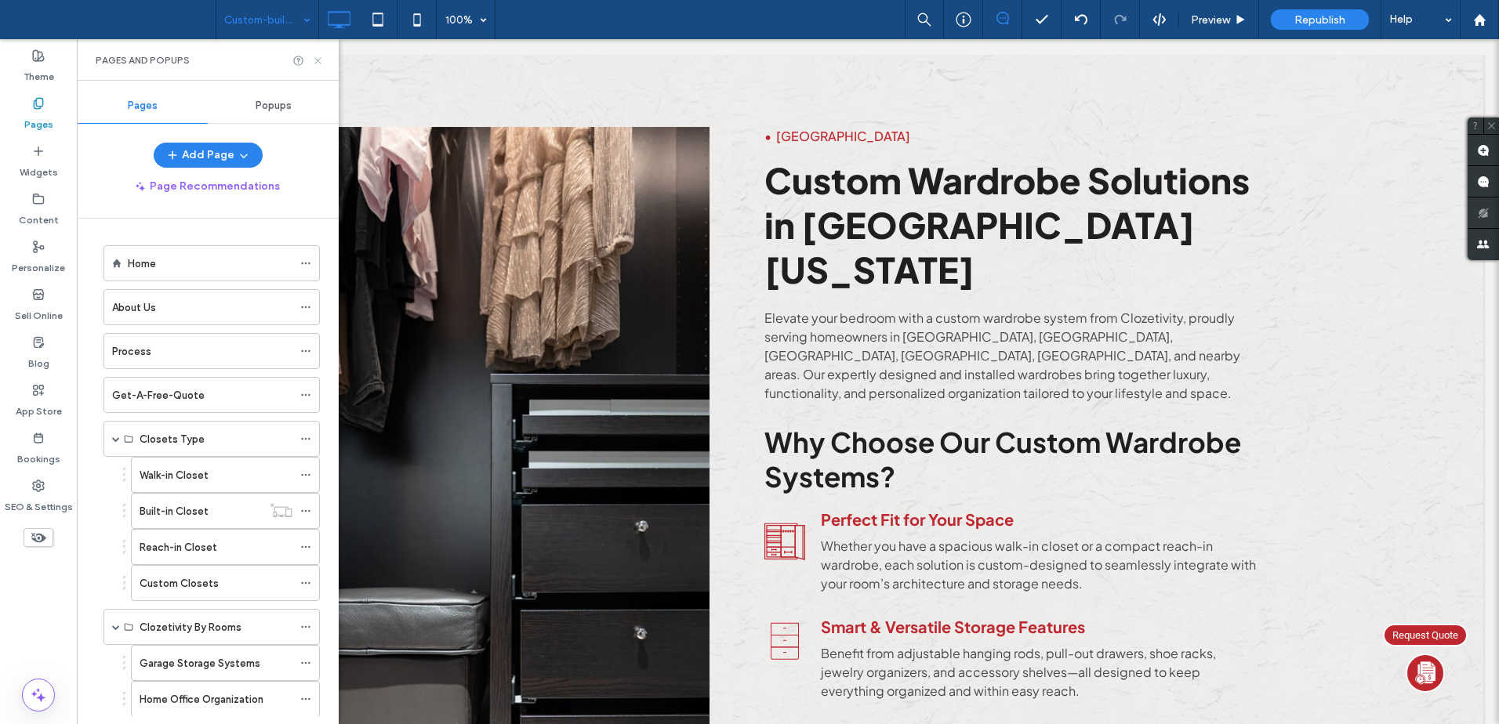
click at [318, 62] on icon at bounding box center [318, 61] width 12 height 12
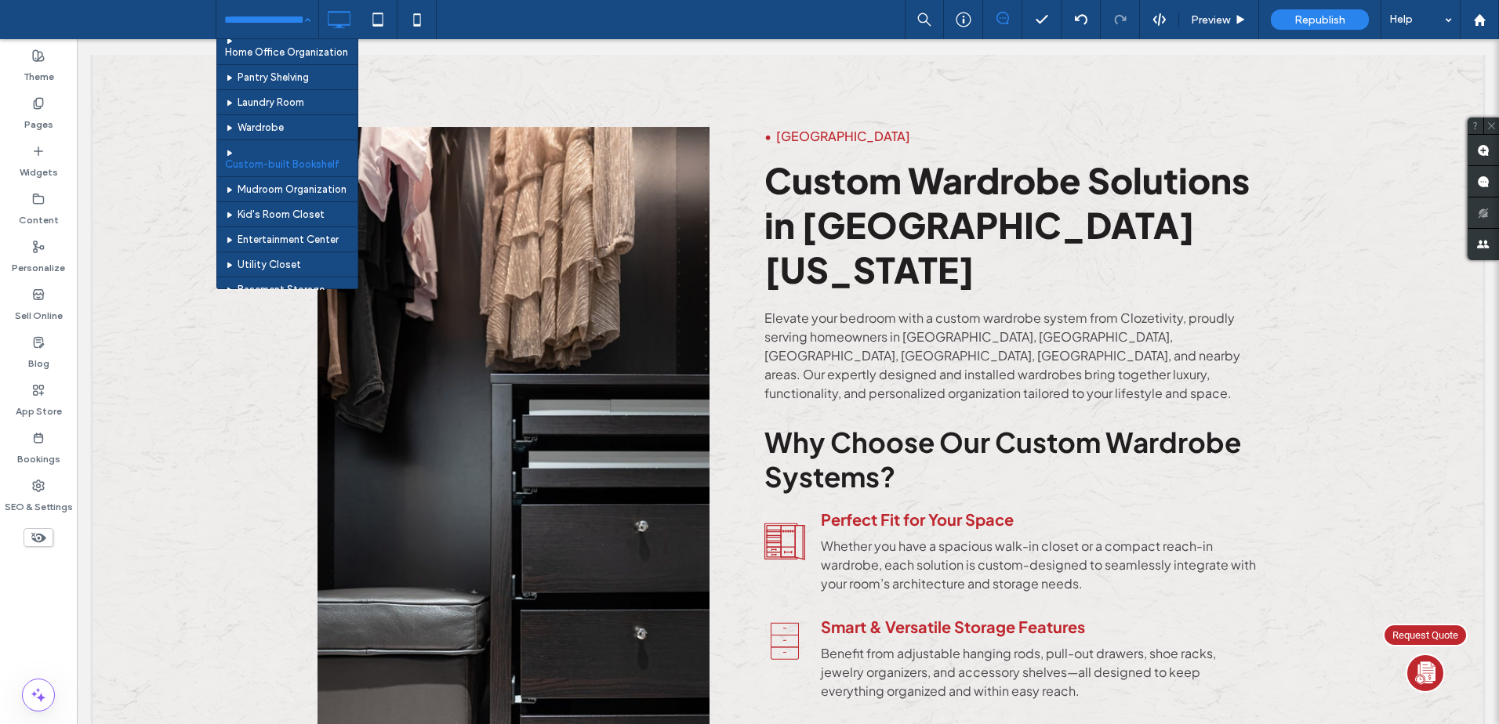
scroll to position [257, 0]
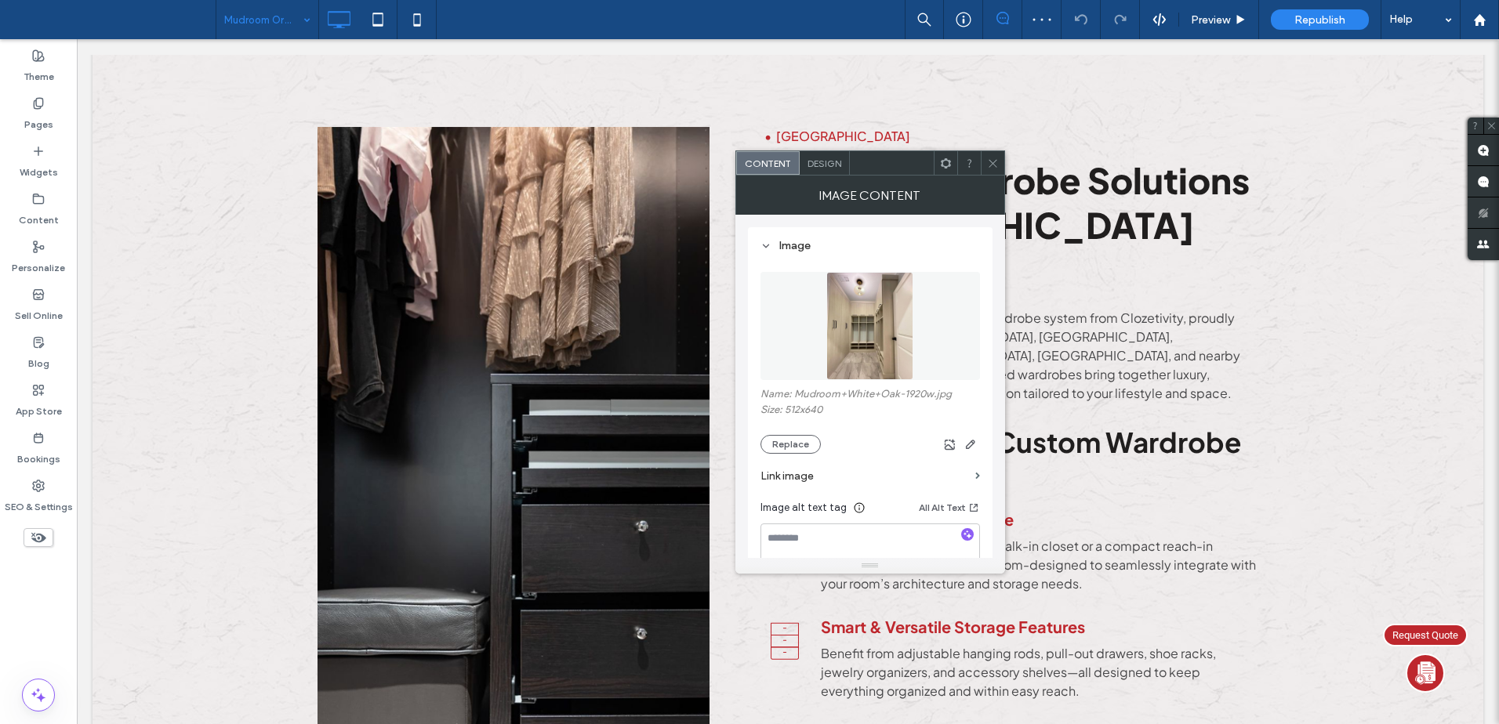
click at [831, 161] on span "Design" at bounding box center [825, 164] width 34 height 12
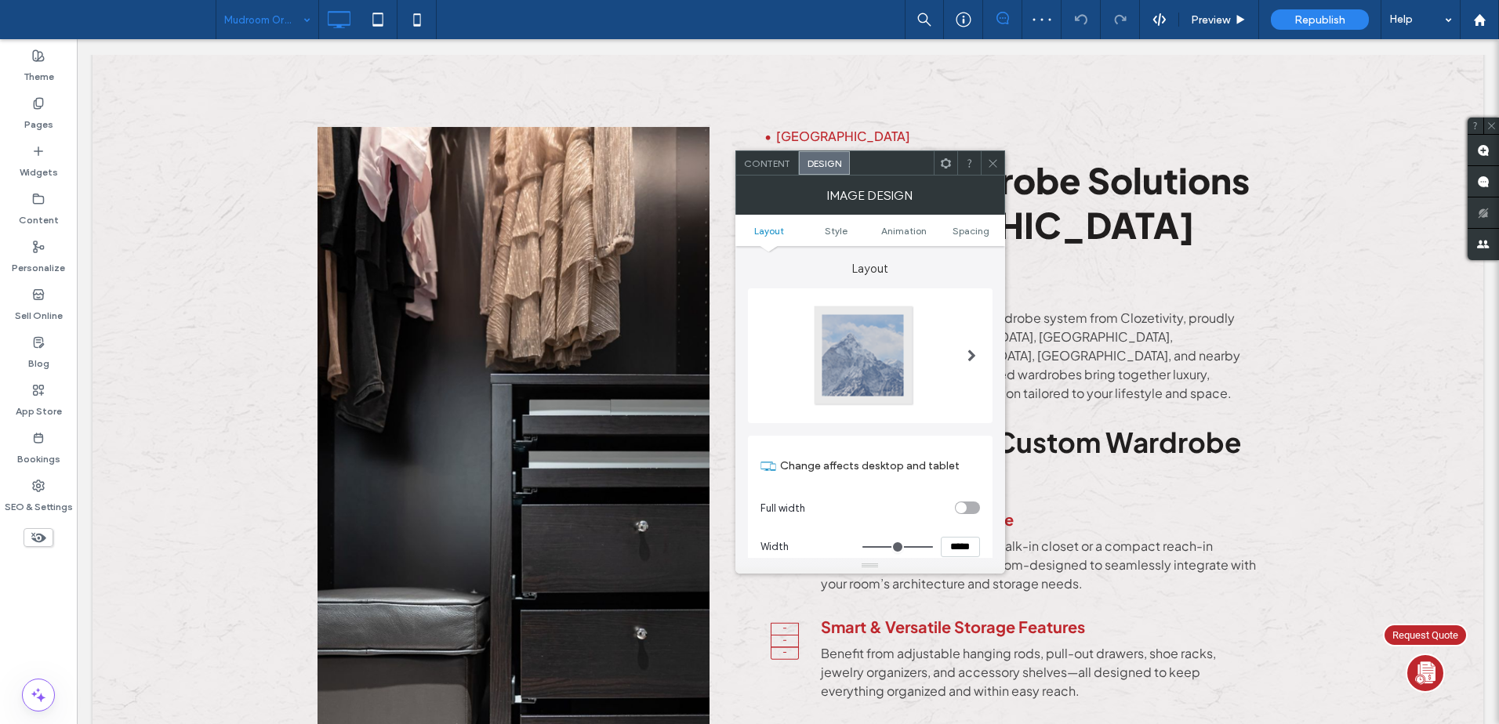
click at [858, 337] on div at bounding box center [863, 355] width 103 height 103
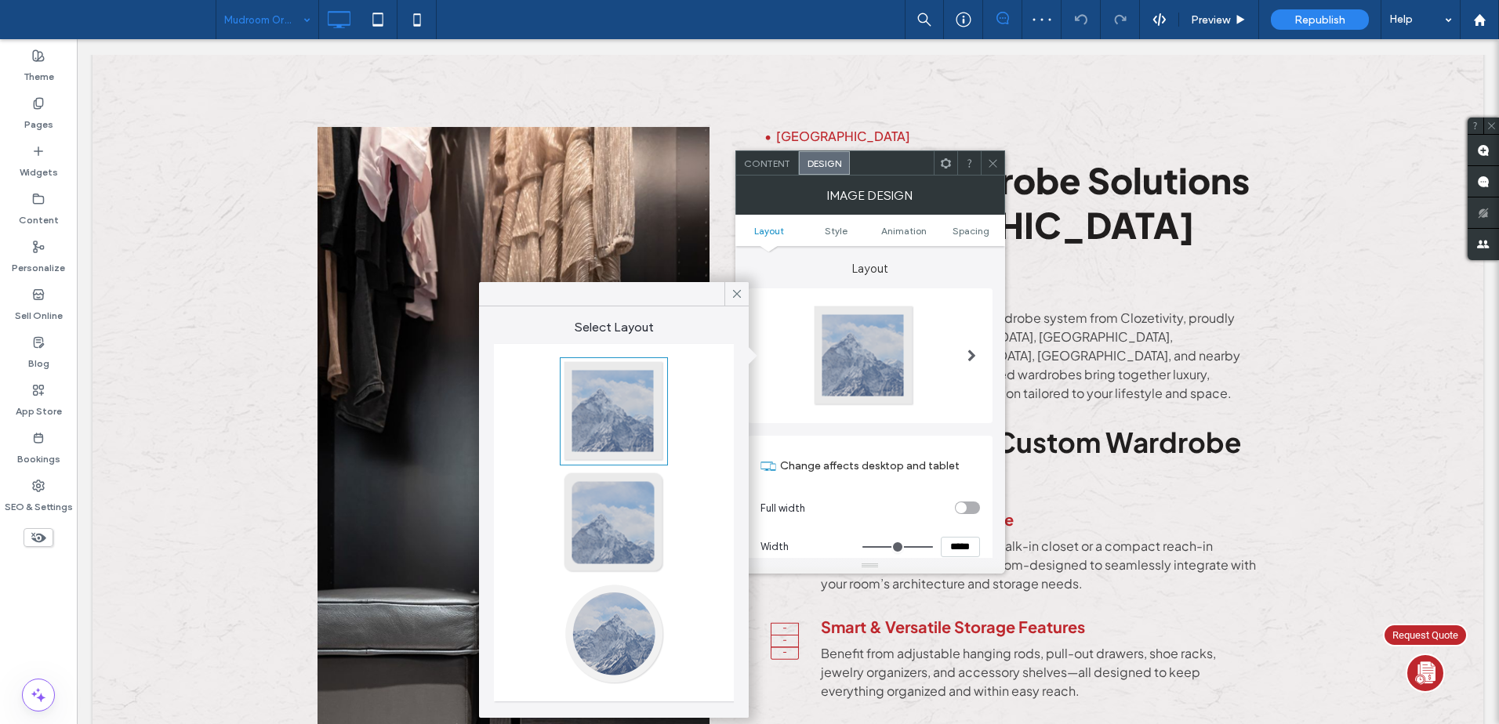
click at [608, 419] on div at bounding box center [613, 411] width 103 height 103
type input "*"
click at [888, 419] on div at bounding box center [870, 356] width 245 height 135
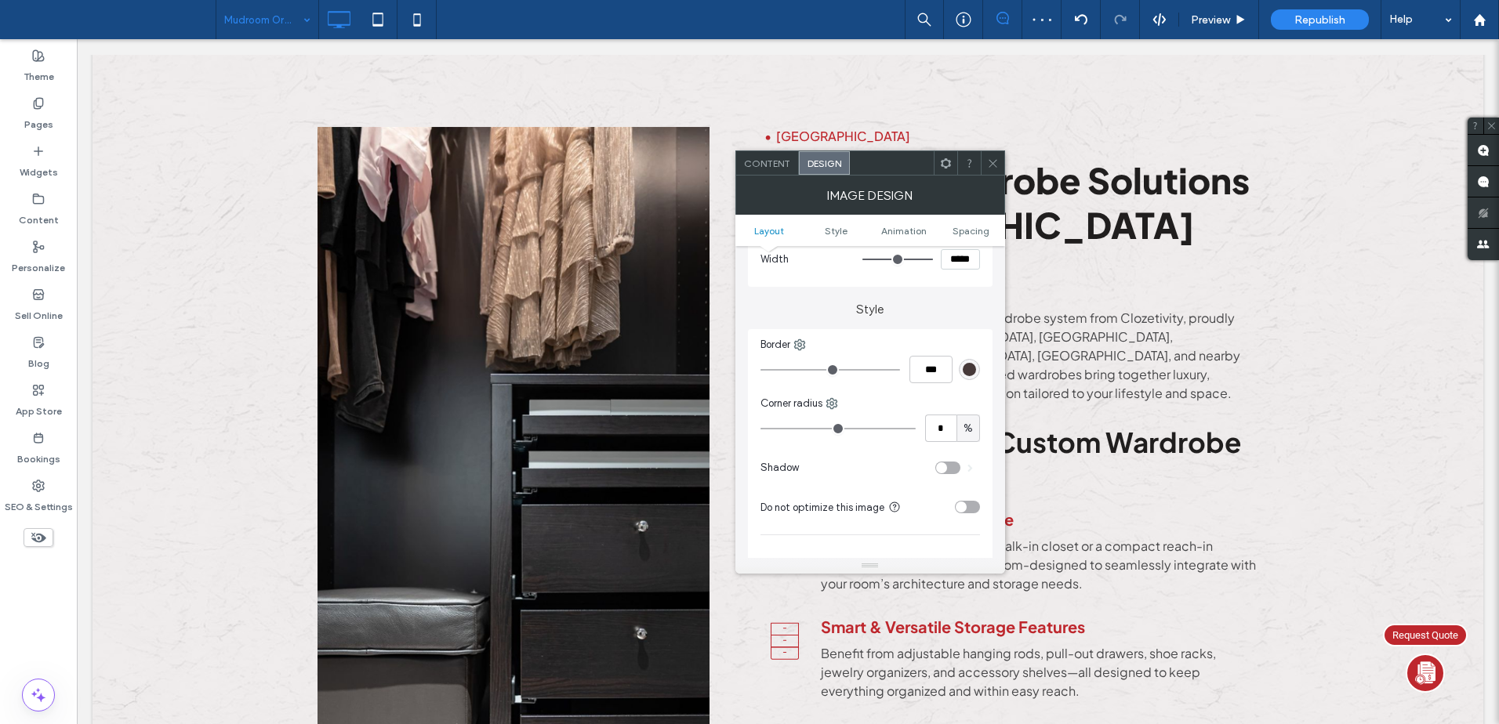
scroll to position [575, 0]
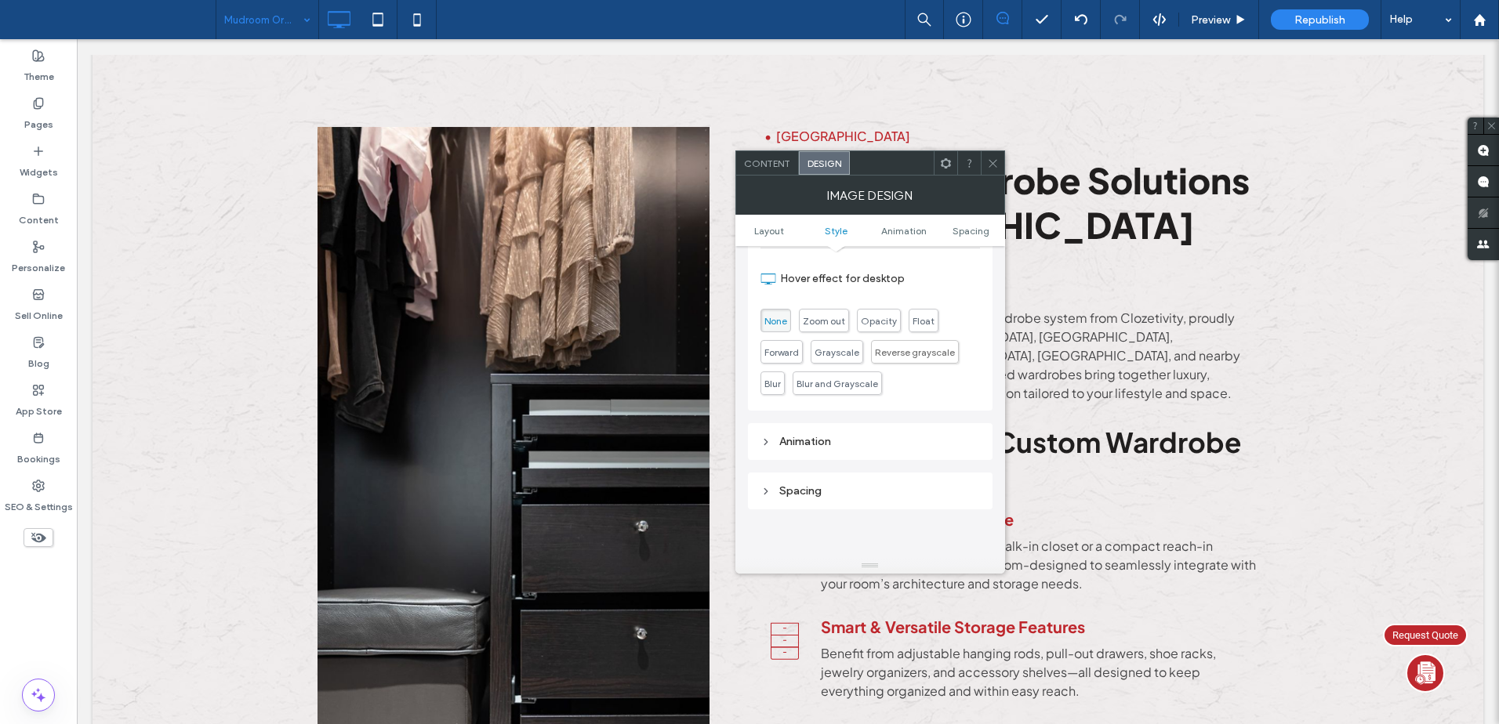
click at [768, 163] on span "Content" at bounding box center [767, 164] width 46 height 12
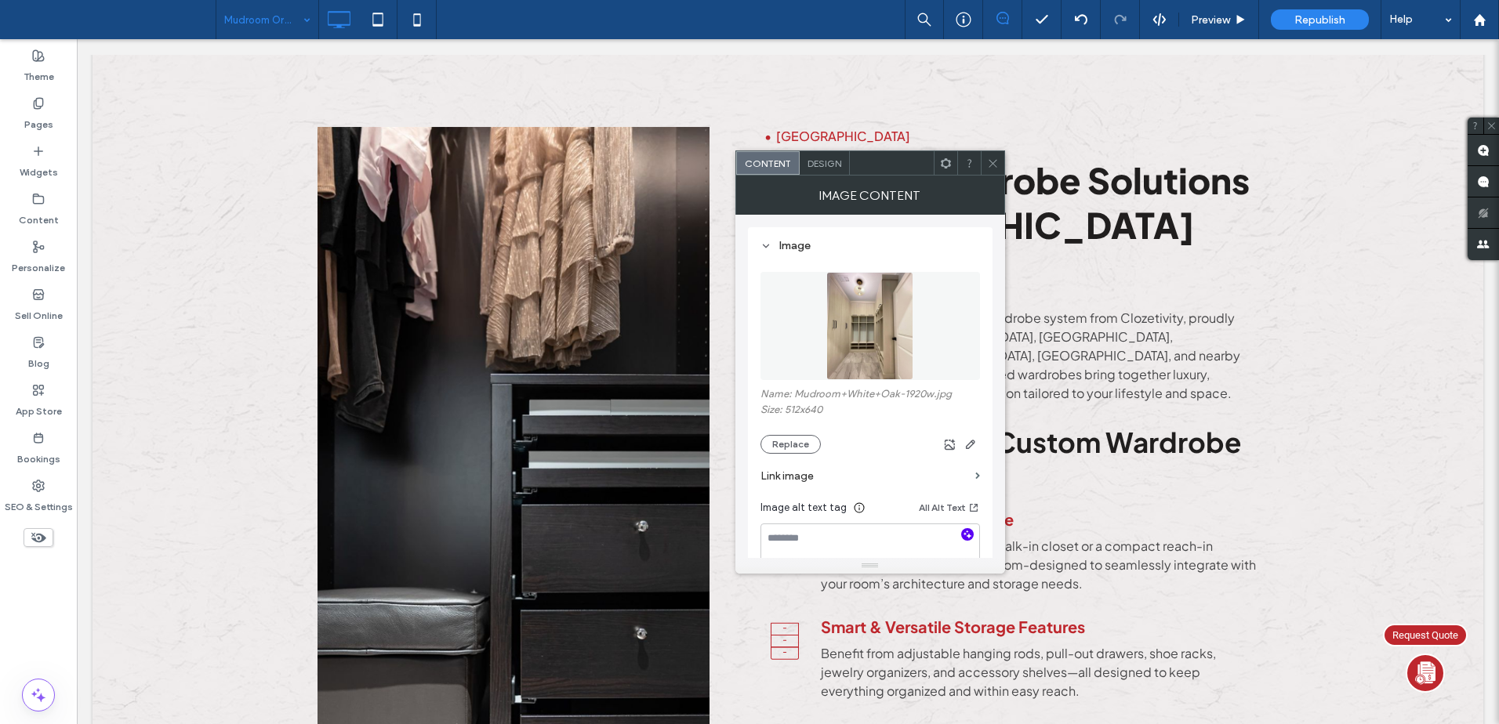
click at [969, 529] on icon "button" at bounding box center [967, 534] width 11 height 11
type textarea "**********"
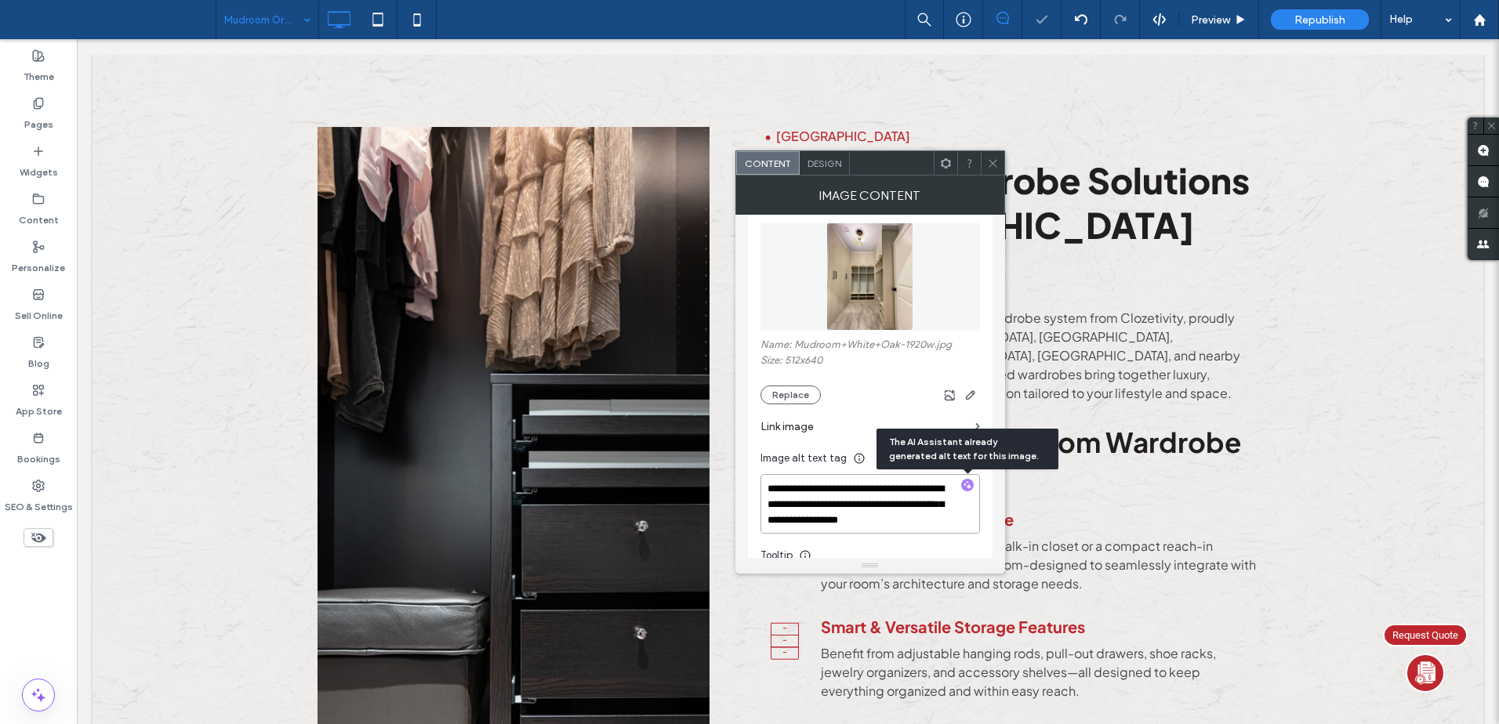
scroll to position [69, 0]
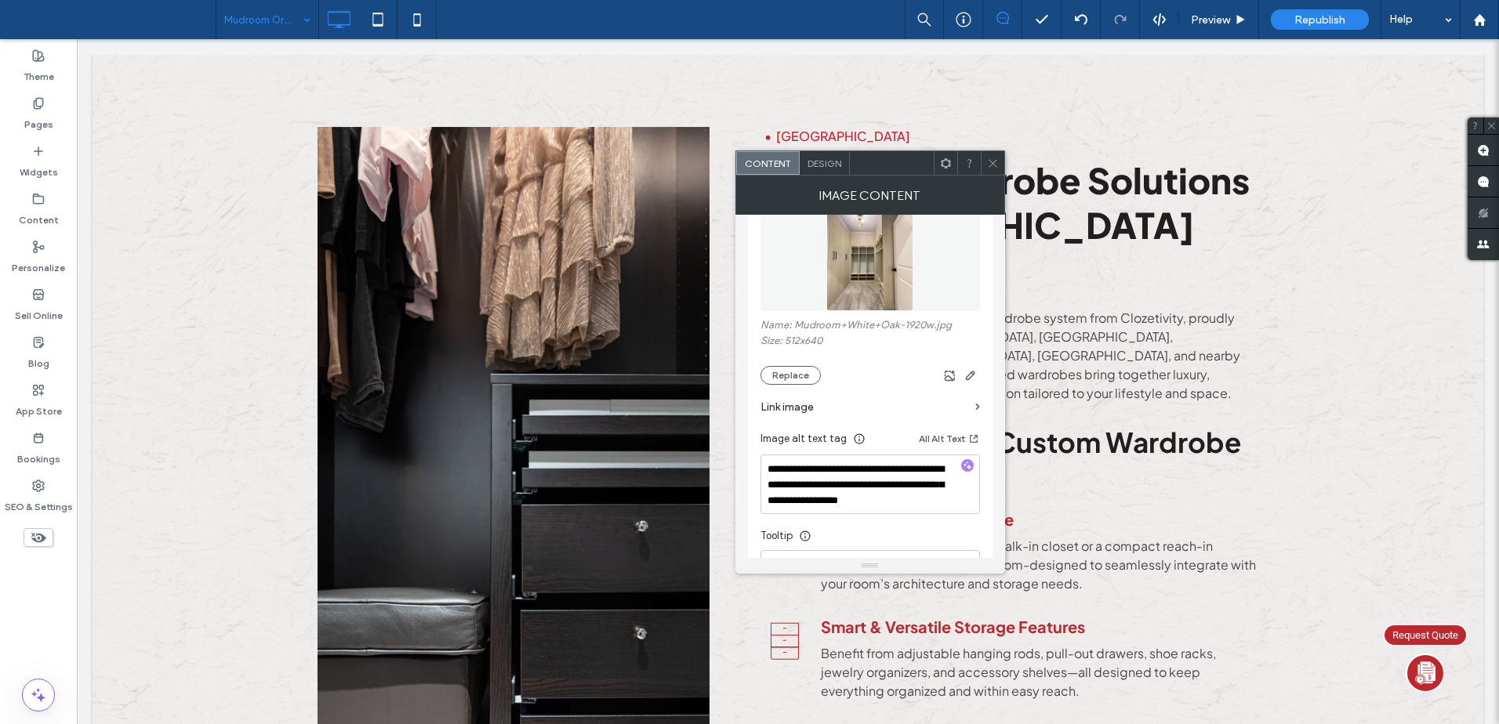
click at [902, 376] on div at bounding box center [900, 375] width 159 height 19
click at [993, 158] on icon at bounding box center [993, 164] width 12 height 12
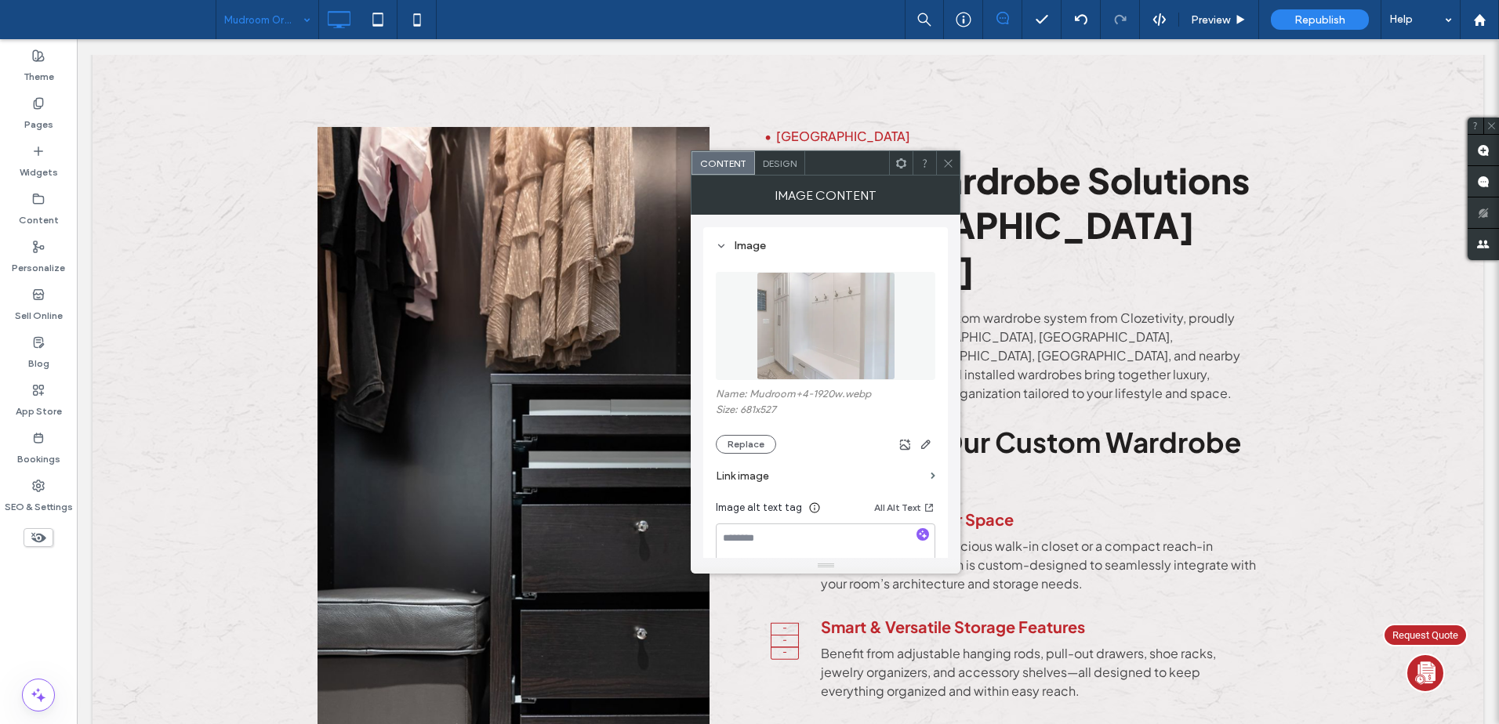
click at [807, 331] on img at bounding box center [827, 326] width 140 height 108
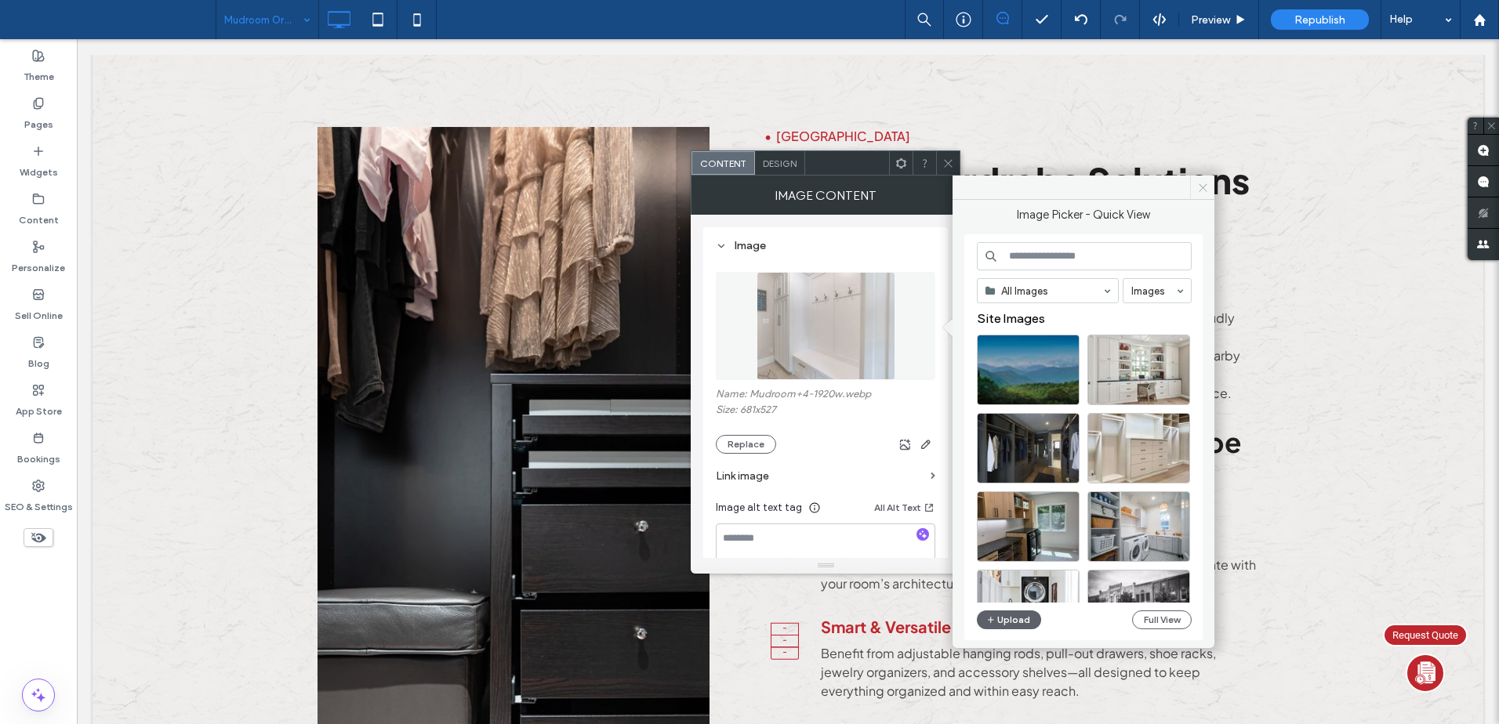
click at [1197, 180] on span at bounding box center [1202, 188] width 24 height 24
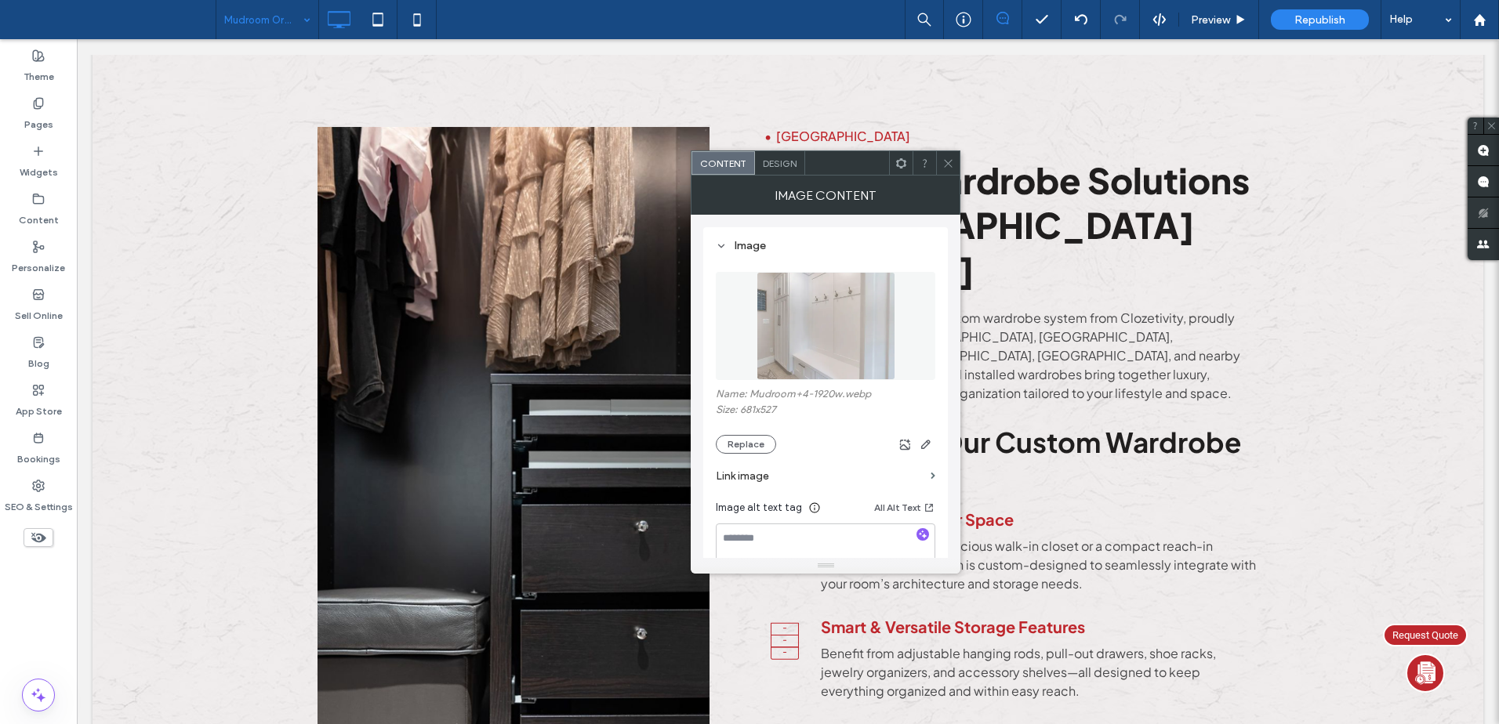
click at [790, 161] on span "Design" at bounding box center [780, 164] width 34 height 12
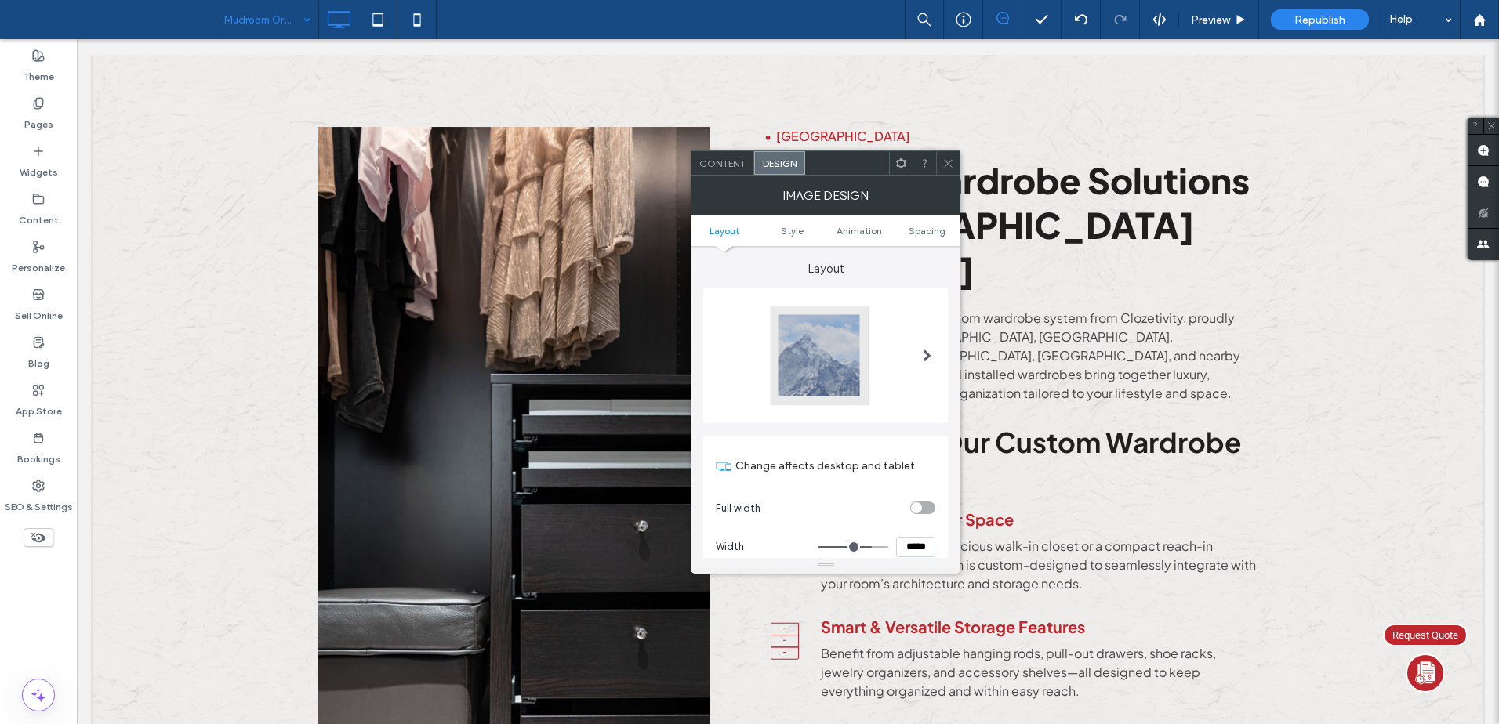
click at [815, 321] on div at bounding box center [819, 355] width 103 height 103
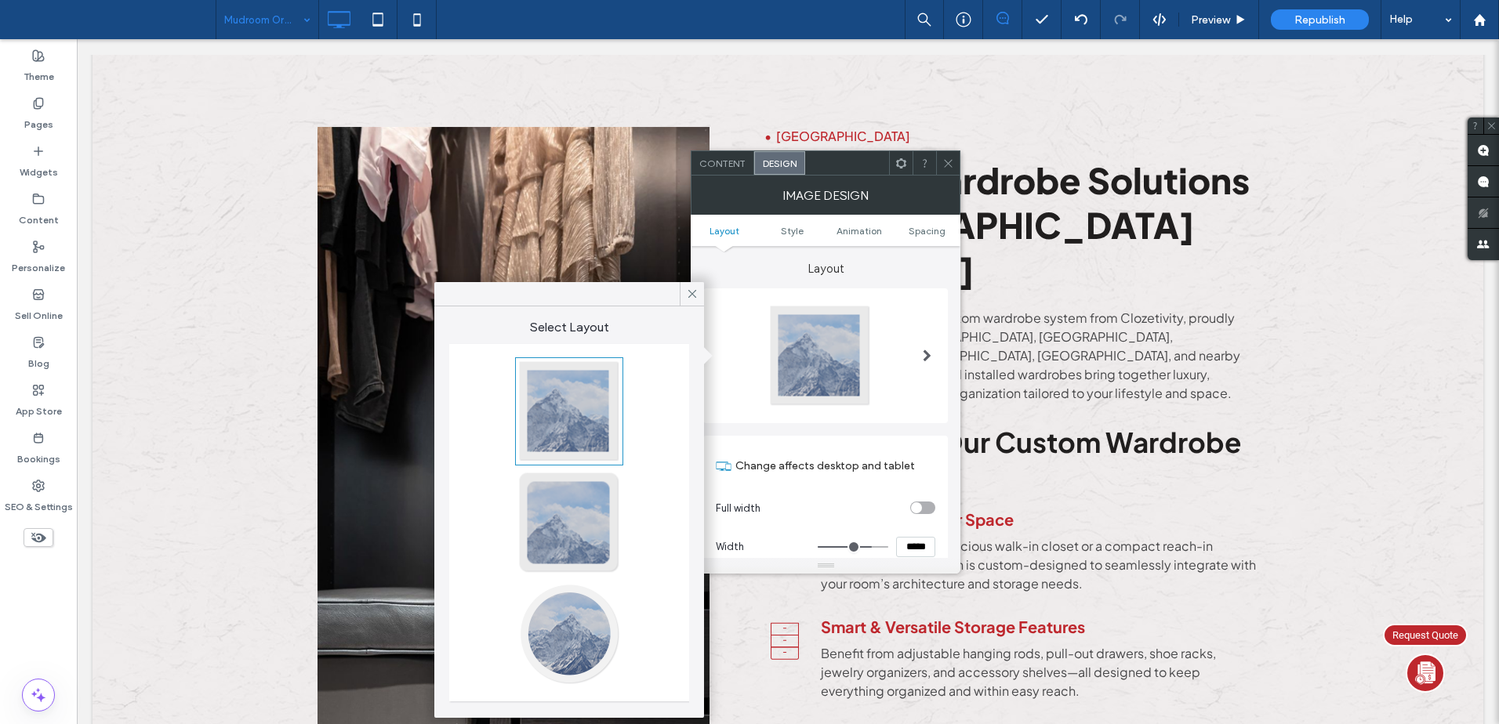
click at [537, 397] on div at bounding box center [568, 411] width 103 height 103
type input "*"
click at [951, 169] on span at bounding box center [948, 163] width 12 height 24
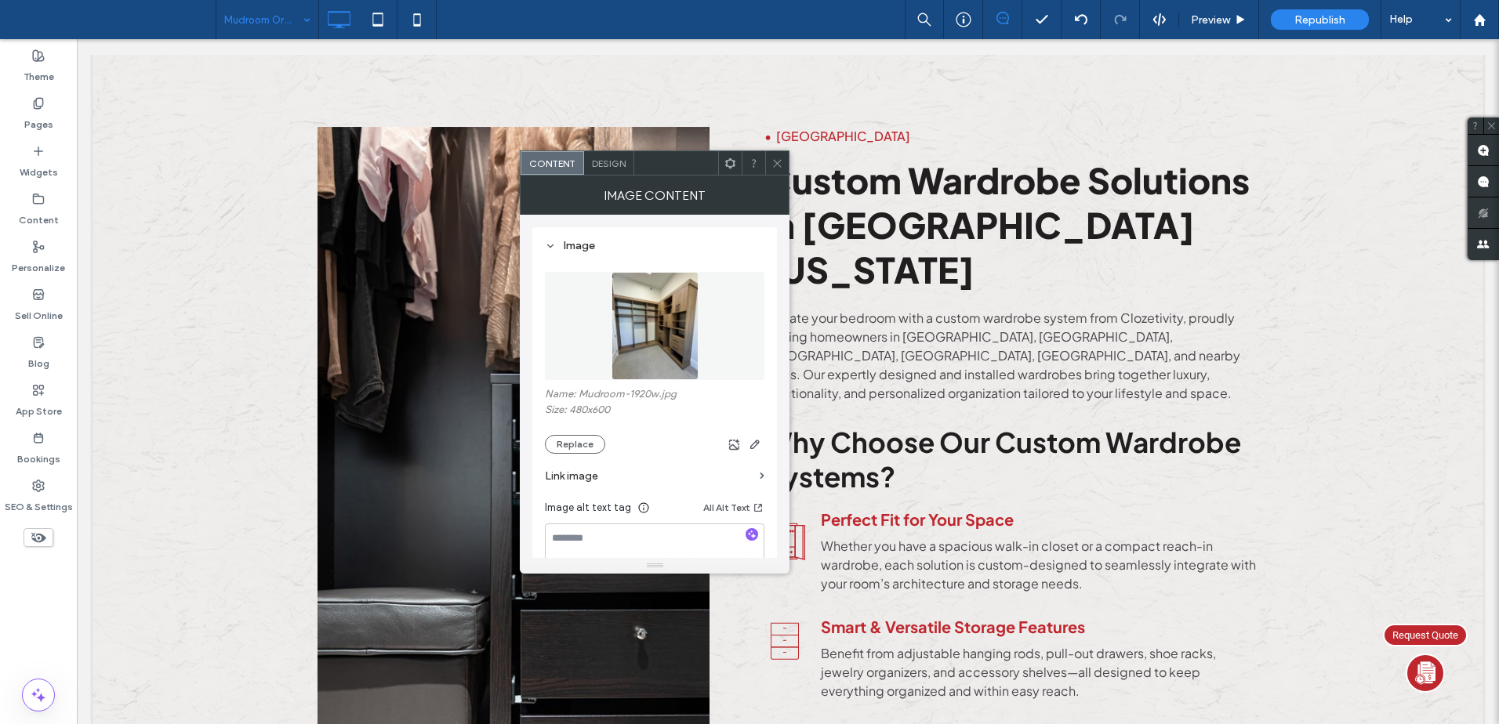
click at [619, 163] on span "Design" at bounding box center [609, 164] width 34 height 12
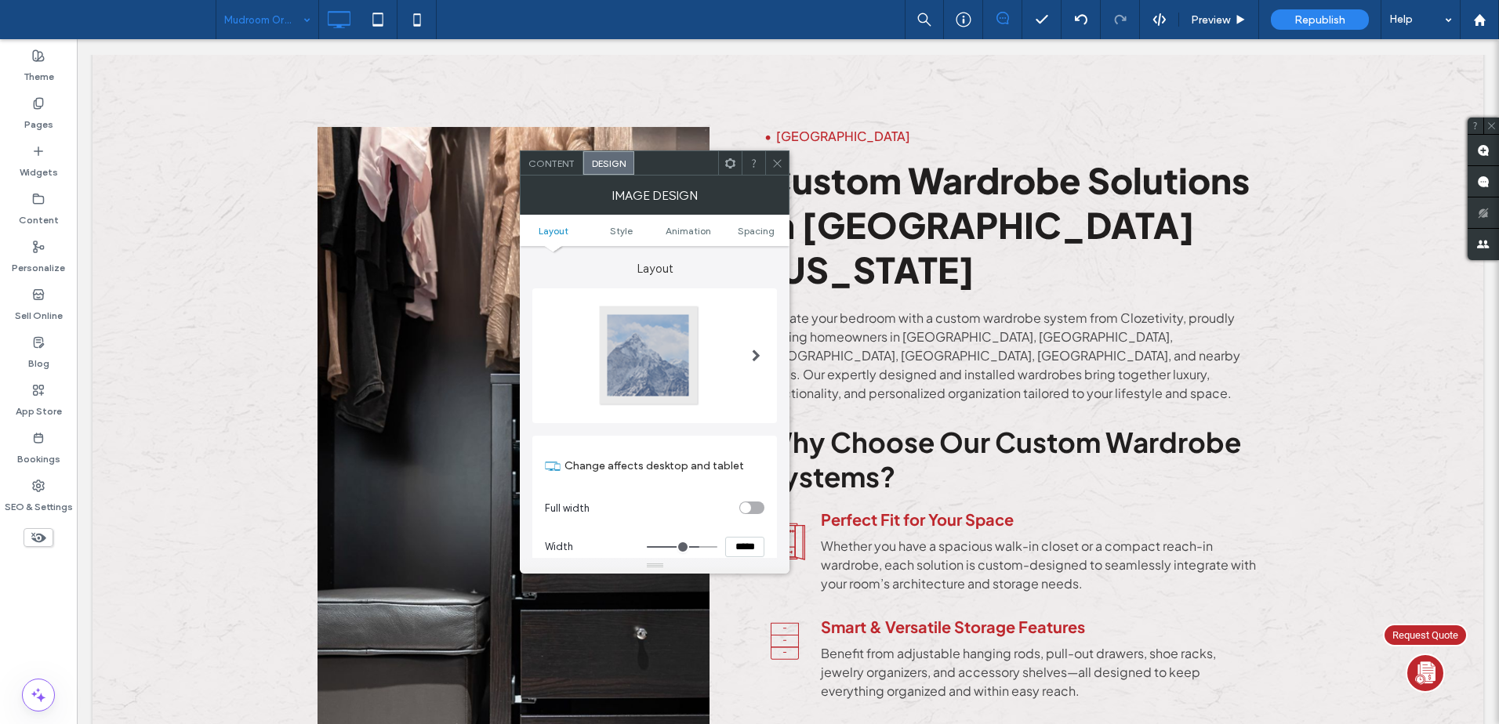
click at [673, 328] on div at bounding box center [648, 355] width 103 height 103
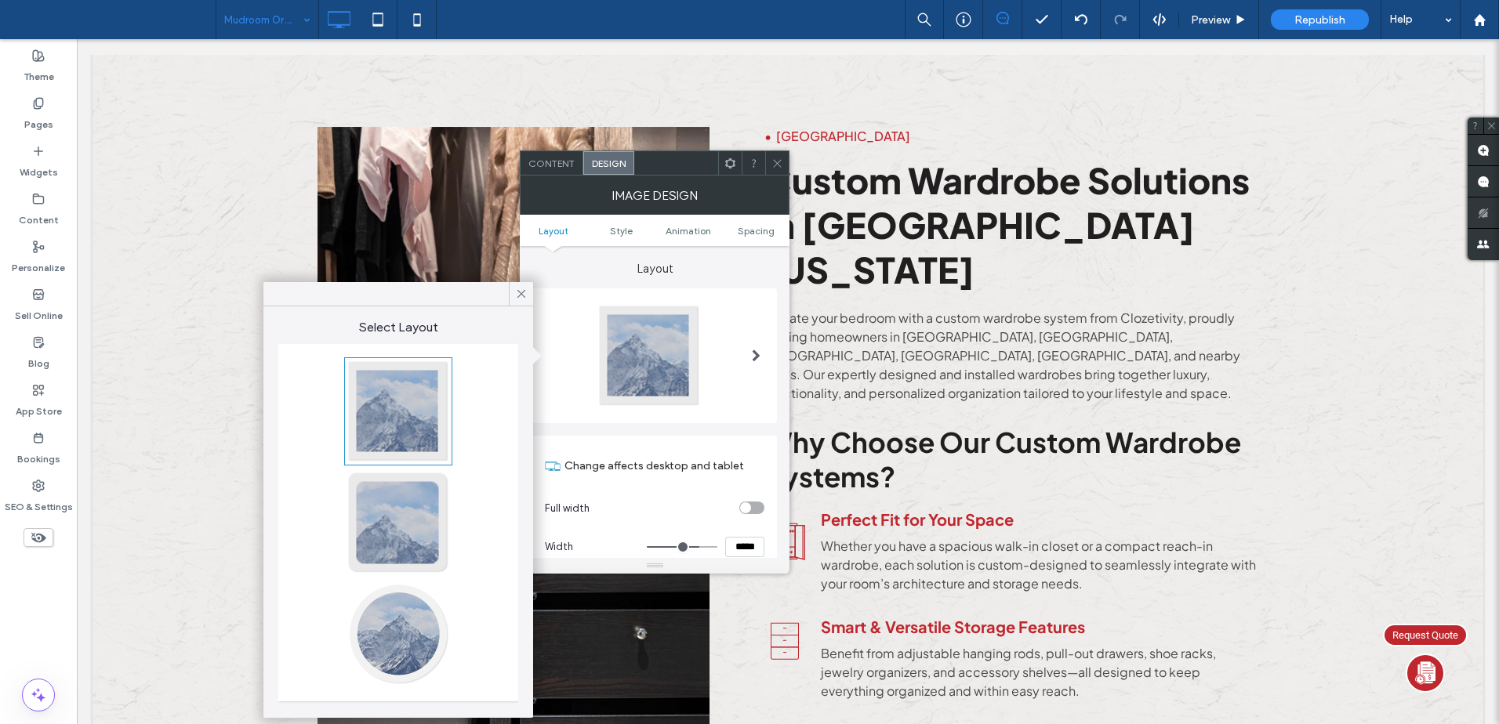
click at [420, 401] on div at bounding box center [398, 411] width 103 height 103
type input "*"
click at [777, 160] on icon at bounding box center [777, 164] width 12 height 12
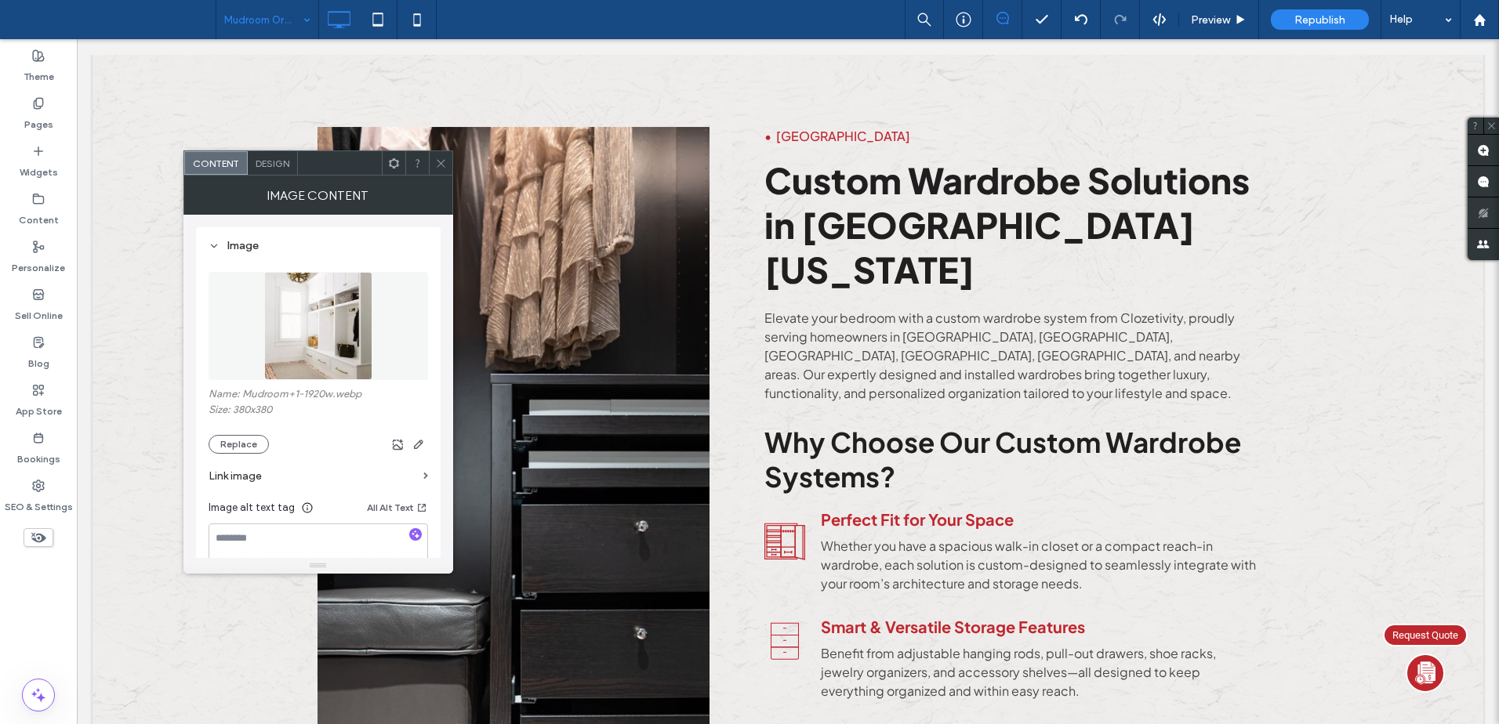
click at [272, 164] on span "Design" at bounding box center [273, 164] width 34 height 12
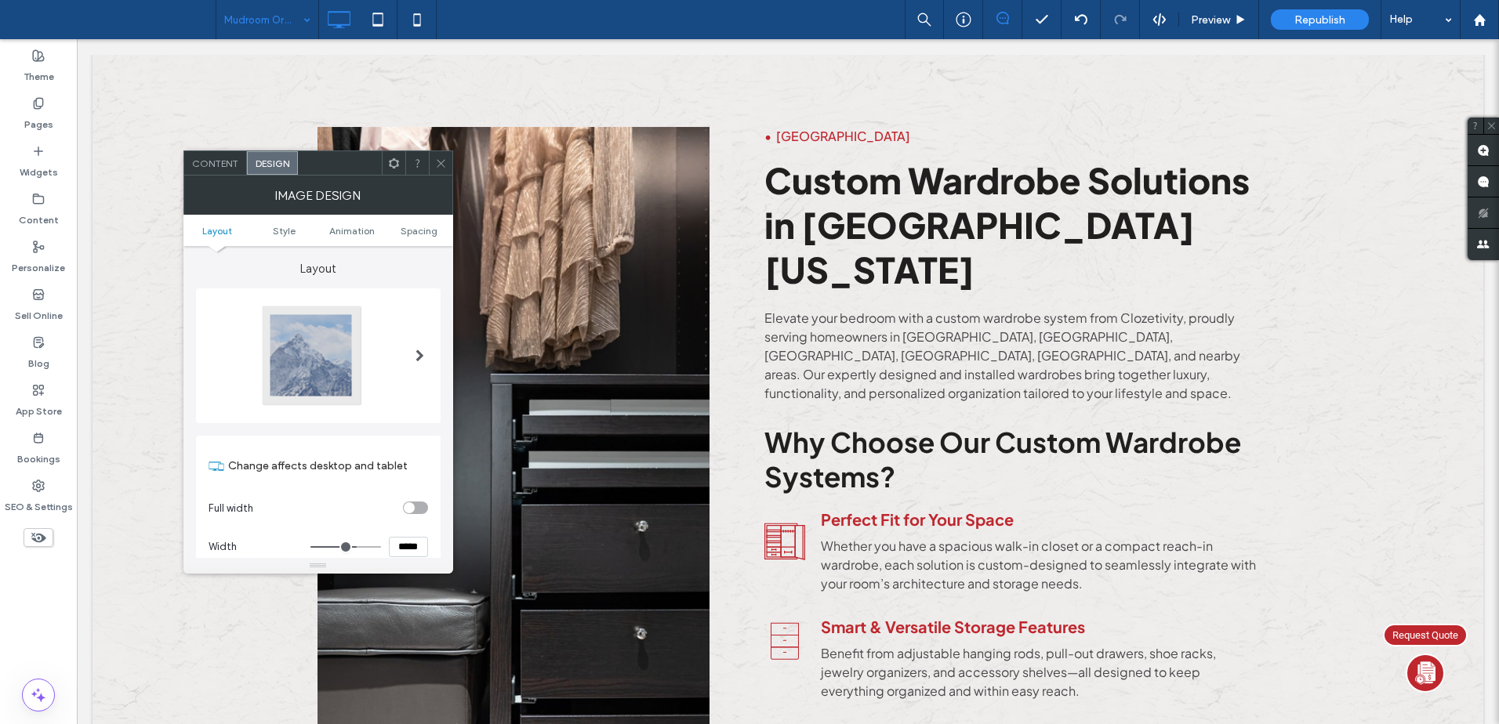
click at [308, 370] on div at bounding box center [311, 355] width 103 height 103
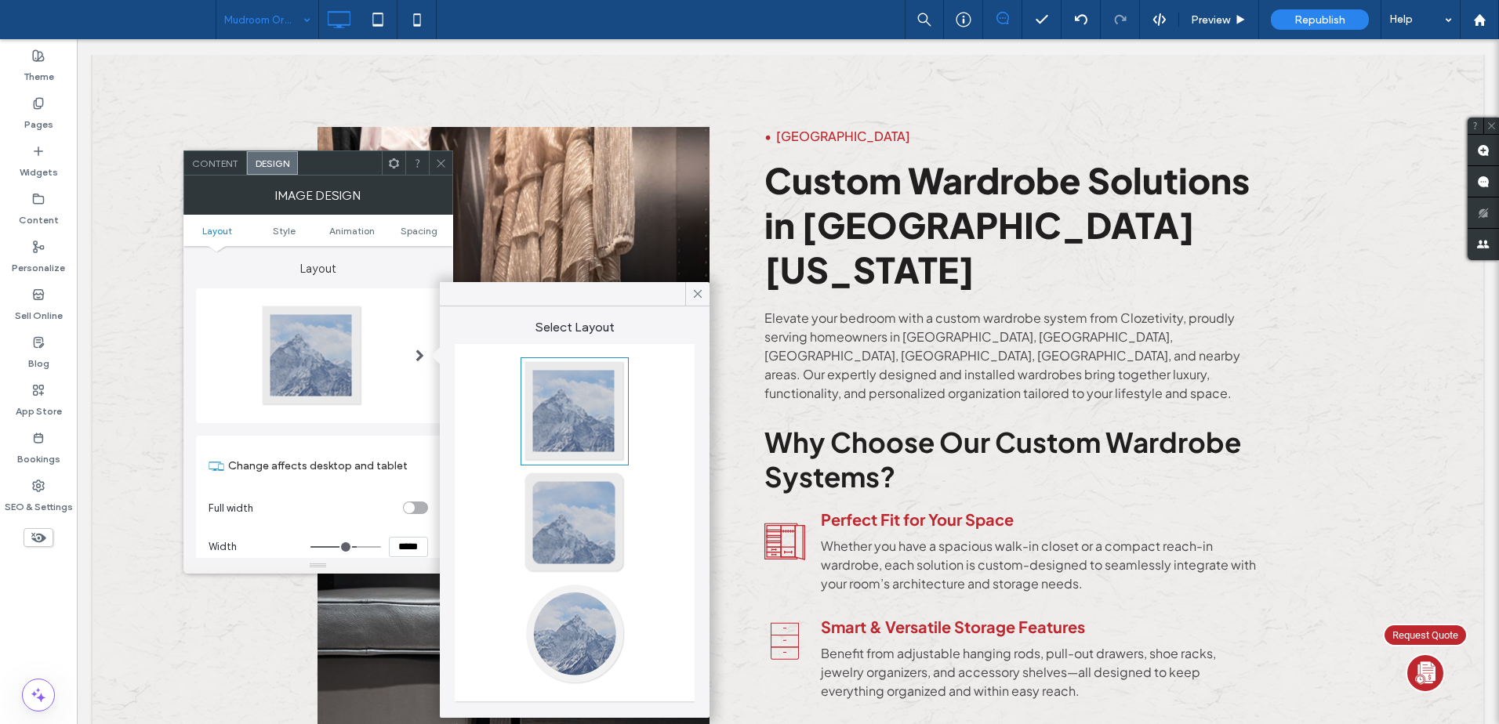
click at [564, 402] on div at bounding box center [574, 411] width 103 height 103
type input "*"
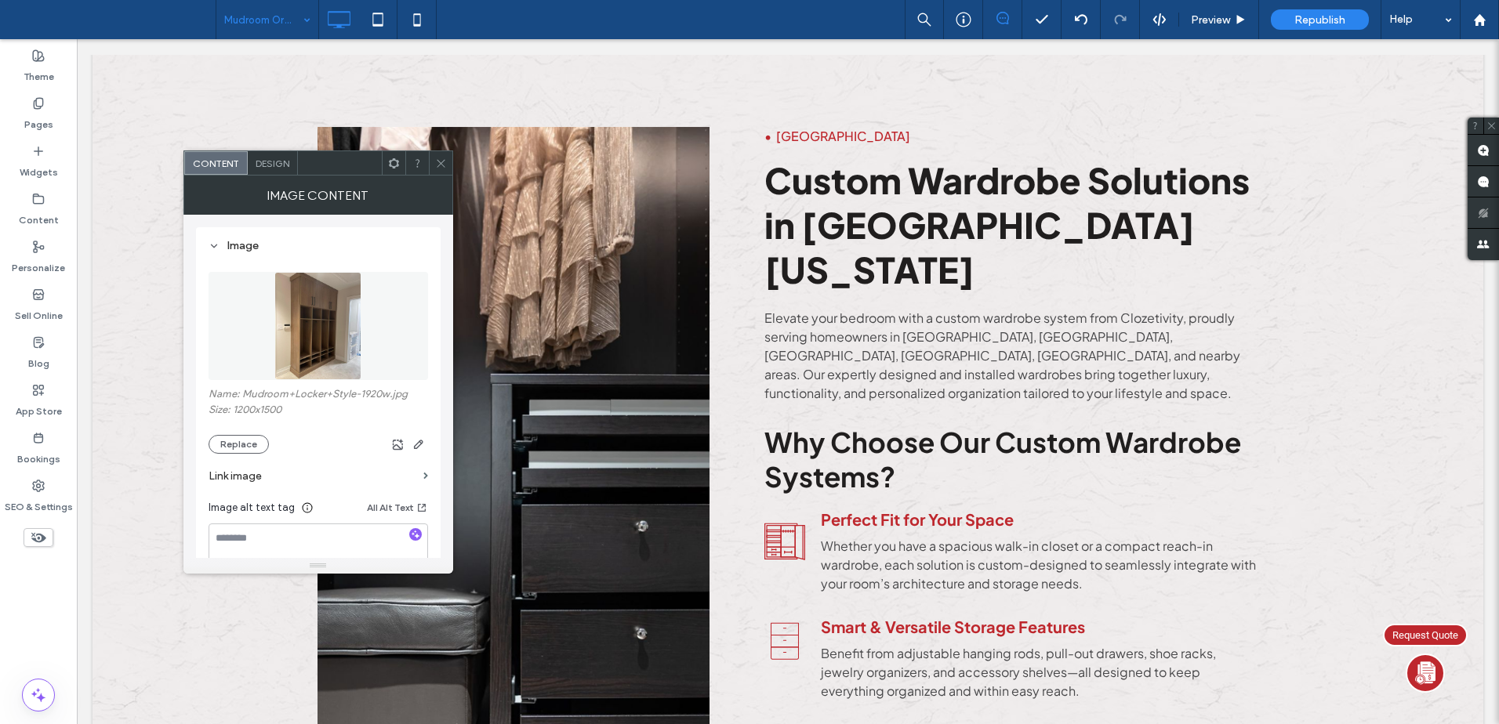
click at [276, 165] on span "Design" at bounding box center [273, 164] width 34 height 12
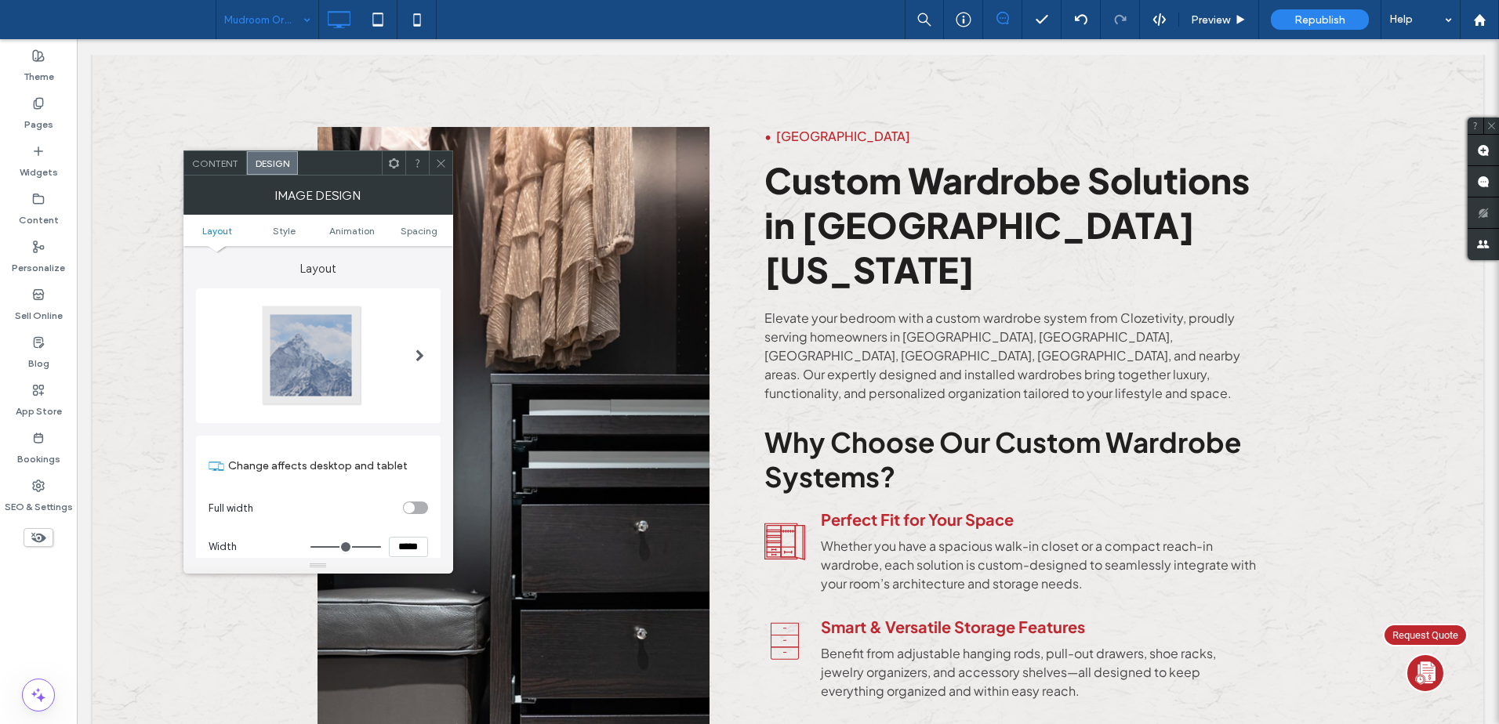
click at [297, 343] on div at bounding box center [311, 355] width 103 height 103
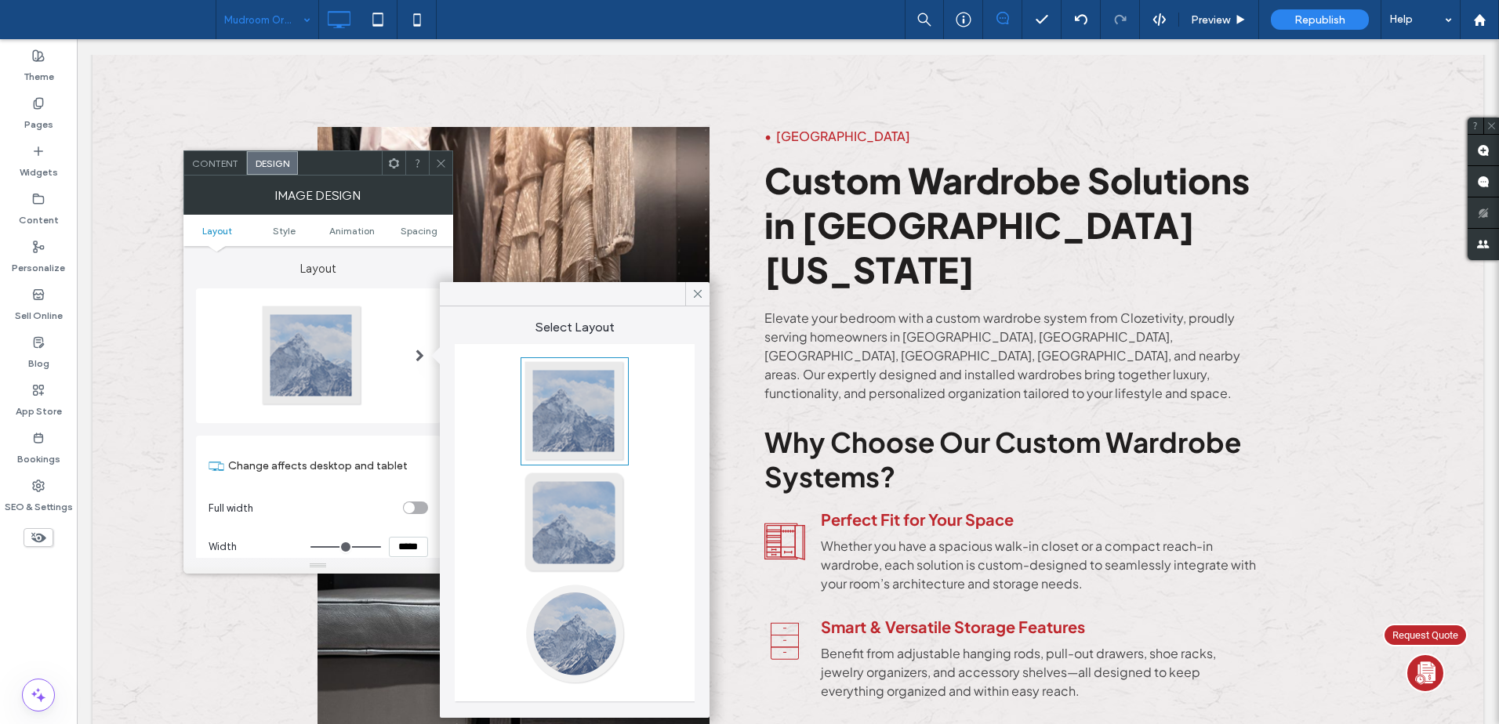
click at [550, 381] on div at bounding box center [574, 411] width 103 height 103
type input "*"
click at [439, 163] on icon at bounding box center [441, 164] width 12 height 12
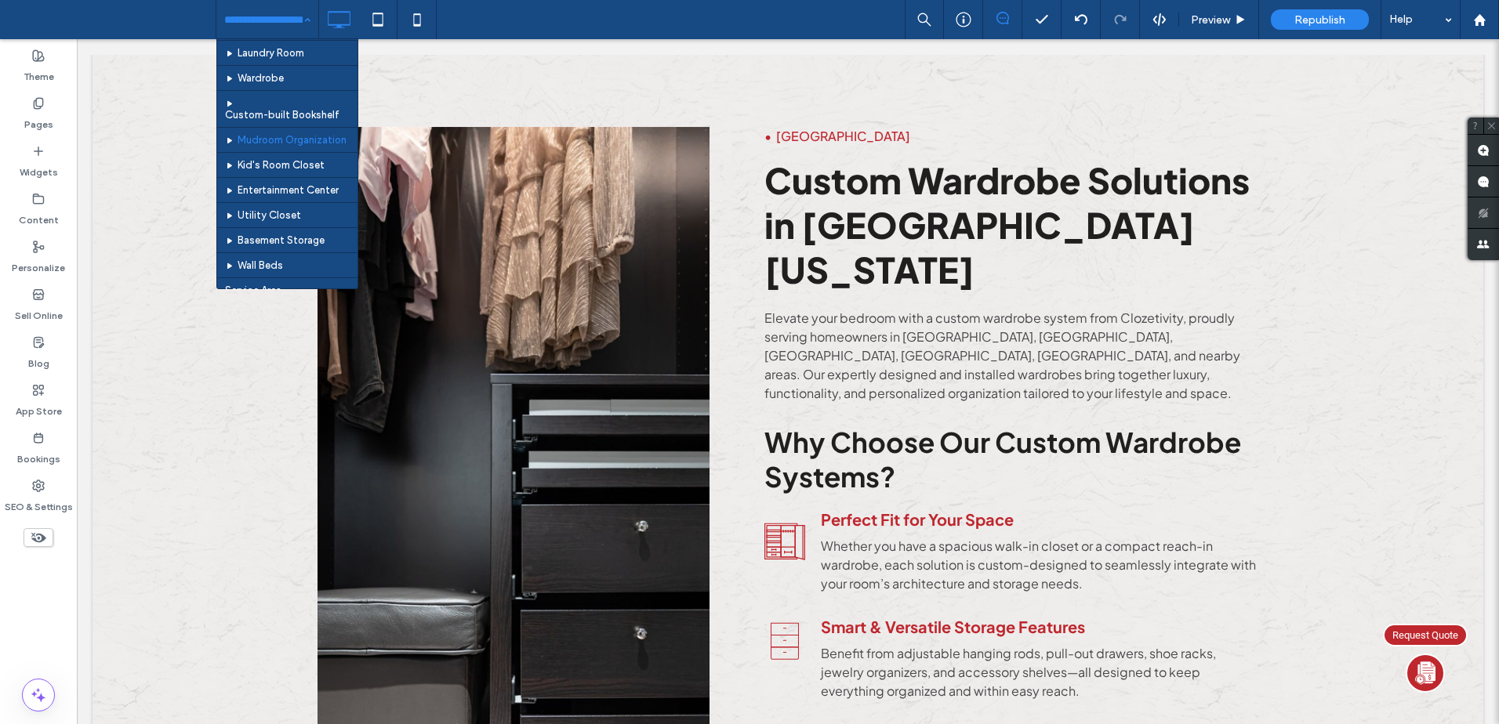
scroll to position [315, 0]
click at [273, 16] on input at bounding box center [263, 19] width 78 height 39
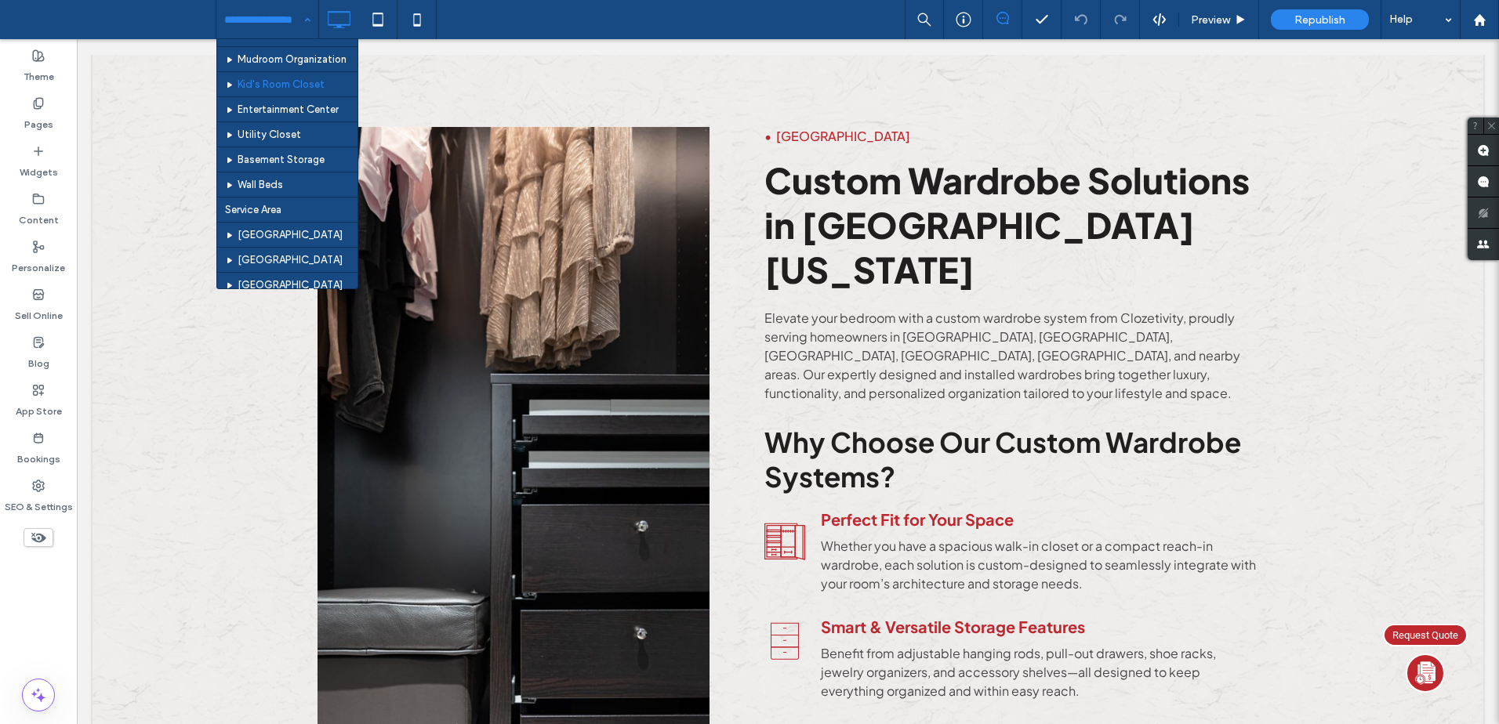
scroll to position [381, 0]
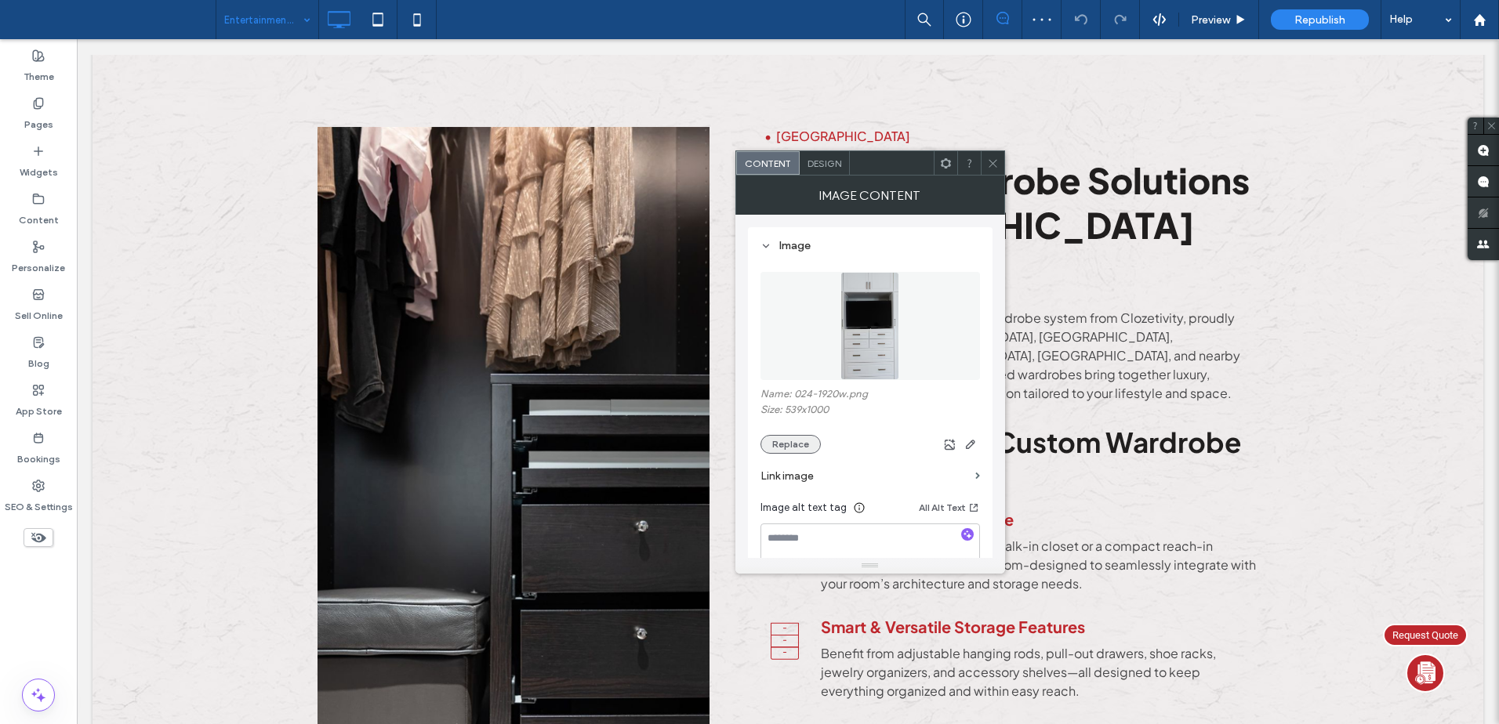
click at [801, 444] on button "Replace" at bounding box center [790, 444] width 60 height 19
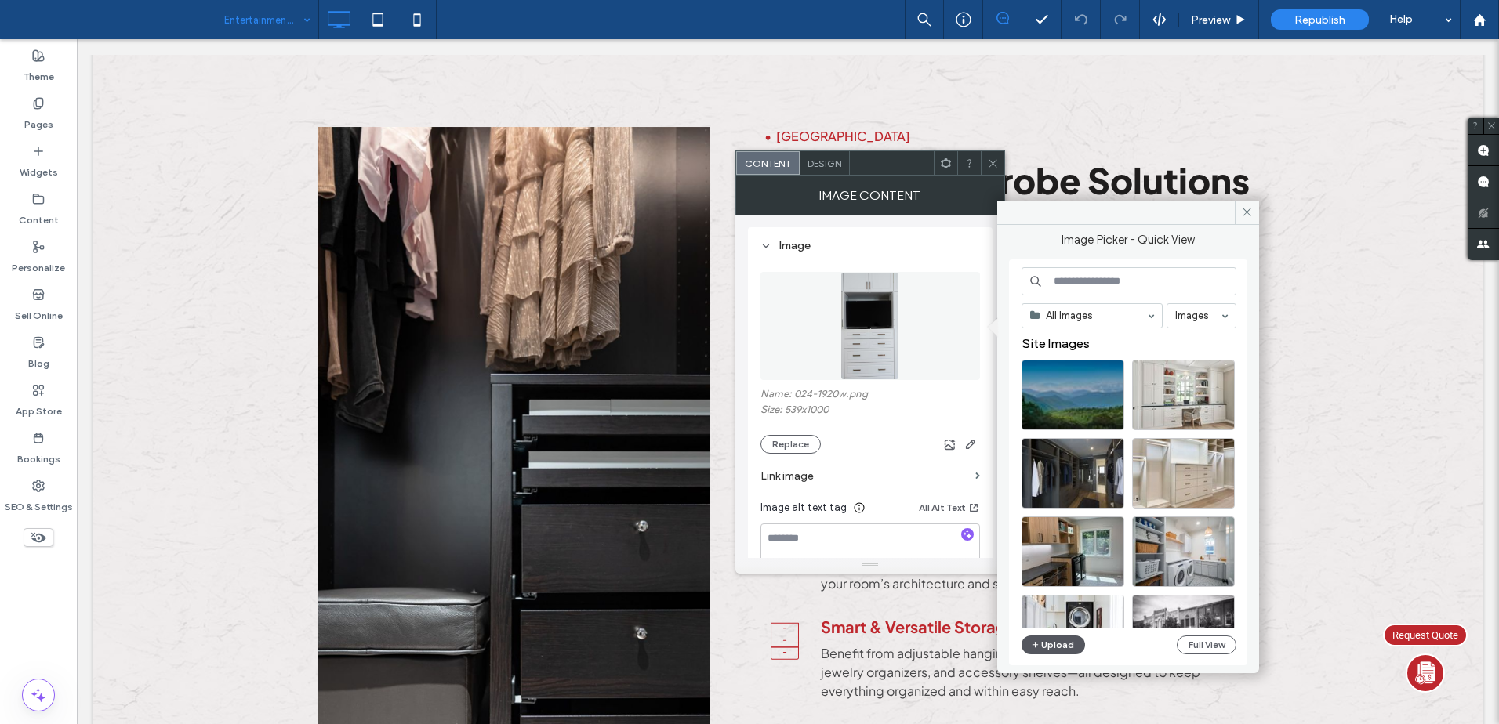
click at [1059, 650] on button "Upload" at bounding box center [1054, 645] width 64 height 19
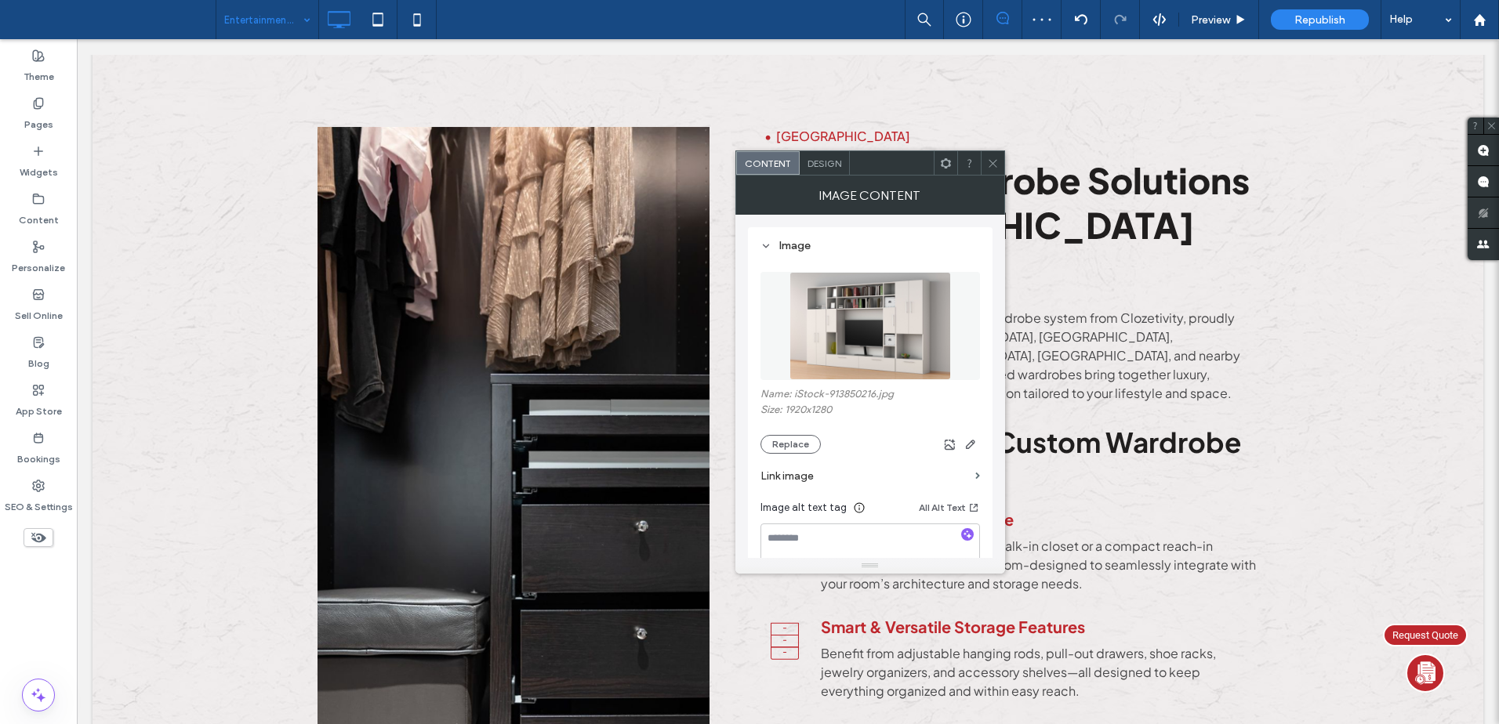
click at [831, 158] on span "Design" at bounding box center [825, 164] width 34 height 12
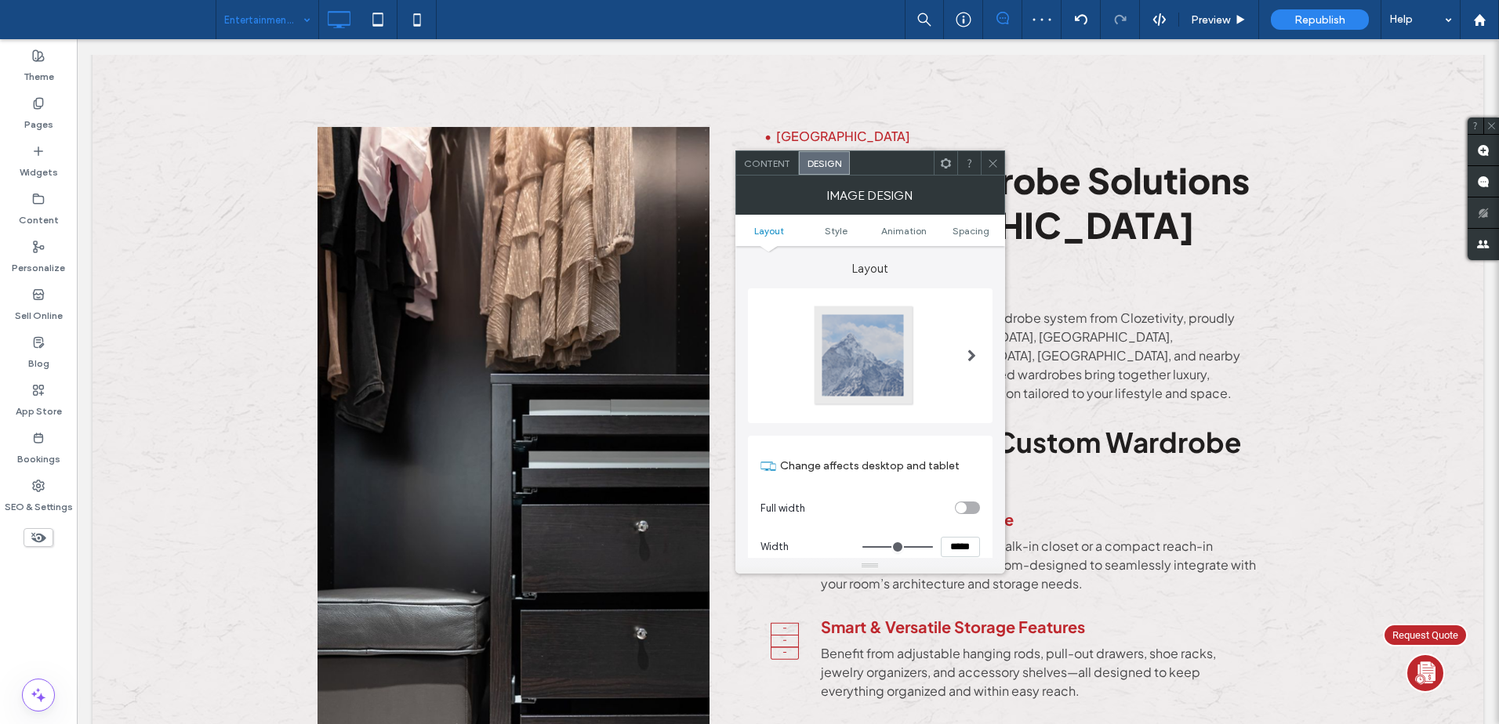
type input "***"
click at [847, 356] on div at bounding box center [863, 355] width 103 height 103
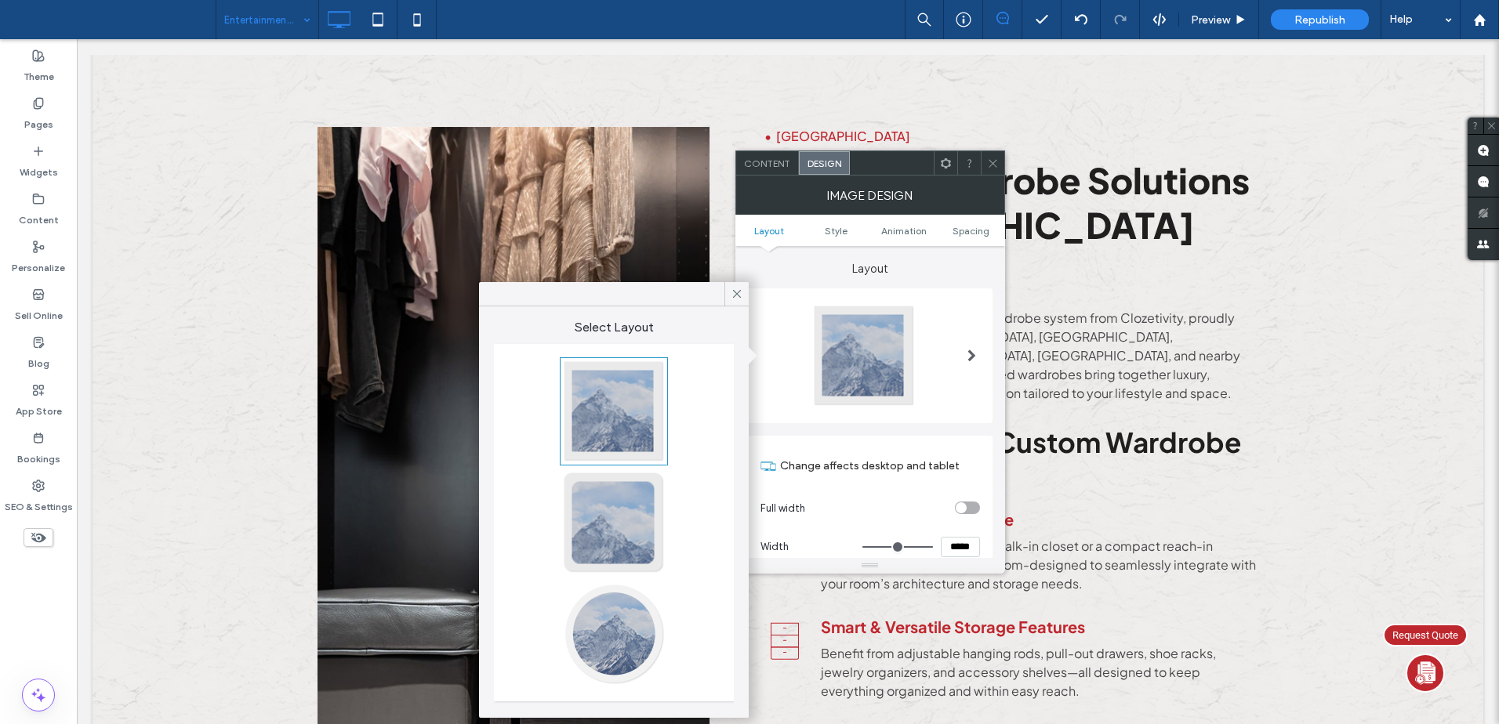
click at [623, 405] on div at bounding box center [613, 411] width 103 height 103
type input "*"
click at [993, 159] on icon at bounding box center [993, 164] width 12 height 12
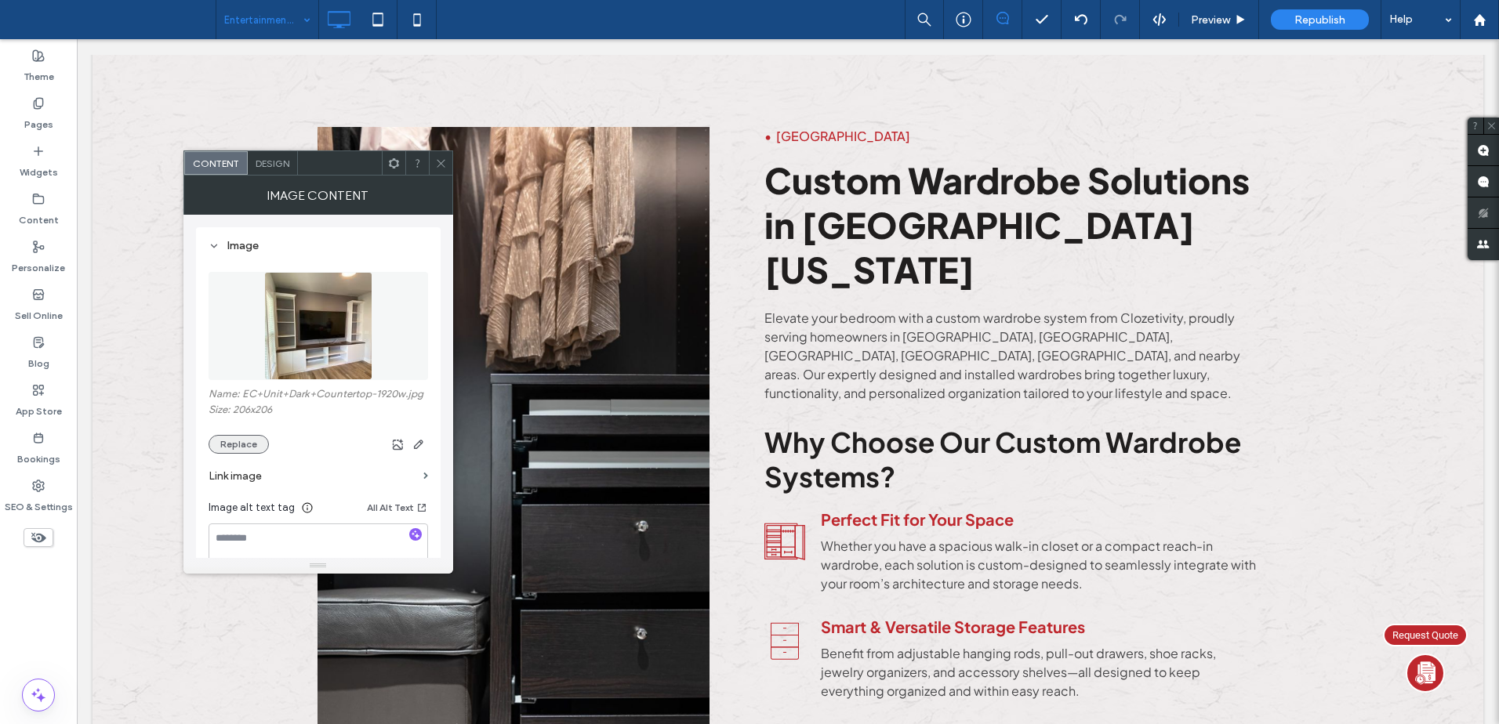
click at [246, 446] on button "Replace" at bounding box center [239, 444] width 60 height 19
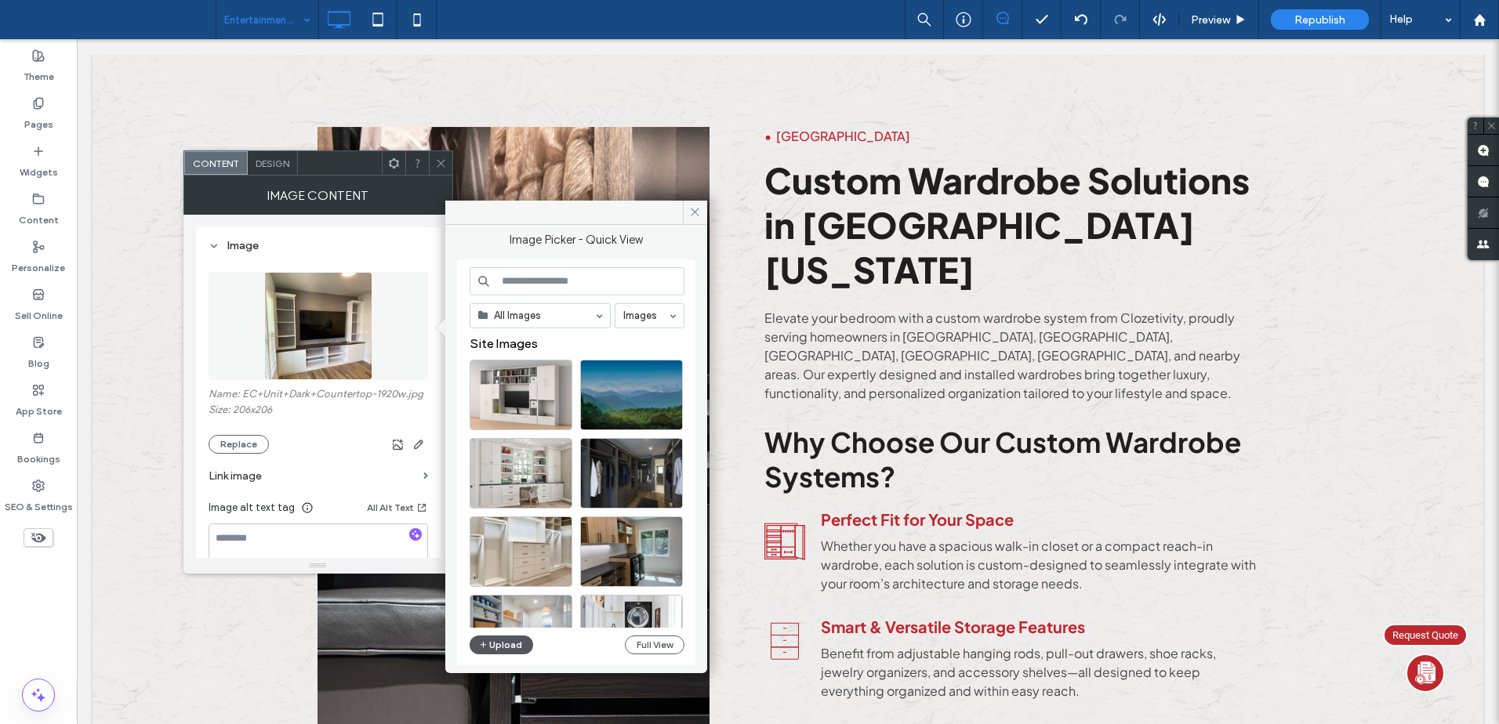
click at [507, 644] on button "Upload" at bounding box center [502, 645] width 64 height 19
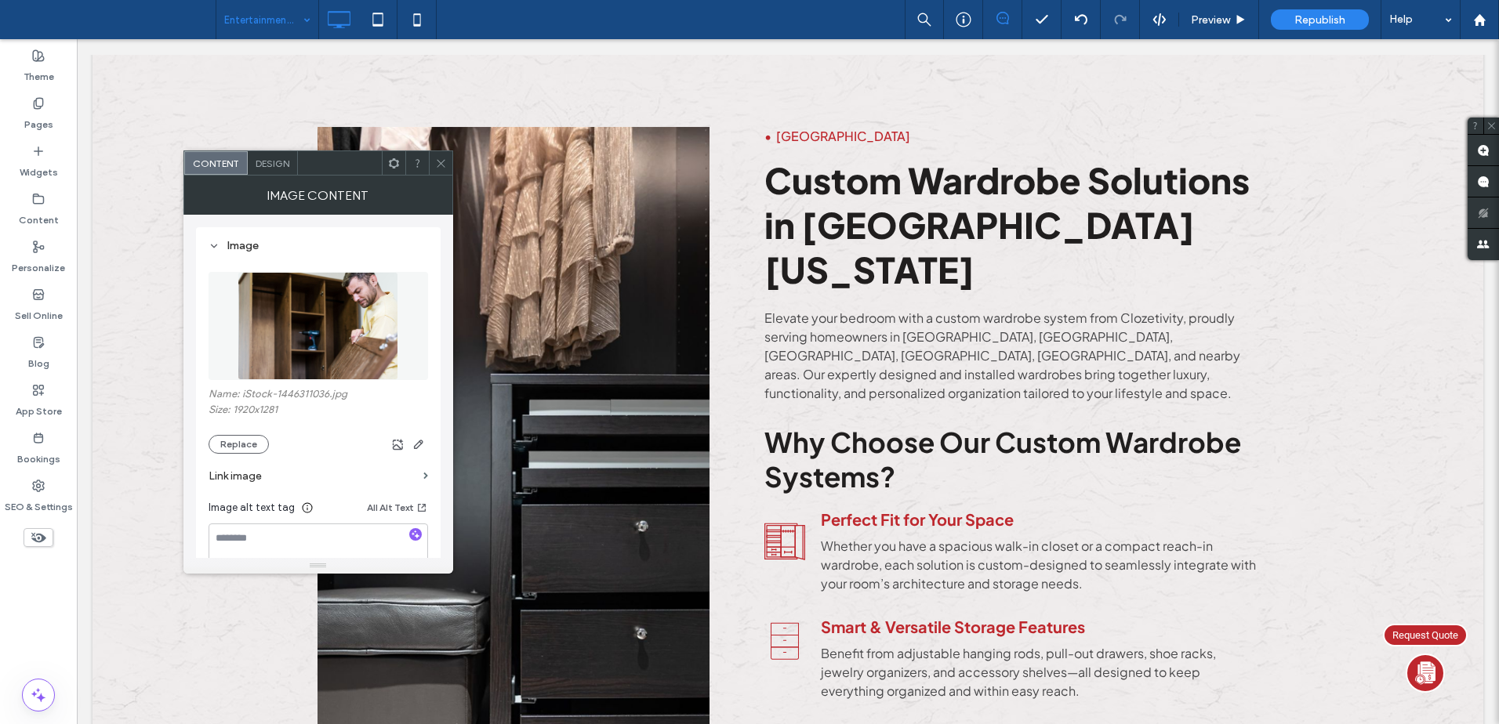
click at [274, 165] on span "Design" at bounding box center [273, 164] width 34 height 12
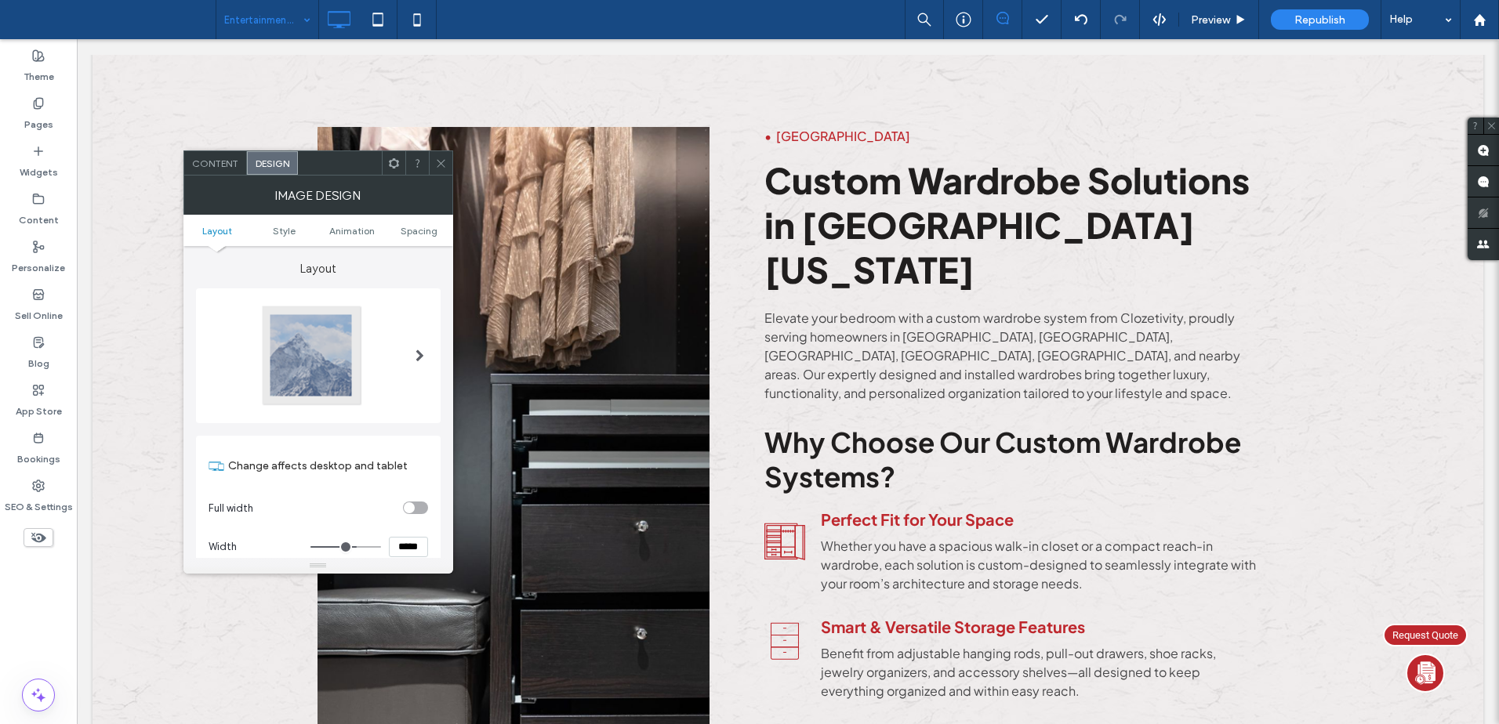
click at [315, 330] on div at bounding box center [311, 355] width 103 height 103
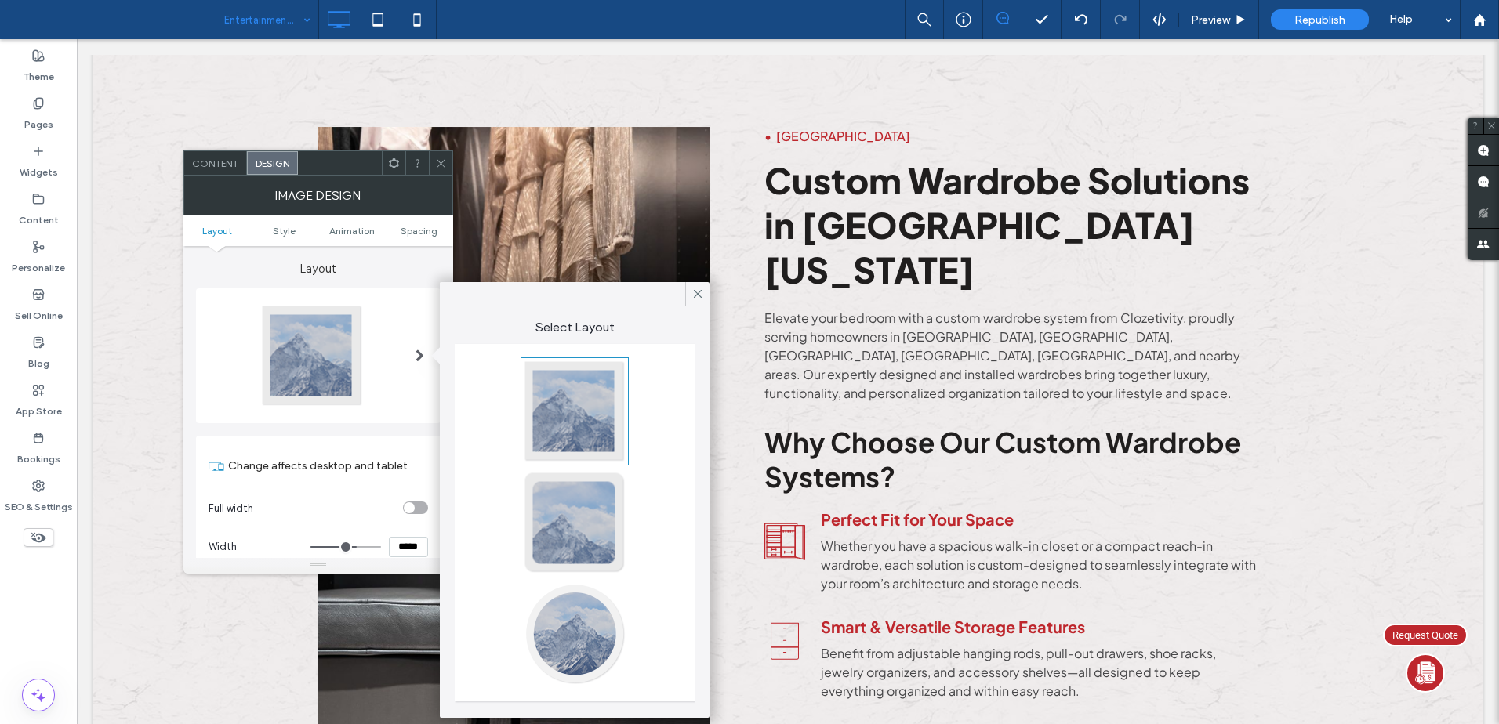
click at [569, 378] on div at bounding box center [574, 411] width 103 height 103
type input "*"
click at [440, 161] on icon at bounding box center [441, 164] width 12 height 12
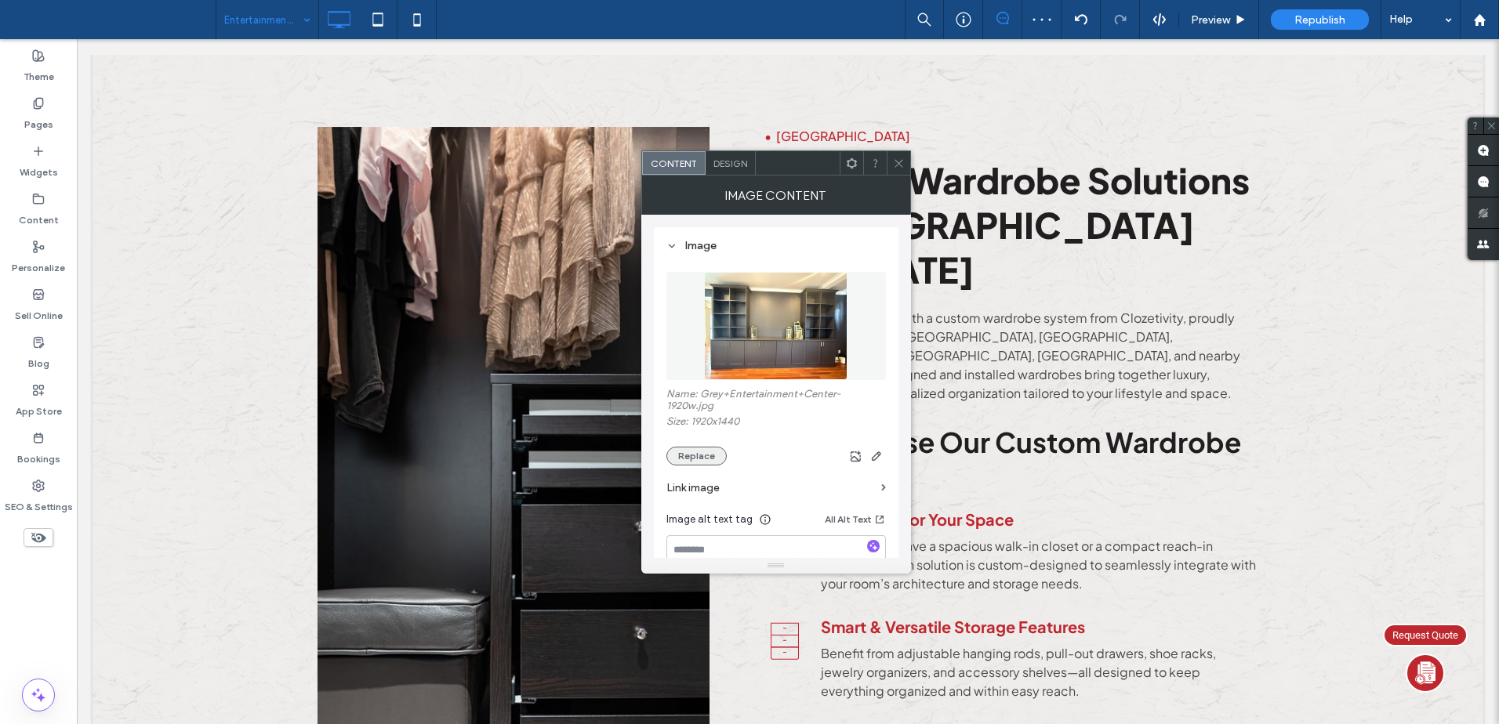
click at [706, 452] on button "Replace" at bounding box center [696, 456] width 60 height 19
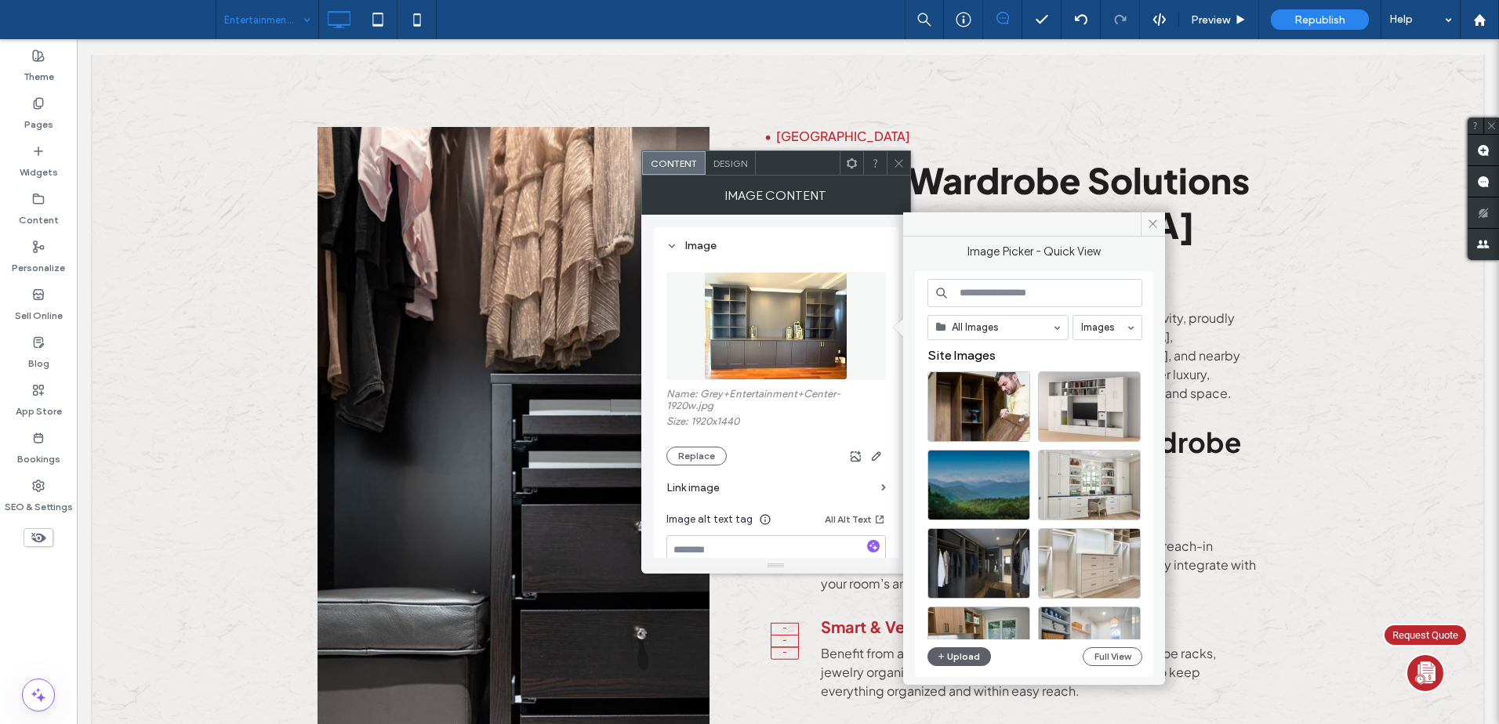
click at [731, 155] on div "Design" at bounding box center [731, 163] width 50 height 24
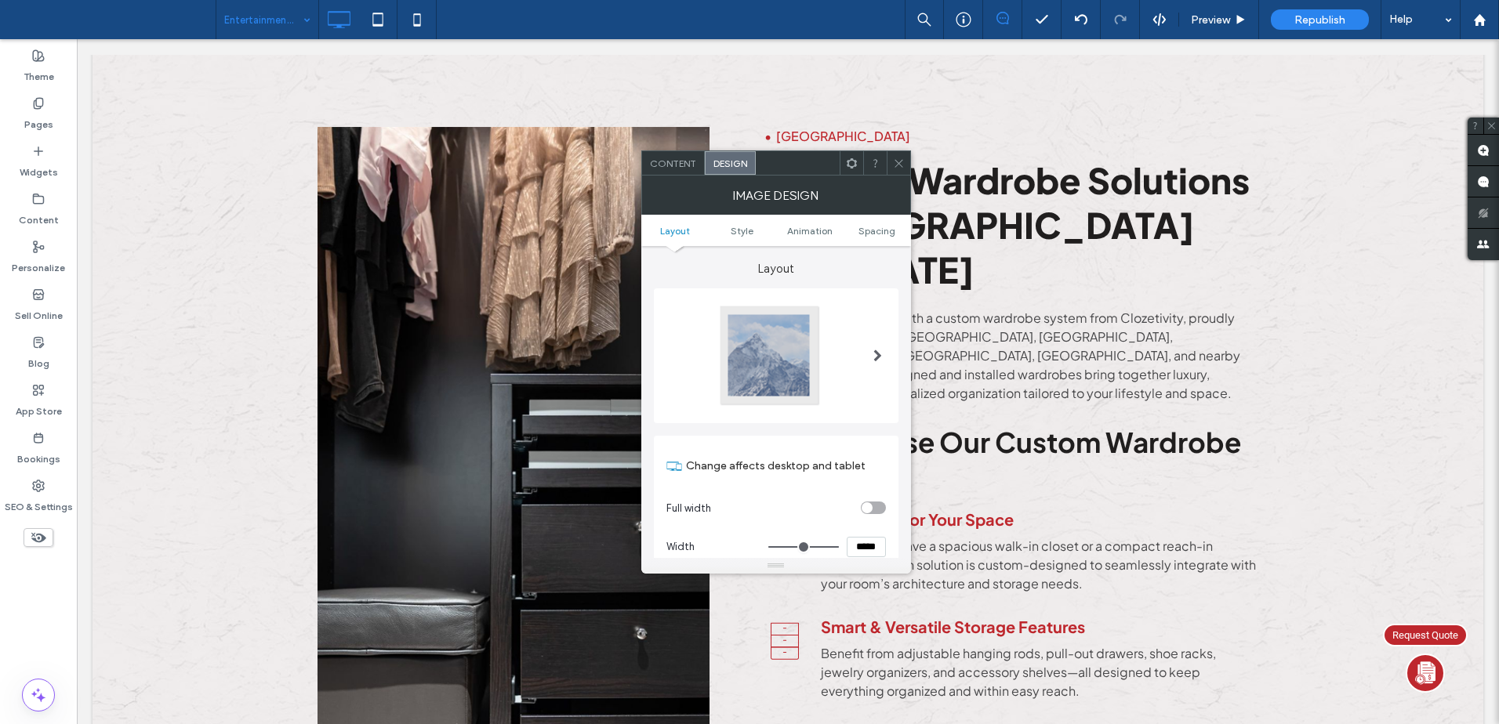
click at [783, 353] on div at bounding box center [769, 355] width 103 height 103
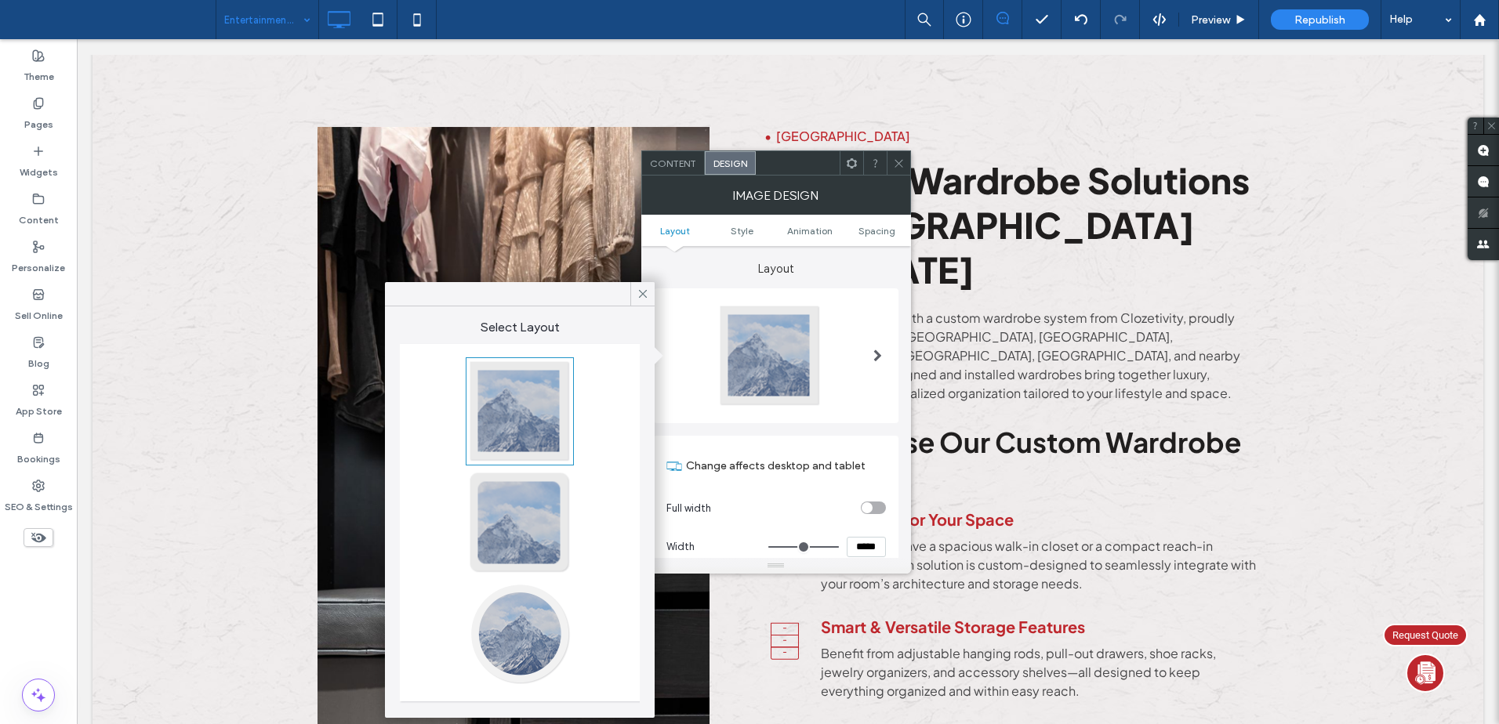
click at [529, 405] on div at bounding box center [519, 411] width 103 height 103
type input "*"
click at [644, 286] on span at bounding box center [643, 294] width 14 height 24
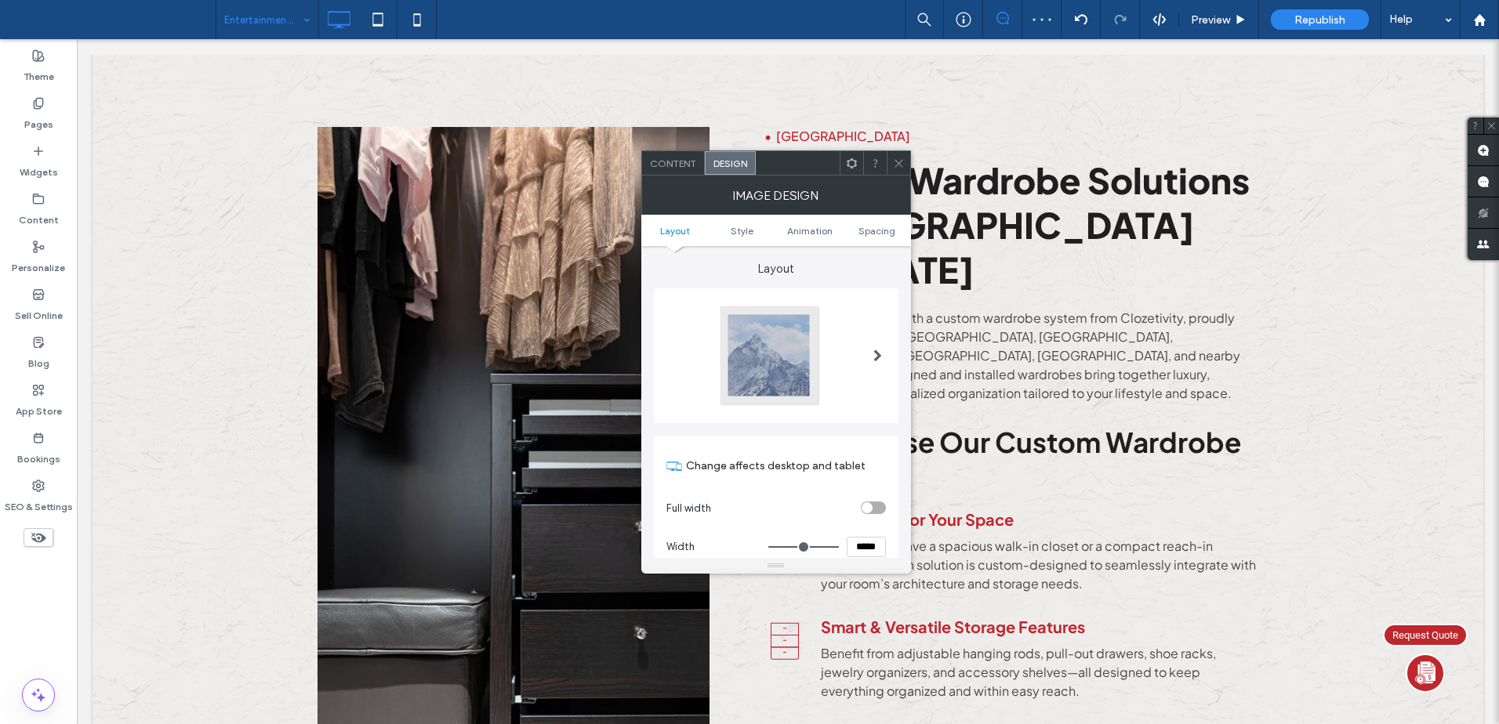
click at [900, 161] on icon at bounding box center [899, 164] width 12 height 12
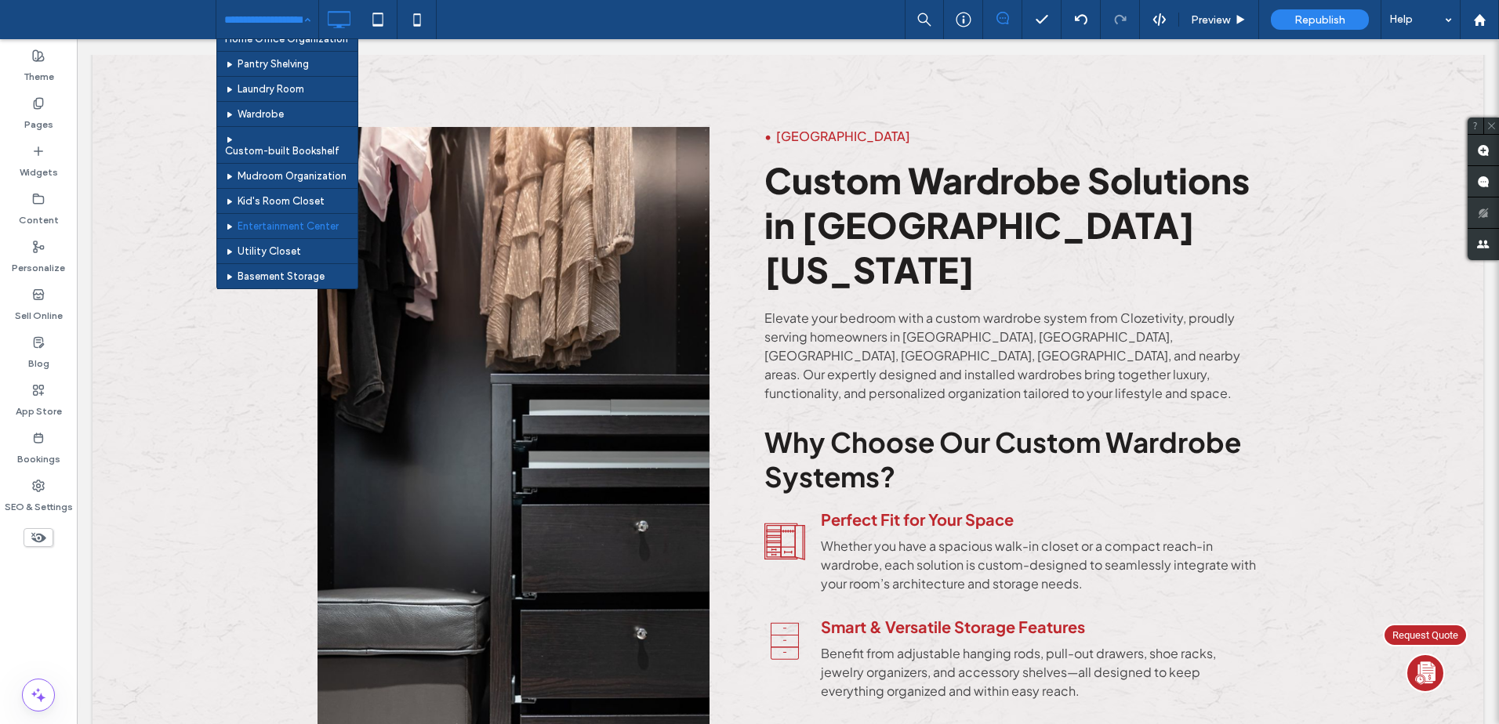
scroll to position [288, 0]
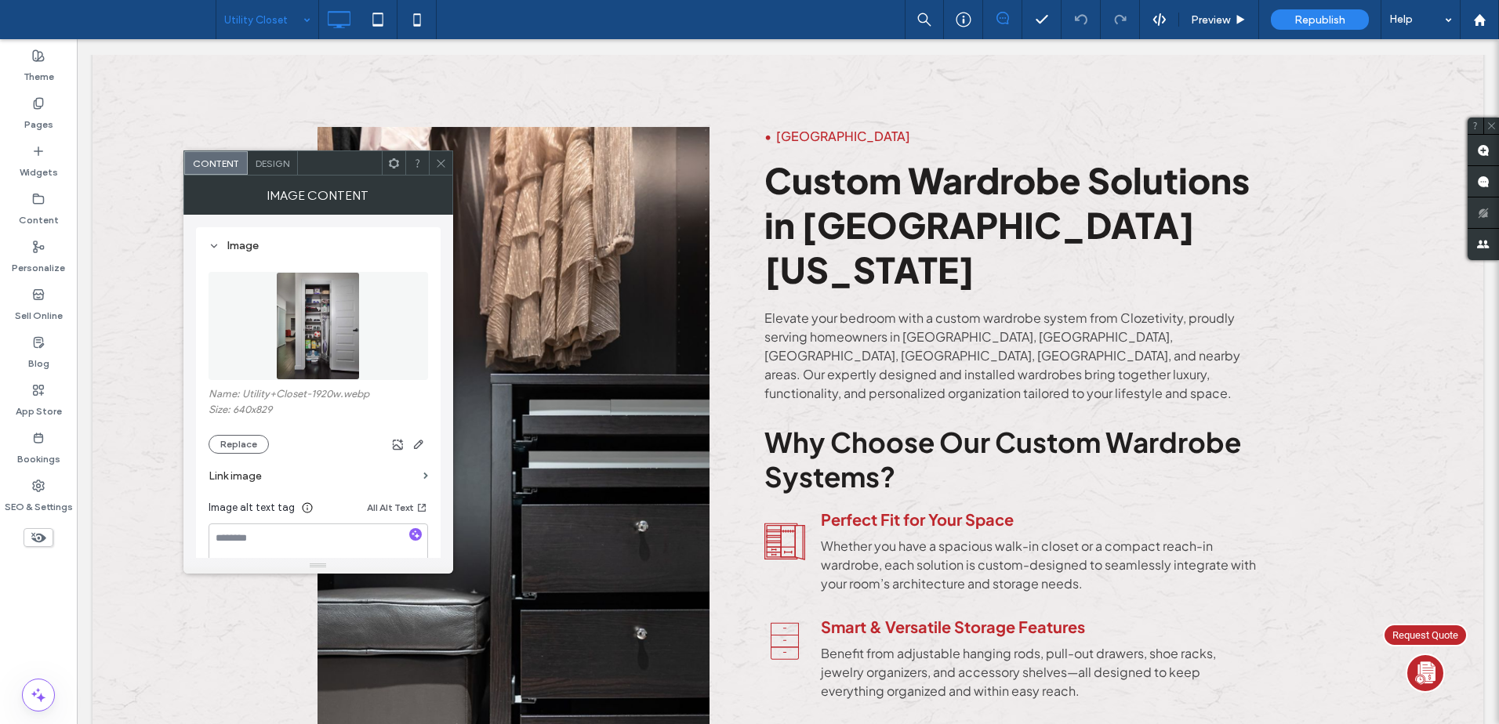
click at [263, 164] on span "Design" at bounding box center [273, 164] width 34 height 12
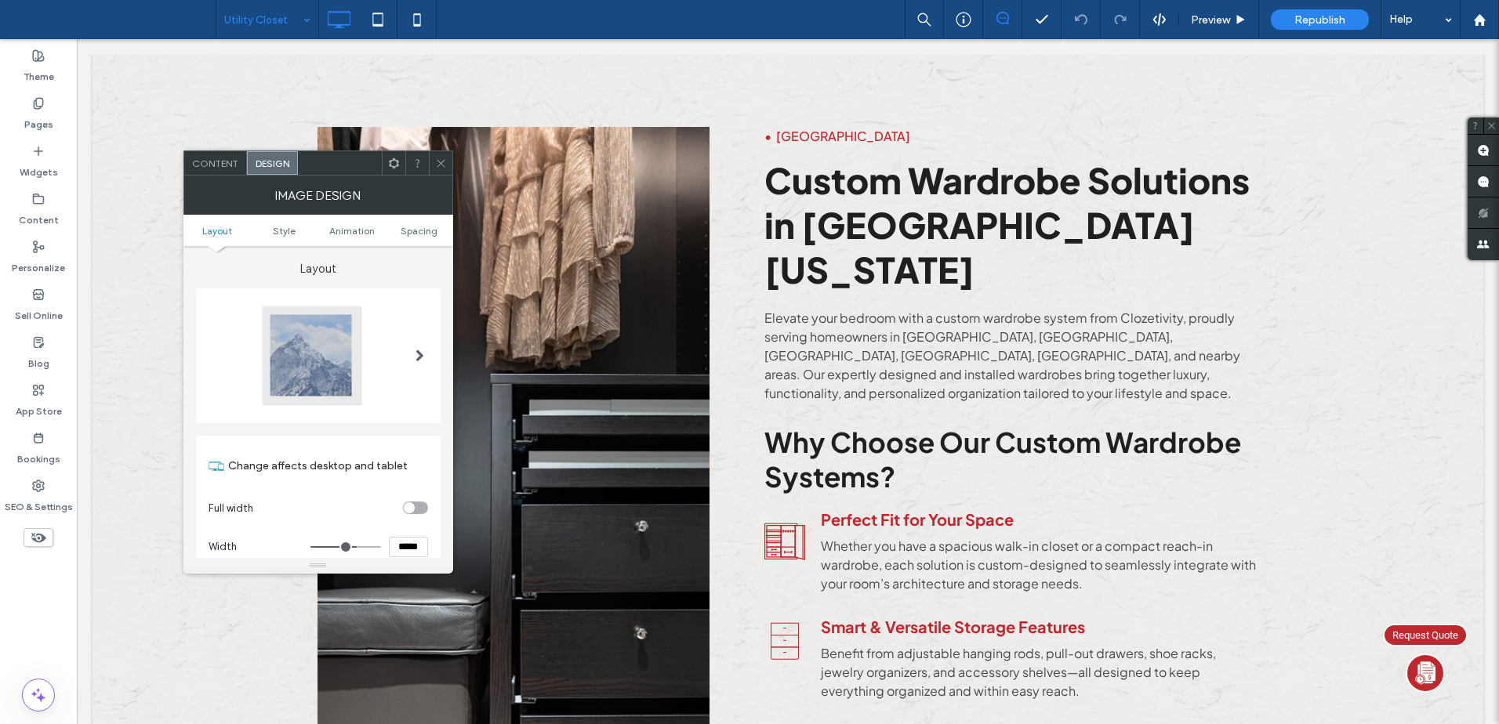
click at [277, 375] on div at bounding box center [311, 355] width 103 height 103
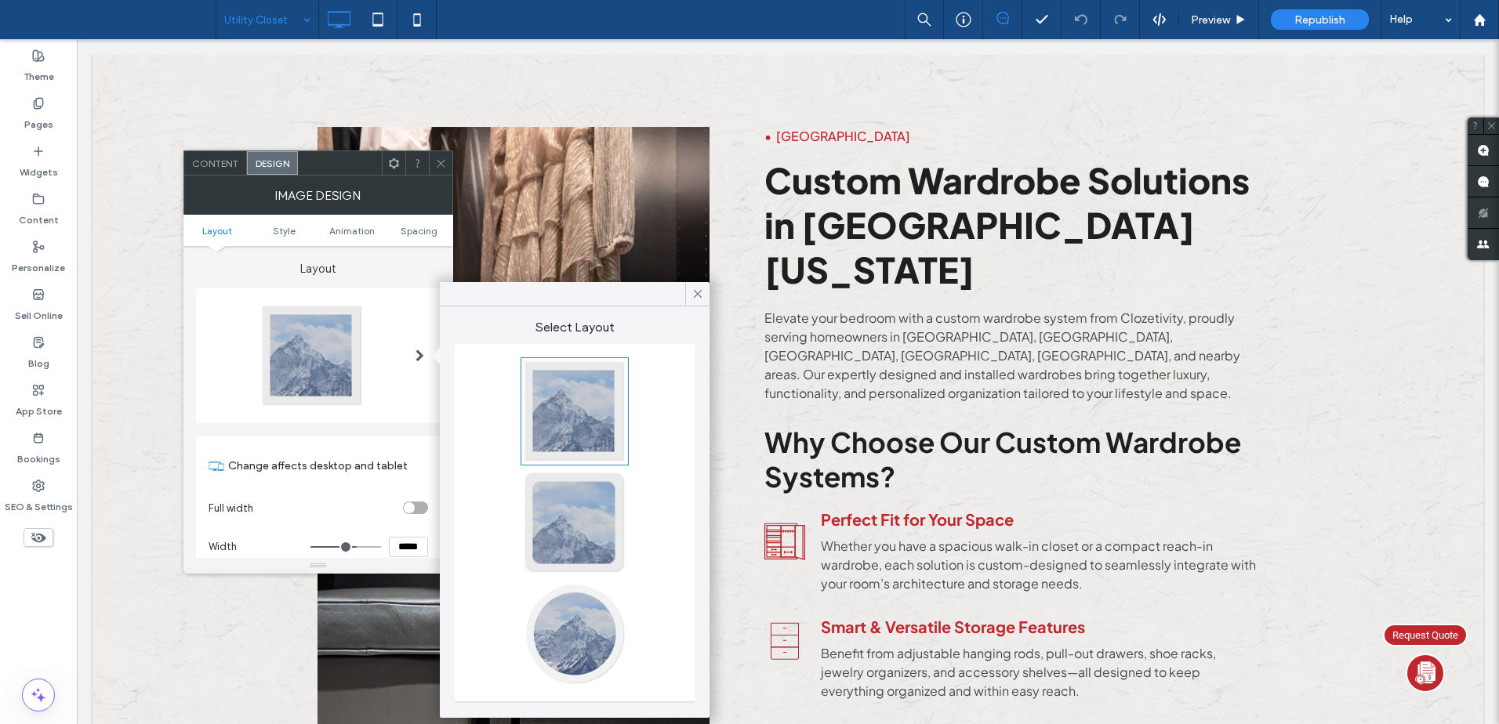
click at [615, 385] on div at bounding box center [574, 411] width 103 height 103
type input "*"
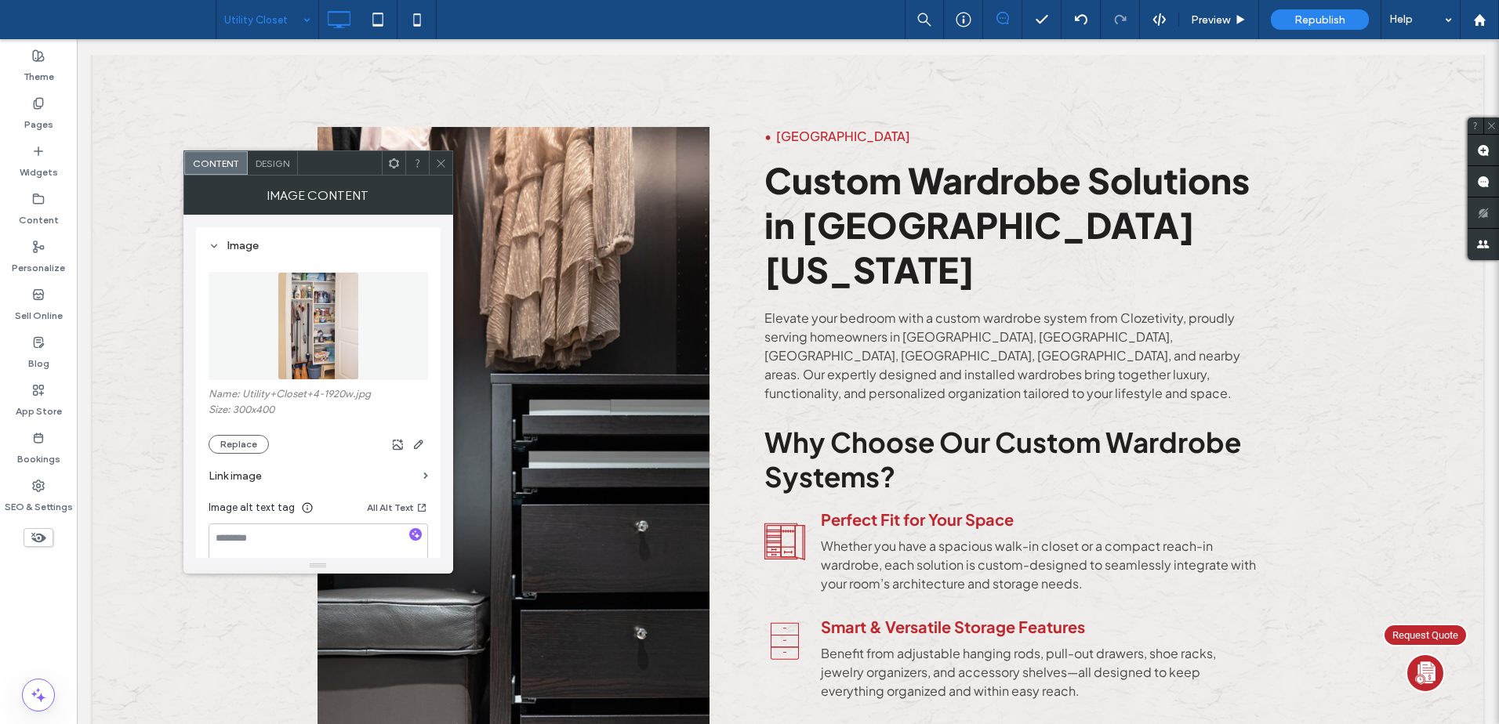
click at [275, 163] on span "Design" at bounding box center [273, 164] width 34 height 12
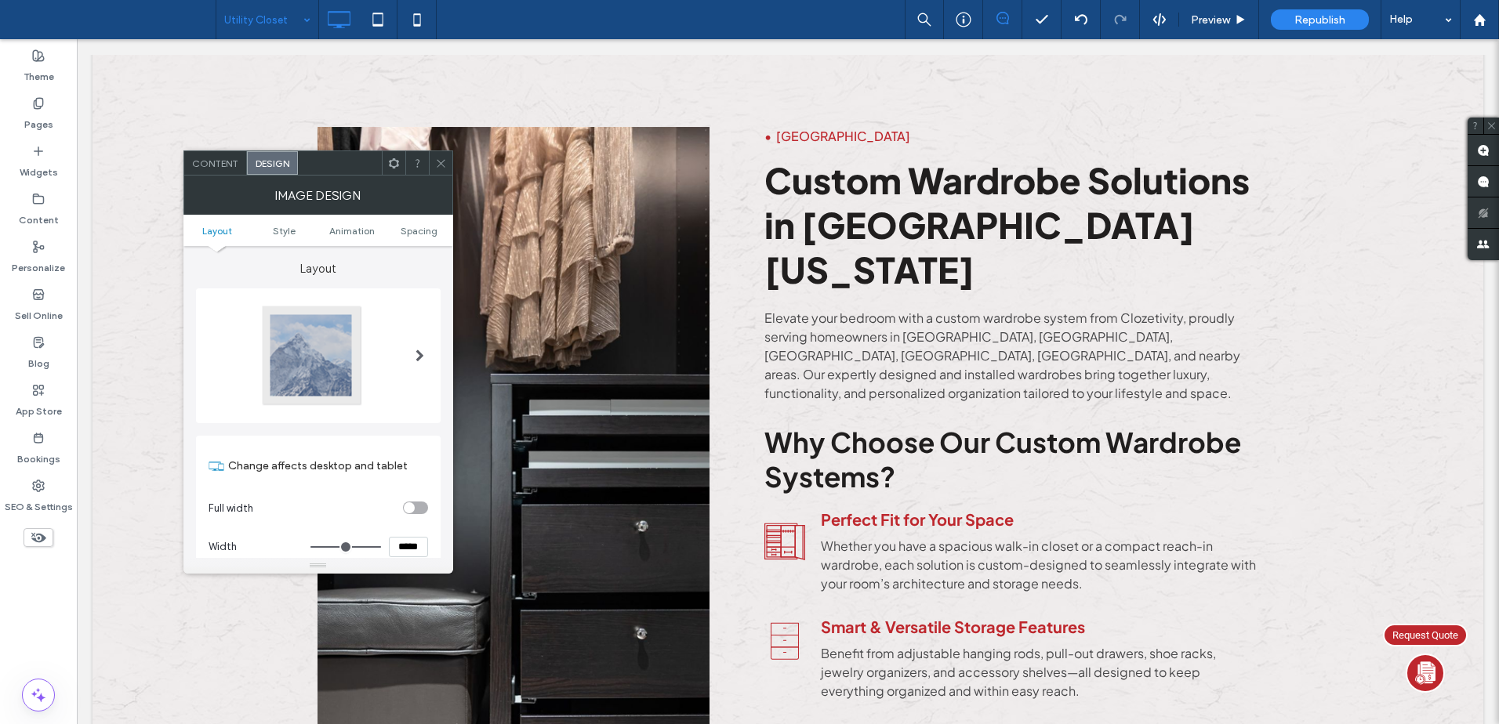
click at [297, 356] on div at bounding box center [311, 355] width 103 height 103
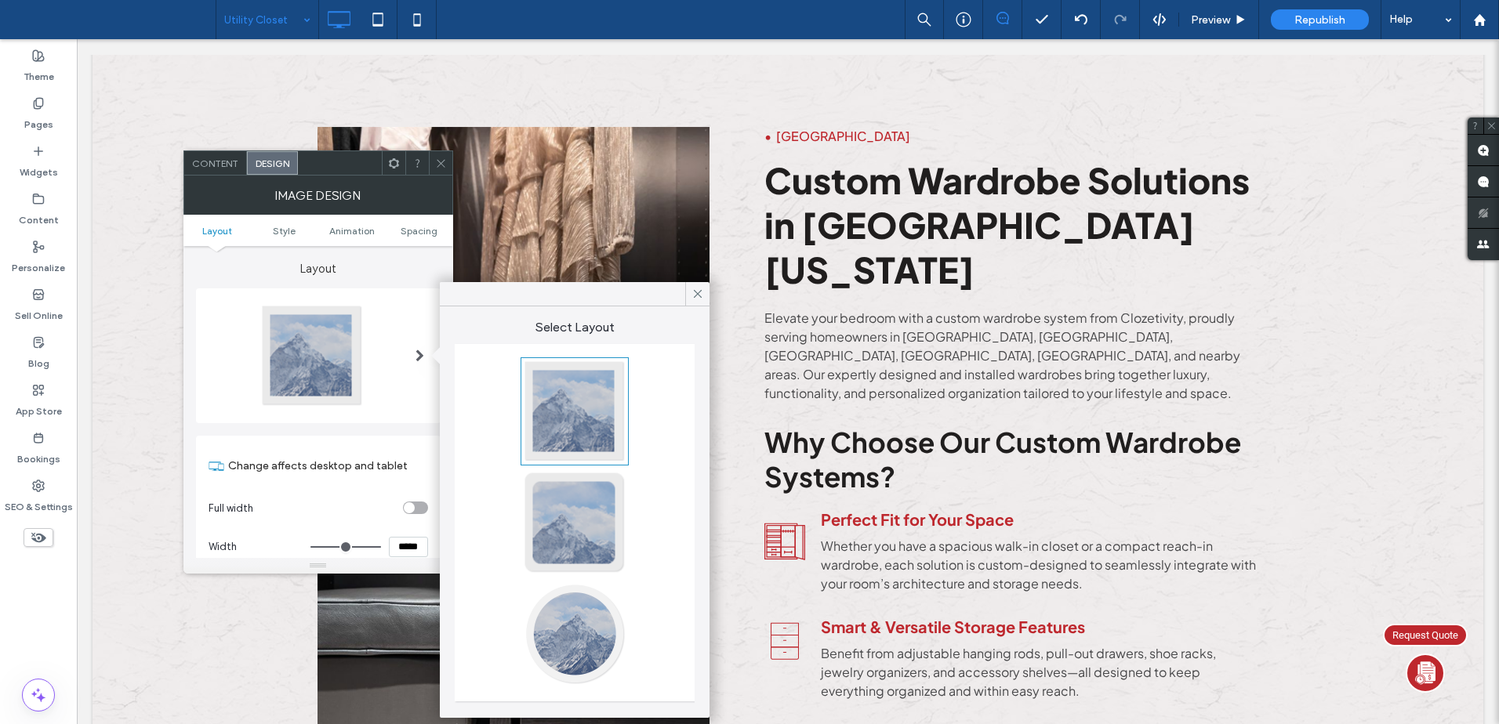
click at [539, 397] on div at bounding box center [574, 411] width 103 height 103
type input "*"
click at [444, 167] on icon at bounding box center [441, 164] width 12 height 12
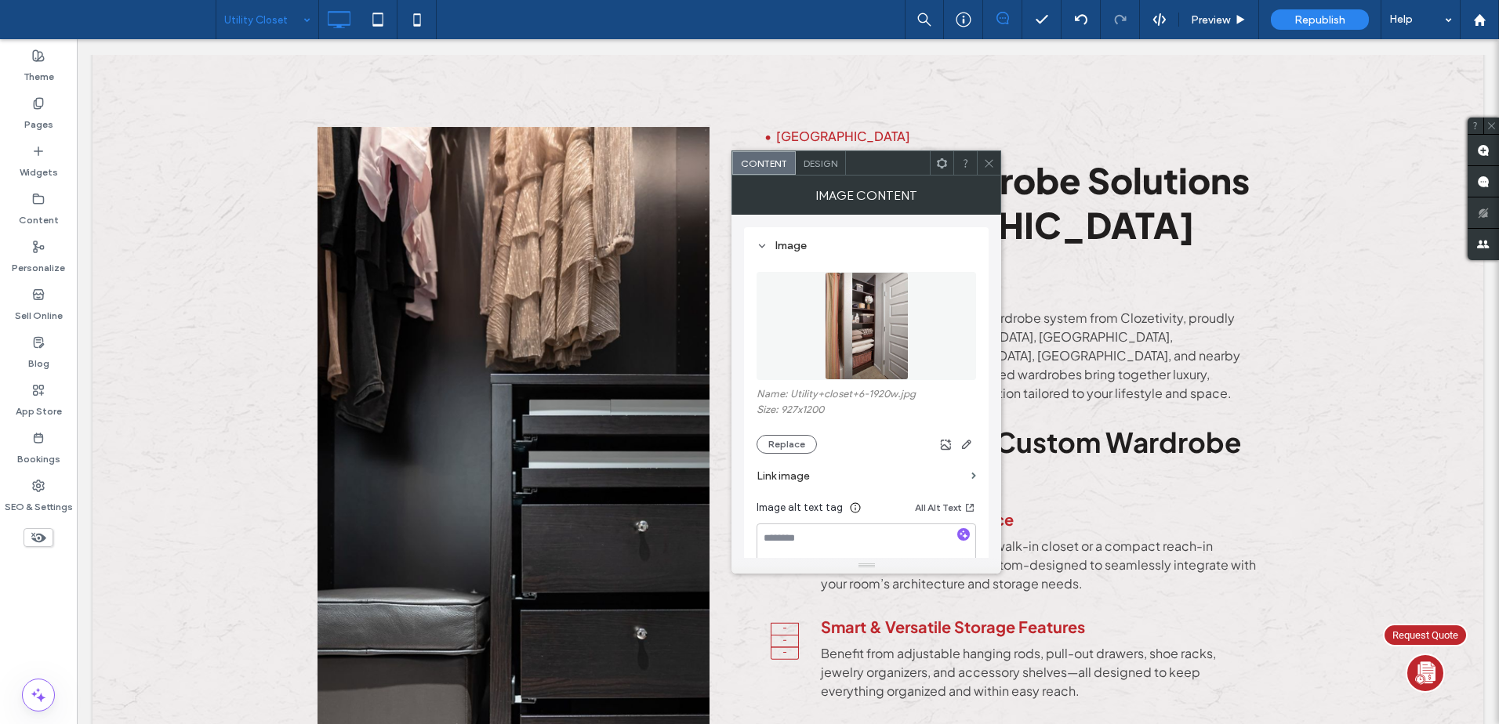
click at [826, 154] on div "Design" at bounding box center [821, 163] width 50 height 24
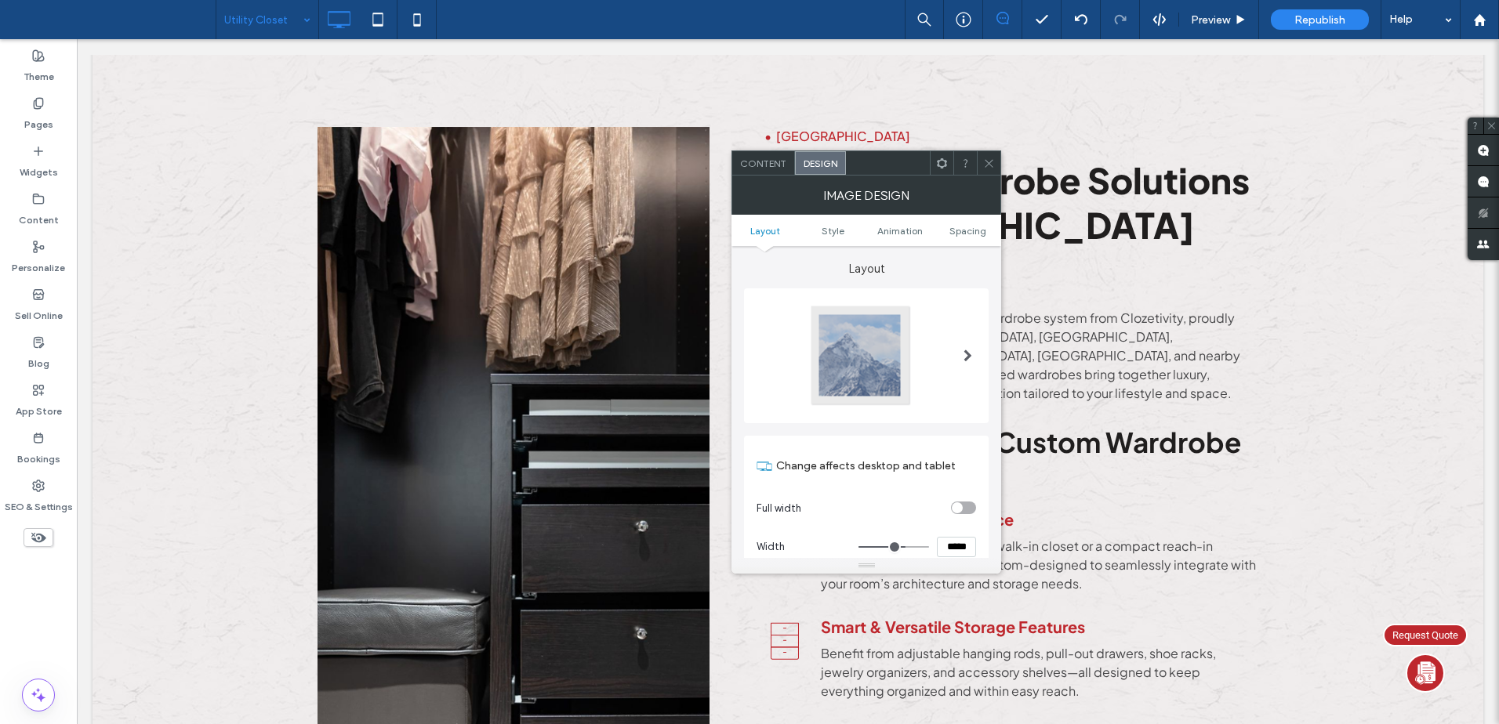
click at [843, 361] on div at bounding box center [860, 355] width 103 height 103
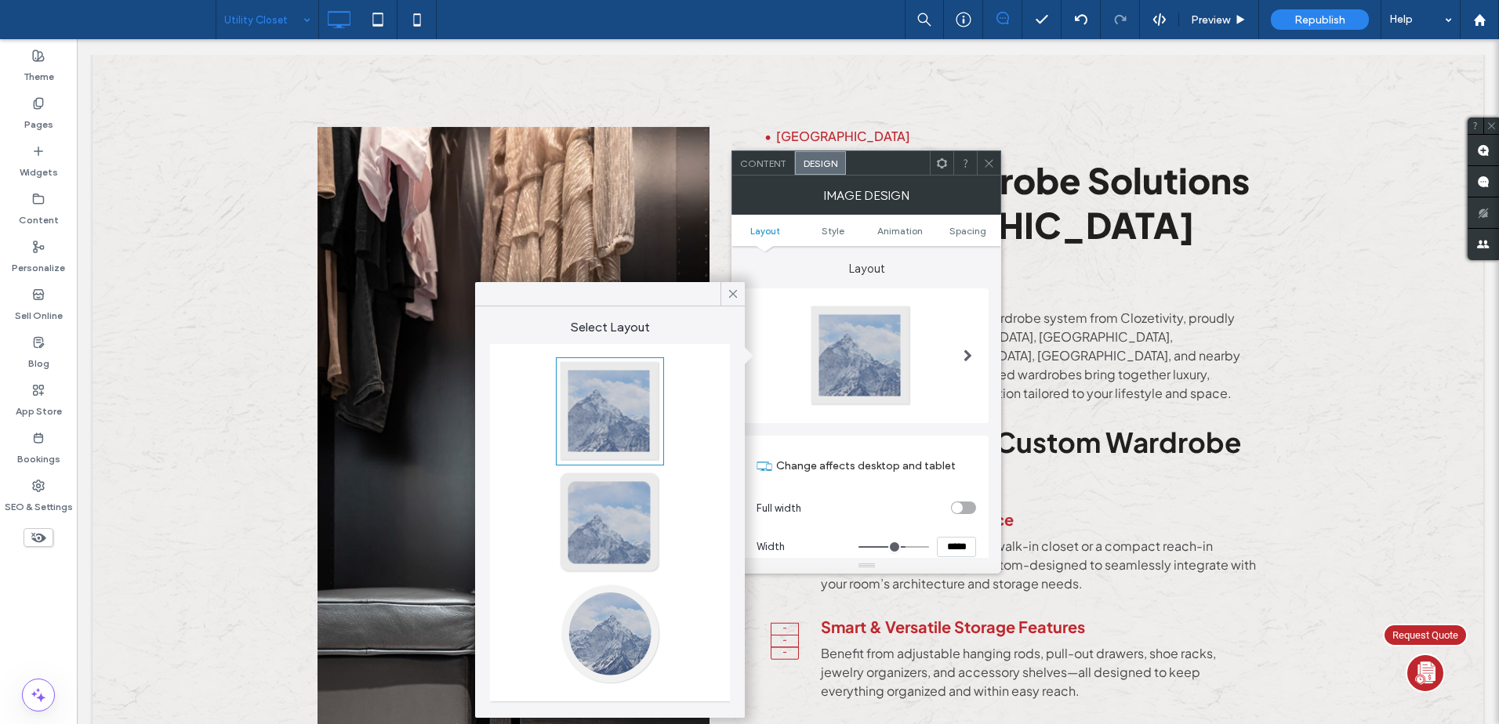
click at [585, 436] on div at bounding box center [609, 411] width 103 height 103
type input "*"
click at [600, 410] on div at bounding box center [609, 411] width 103 height 103
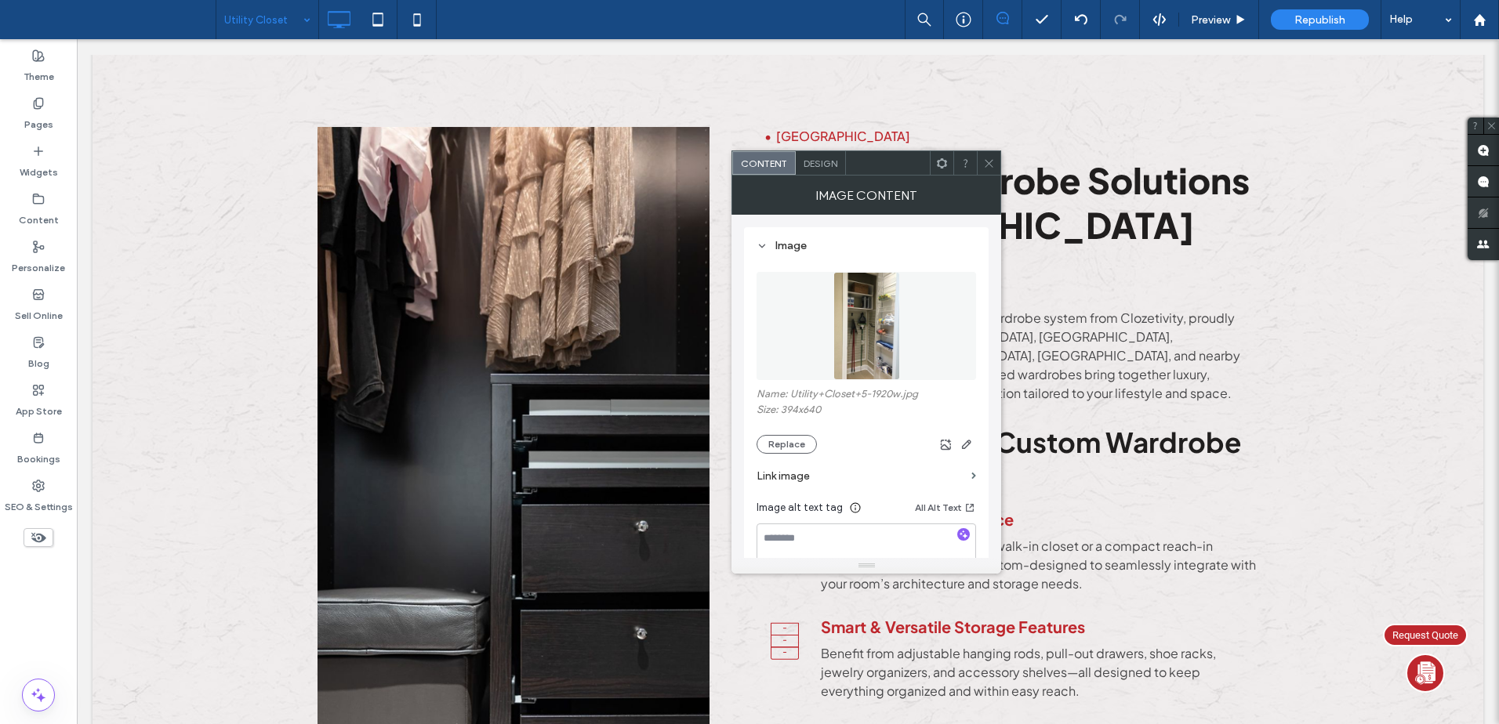
click at [815, 167] on span "Design" at bounding box center [821, 164] width 34 height 12
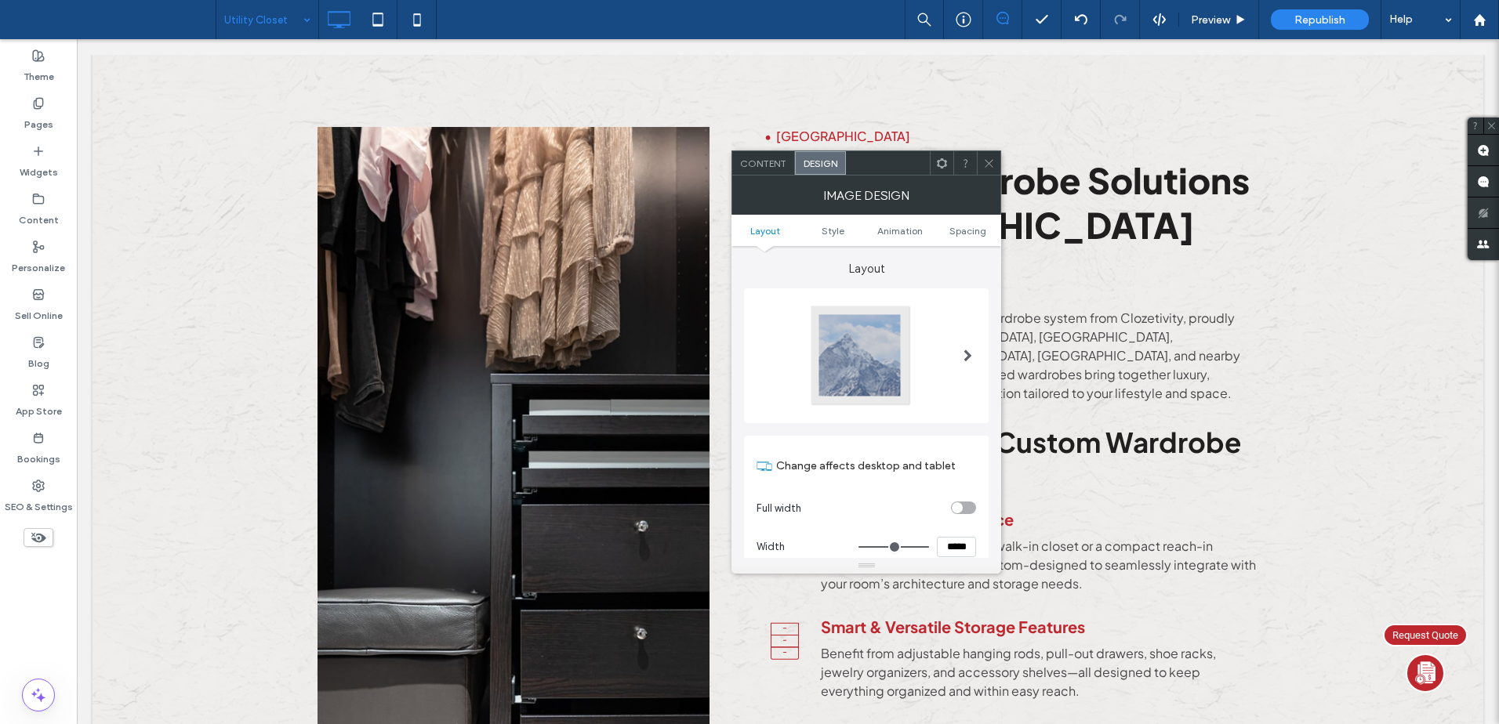
click at [832, 358] on div at bounding box center [860, 355] width 103 height 103
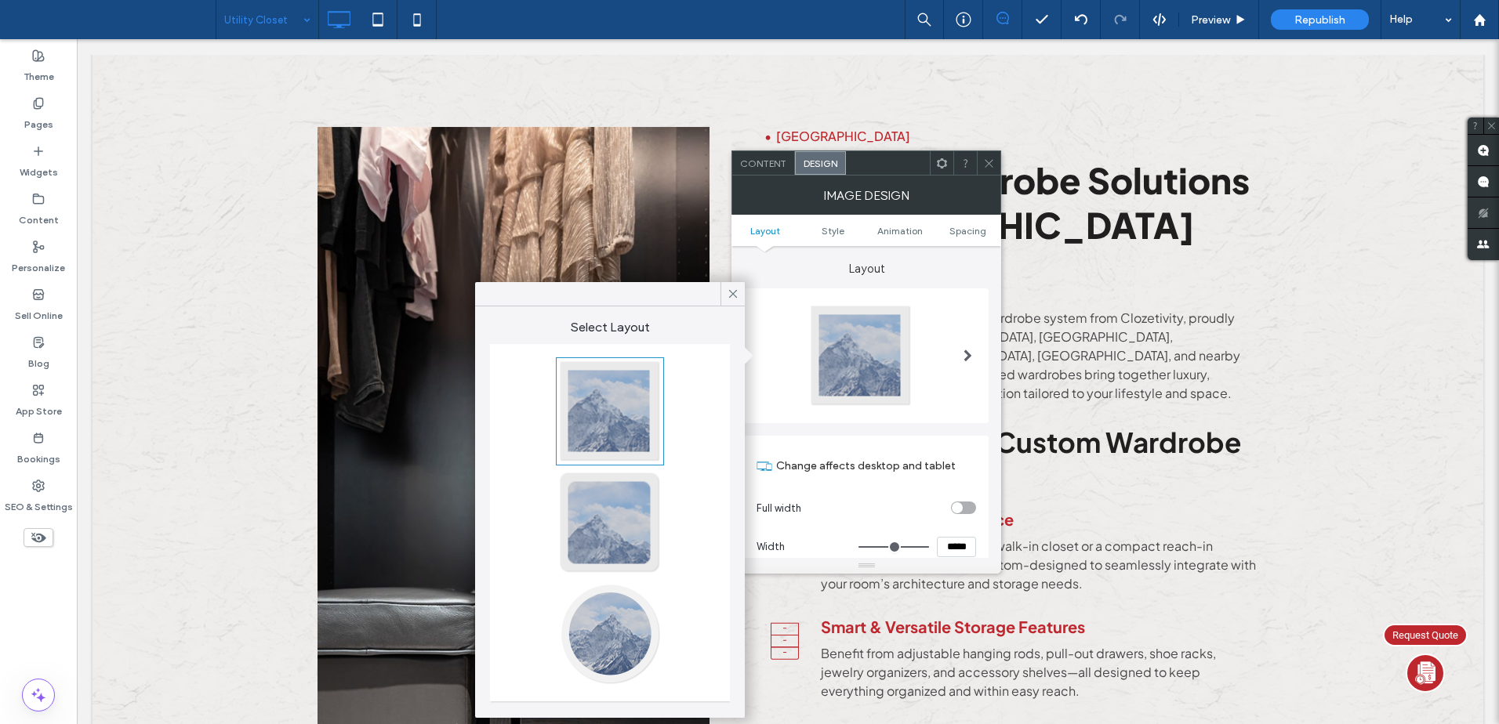
click at [564, 393] on div at bounding box center [609, 411] width 103 height 103
type input "*"
click at [984, 159] on icon at bounding box center [989, 164] width 12 height 12
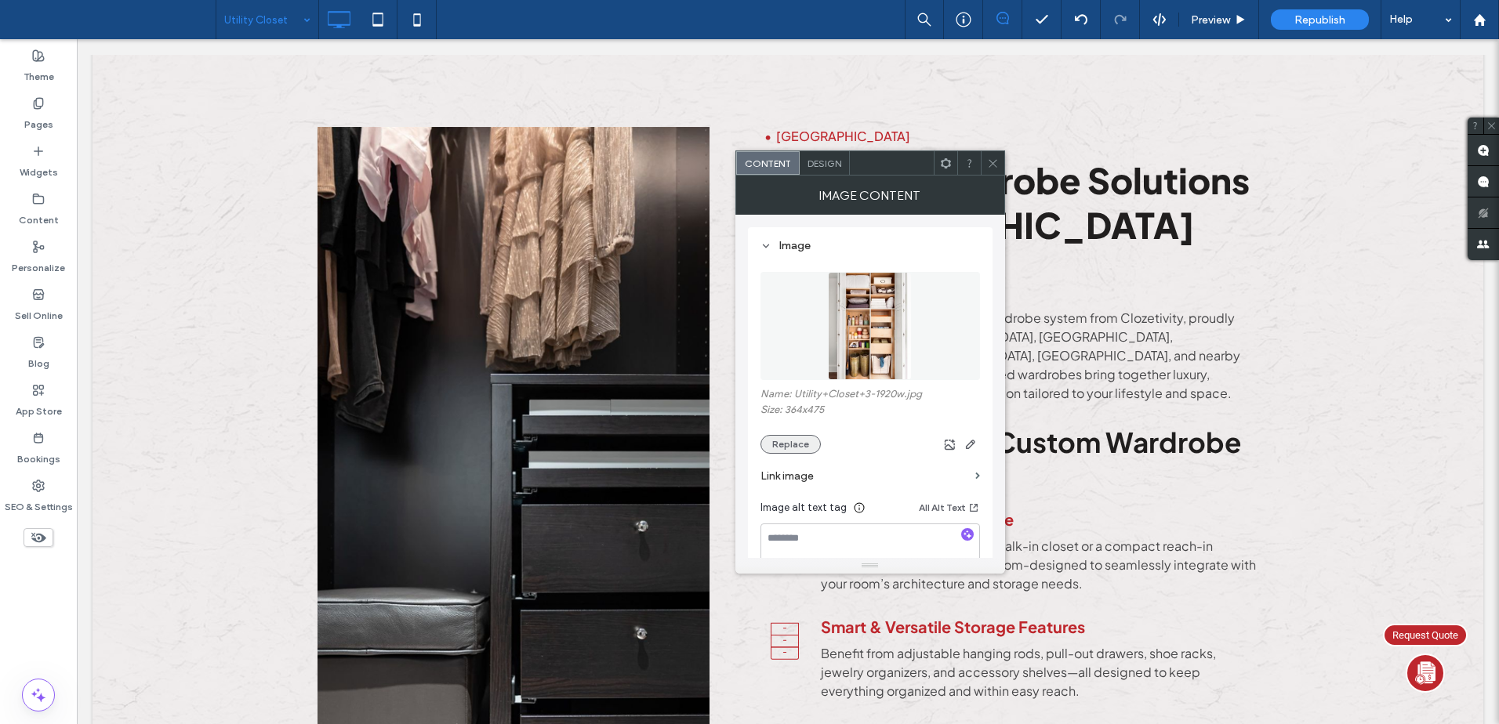
click at [800, 443] on button "Replace" at bounding box center [790, 444] width 60 height 19
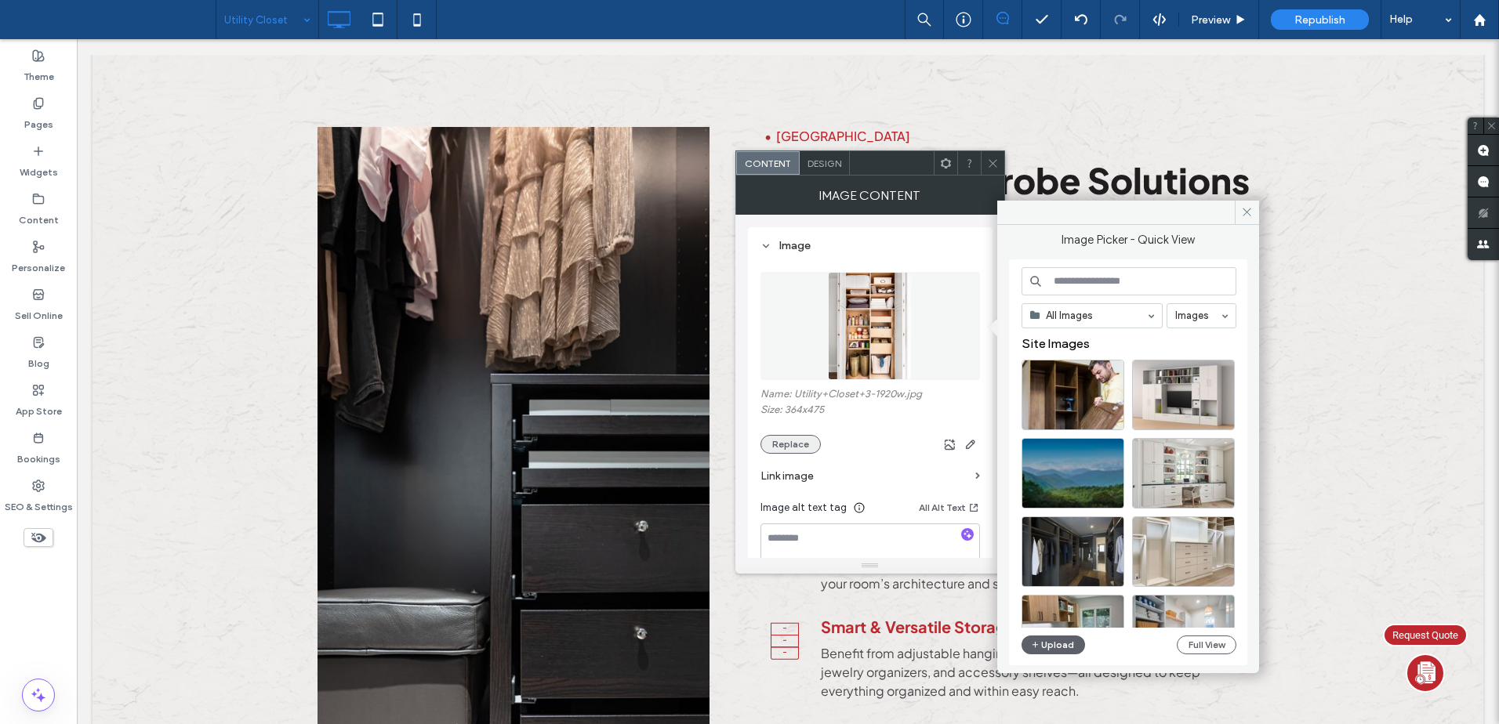
click at [805, 444] on button "Replace" at bounding box center [790, 444] width 60 height 19
click at [1055, 637] on button "Upload" at bounding box center [1054, 645] width 64 height 19
click at [1039, 649] on icon "button" at bounding box center [1035, 645] width 9 height 13
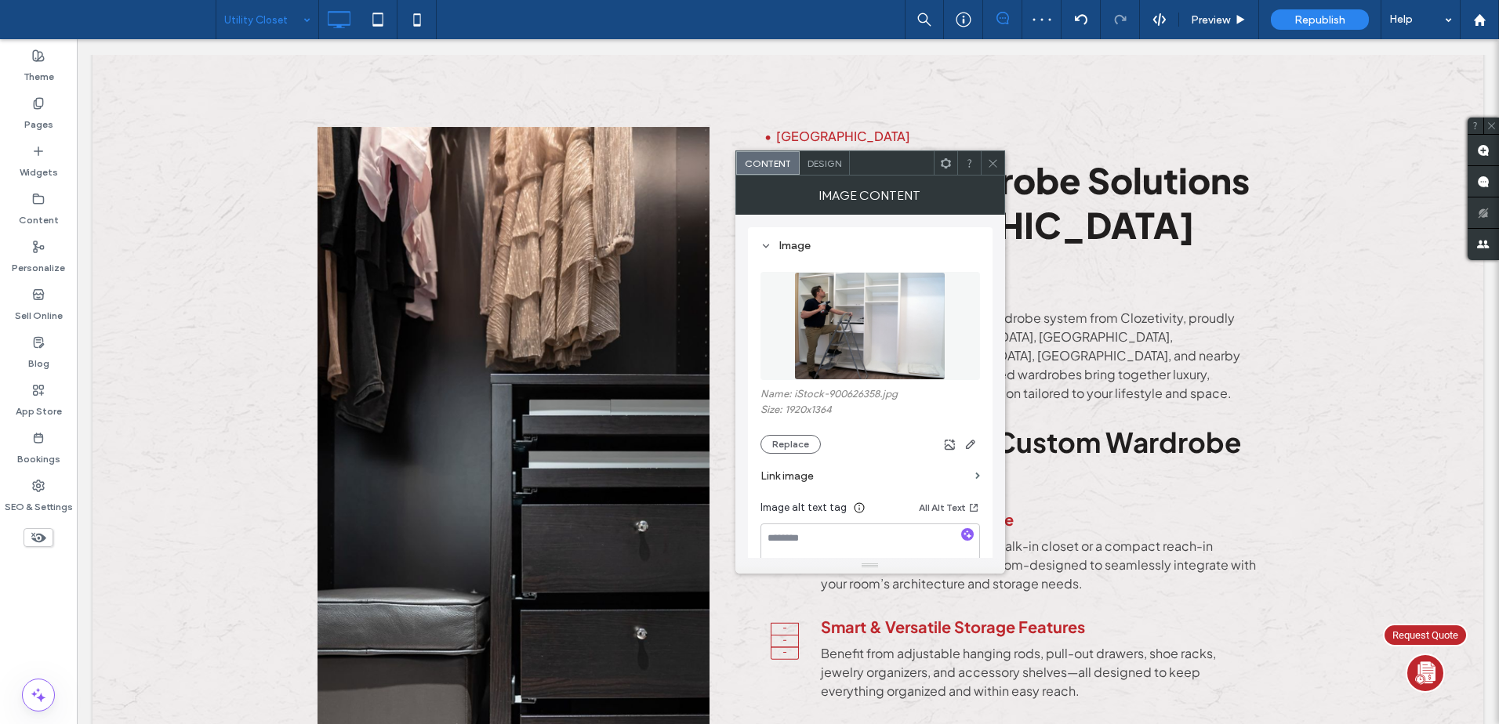
click at [989, 158] on icon at bounding box center [993, 164] width 12 height 12
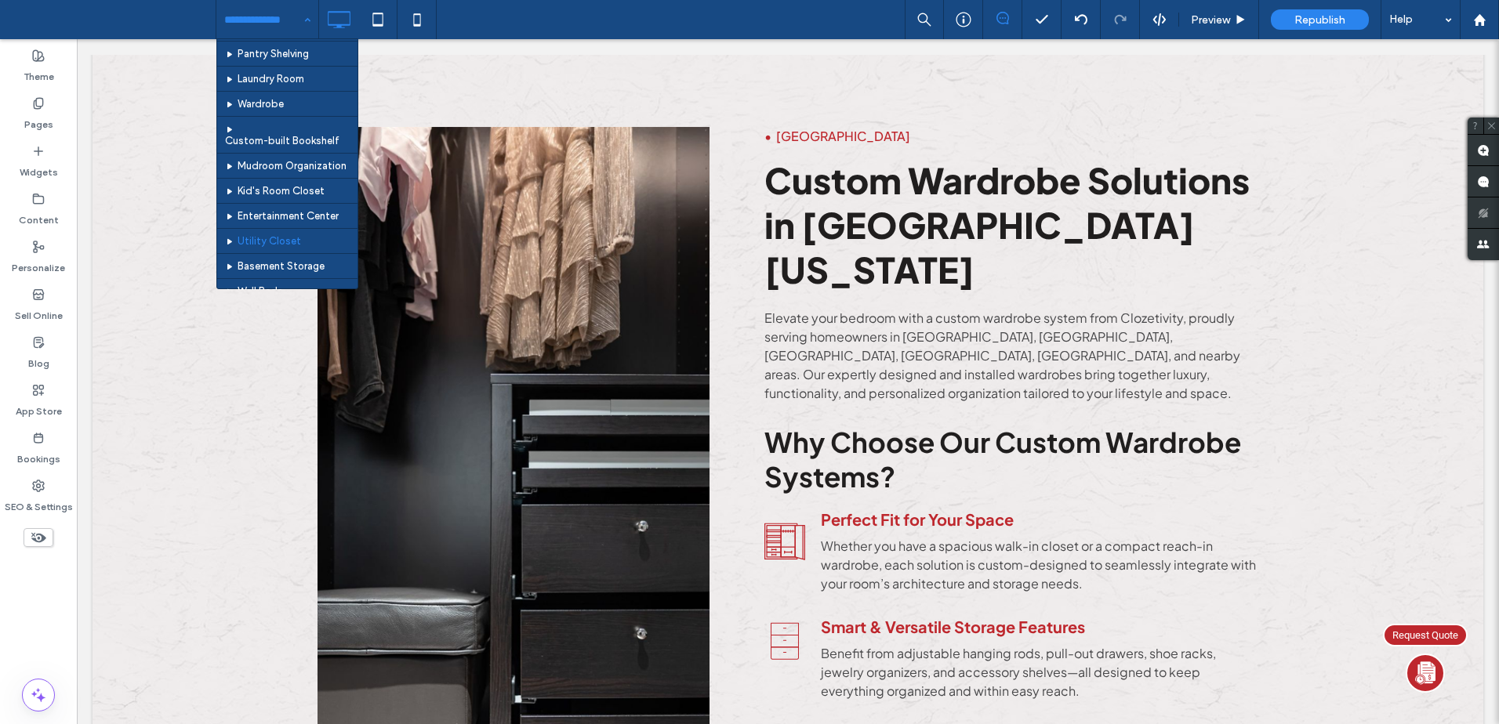
scroll to position [288, 0]
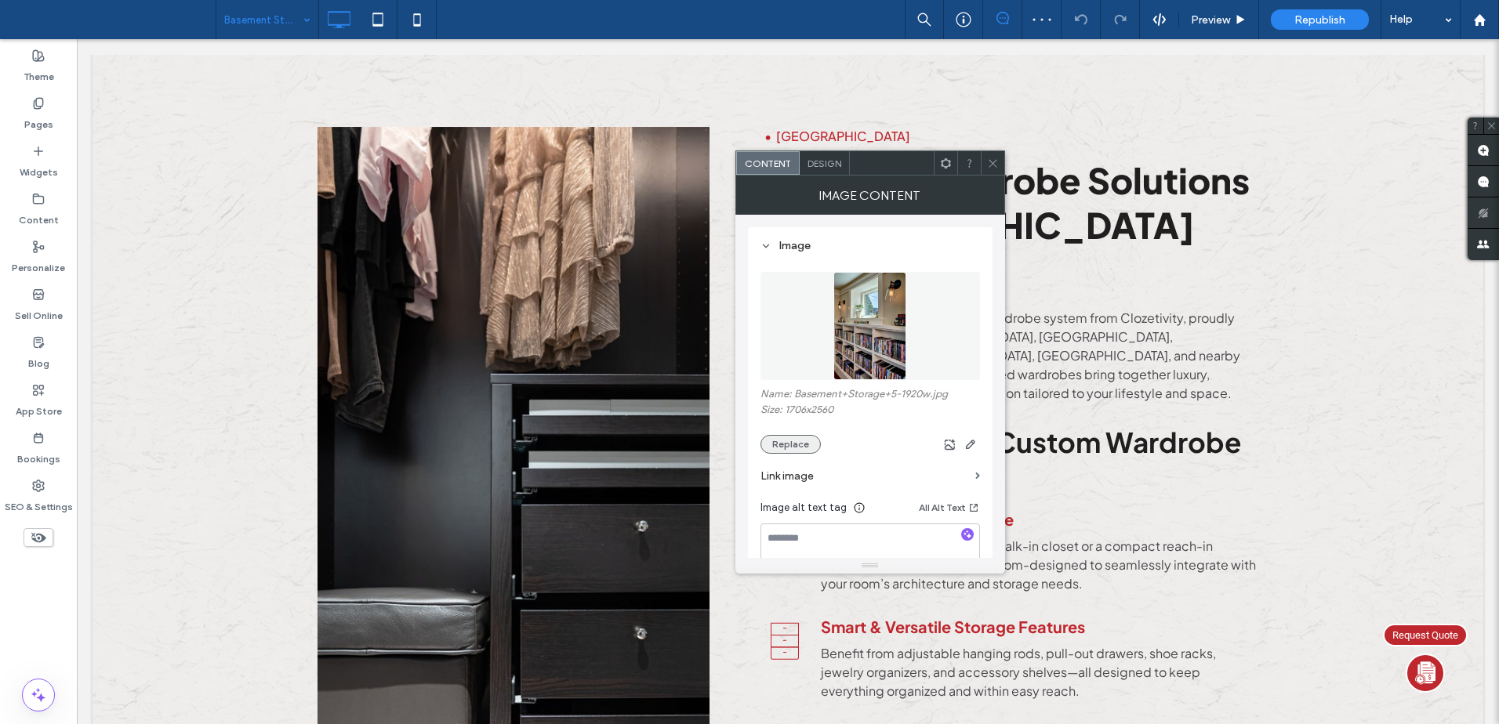
click at [792, 446] on button "Replace" at bounding box center [790, 444] width 60 height 19
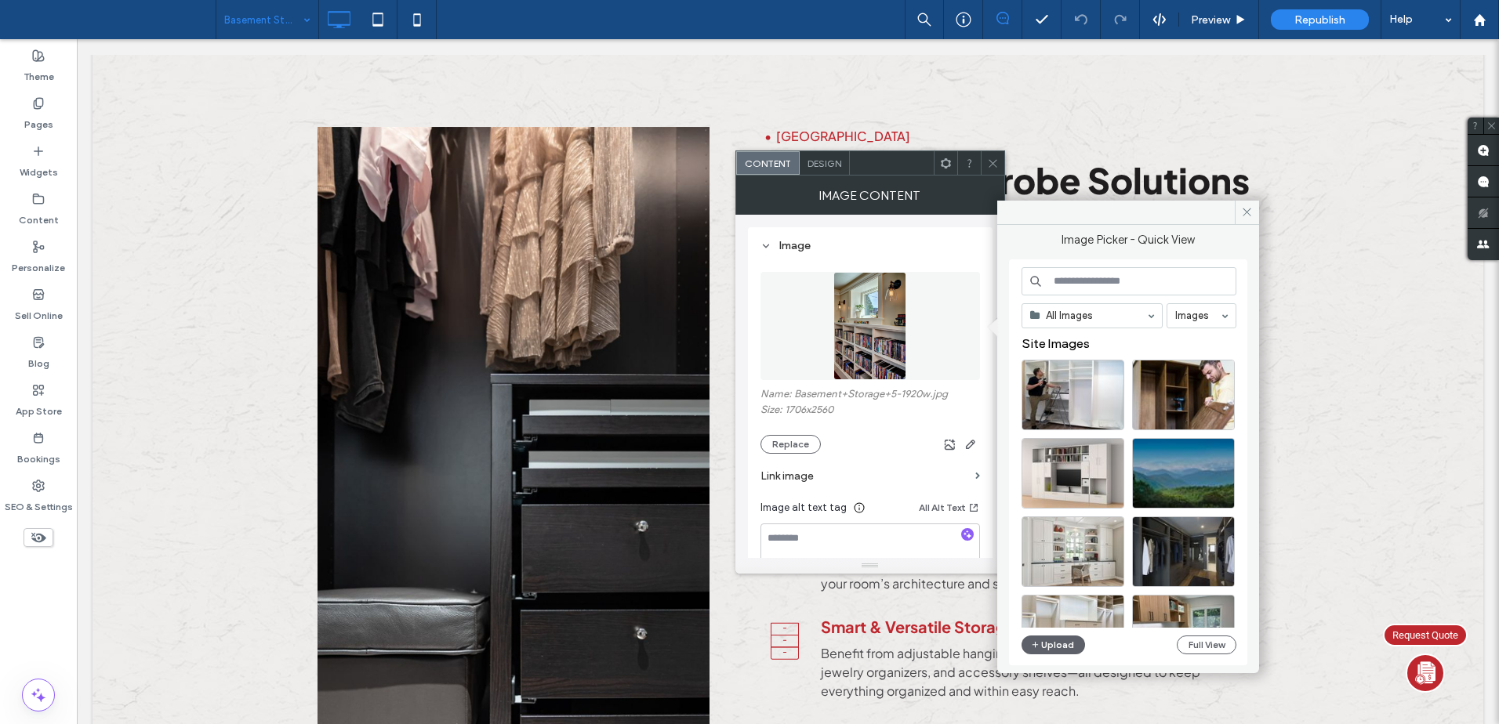
click at [833, 171] on div "Design" at bounding box center [825, 163] width 50 height 24
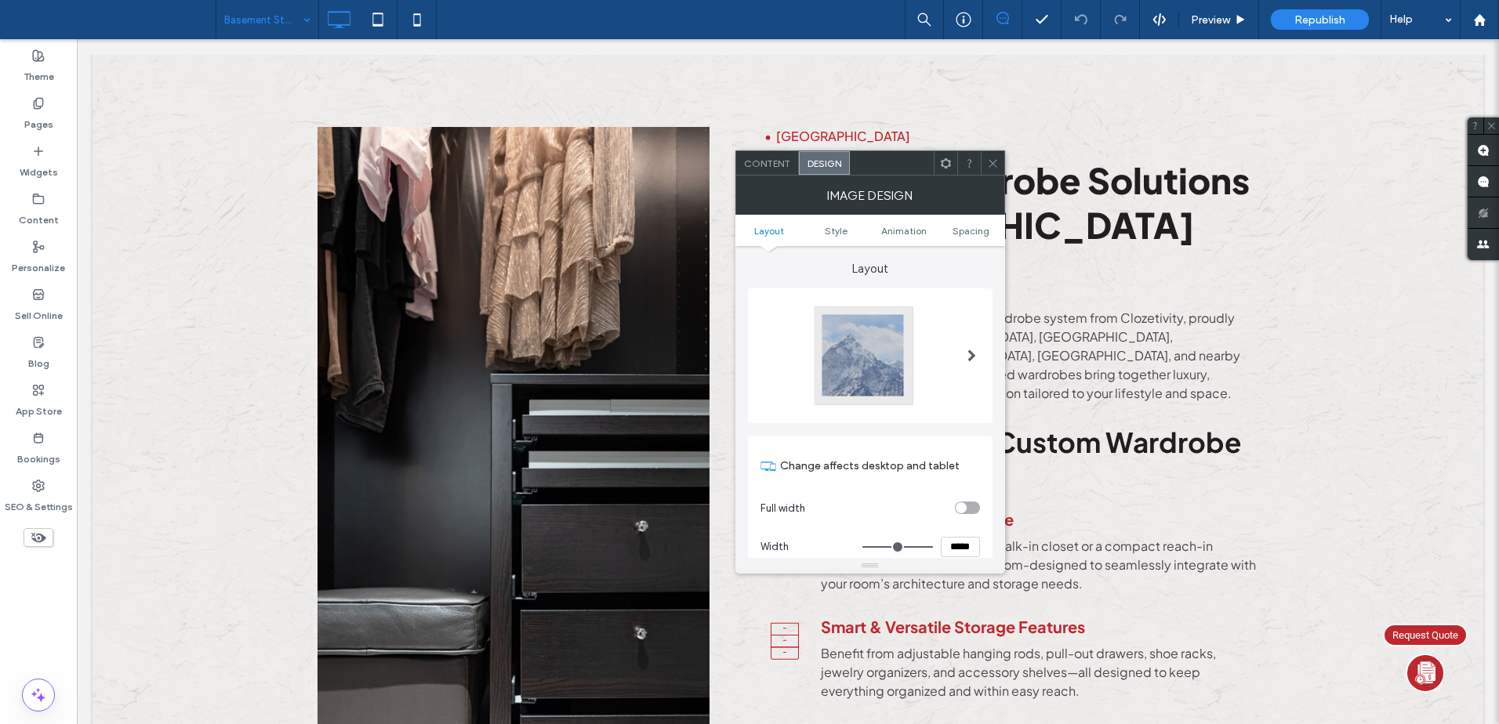
click at [904, 368] on div at bounding box center [863, 355] width 103 height 103
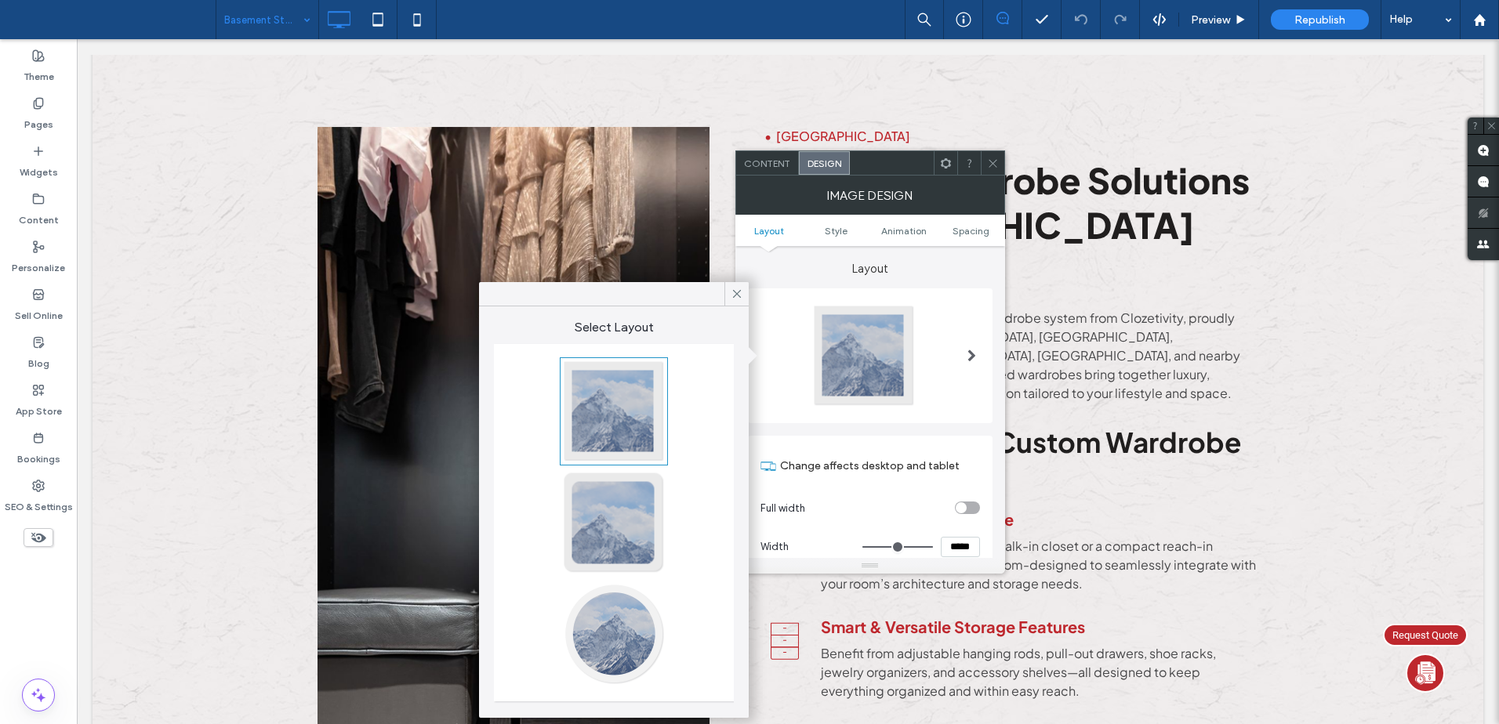
click at [645, 417] on div at bounding box center [613, 411] width 103 height 103
type input "*"
click at [996, 154] on span at bounding box center [993, 163] width 12 height 24
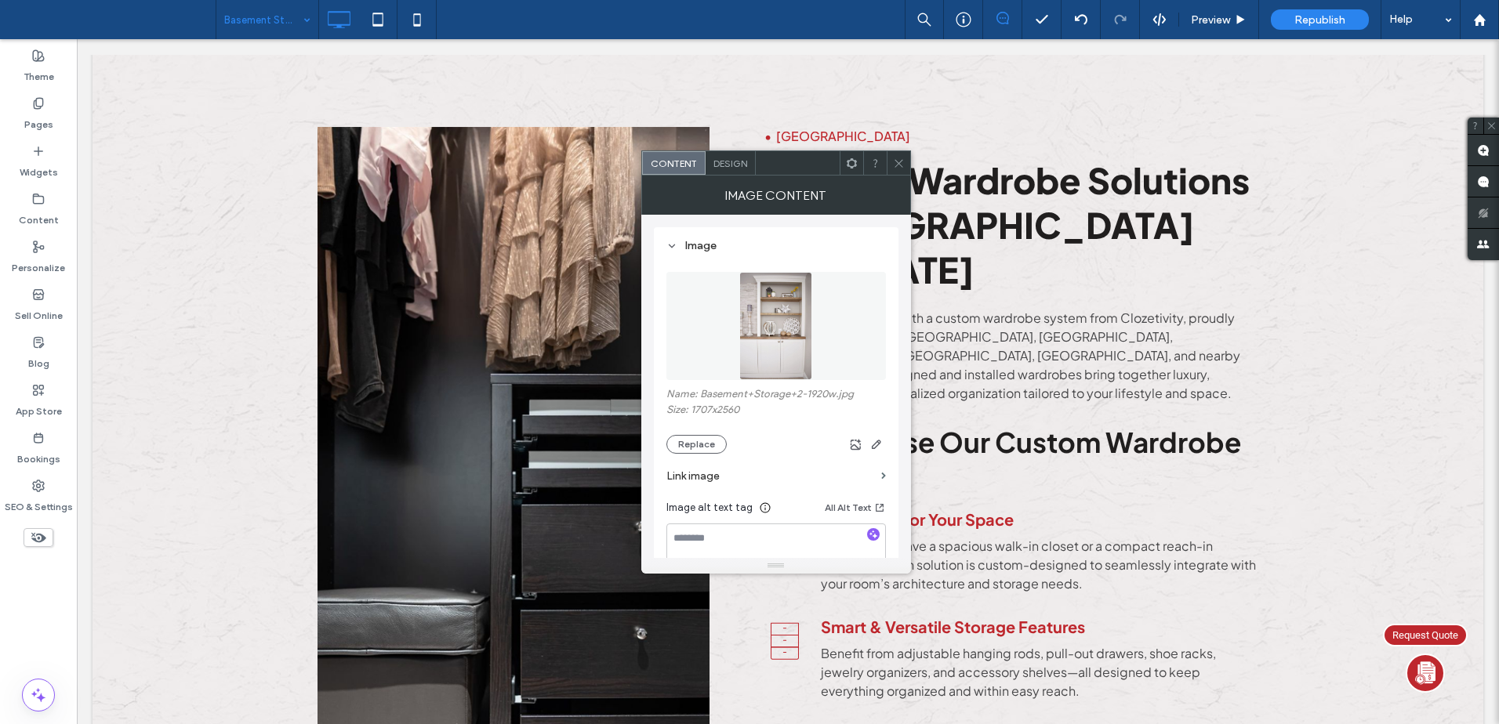
click at [723, 153] on div "Design" at bounding box center [731, 163] width 50 height 24
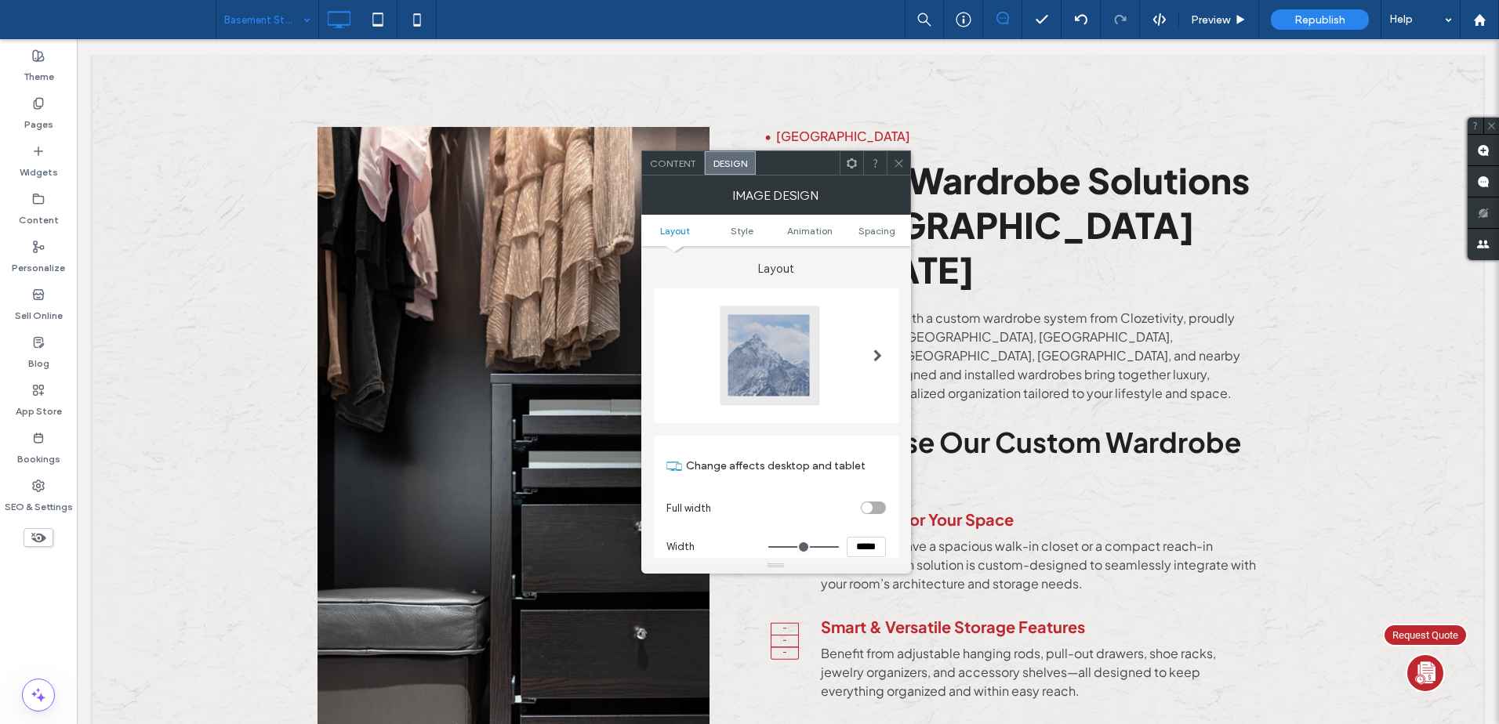
click at [771, 367] on div at bounding box center [769, 355] width 103 height 103
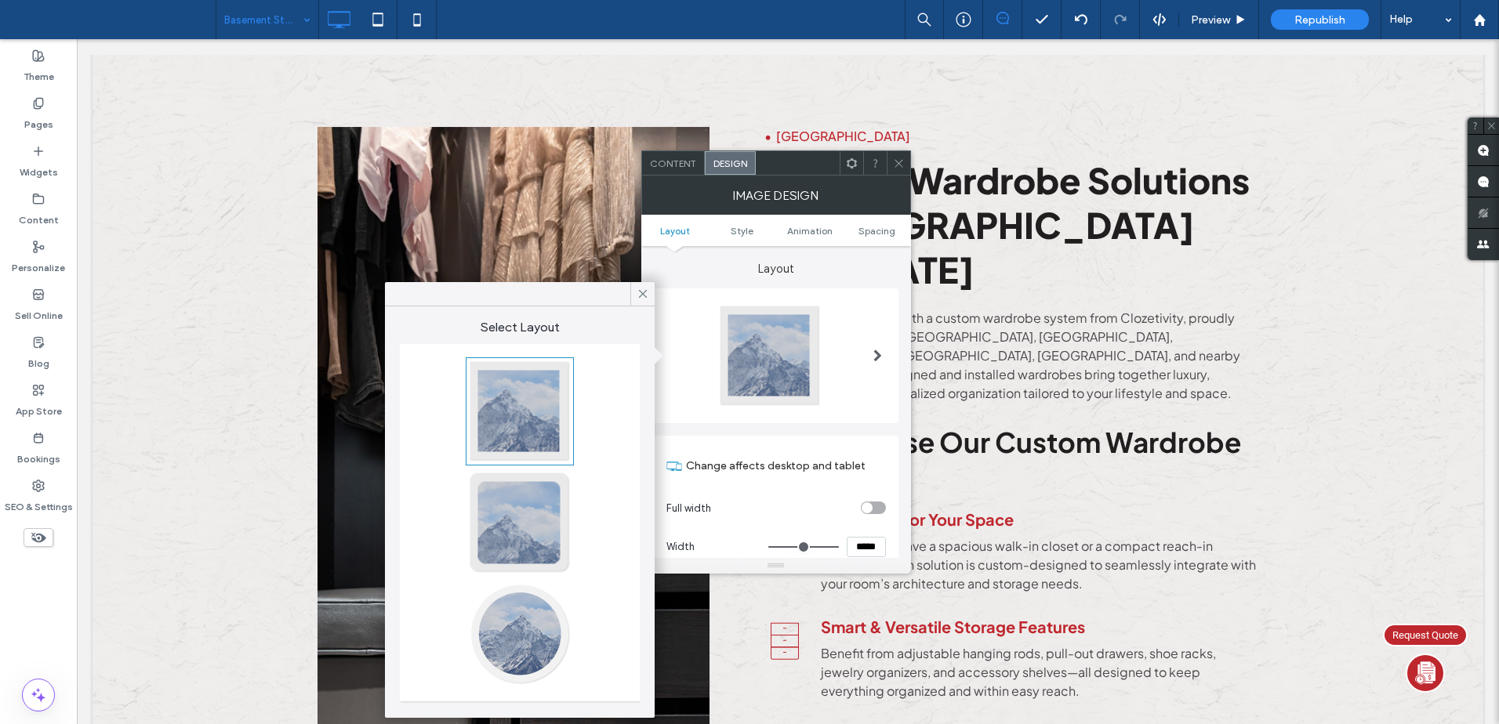
click at [475, 410] on div at bounding box center [519, 411] width 103 height 103
type input "*"
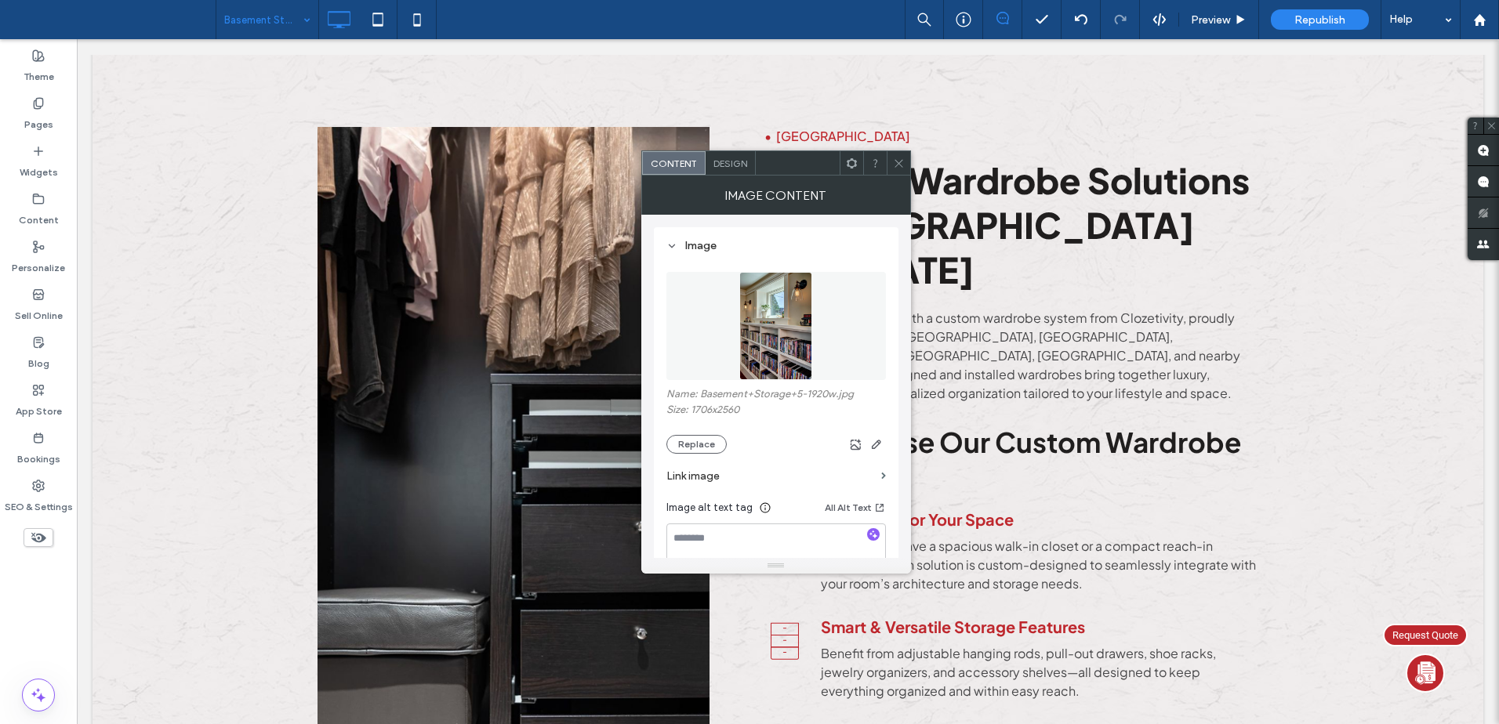
click at [896, 155] on span at bounding box center [899, 163] width 12 height 24
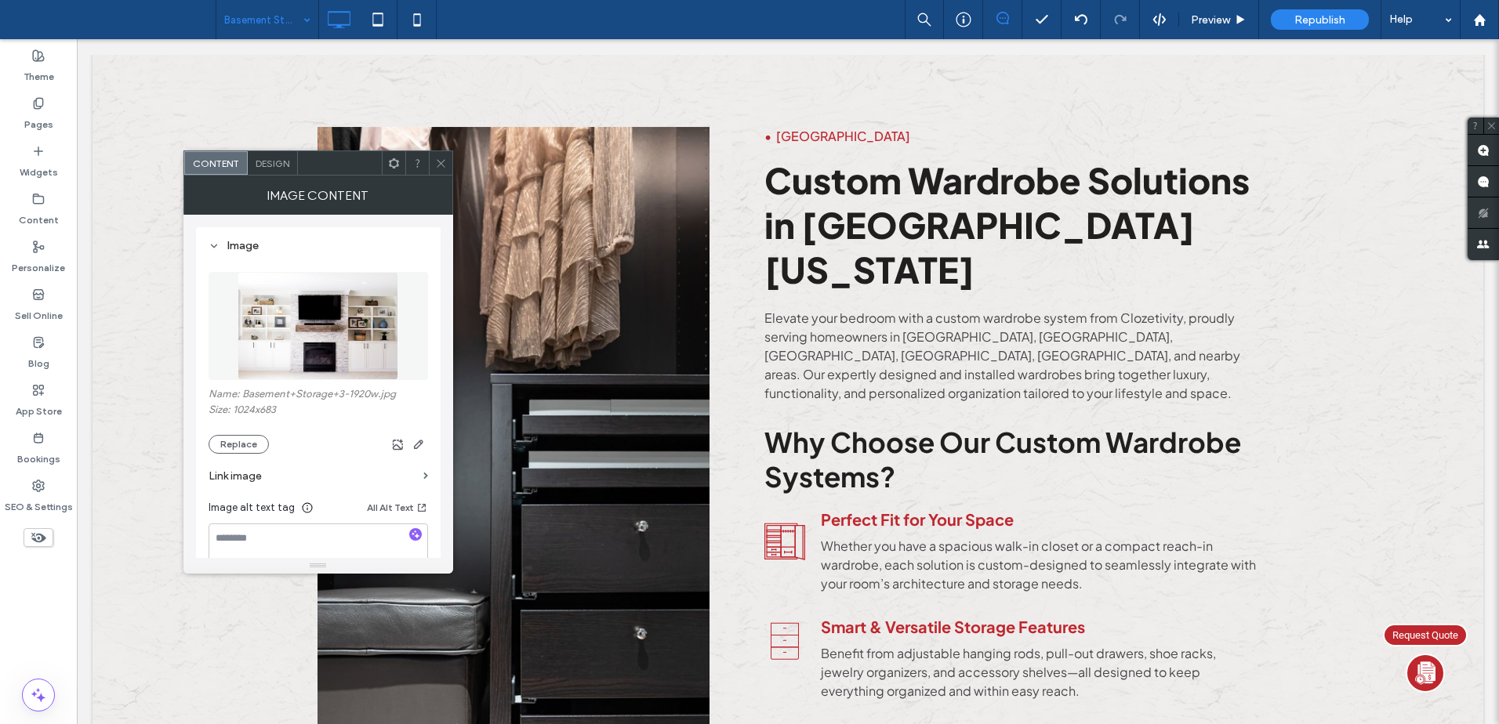
click at [274, 169] on div "Design" at bounding box center [273, 163] width 50 height 24
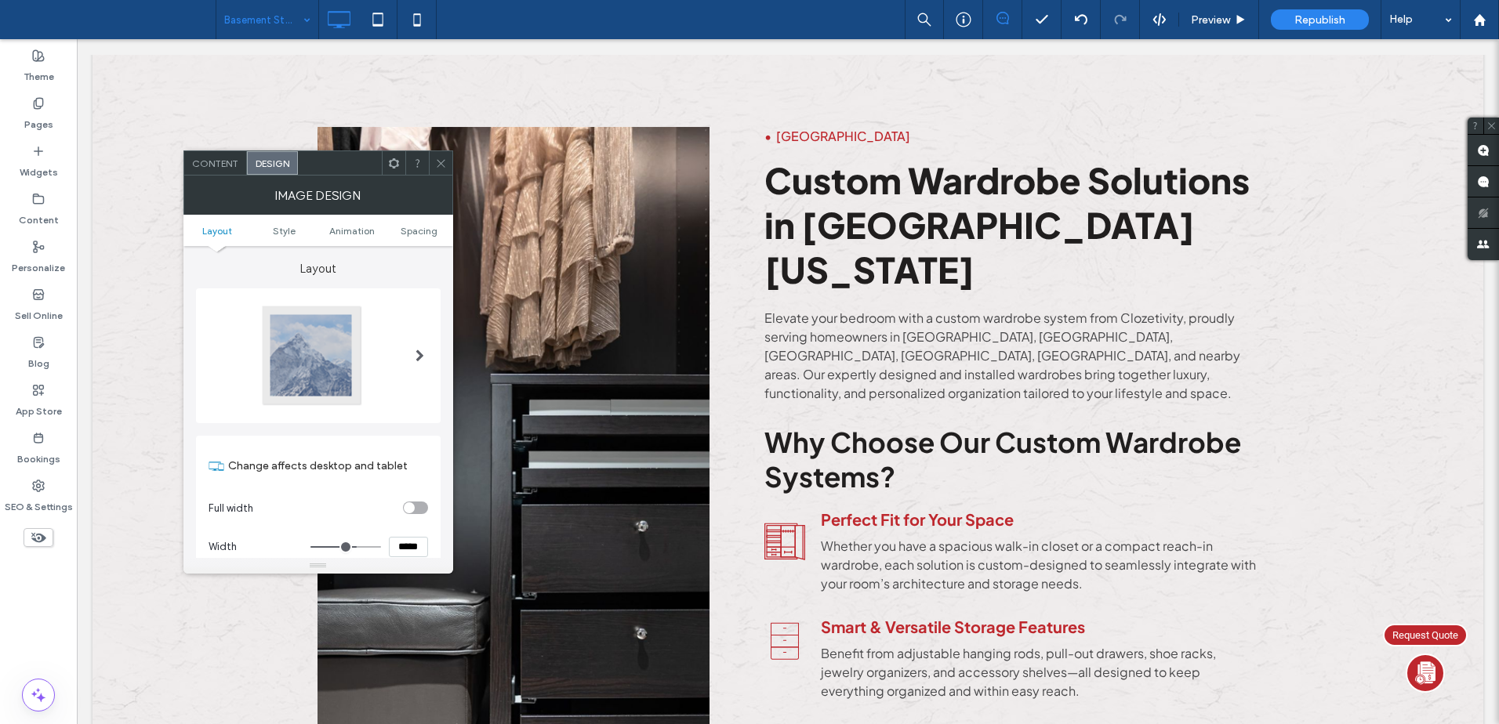
type input "***"
click at [324, 347] on div at bounding box center [311, 355] width 103 height 103
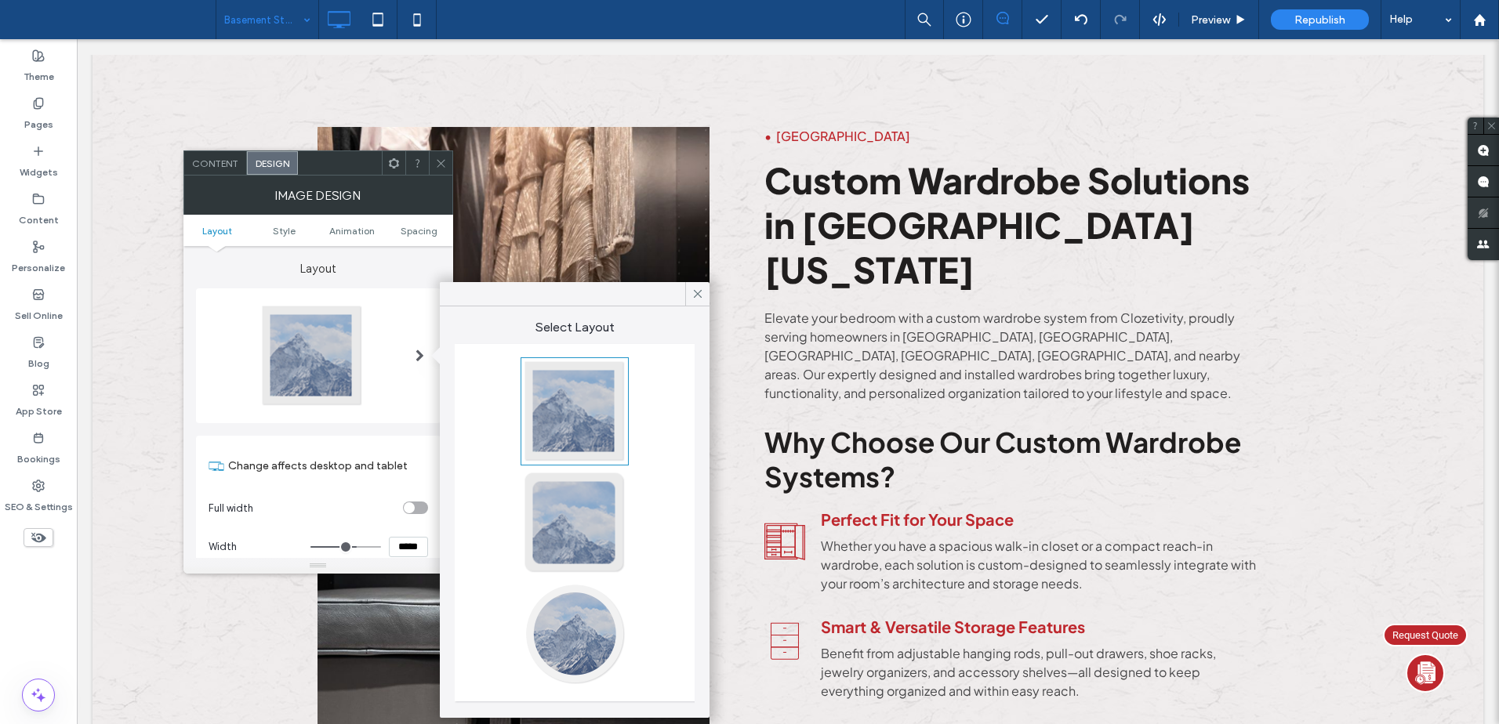
click at [563, 407] on div at bounding box center [574, 411] width 103 height 103
type input "*"
click at [700, 287] on icon at bounding box center [698, 294] width 14 height 14
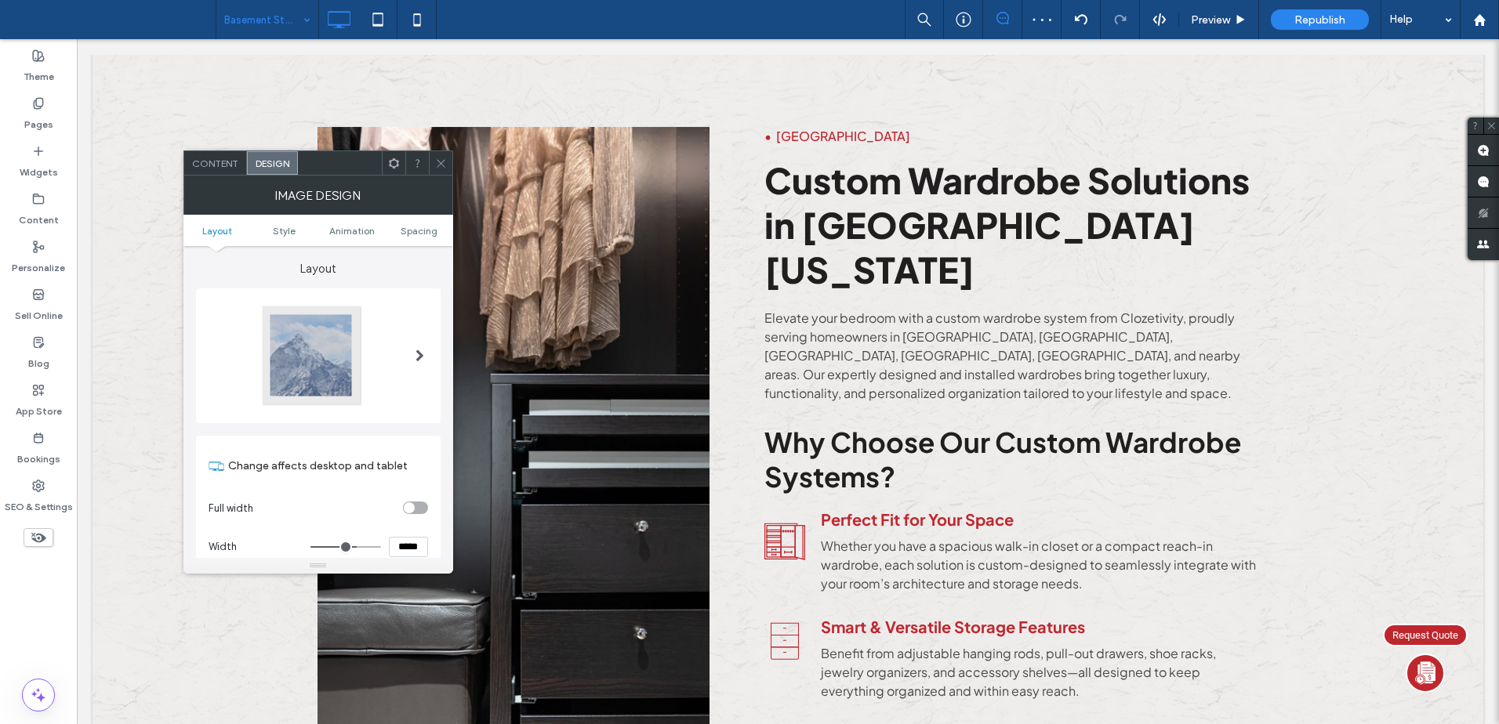
click at [442, 156] on span at bounding box center [441, 163] width 12 height 24
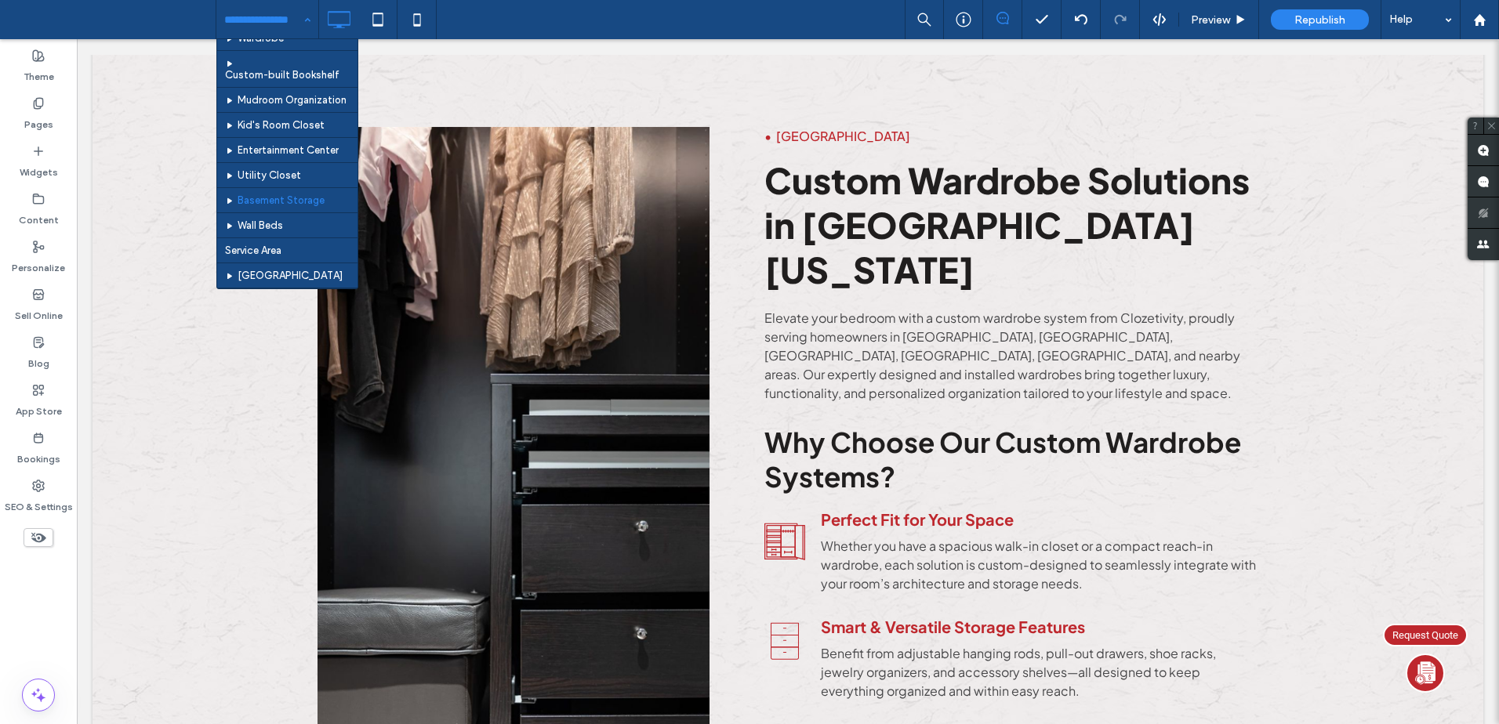
scroll to position [361, 0]
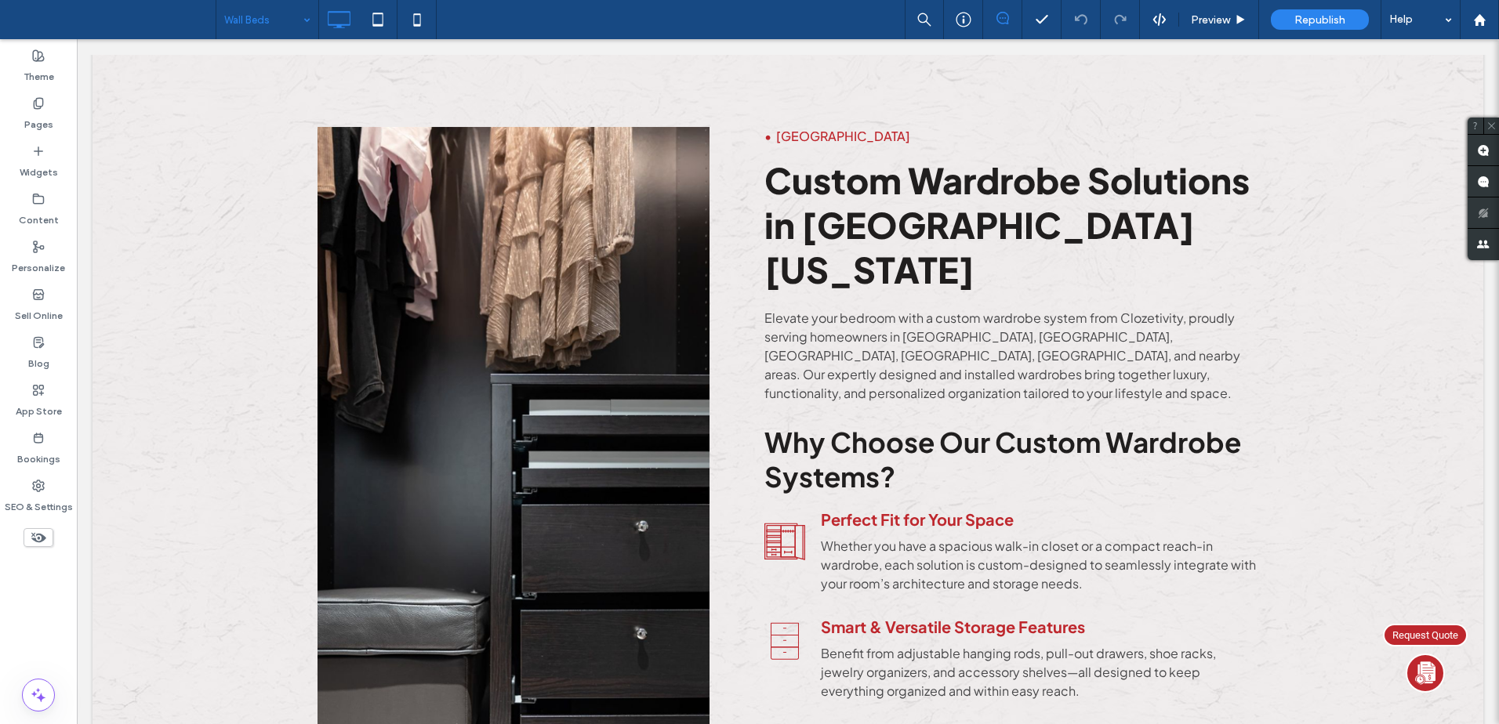
click at [260, 20] on input at bounding box center [263, 19] width 78 height 39
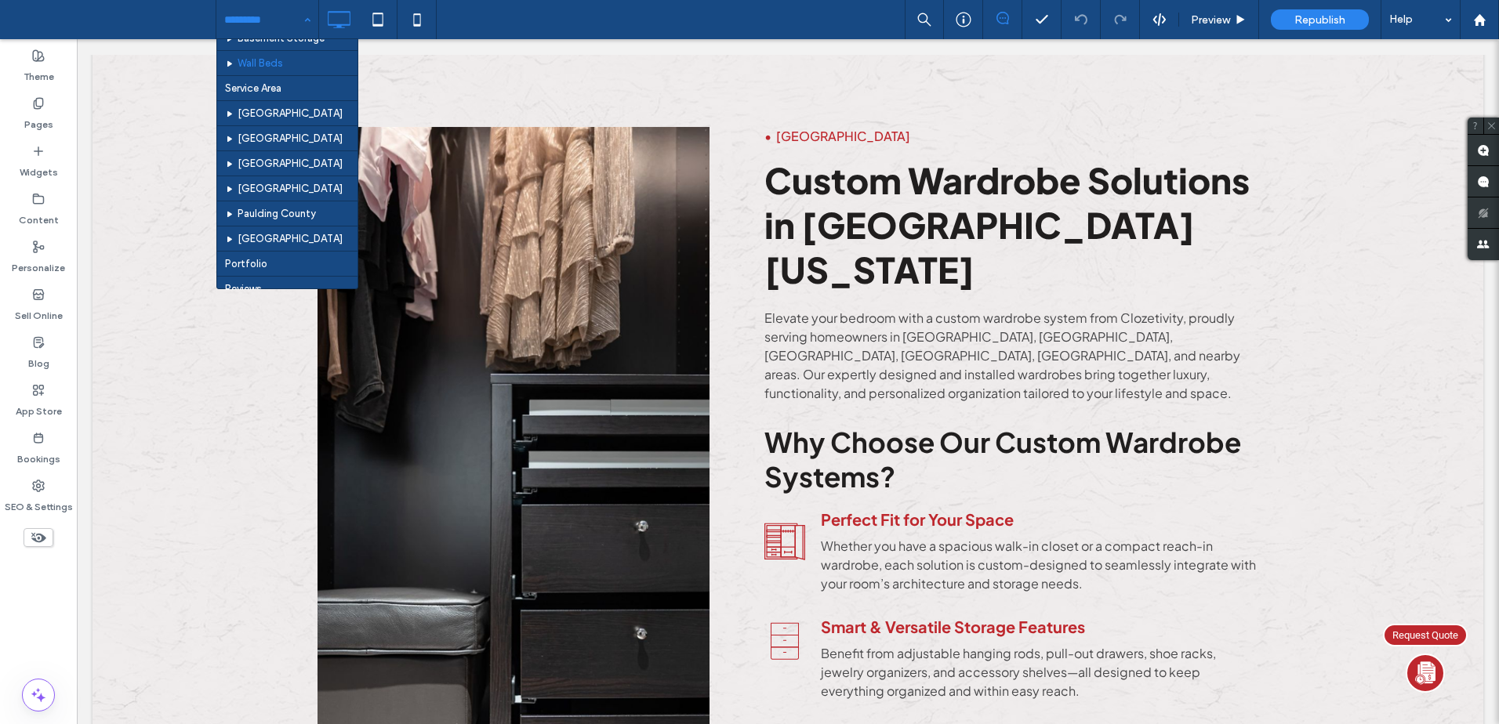
scroll to position [488, 0]
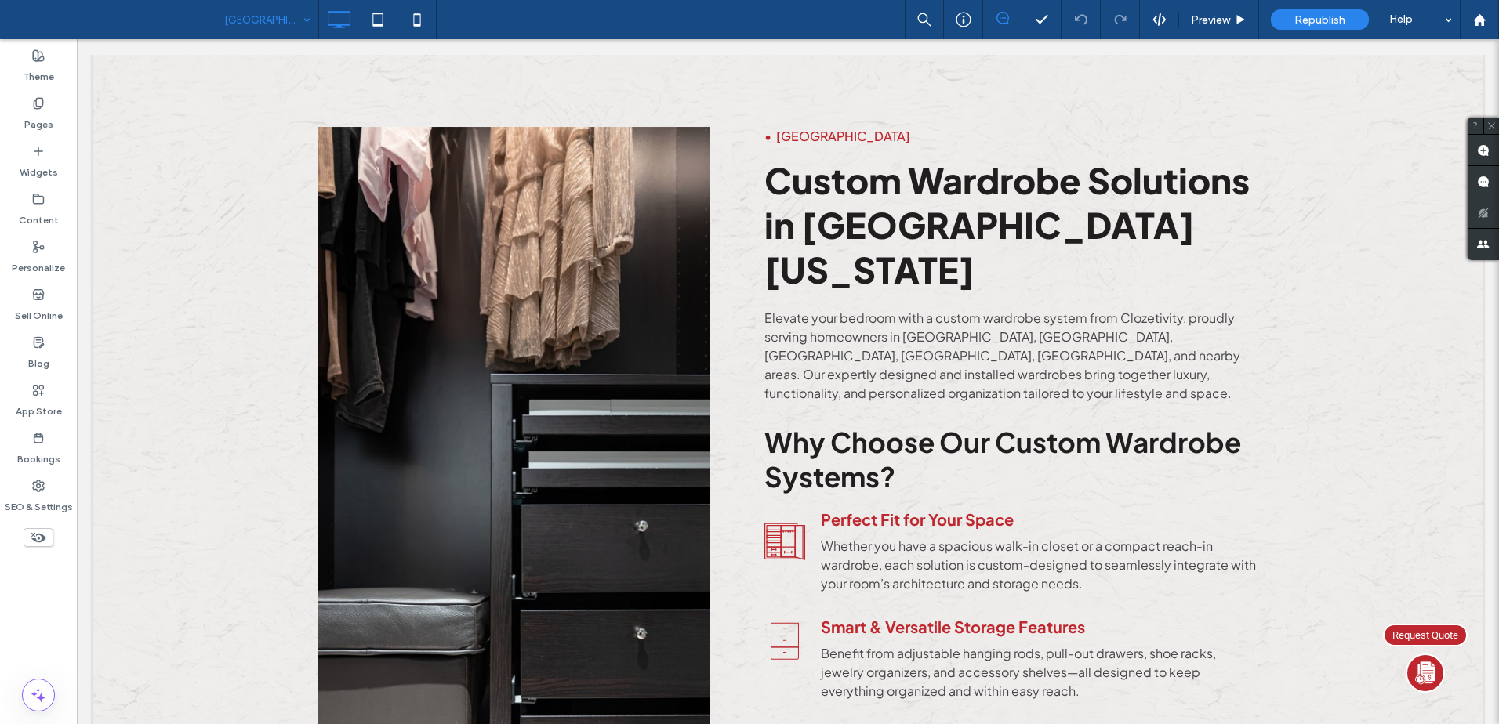
click at [276, 24] on input at bounding box center [263, 19] width 78 height 39
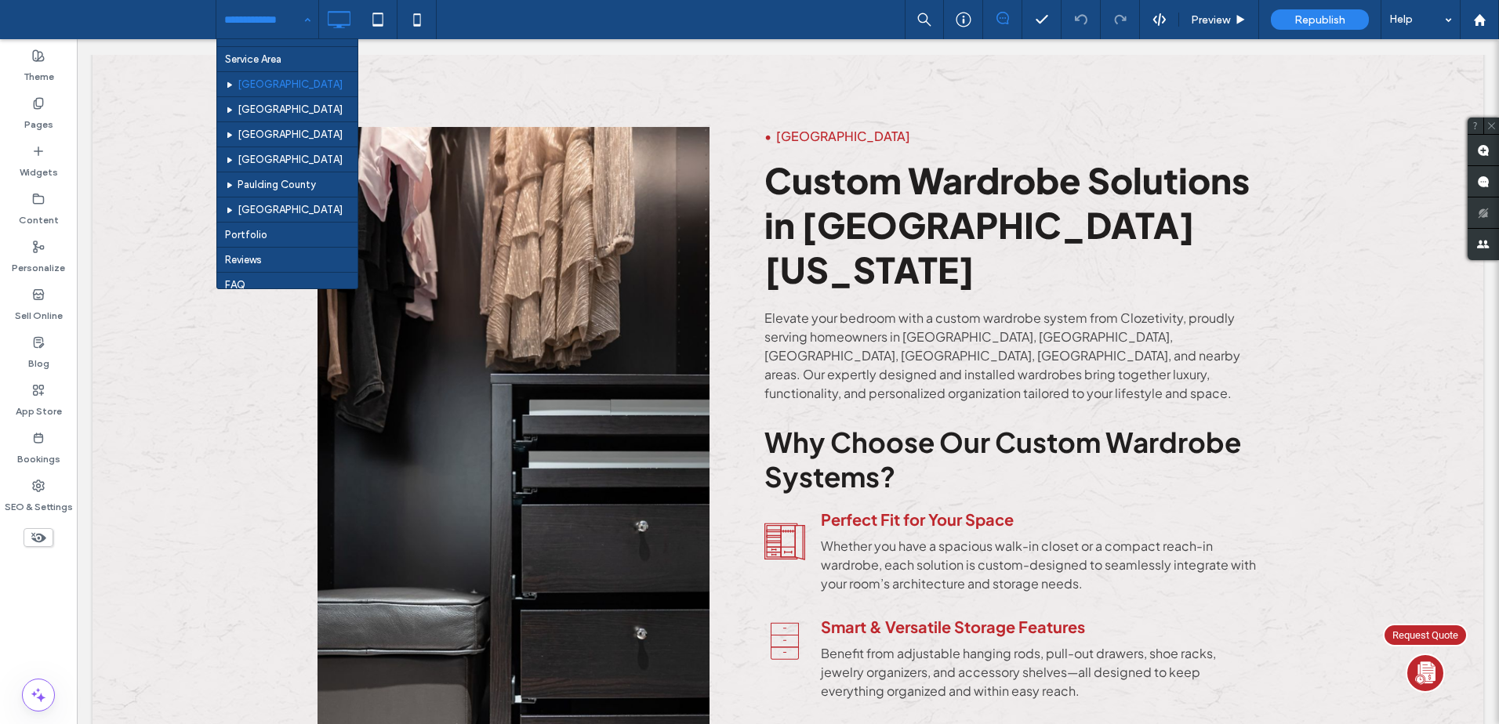
scroll to position [535, 0]
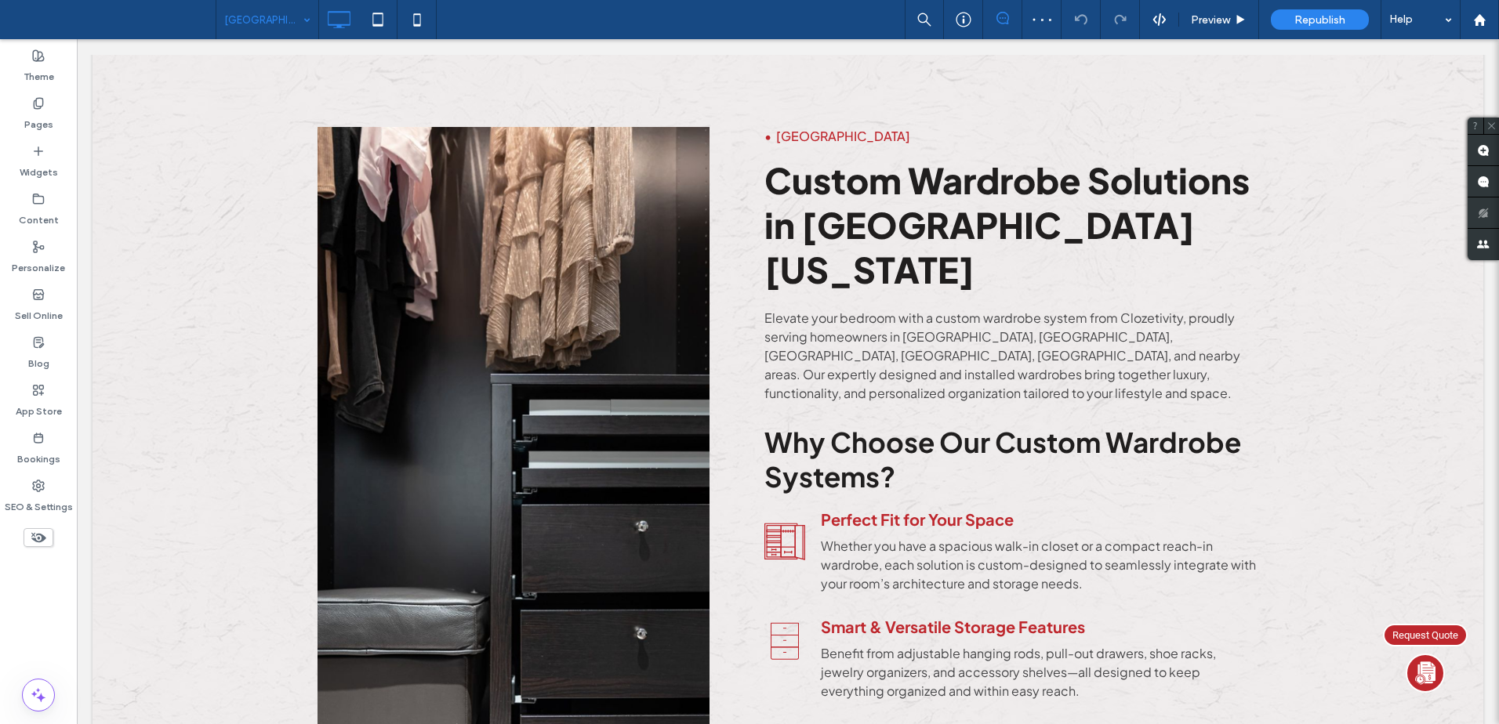
click at [274, 14] on input at bounding box center [263, 19] width 78 height 39
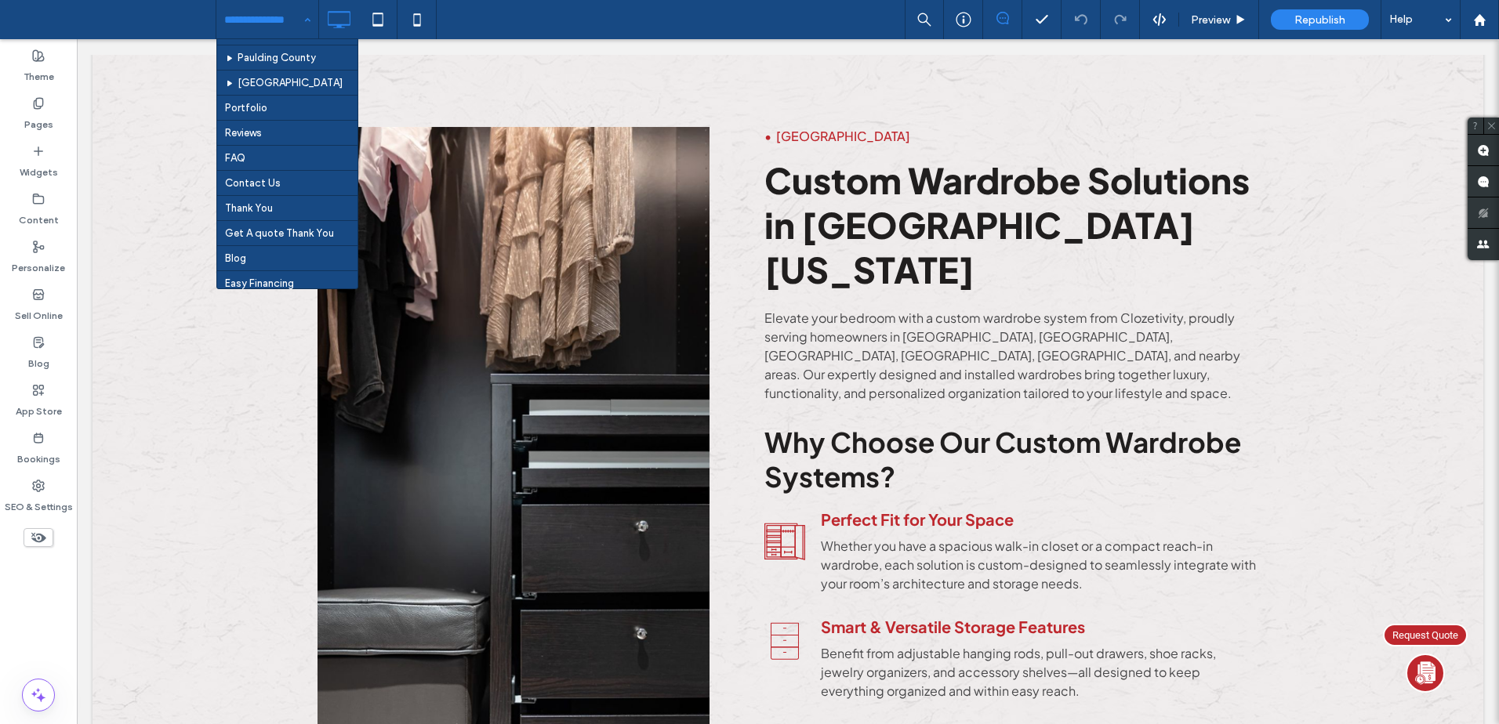
scroll to position [673, 0]
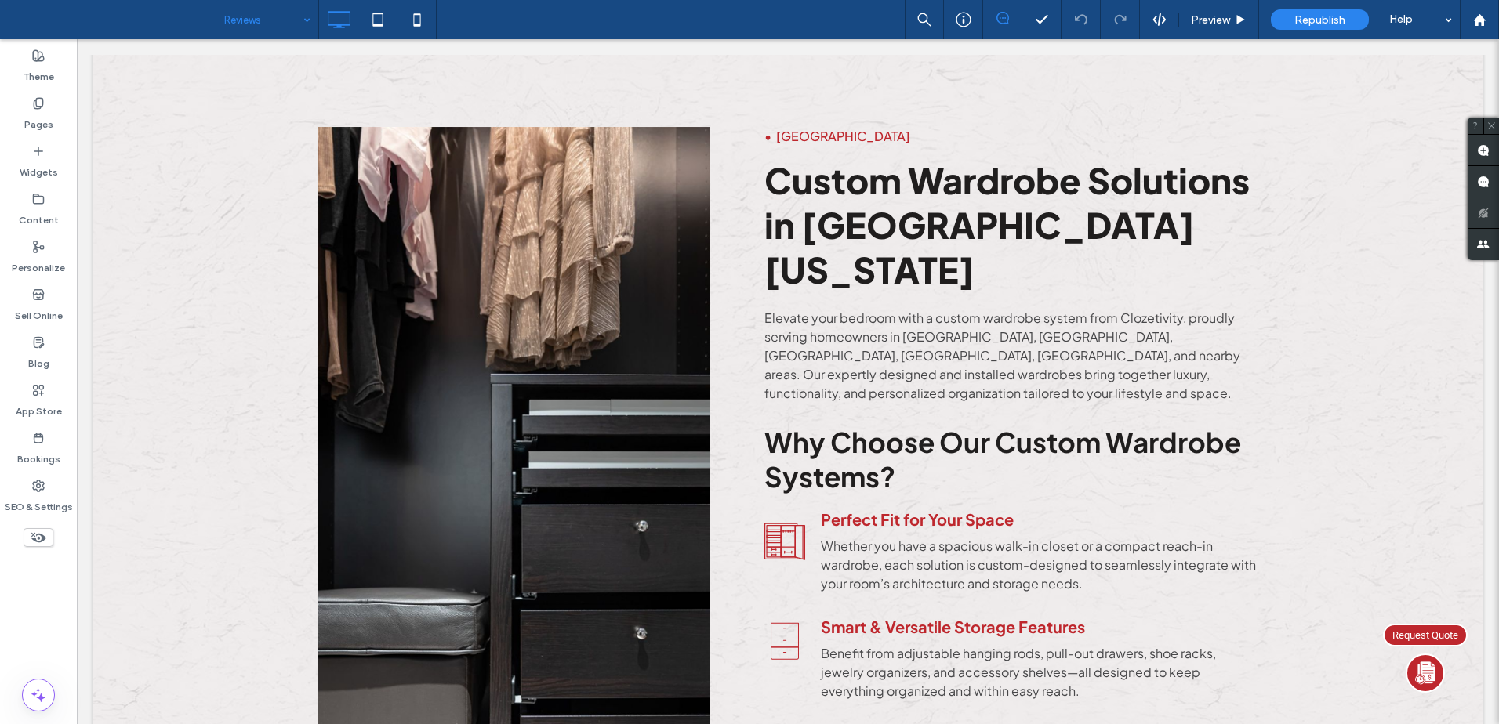
click at [280, 16] on input at bounding box center [263, 19] width 78 height 39
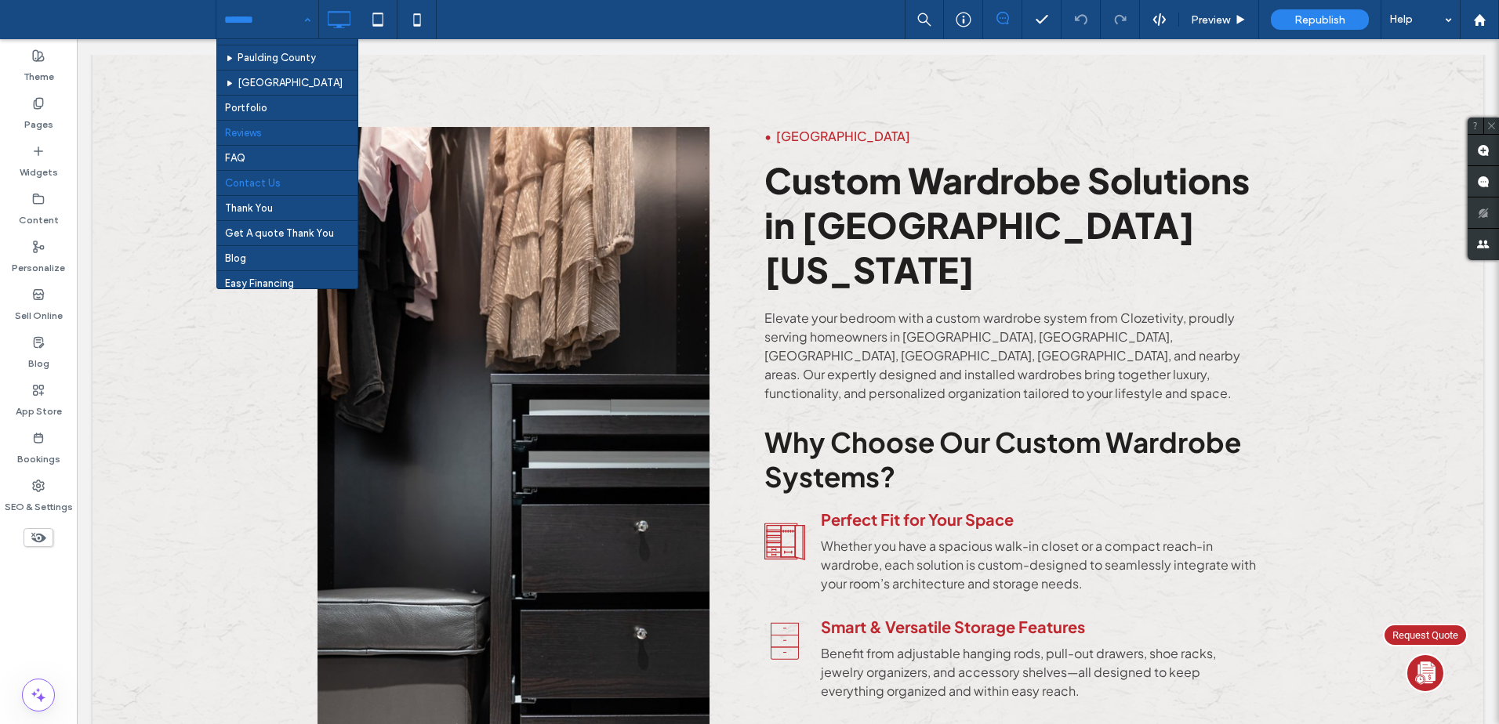
scroll to position [659, 0]
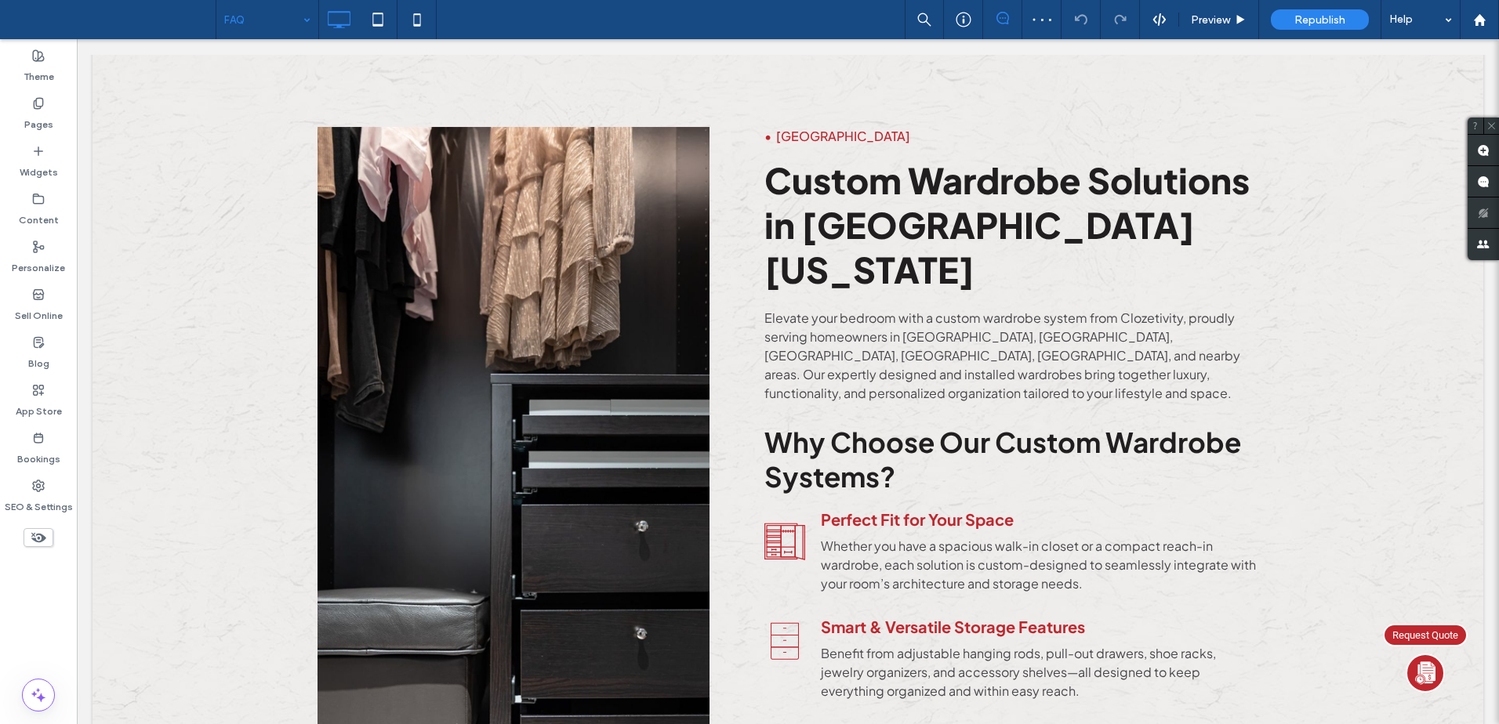
click at [267, 13] on input at bounding box center [263, 19] width 78 height 39
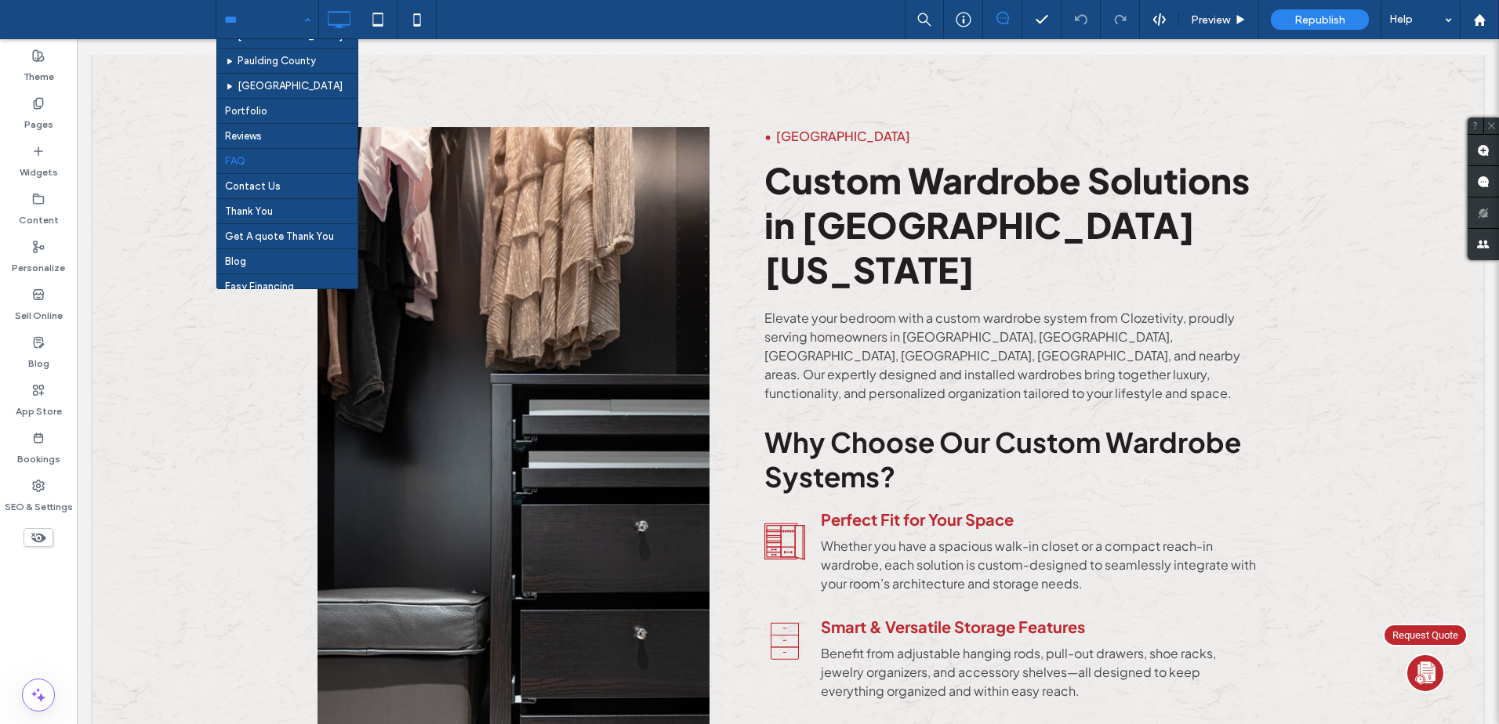
scroll to position [673, 0]
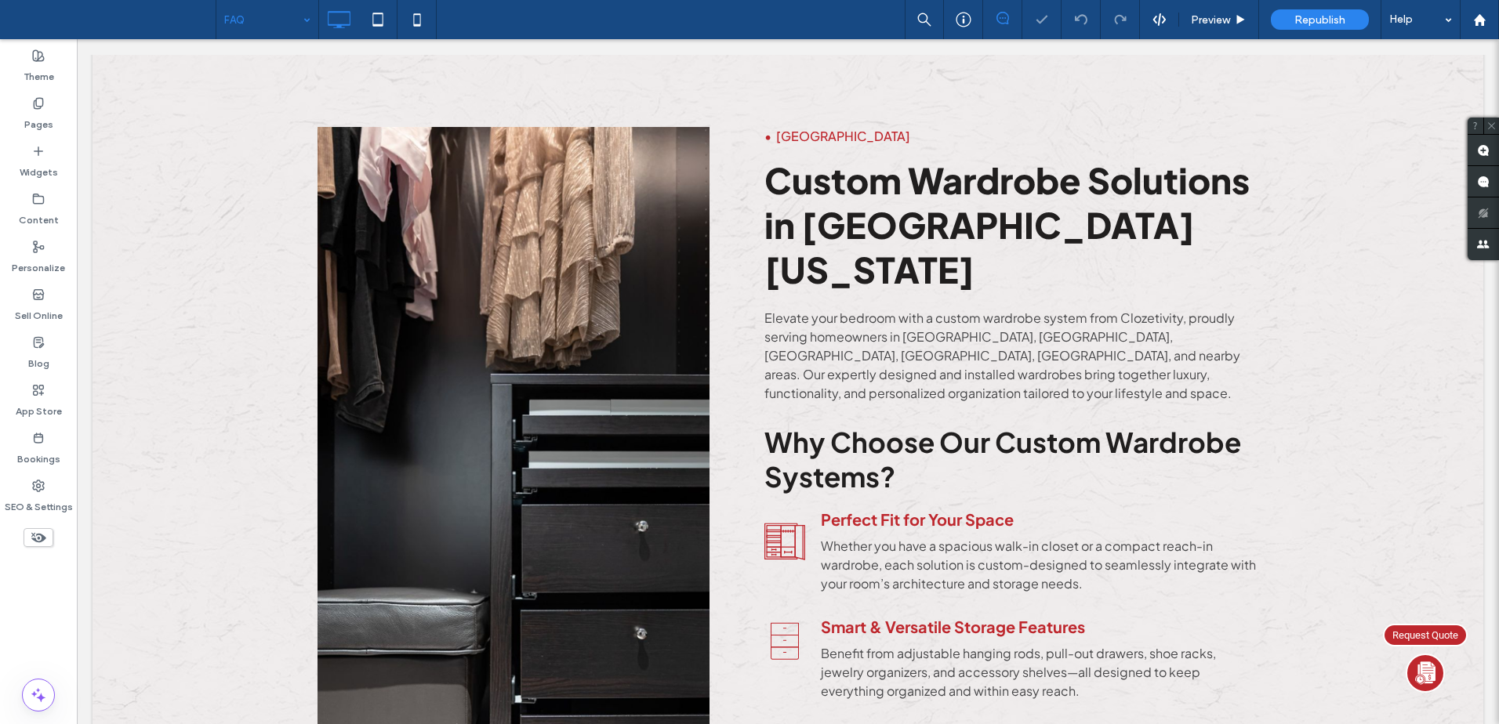
click at [310, 19] on div "FAQ" at bounding box center [267, 19] width 102 height 39
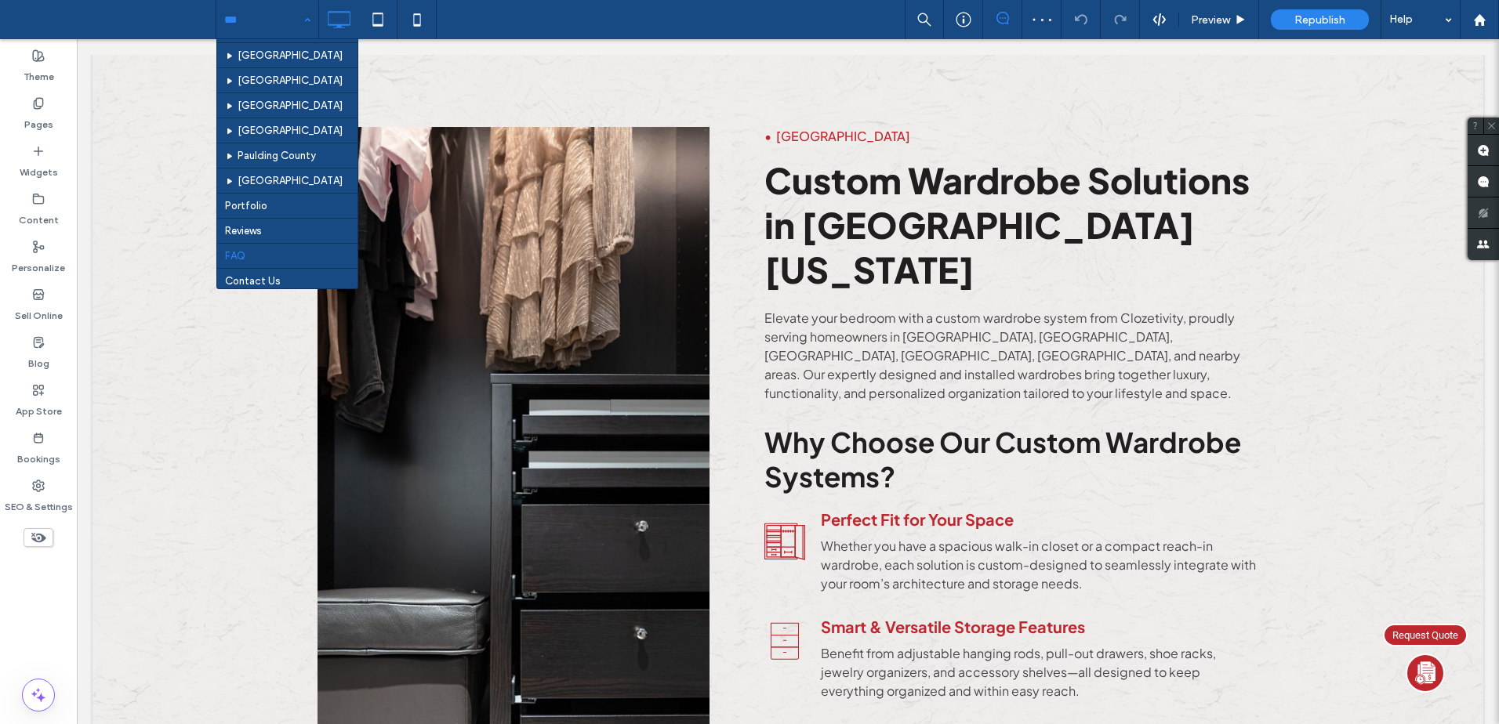
scroll to position [590, 0]
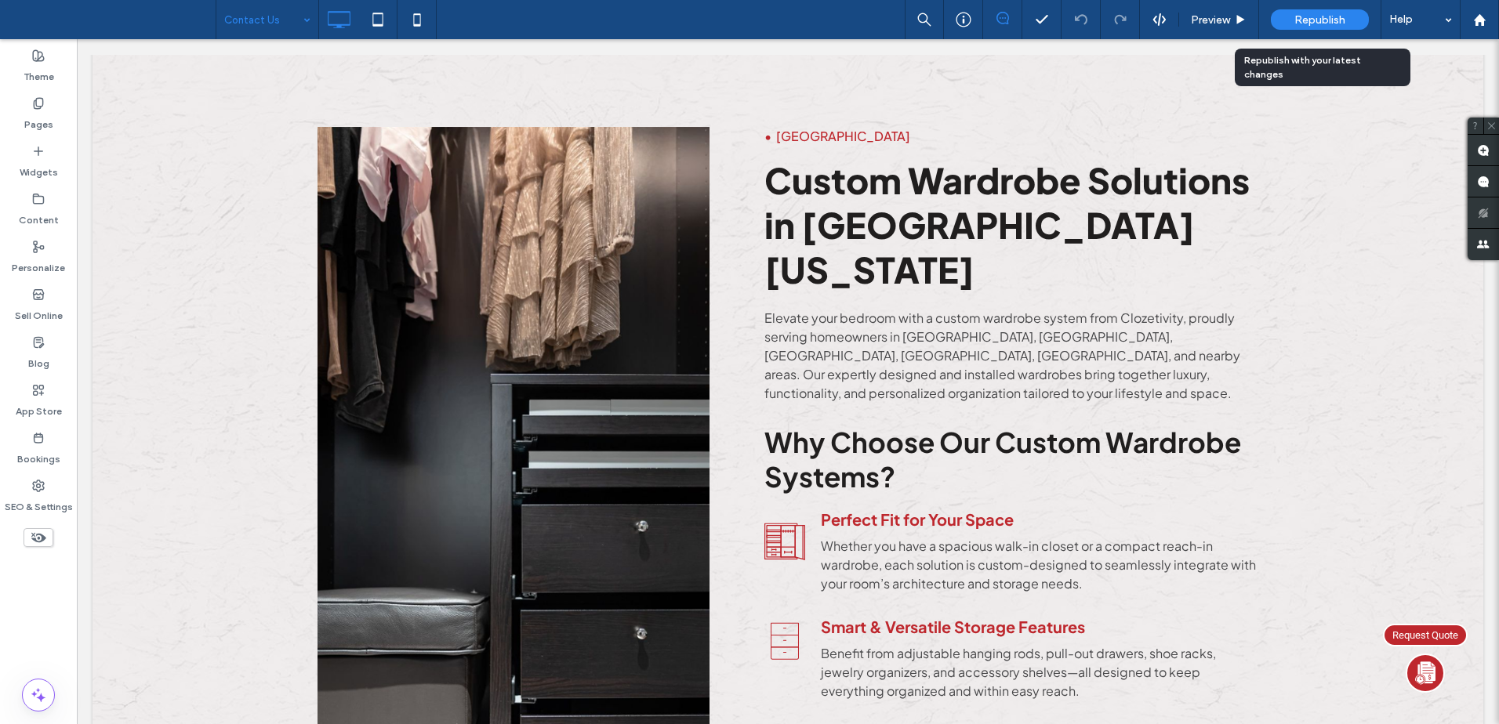
click at [1322, 23] on span "Republish" at bounding box center [1319, 19] width 51 height 13
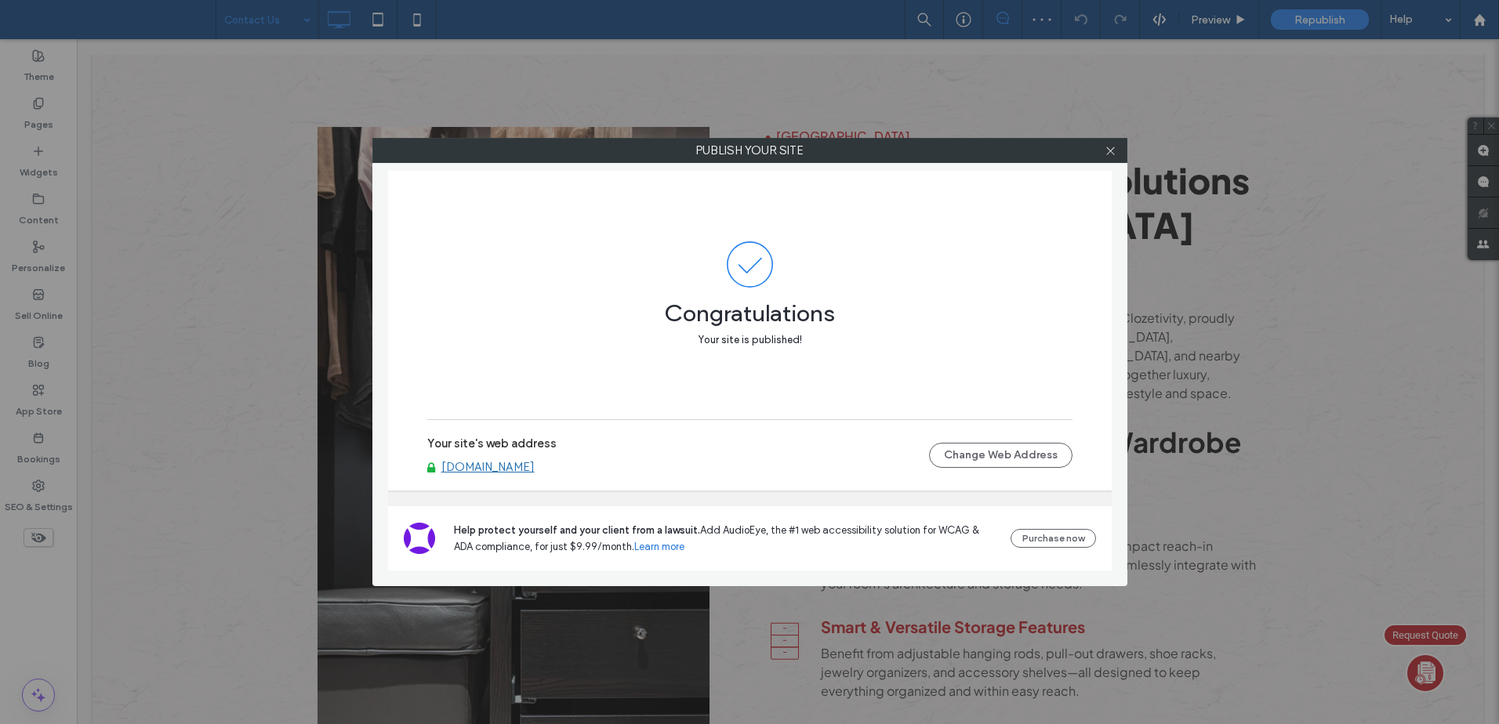
click at [535, 468] on link "[DOMAIN_NAME]" at bounding box center [487, 467] width 93 height 14
click at [1109, 143] on span at bounding box center [1111, 151] width 12 height 24
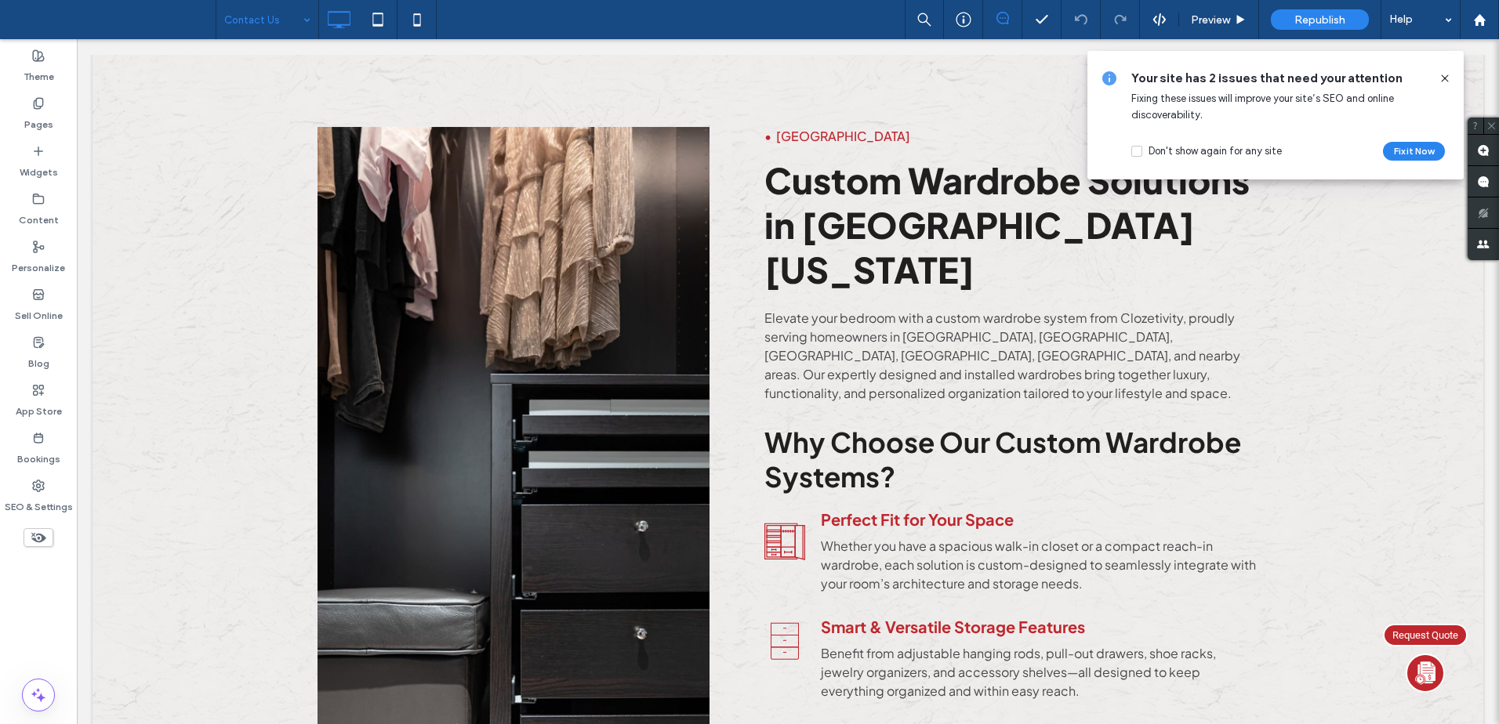
click at [1448, 74] on icon at bounding box center [1445, 78] width 13 height 13
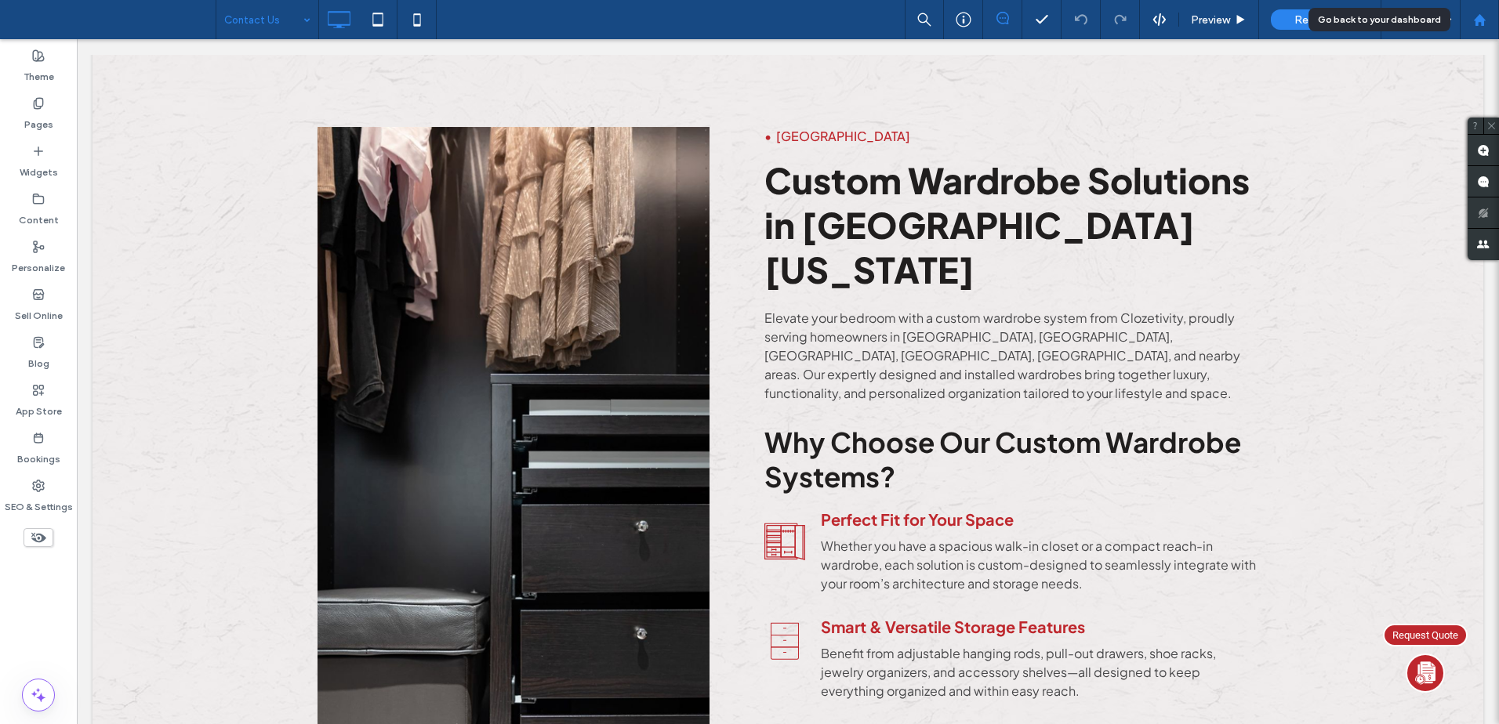
click at [1484, 24] on icon at bounding box center [1479, 19] width 13 height 13
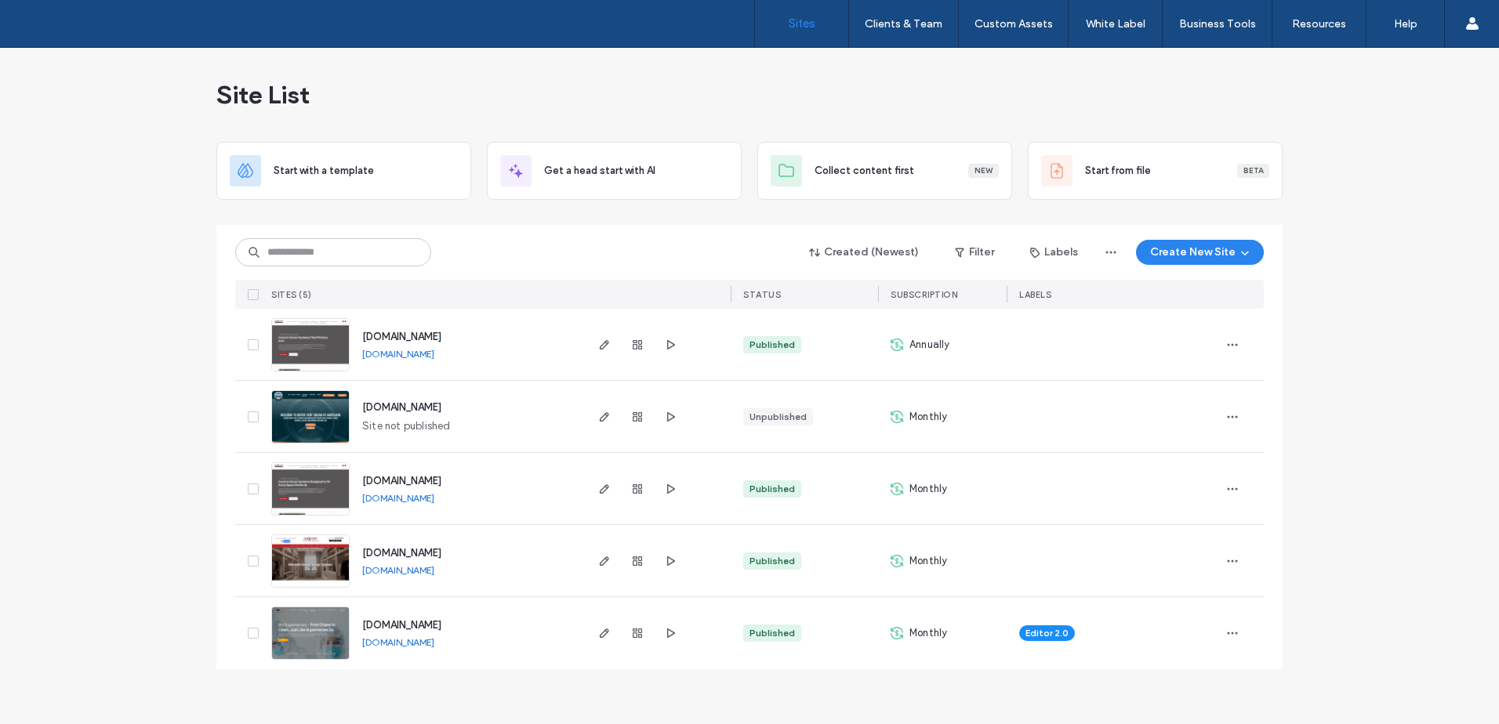
drag, startPoint x: 146, startPoint y: 149, endPoint x: 164, endPoint y: 118, distance: 36.2
click at [146, 149] on div "Site List Start with a template Get a head start with AI Collect content first …" at bounding box center [749, 386] width 1499 height 677
